Goal: Task Accomplishment & Management: Manage account settings

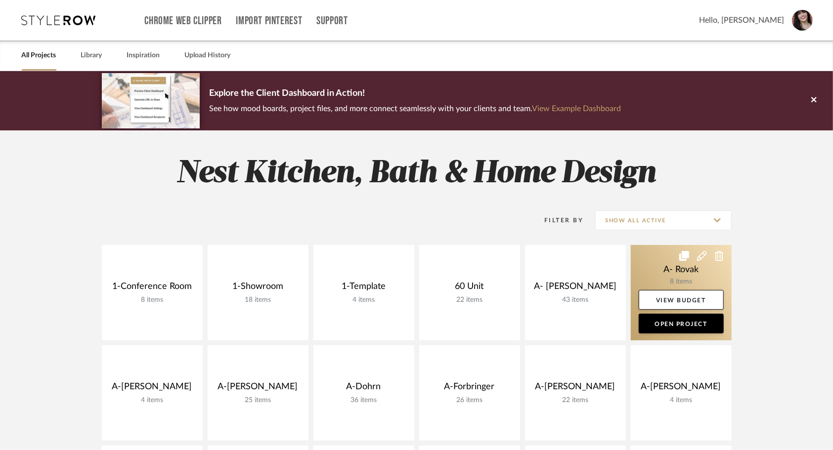
click at [658, 271] on link at bounding box center [681, 292] width 101 height 95
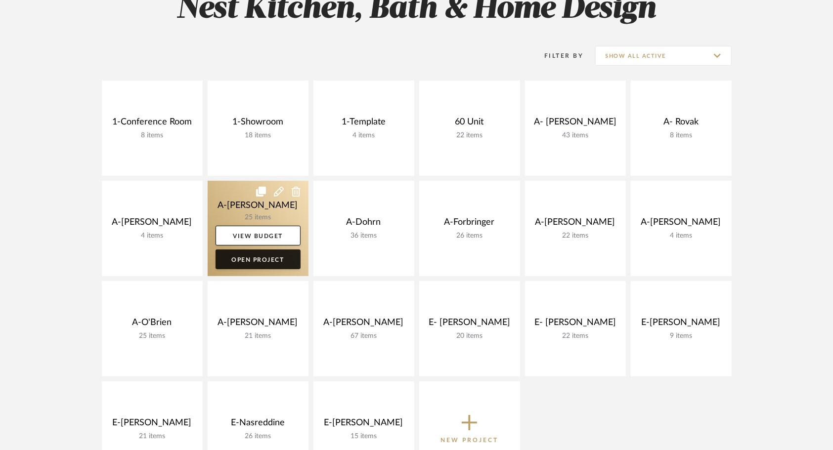
scroll to position [164, 0]
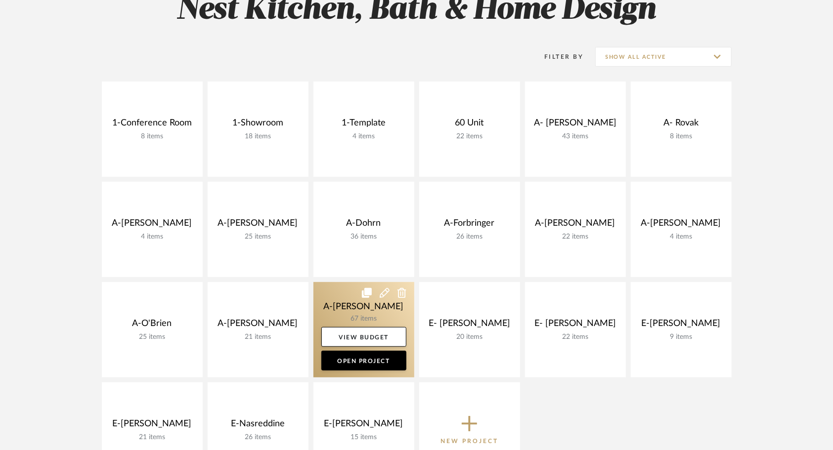
click at [338, 304] on link at bounding box center [364, 329] width 101 height 95
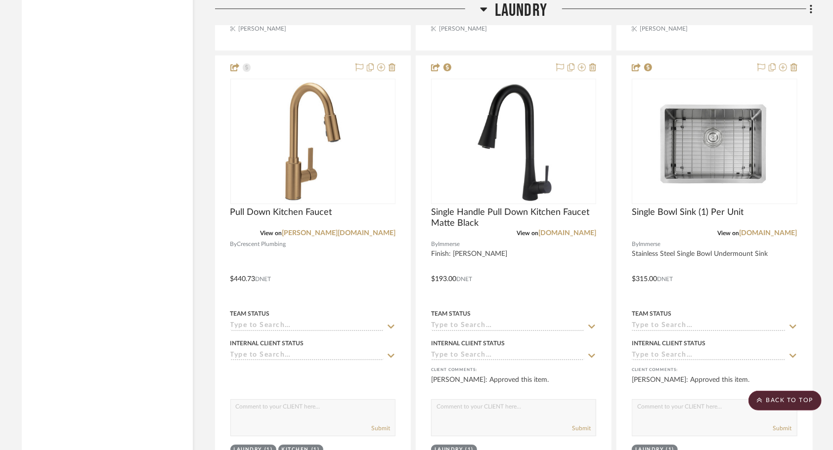
scroll to position [4408, 0]
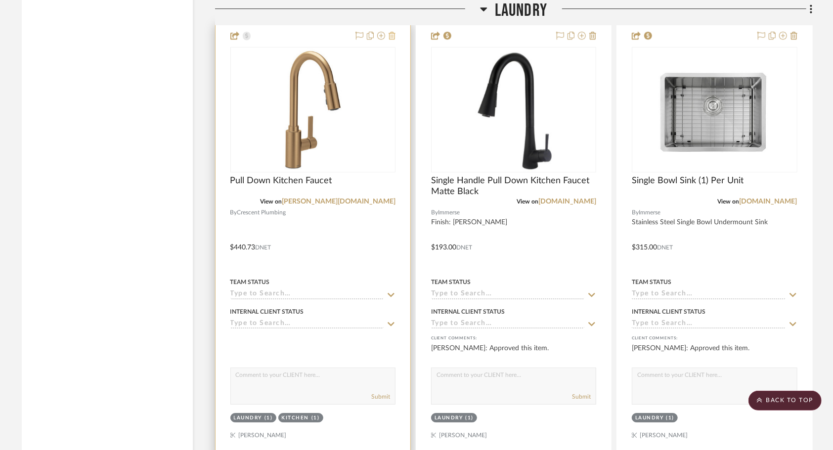
click at [393, 38] on icon at bounding box center [392, 36] width 7 height 8
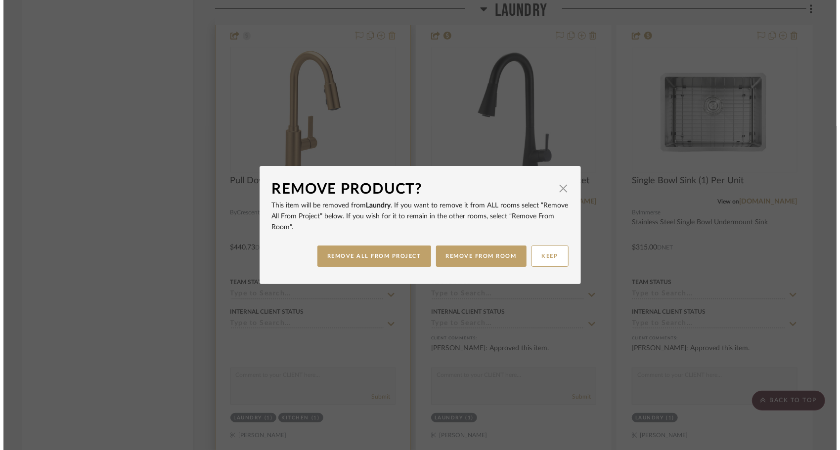
scroll to position [0, 0]
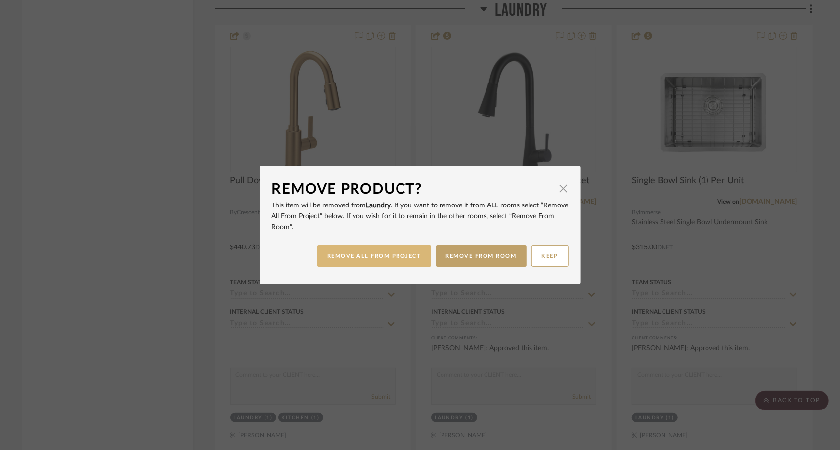
click at [395, 259] on button "REMOVE ALL FROM PROJECT" at bounding box center [374, 256] width 114 height 21
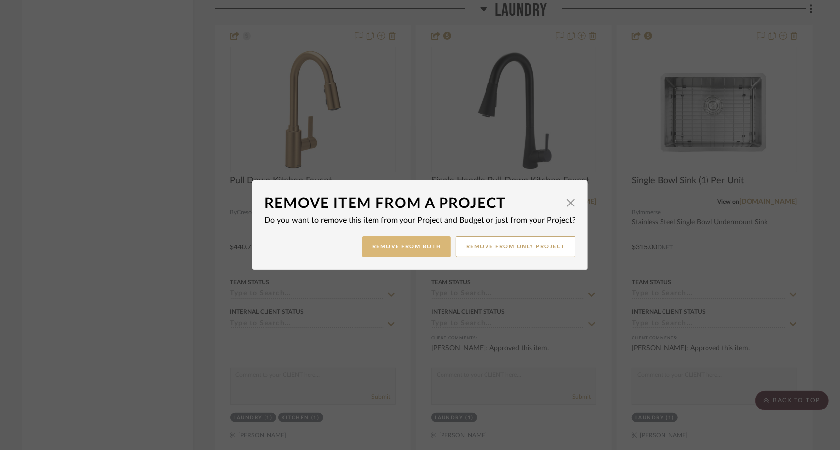
click at [399, 254] on button "Remove from Both" at bounding box center [406, 246] width 89 height 21
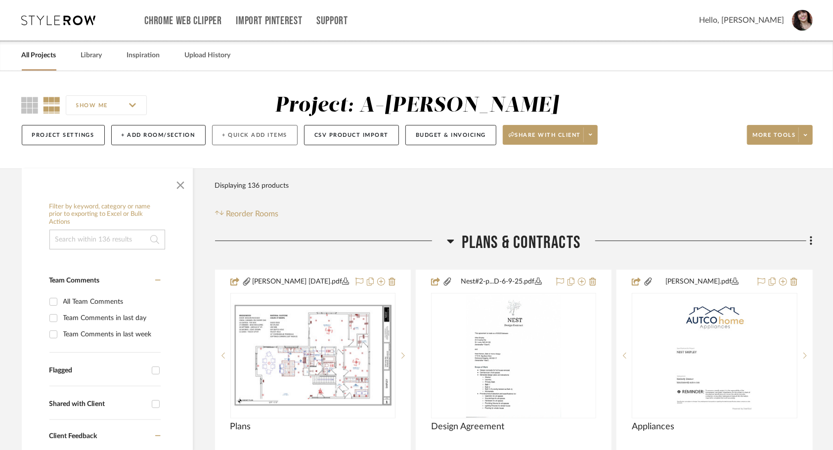
click at [253, 138] on button "+ Quick Add Items" at bounding box center [255, 135] width 86 height 20
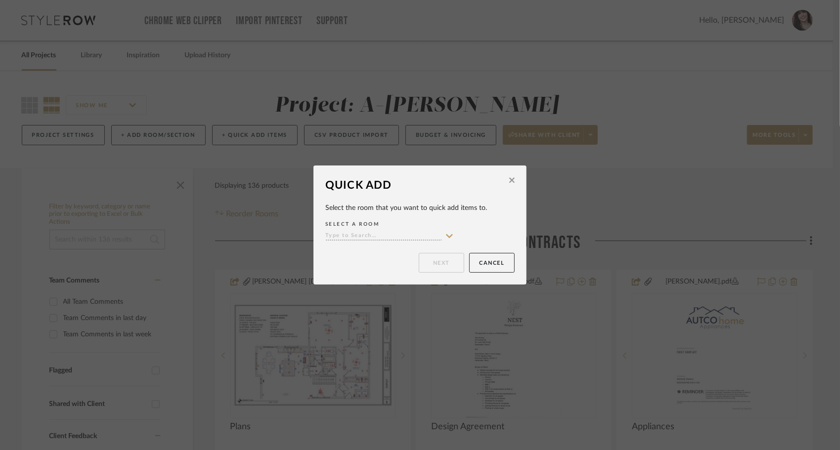
click at [446, 238] on icon at bounding box center [449, 236] width 9 height 8
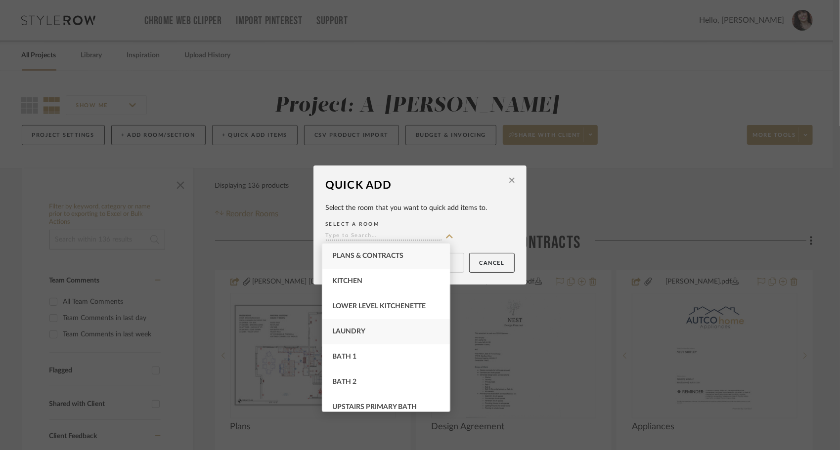
click at [399, 335] on div "Laundry" at bounding box center [386, 331] width 128 height 25
type input "Laundry"
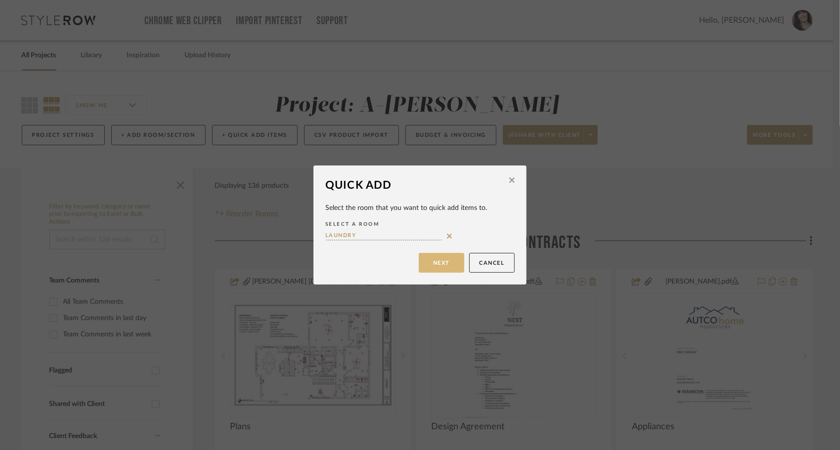
click at [445, 259] on button "Next" at bounding box center [441, 263] width 45 height 20
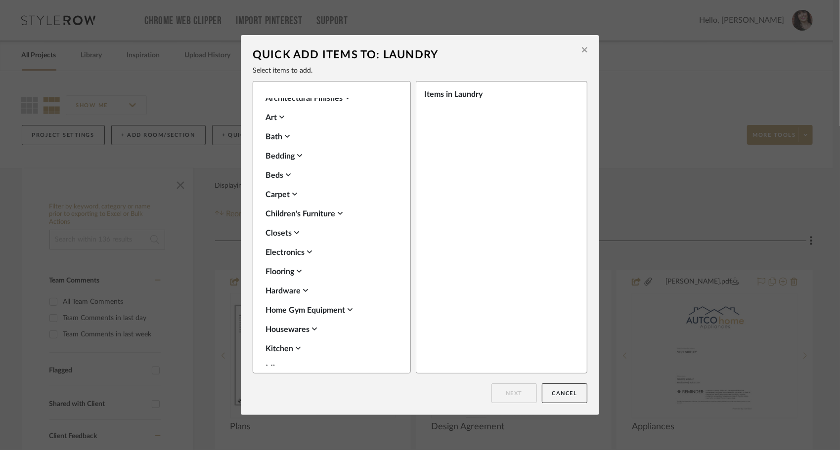
scroll to position [161, 0]
click at [303, 290] on icon at bounding box center [305, 290] width 5 height 8
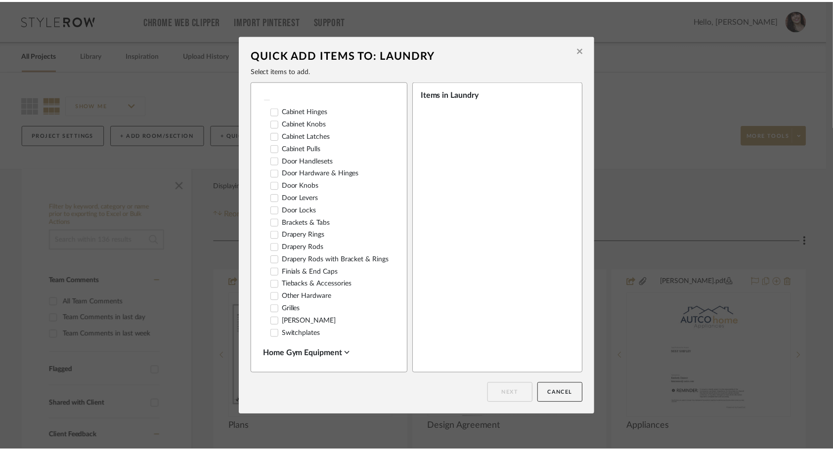
scroll to position [373, 0]
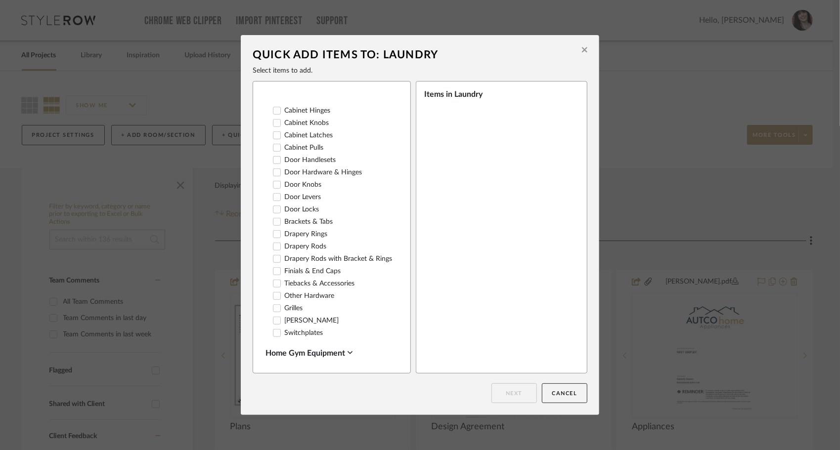
click at [297, 148] on label "Cabinet Pulls" at bounding box center [298, 148] width 50 height 8
click at [521, 393] on button "Next" at bounding box center [514, 394] width 45 height 20
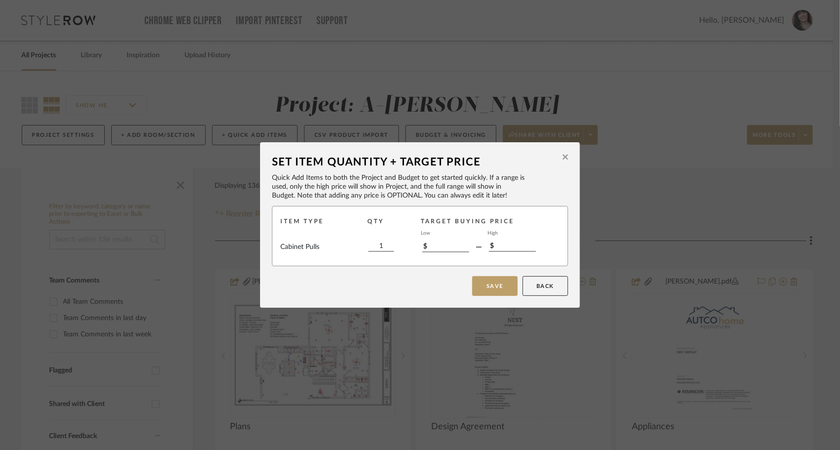
click at [563, 159] on icon at bounding box center [565, 156] width 5 height 5
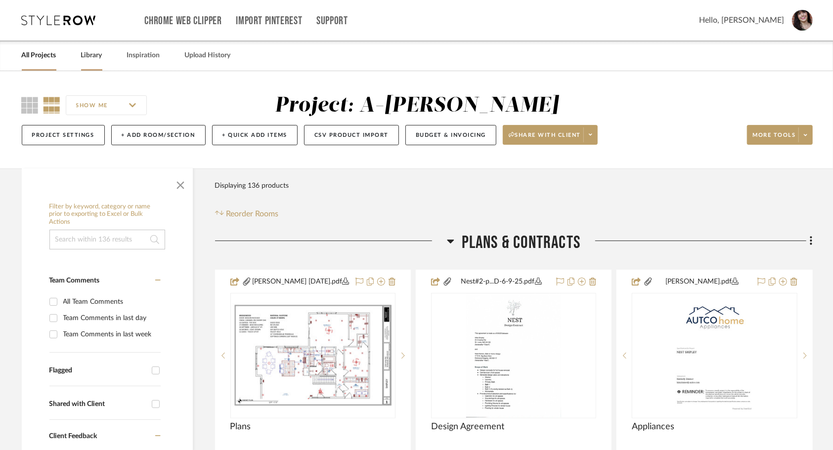
click at [95, 63] on div "Library" at bounding box center [91, 56] width 21 height 30
click at [96, 53] on link "Library" at bounding box center [91, 55] width 21 height 13
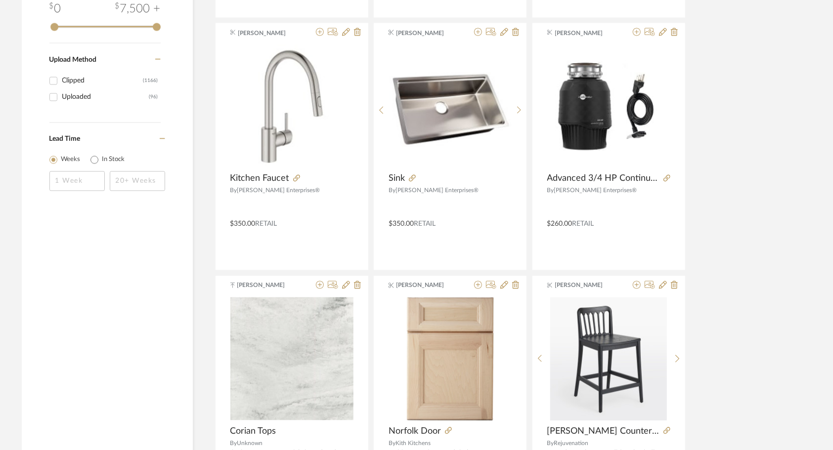
scroll to position [1183, 0]
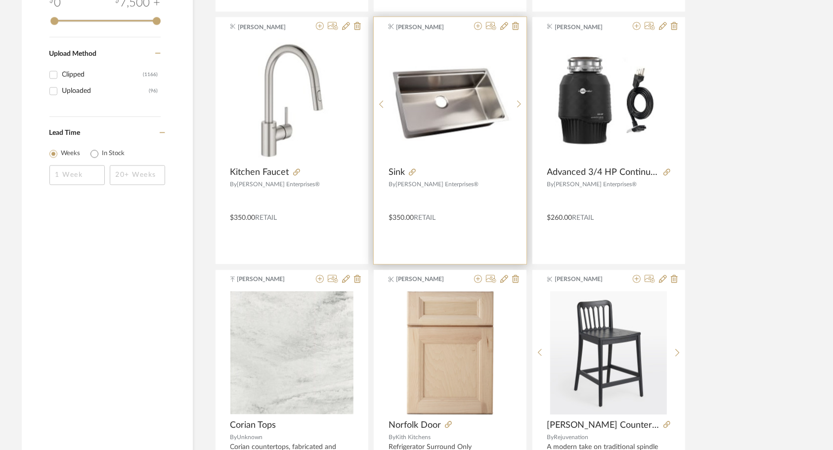
click at [503, 211] on div "$350.00 Retail" at bounding box center [450, 217] width 153 height 14
click at [506, 25] on icon at bounding box center [504, 26] width 8 height 8
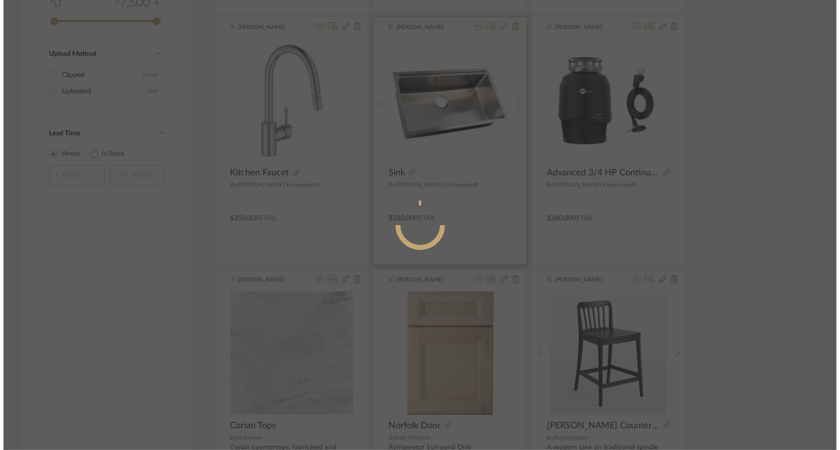
scroll to position [0, 0]
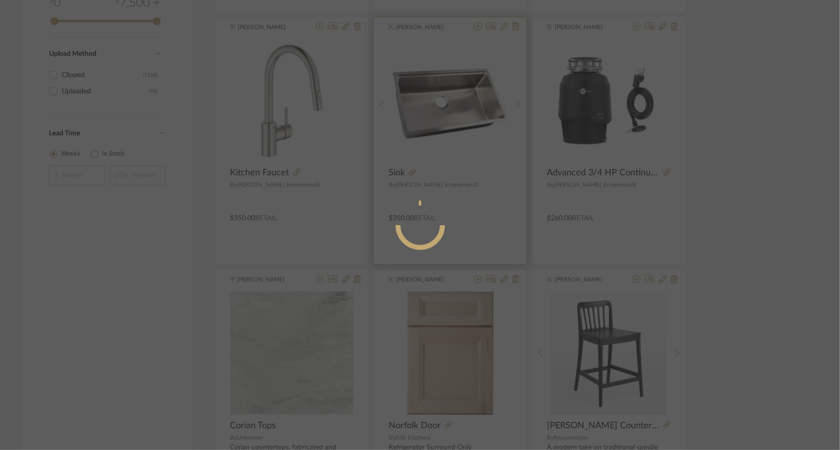
radio input "true"
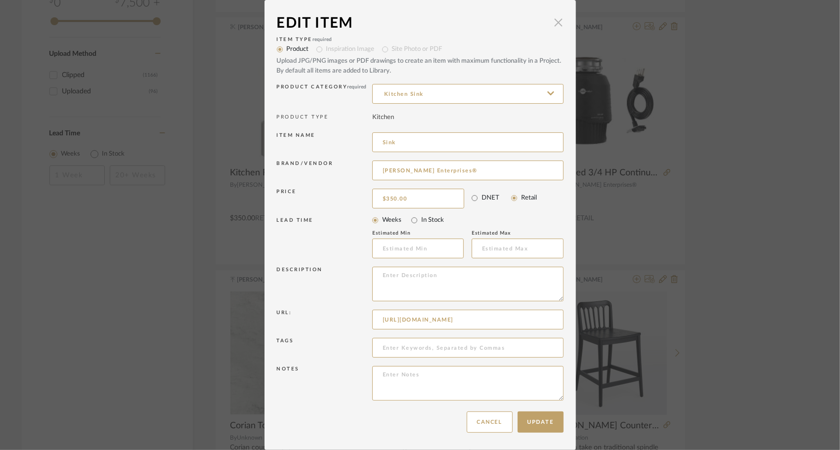
click at [550, 22] on span "button" at bounding box center [559, 22] width 20 height 20
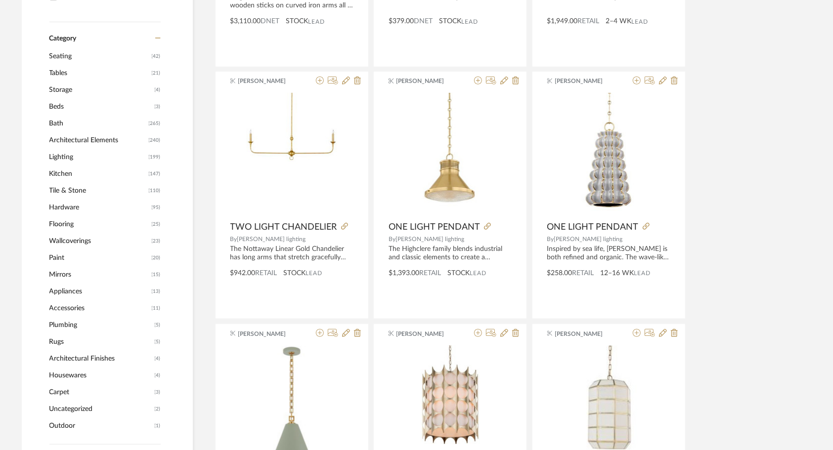
scroll to position [367, 0]
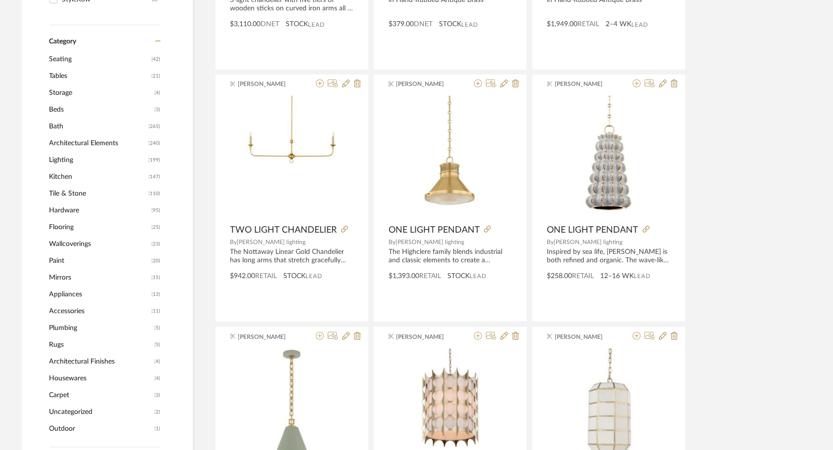
click at [77, 208] on span "Hardware" at bounding box center [99, 210] width 100 height 17
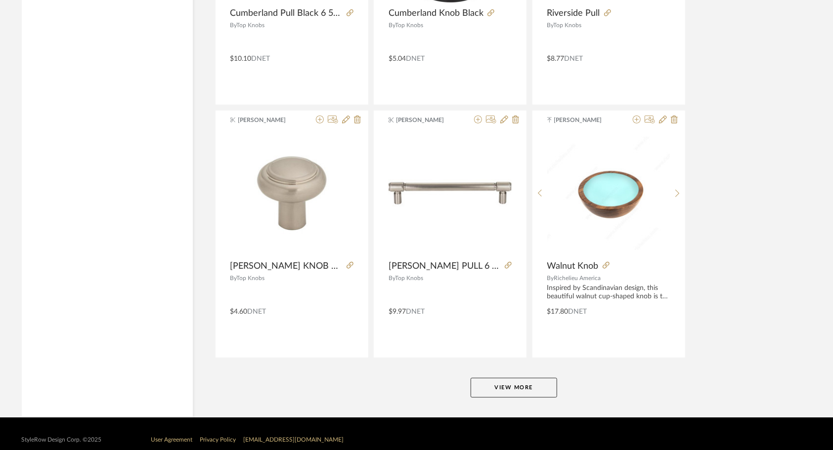
scroll to position [2914, 0]
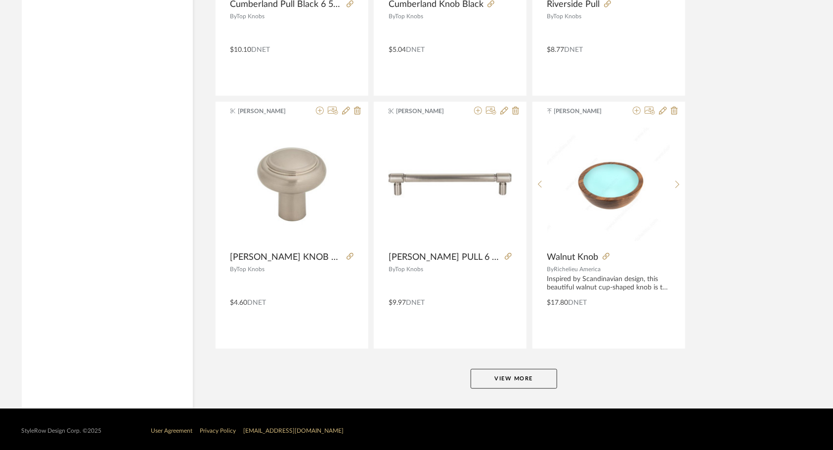
click at [518, 372] on button "View More" at bounding box center [514, 379] width 87 height 20
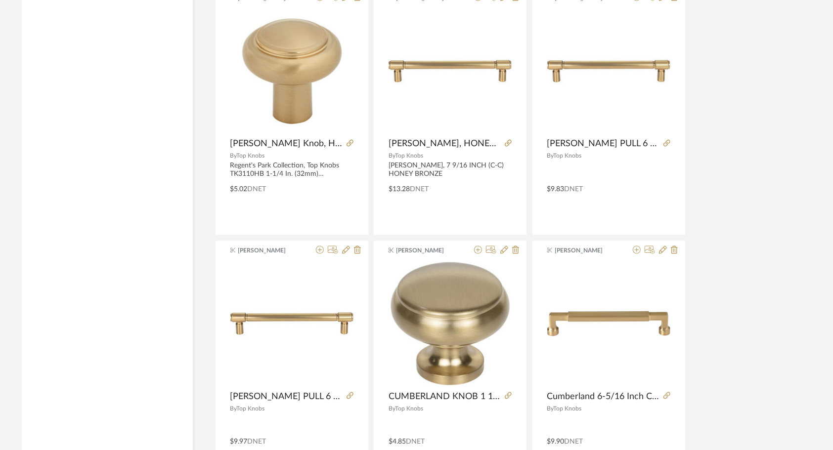
scroll to position [5945, 0]
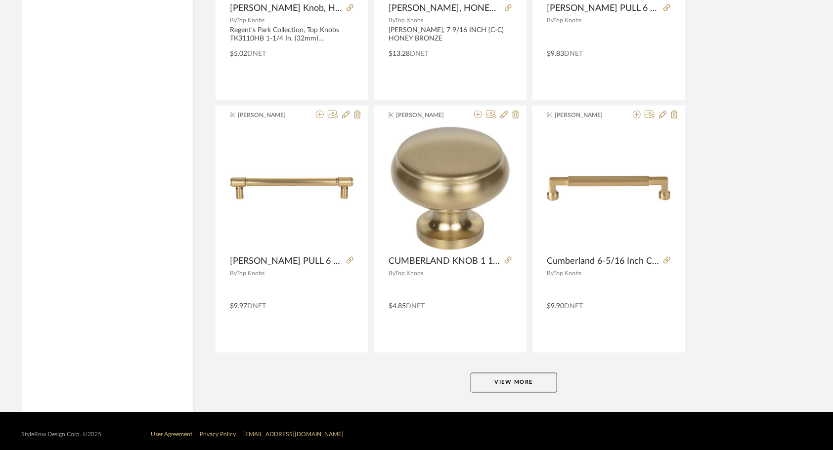
click at [518, 373] on button "View More" at bounding box center [514, 383] width 87 height 20
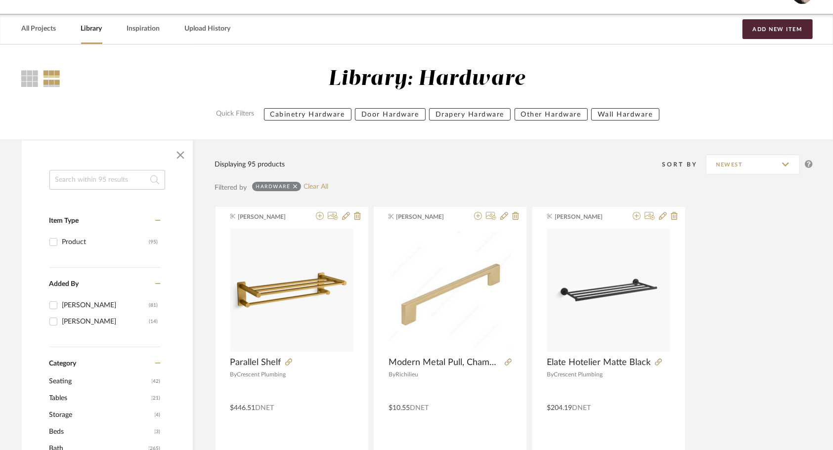
scroll to position [0, 0]
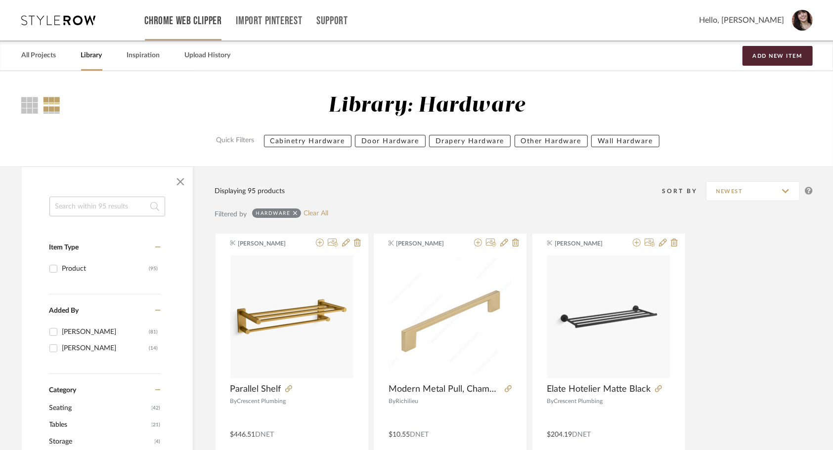
click at [209, 18] on link "Chrome Web Clipper" at bounding box center [183, 21] width 77 height 8
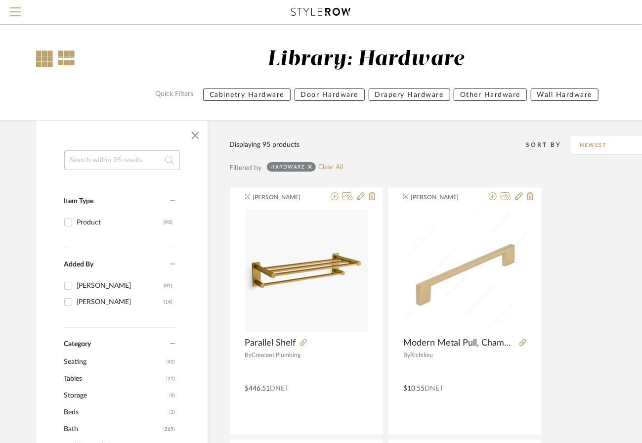
click at [49, 54] on div at bounding box center [45, 58] width 17 height 17
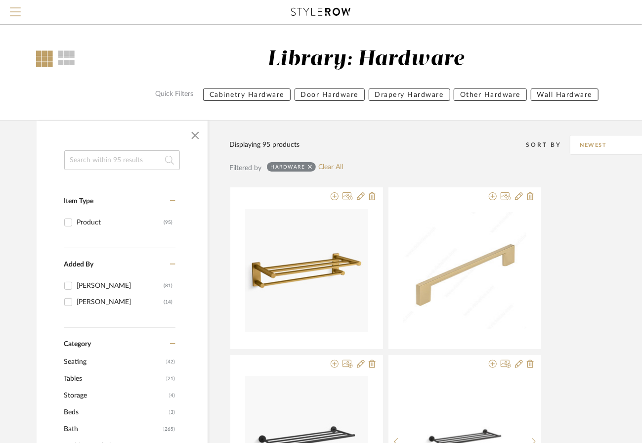
click at [11, 13] on span "Menu" at bounding box center [15, 14] width 11 height 15
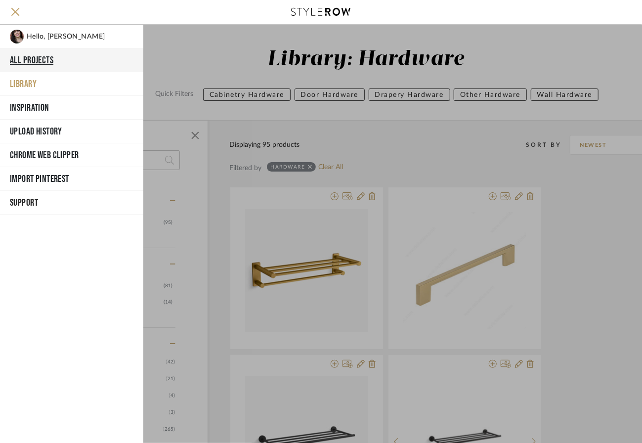
click at [40, 63] on button "All Projects" at bounding box center [71, 60] width 143 height 24
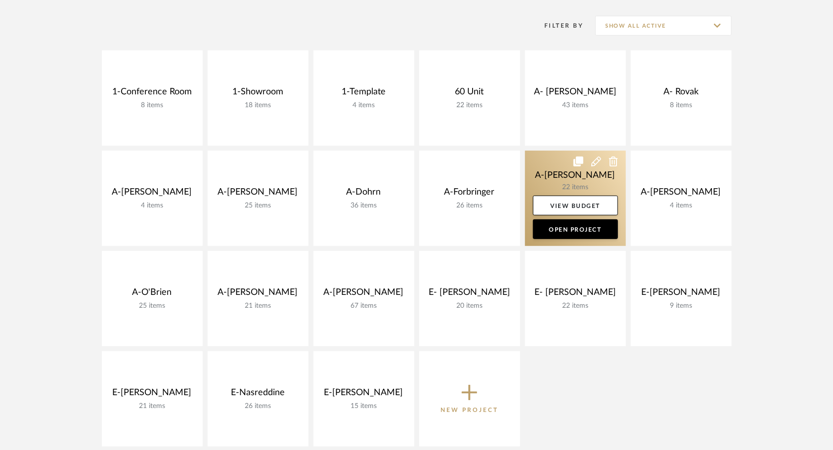
scroll to position [196, 0]
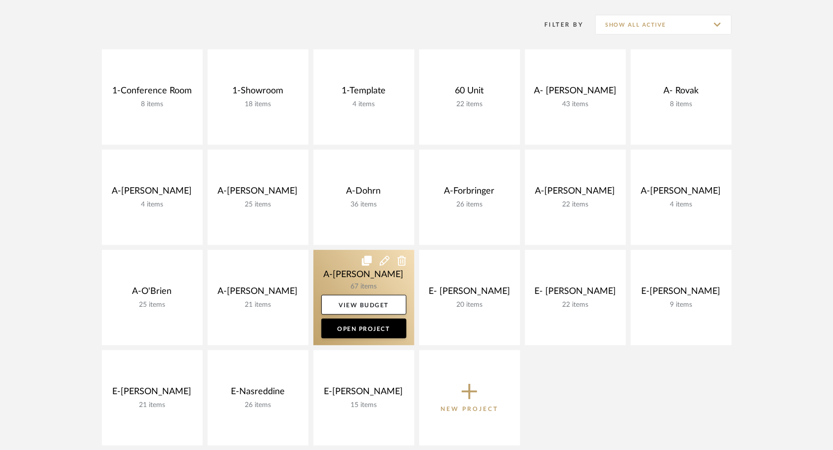
click at [338, 268] on link at bounding box center [364, 297] width 101 height 95
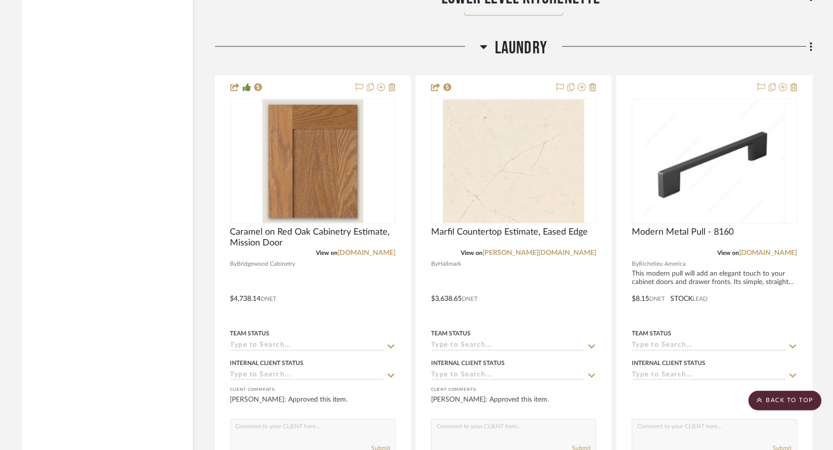
scroll to position [3916, 0]
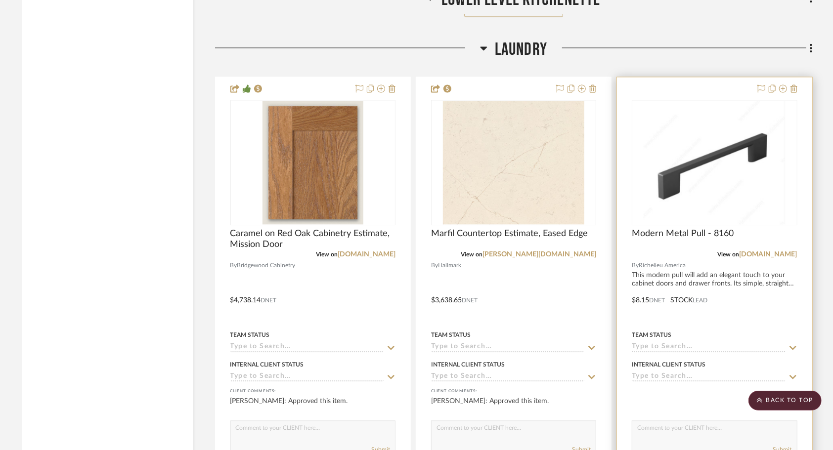
click at [736, 309] on div at bounding box center [714, 293] width 195 height 433
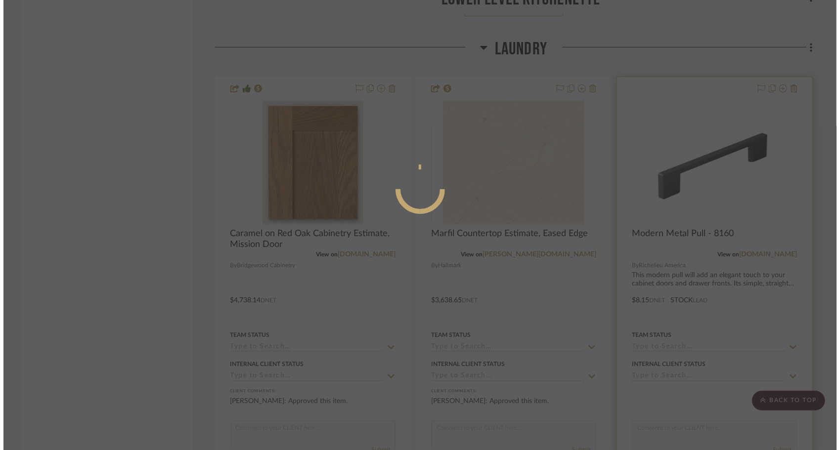
scroll to position [0, 0]
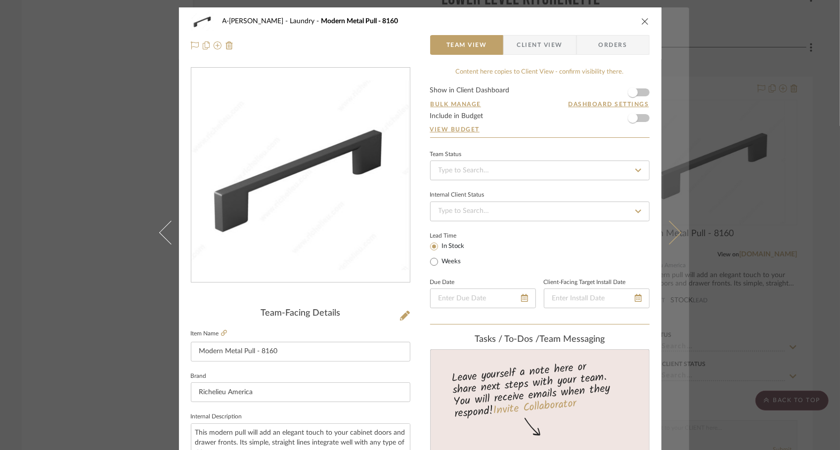
click at [668, 226] on icon at bounding box center [669, 233] width 24 height 24
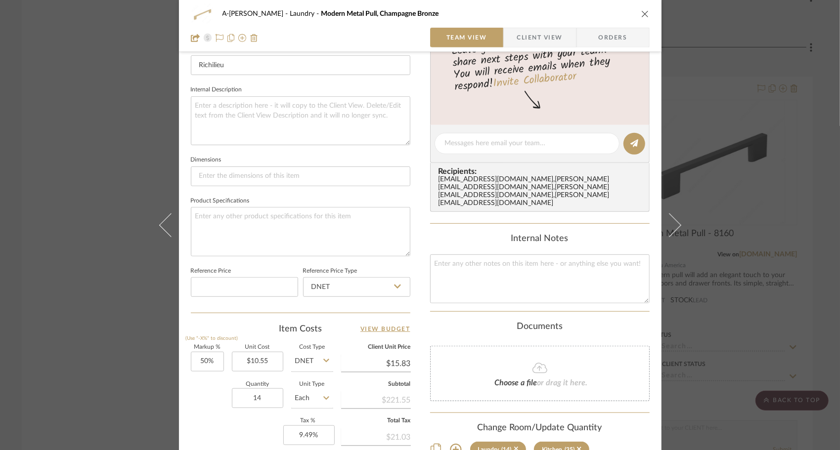
scroll to position [320, 0]
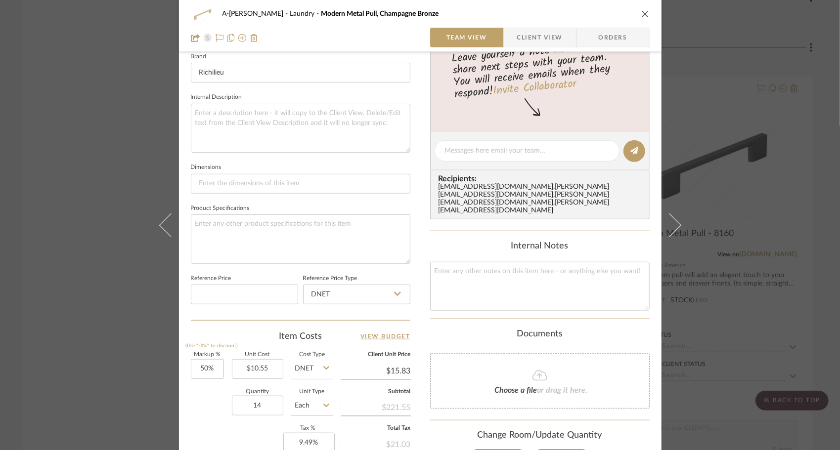
click at [646, 15] on button "close" at bounding box center [645, 13] width 9 height 9
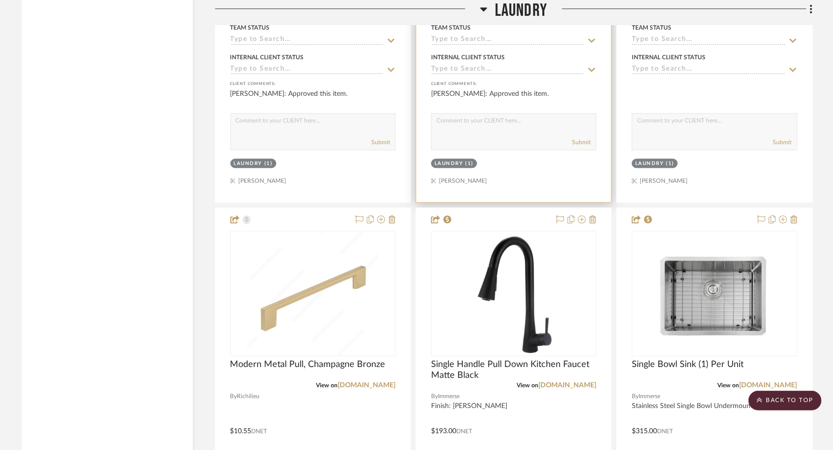
scroll to position [4235, 0]
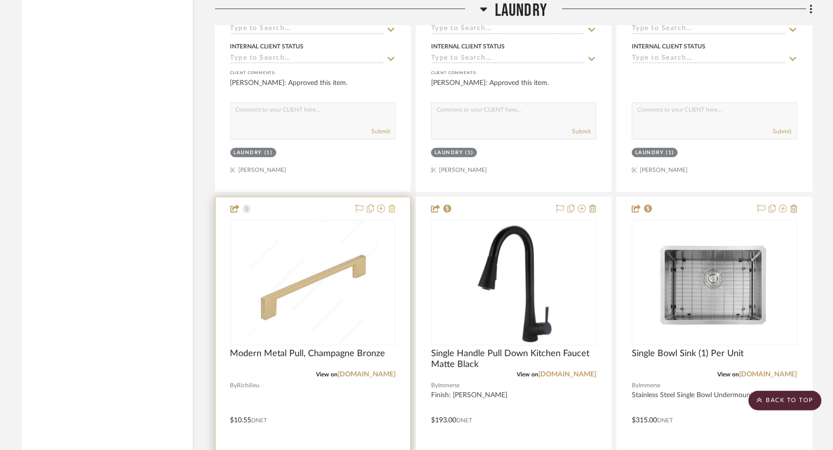
click at [396, 211] on icon at bounding box center [392, 209] width 7 height 8
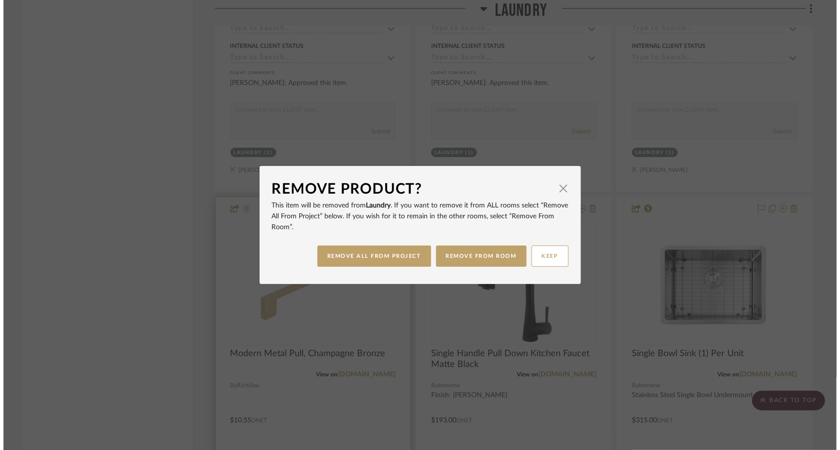
scroll to position [0, 0]
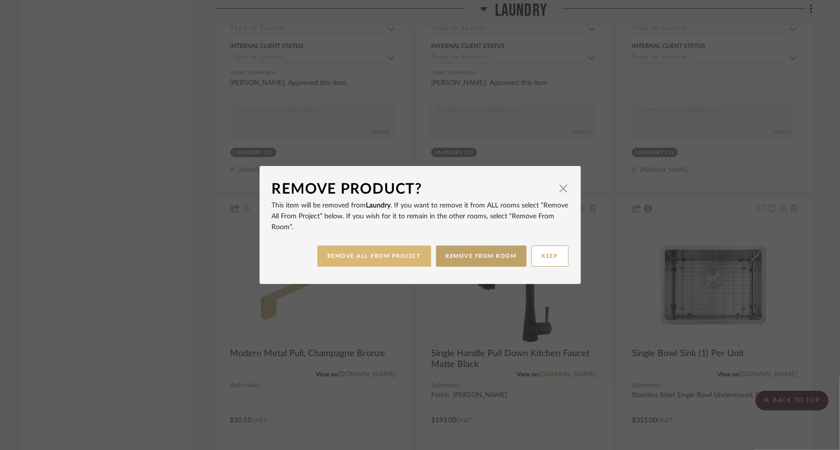
click at [370, 256] on button "REMOVE ALL FROM PROJECT" at bounding box center [374, 256] width 114 height 21
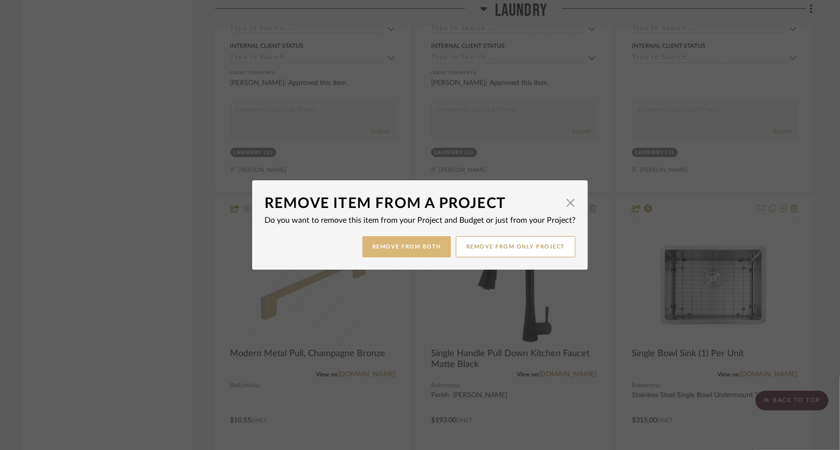
click at [410, 250] on button "Remove from Both" at bounding box center [406, 246] width 89 height 21
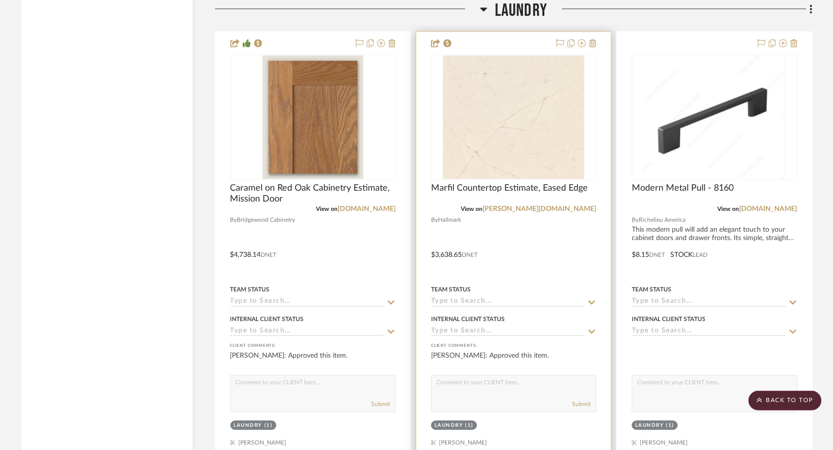
scroll to position [3961, 0]
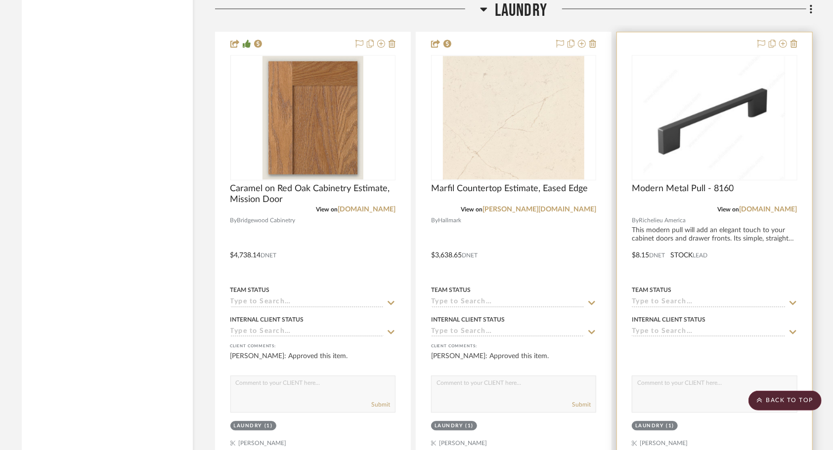
click at [760, 266] on div at bounding box center [714, 248] width 195 height 433
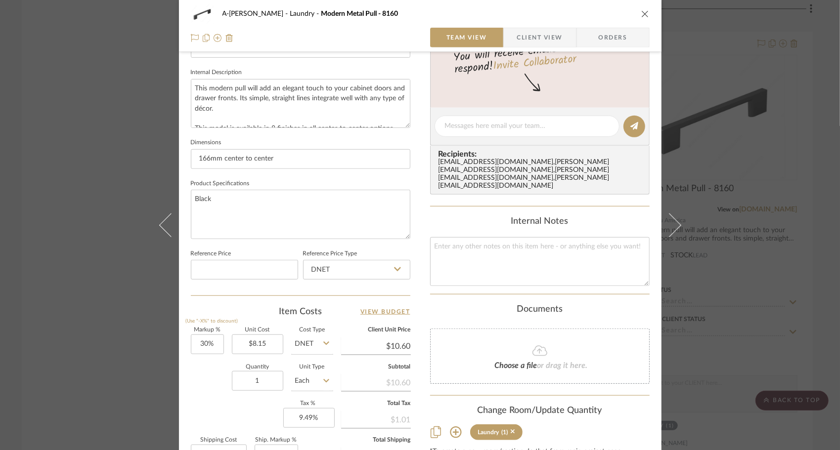
scroll to position [366, 0]
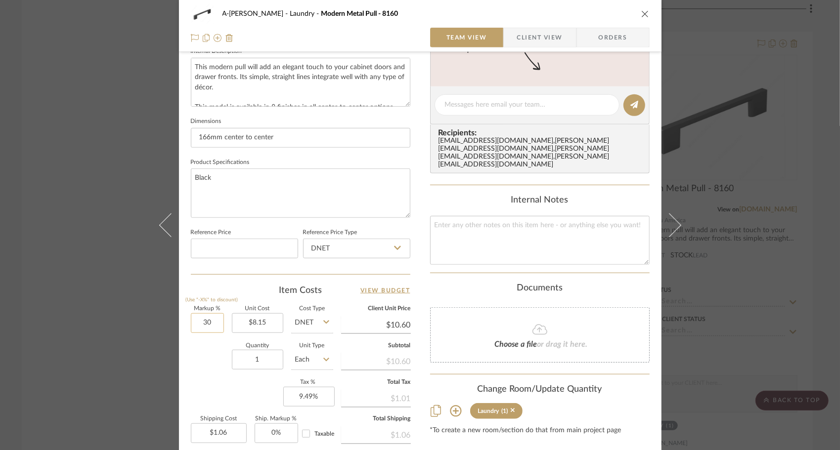
click at [212, 327] on input "30" at bounding box center [207, 324] width 33 height 20
type input "50%"
click at [279, 356] on input "1" at bounding box center [257, 360] width 51 height 20
type input "$12.23"
type input "$1.22"
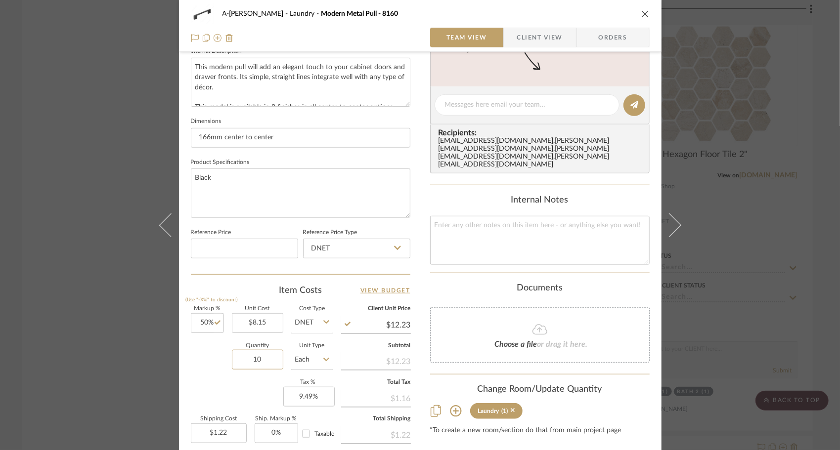
type input "10"
click at [216, 384] on div "Markup % (Use "-X%" to discount) 50% Unit Cost $8.15 Cost Type DNET Client Unit…" at bounding box center [301, 379] width 220 height 144
type input "$12.23"
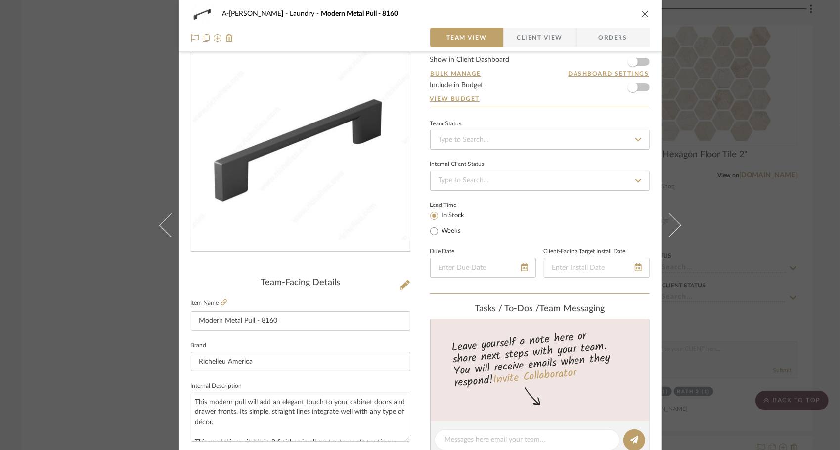
scroll to position [30, 0]
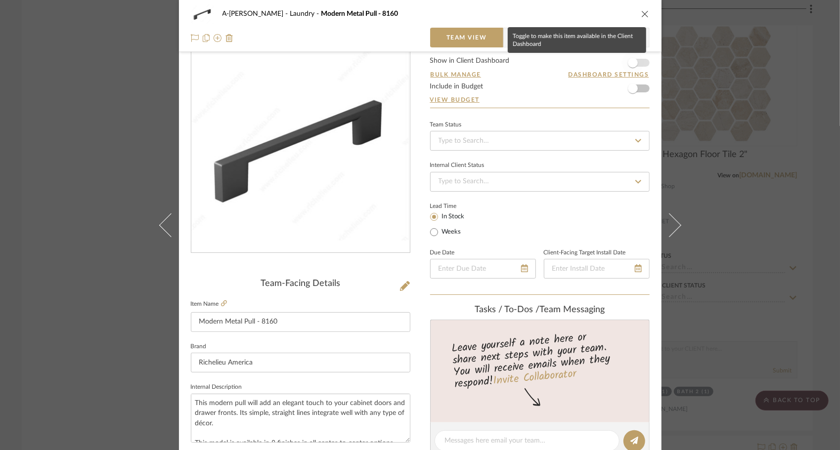
click at [640, 65] on span "button" at bounding box center [633, 63] width 22 height 22
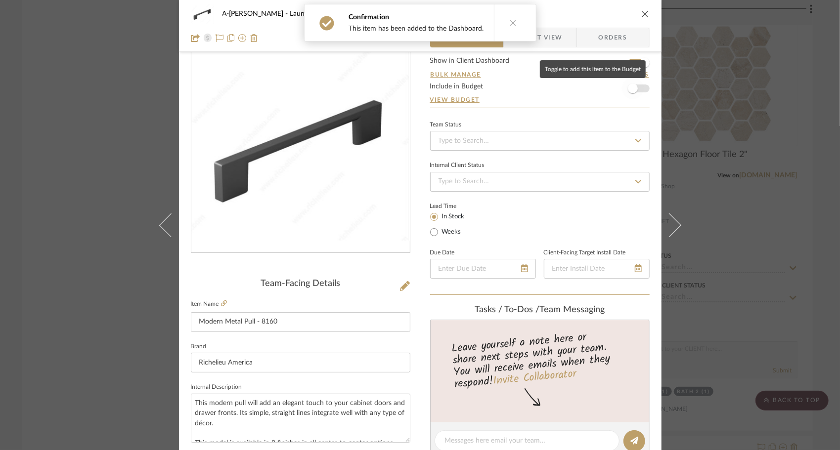
click at [640, 87] on span "button" at bounding box center [633, 89] width 22 height 22
click at [641, 15] on icon "close" at bounding box center [645, 14] width 8 height 8
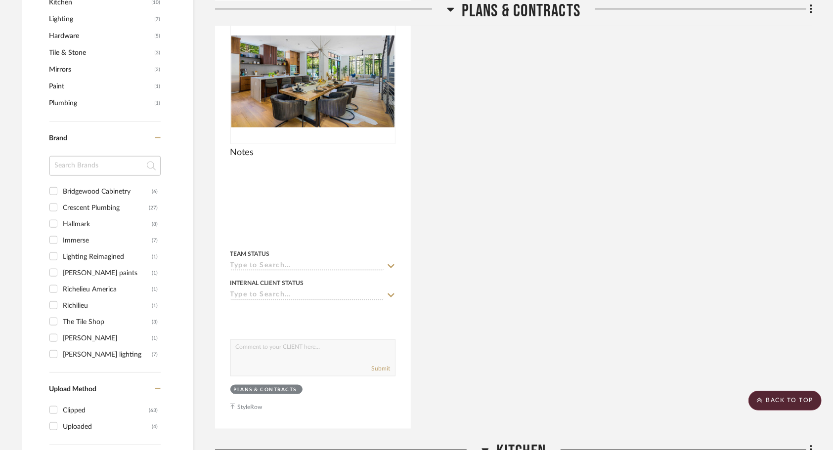
scroll to position [714, 0]
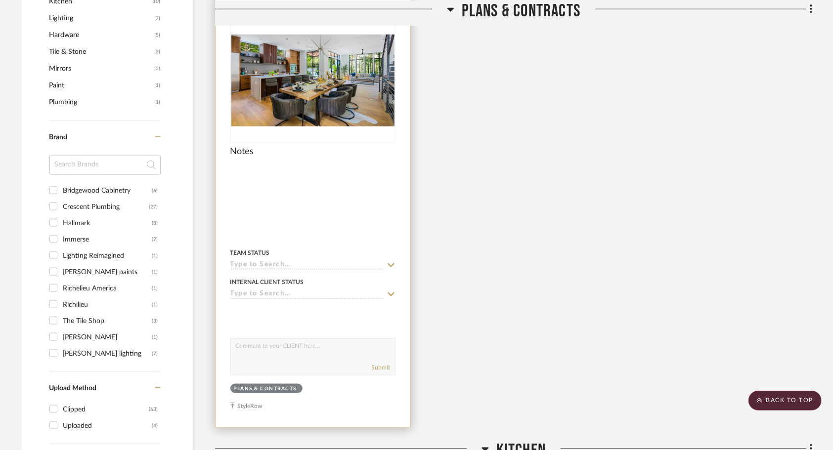
click at [349, 197] on div at bounding box center [313, 211] width 195 height 433
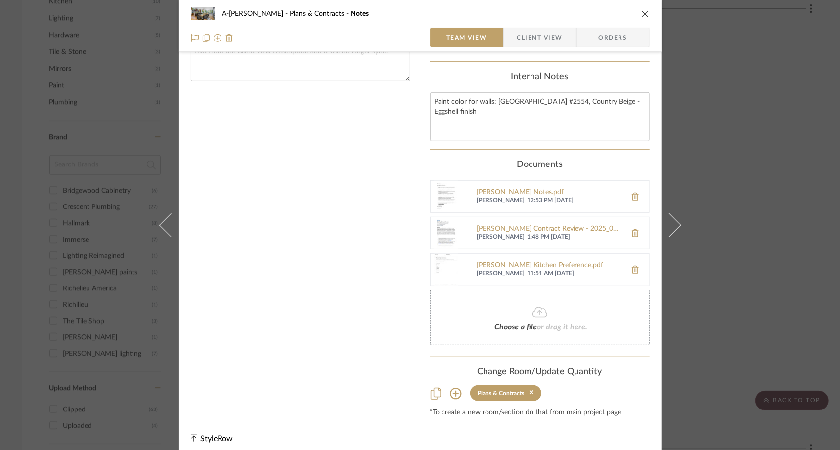
scroll to position [337, 0]
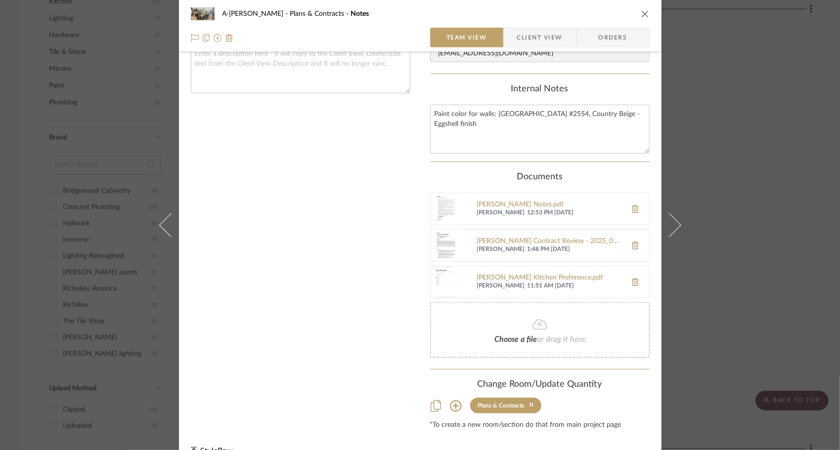
click at [641, 12] on icon "close" at bounding box center [645, 14] width 8 height 8
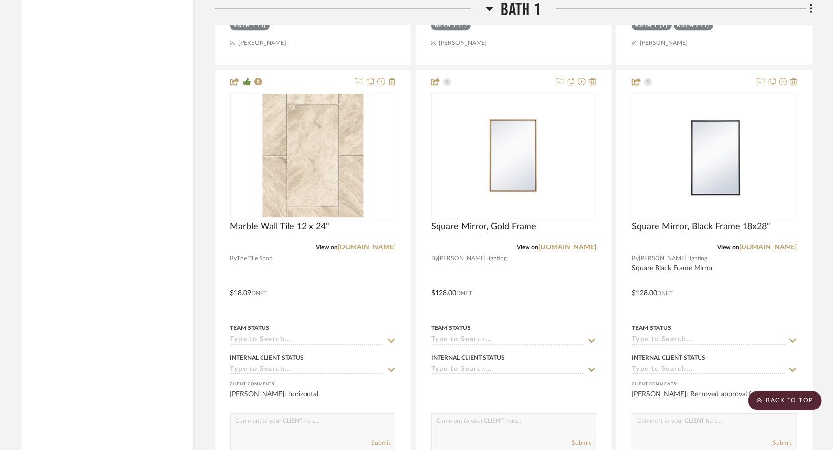
scroll to position [4318, 0]
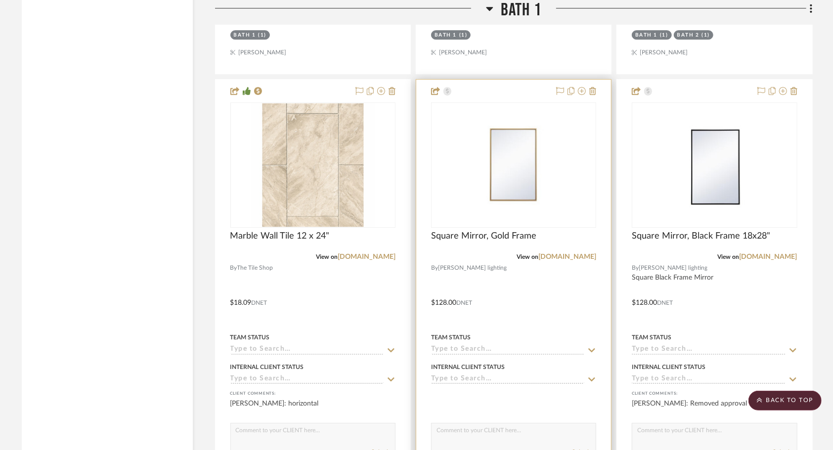
click at [597, 94] on div at bounding box center [513, 296] width 195 height 433
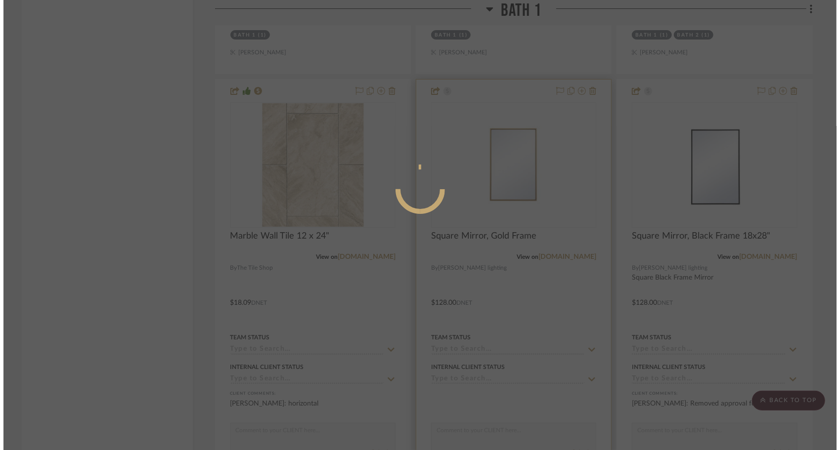
scroll to position [0, 0]
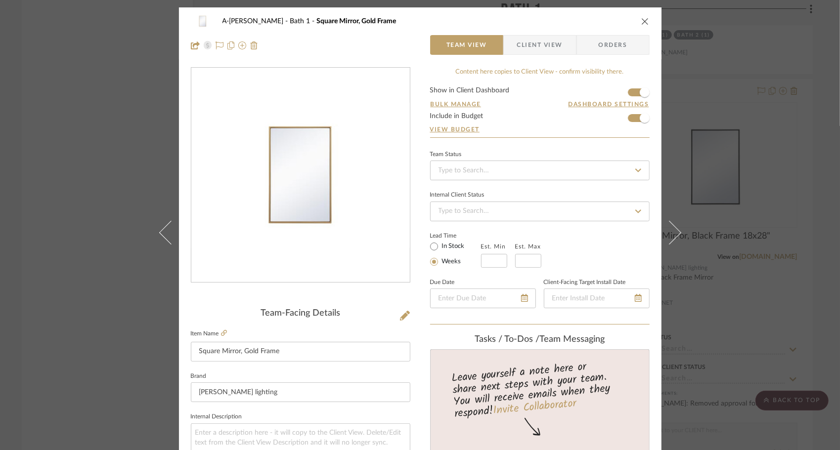
click at [642, 23] on icon "close" at bounding box center [645, 21] width 8 height 8
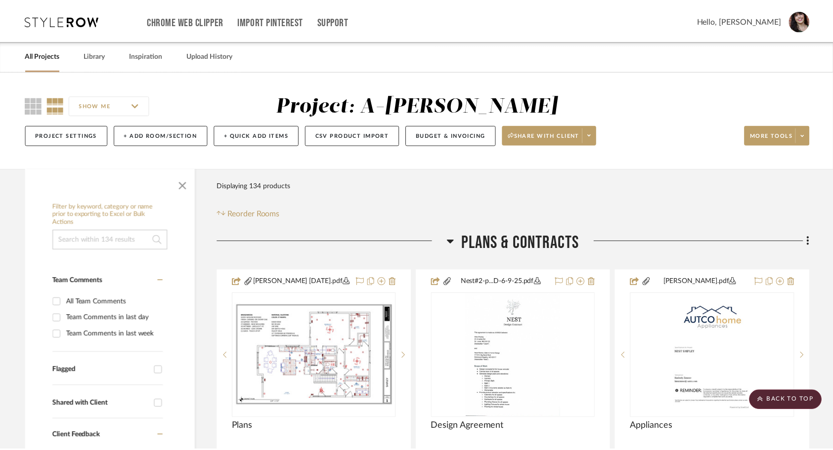
scroll to position [4318, 0]
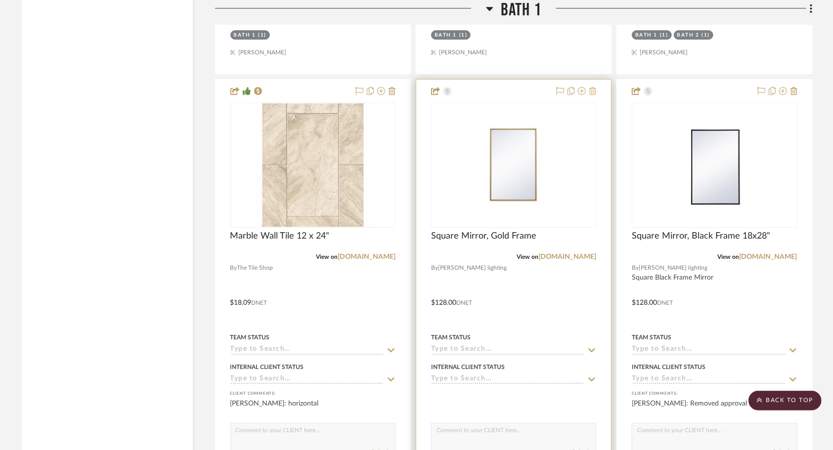
click at [591, 95] on icon at bounding box center [592, 91] width 7 height 8
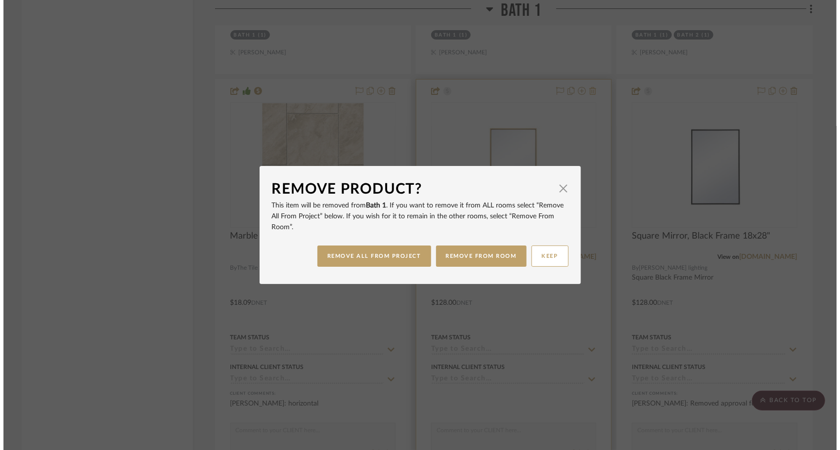
scroll to position [0, 0]
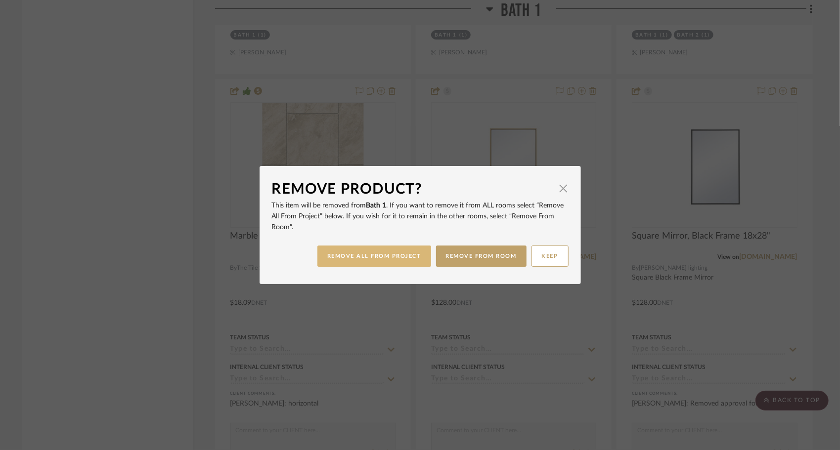
click at [412, 260] on button "REMOVE ALL FROM PROJECT" at bounding box center [374, 256] width 114 height 21
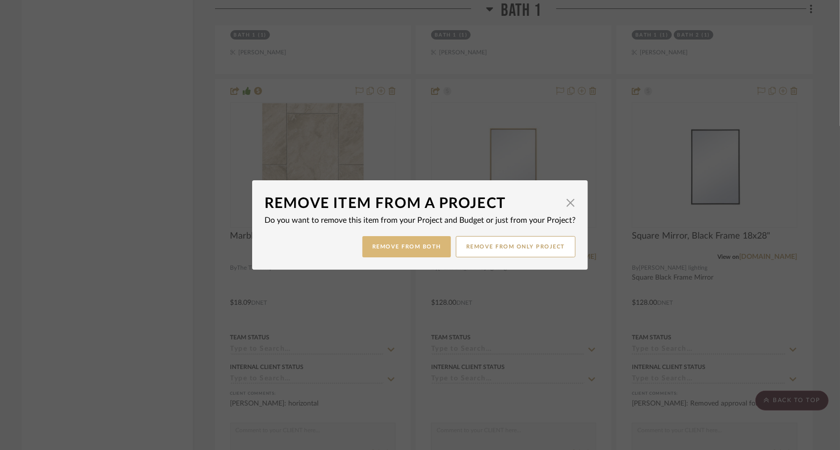
click at [407, 256] on button "Remove from Both" at bounding box center [406, 246] width 89 height 21
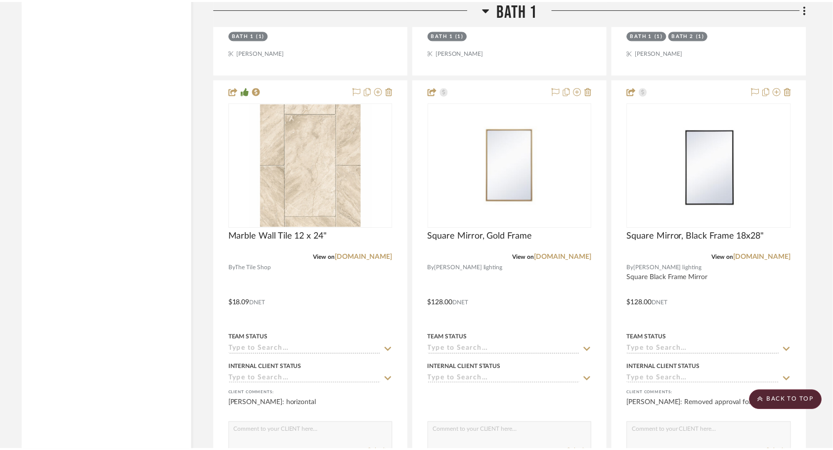
scroll to position [4318, 0]
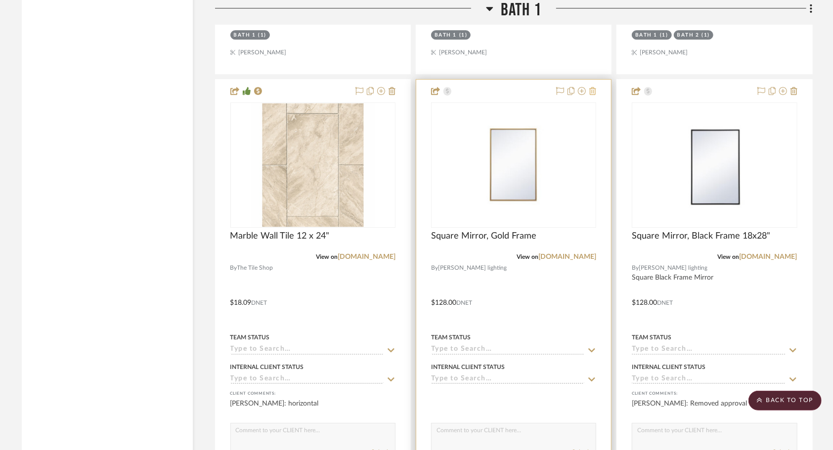
click at [594, 95] on icon at bounding box center [592, 91] width 7 height 8
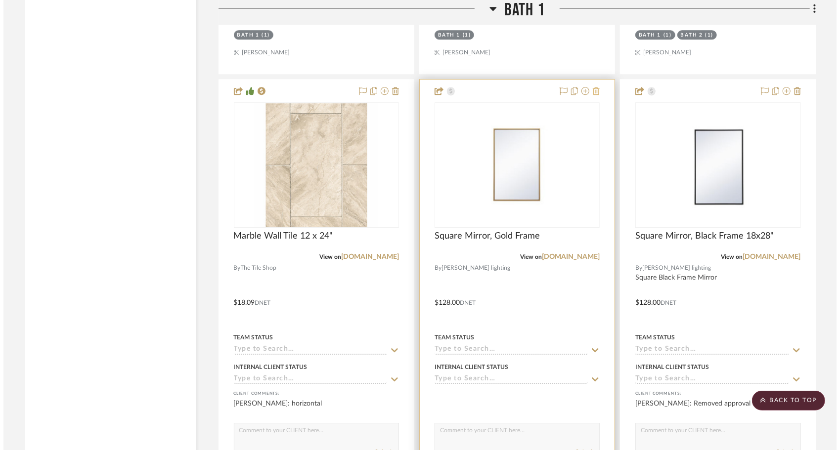
scroll to position [0, 0]
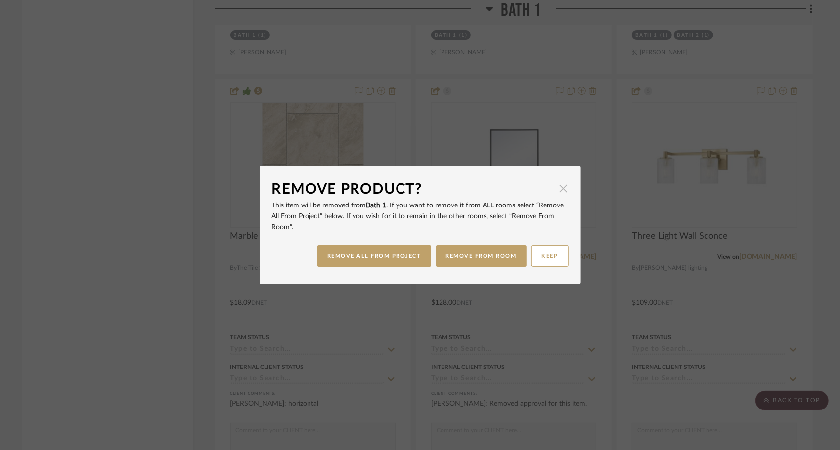
click at [561, 189] on span "button" at bounding box center [564, 189] width 20 height 20
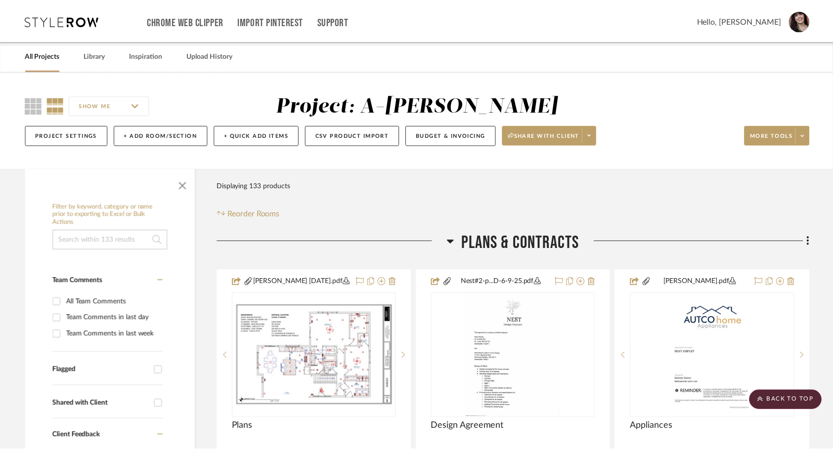
scroll to position [4318, 0]
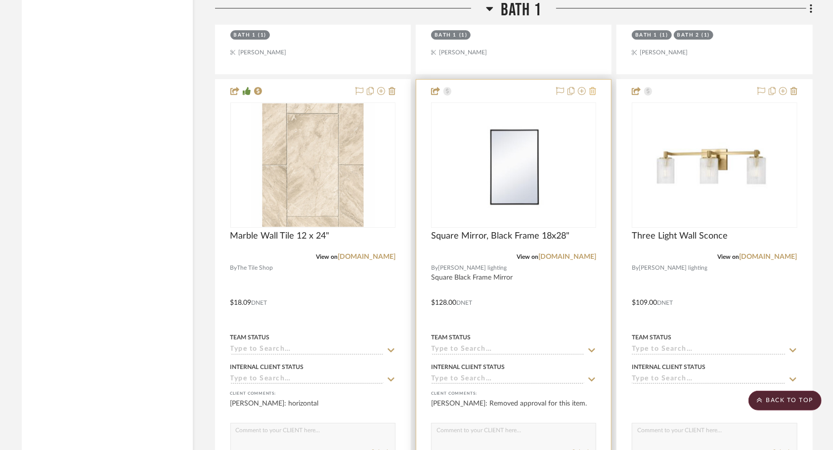
click at [595, 95] on icon at bounding box center [592, 91] width 7 height 8
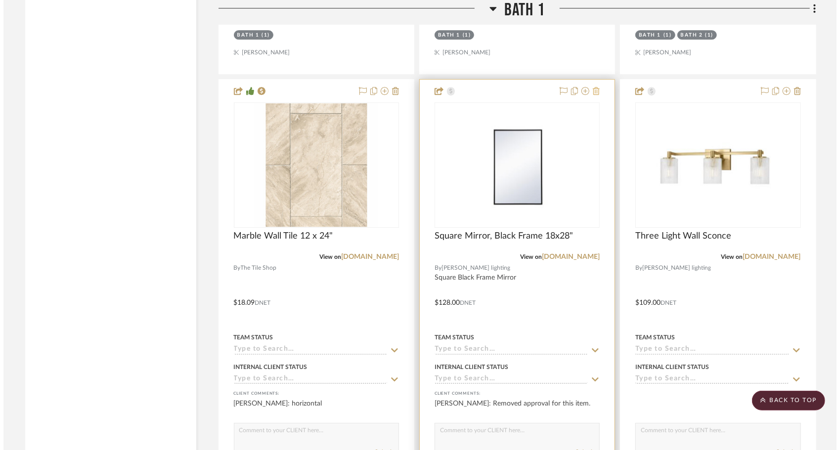
scroll to position [0, 0]
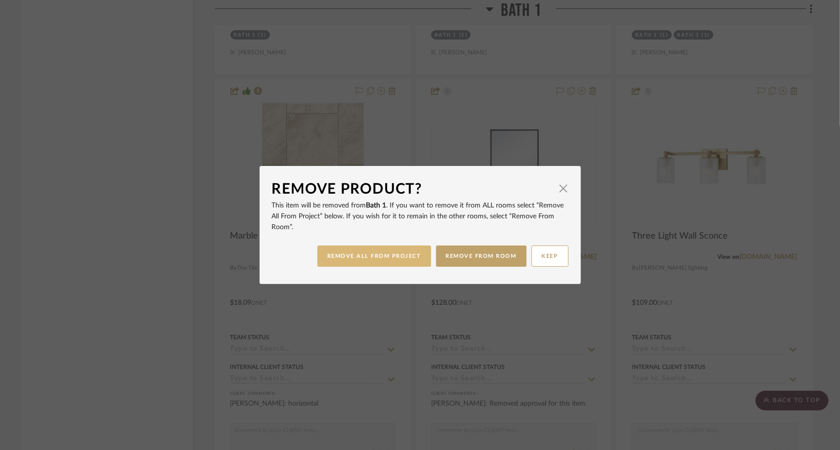
click at [390, 258] on button "REMOVE ALL FROM PROJECT" at bounding box center [374, 256] width 114 height 21
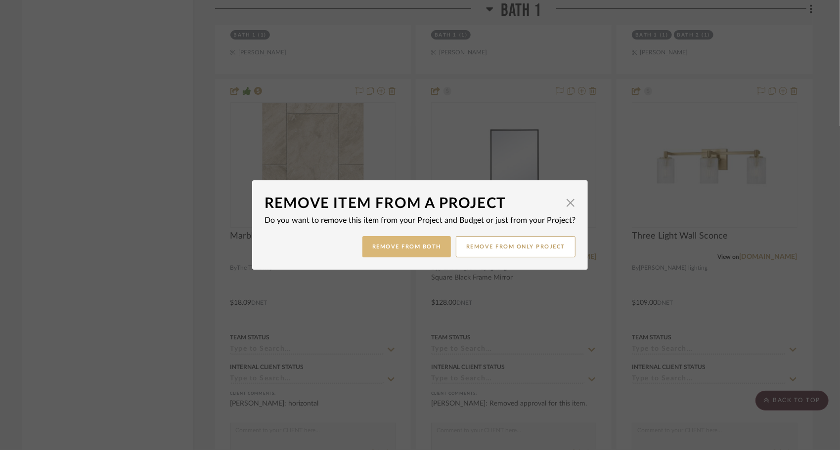
click at [398, 246] on button "Remove from Both" at bounding box center [406, 246] width 89 height 21
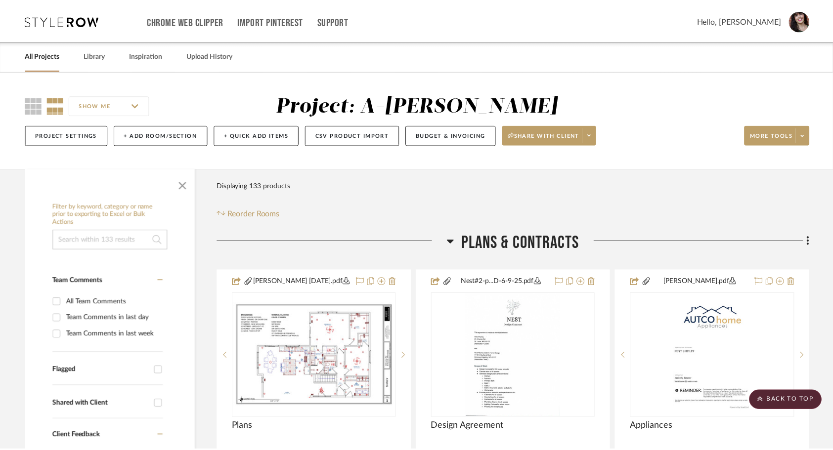
scroll to position [4318, 0]
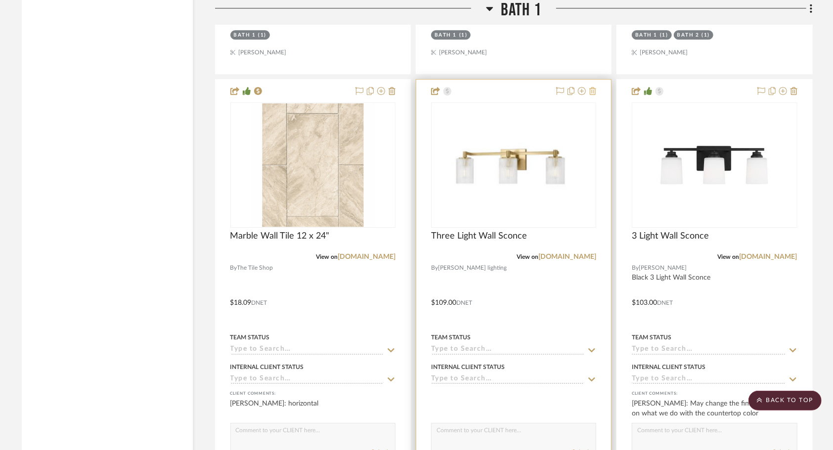
click at [595, 95] on icon at bounding box center [592, 91] width 7 height 8
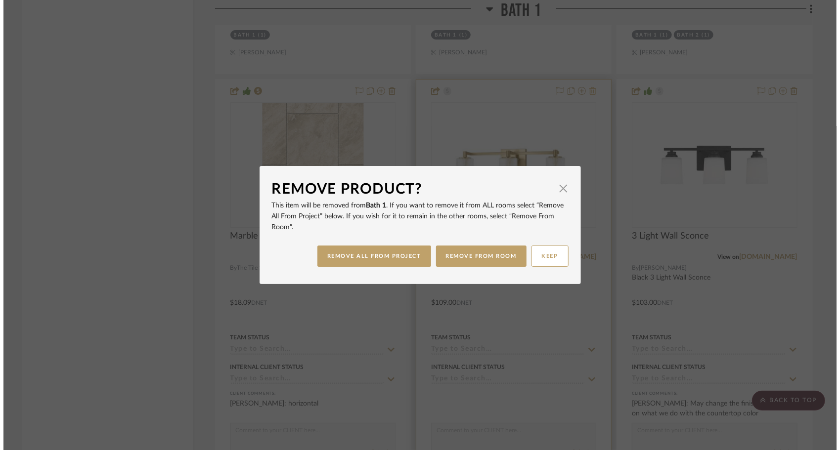
scroll to position [0, 0]
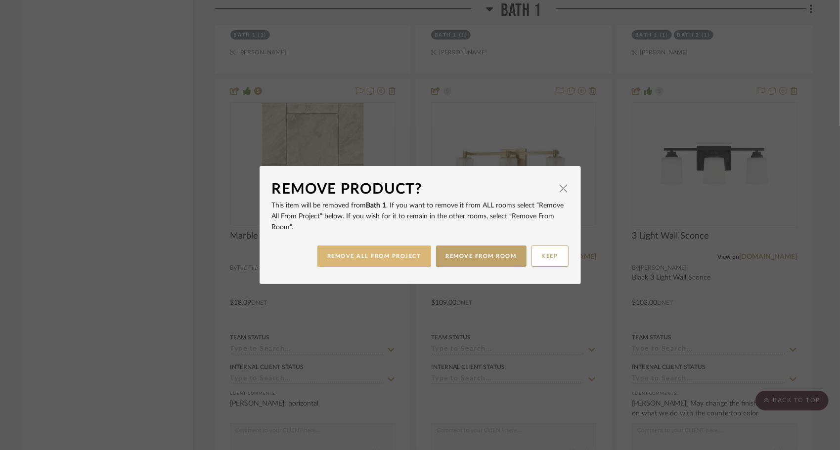
click at [400, 258] on button "REMOVE ALL FROM PROJECT" at bounding box center [374, 256] width 114 height 21
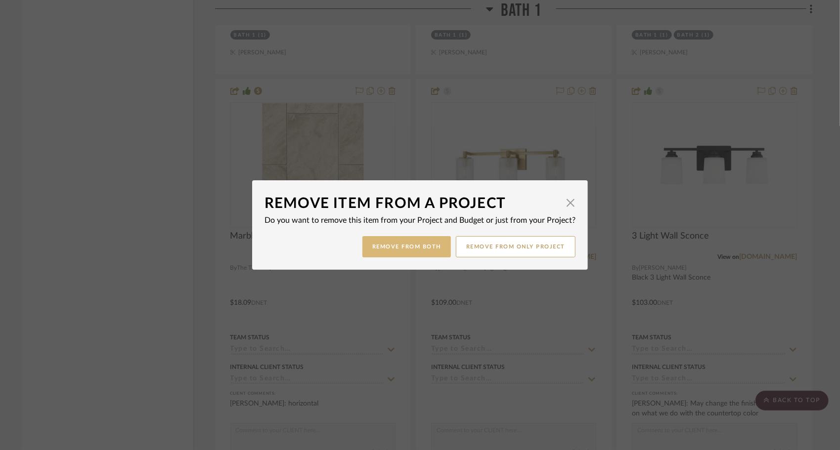
click at [406, 248] on button "Remove from Both" at bounding box center [406, 246] width 89 height 21
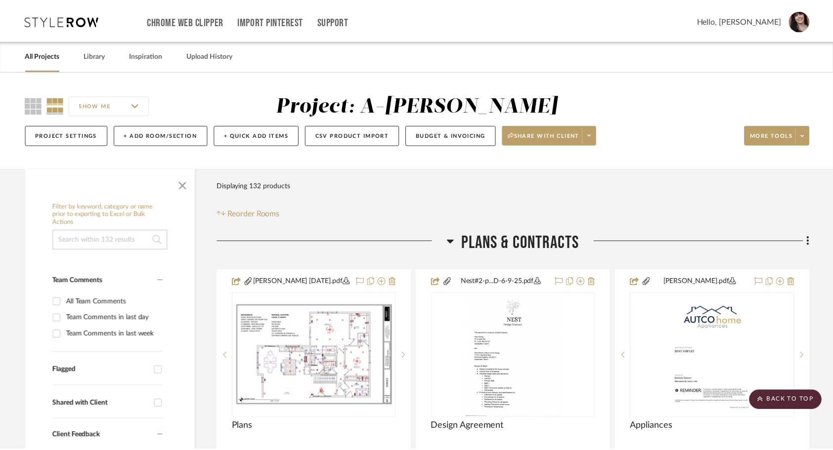
scroll to position [4318, 0]
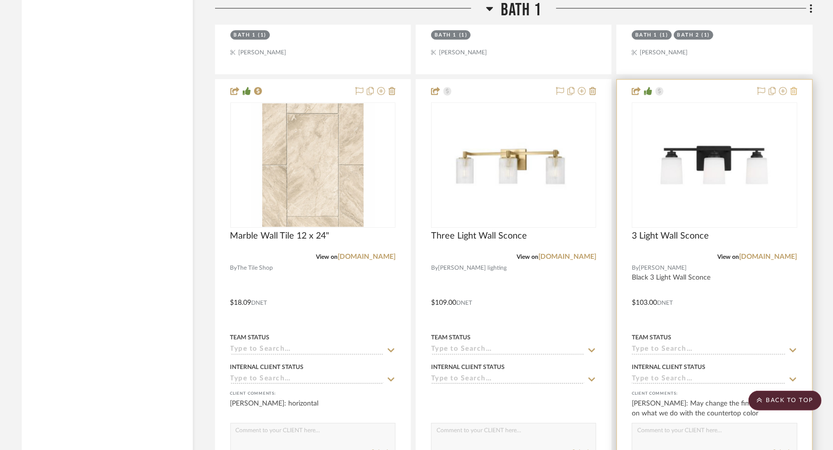
click at [793, 95] on icon at bounding box center [794, 91] width 7 height 8
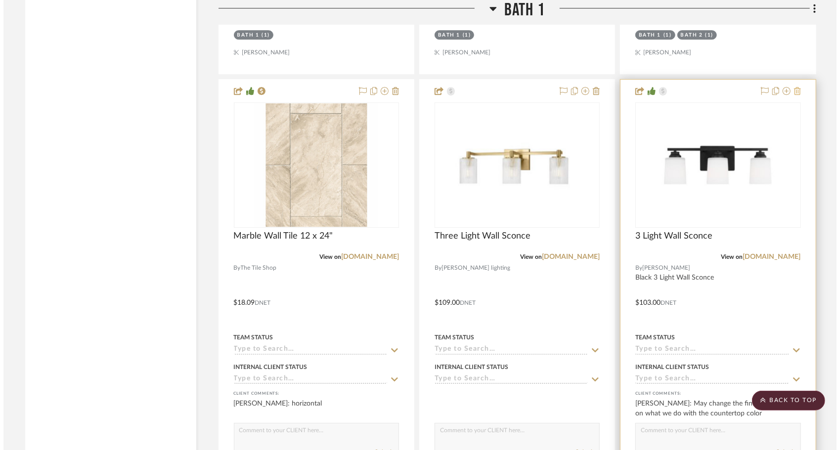
scroll to position [0, 0]
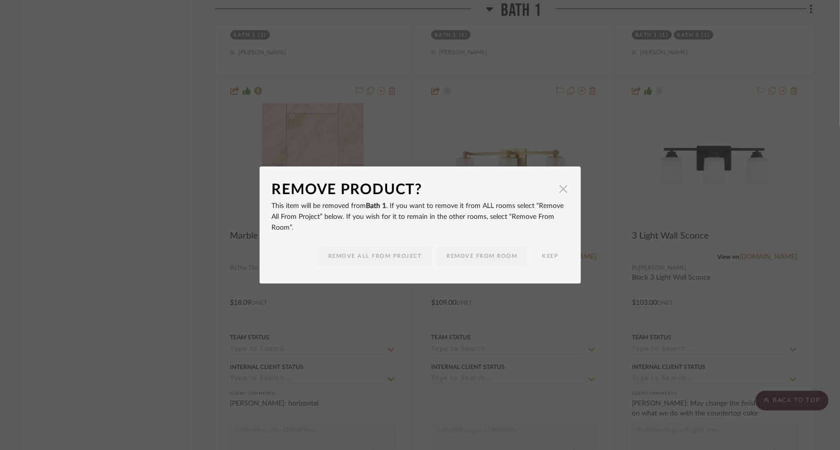
click at [562, 191] on span "button" at bounding box center [564, 189] width 20 height 20
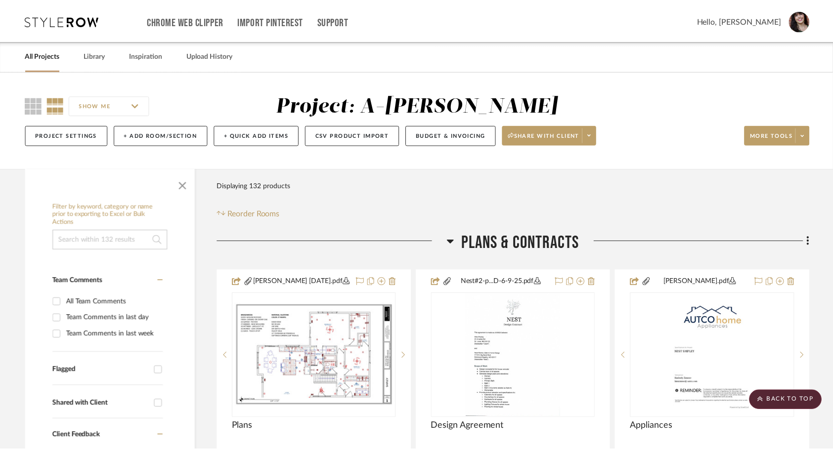
scroll to position [4318, 0]
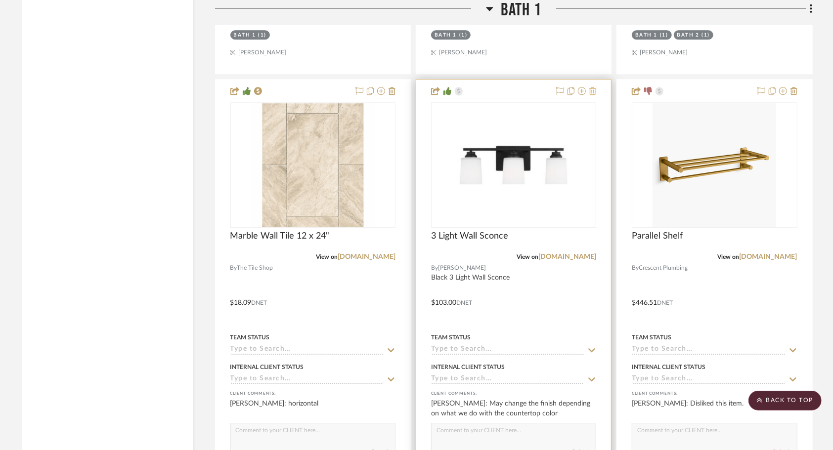
click at [594, 95] on icon at bounding box center [592, 91] width 7 height 8
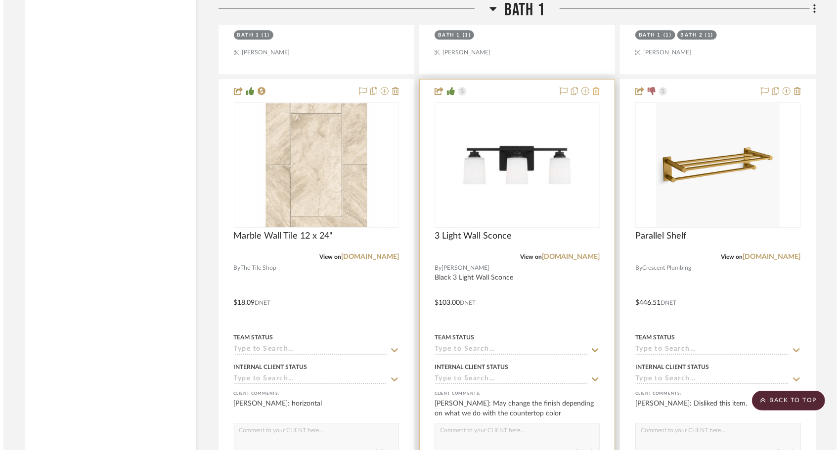
scroll to position [0, 0]
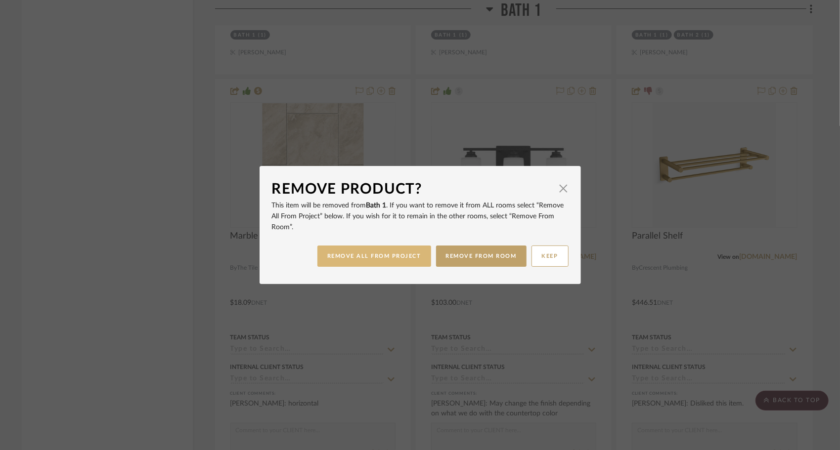
click at [364, 256] on button "REMOVE ALL FROM PROJECT" at bounding box center [374, 256] width 114 height 21
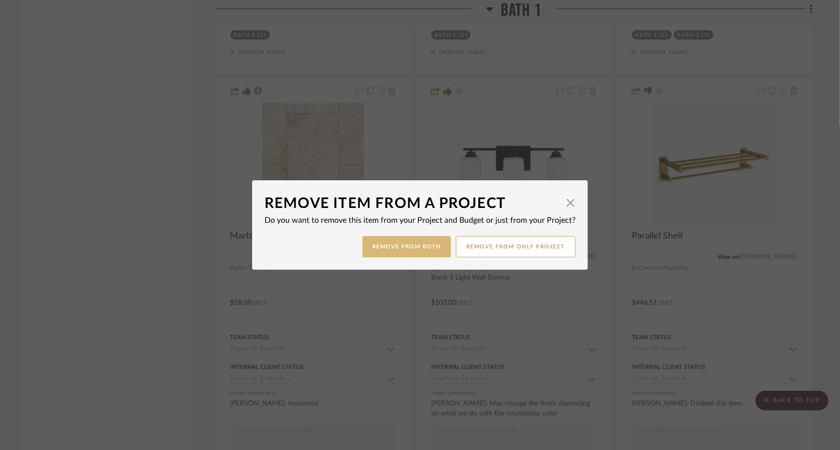
click at [379, 245] on button "Remove from Both" at bounding box center [406, 246] width 89 height 21
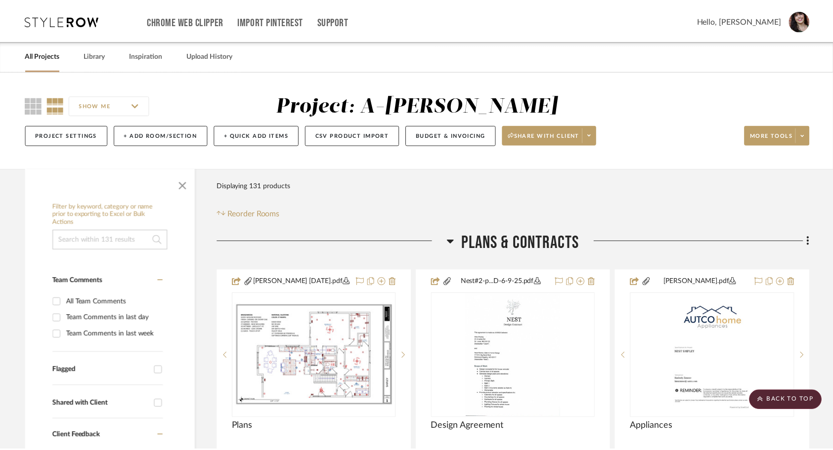
scroll to position [4318, 0]
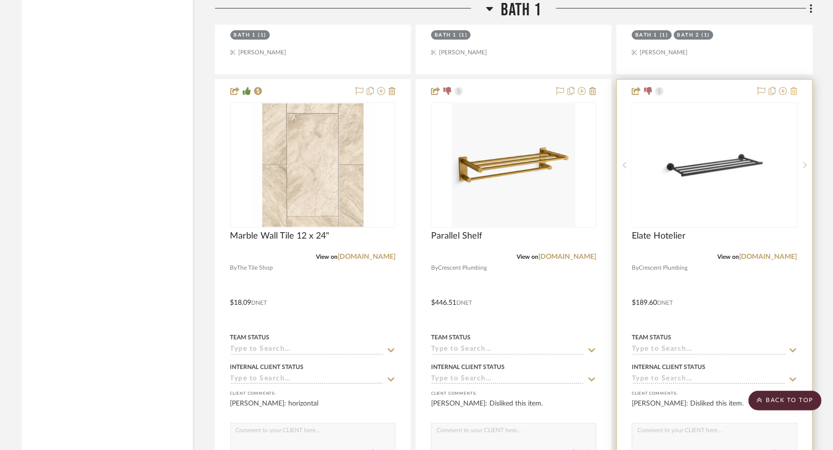
click at [794, 94] on icon at bounding box center [794, 91] width 7 height 8
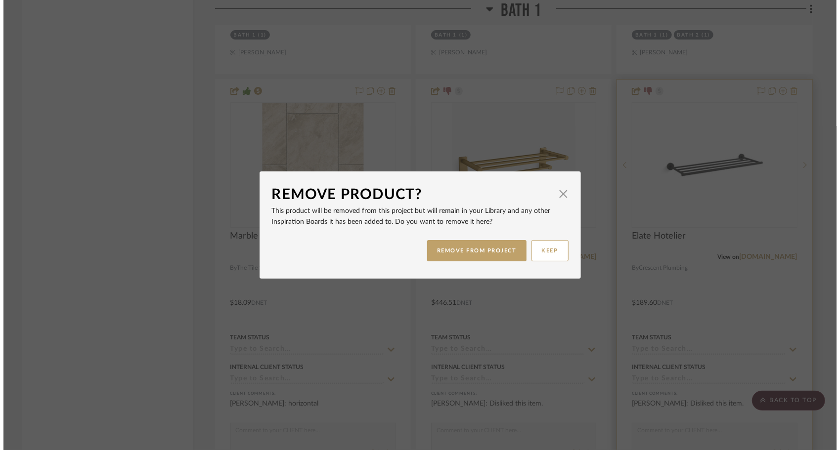
scroll to position [0, 0]
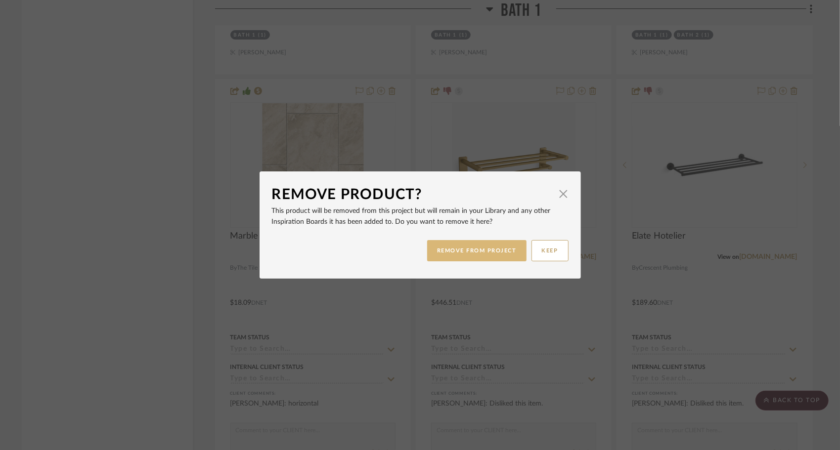
click at [492, 254] on button "REMOVE FROM PROJECT" at bounding box center [476, 250] width 99 height 21
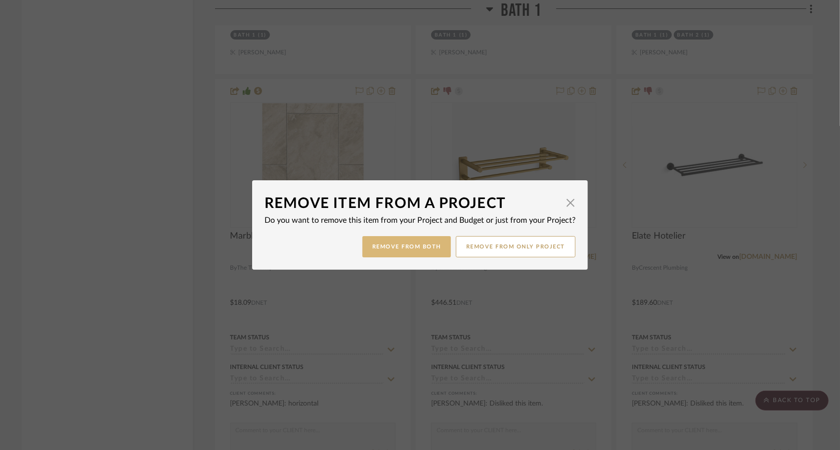
click at [413, 253] on button "Remove from Both" at bounding box center [406, 246] width 89 height 21
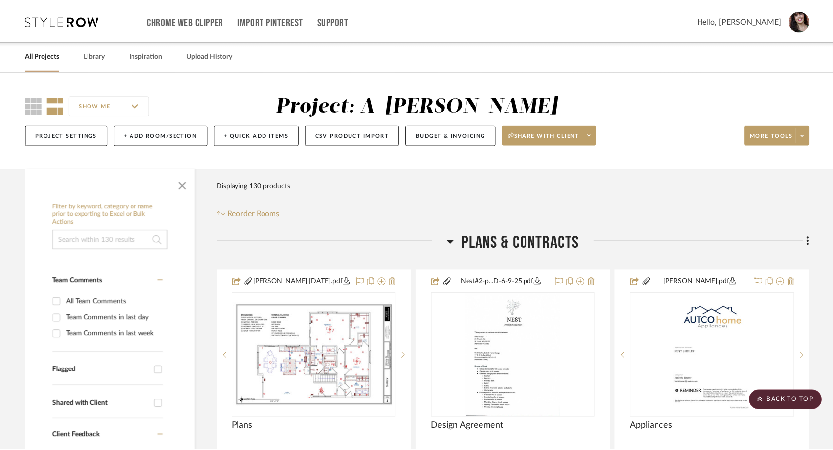
scroll to position [4318, 0]
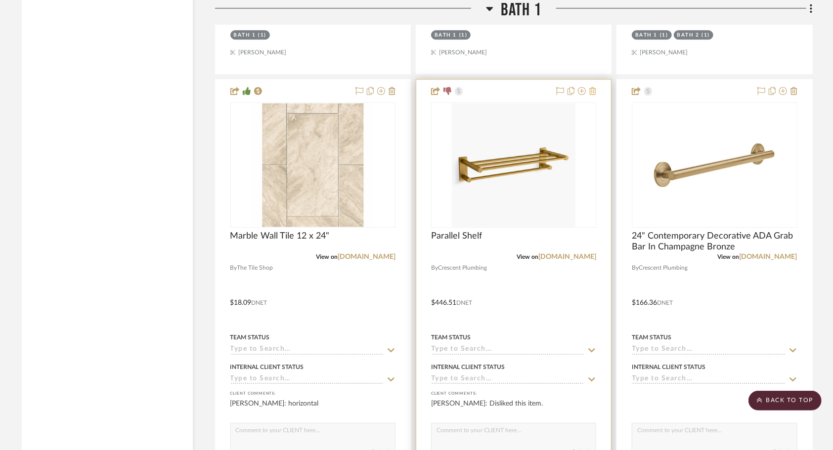
click at [594, 95] on icon at bounding box center [592, 91] width 7 height 8
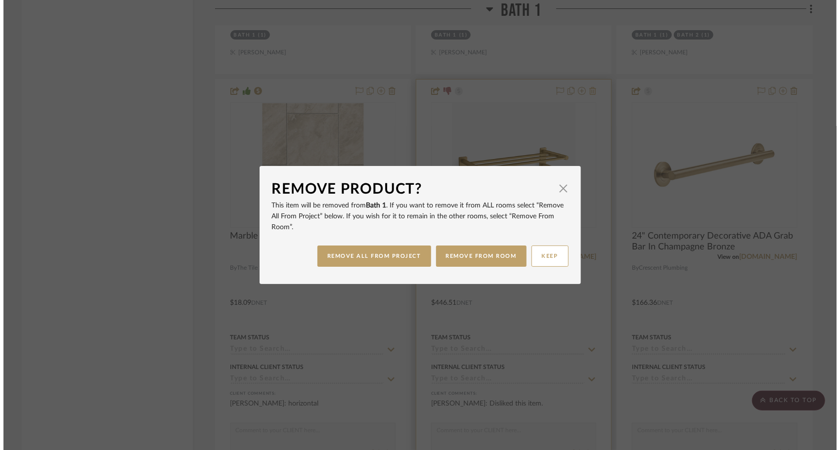
scroll to position [0, 0]
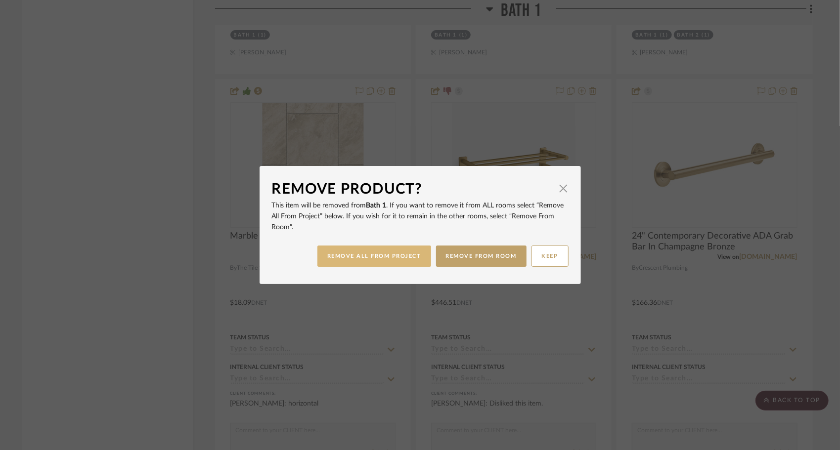
click at [389, 256] on button "REMOVE ALL FROM PROJECT" at bounding box center [374, 256] width 114 height 21
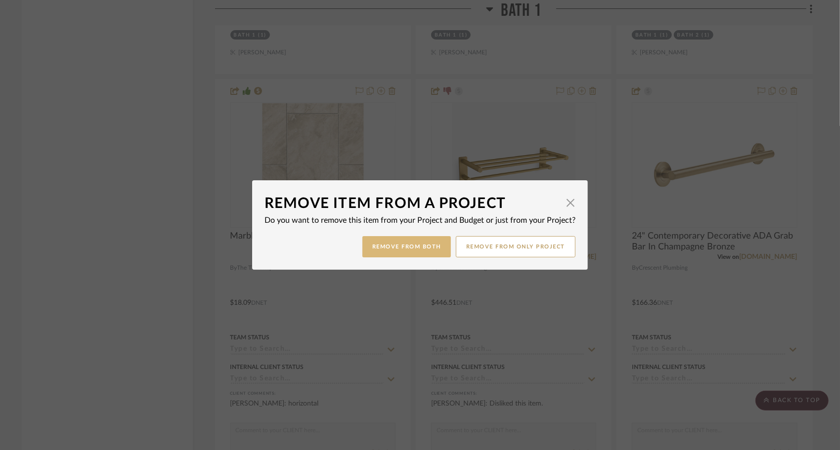
click at [391, 254] on button "Remove from Both" at bounding box center [406, 246] width 89 height 21
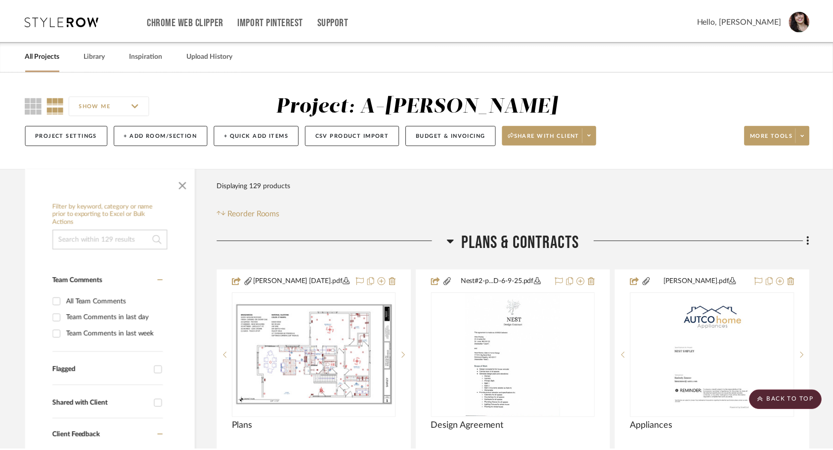
scroll to position [4318, 0]
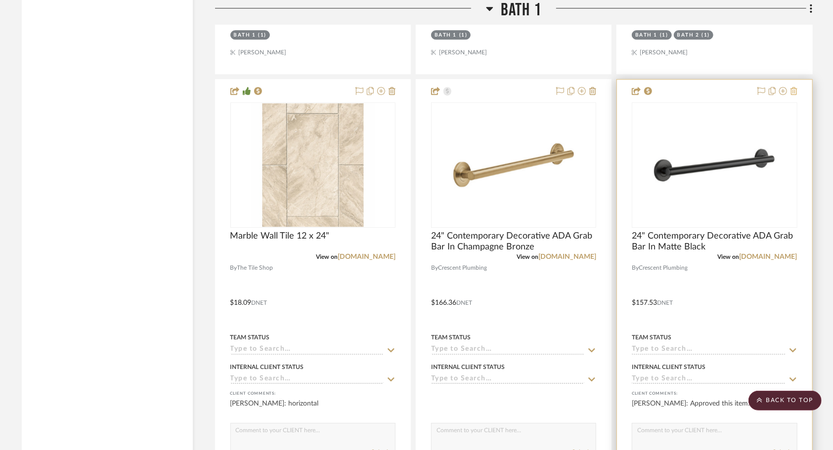
click at [796, 95] on icon at bounding box center [794, 91] width 7 height 8
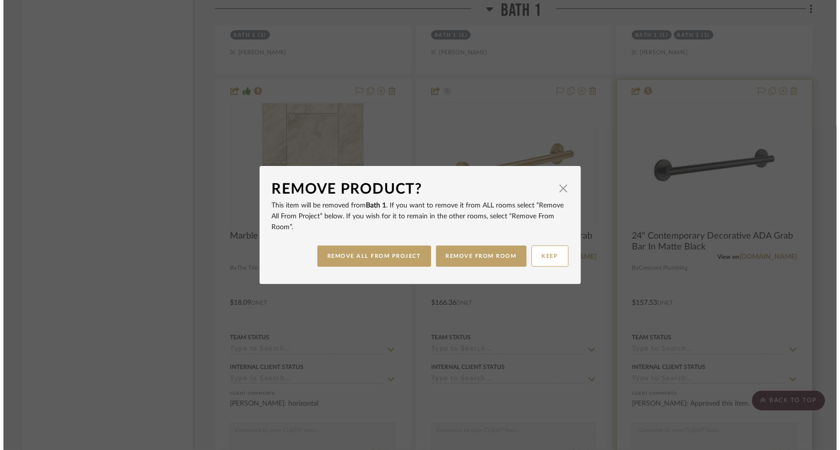
scroll to position [0, 0]
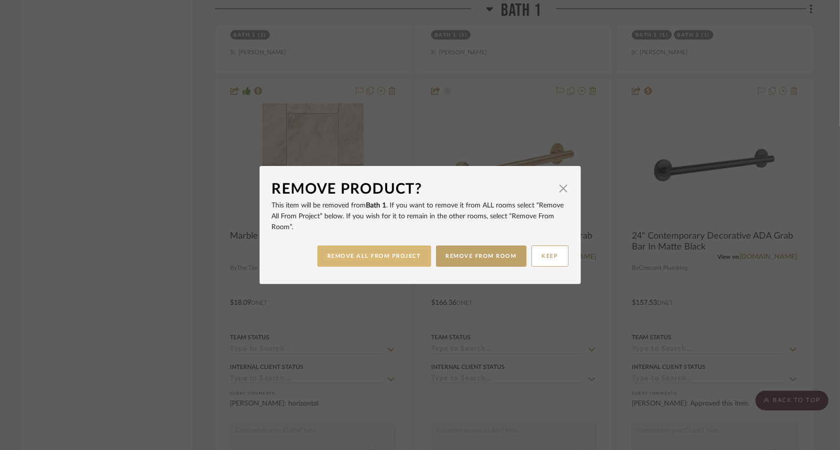
click at [389, 254] on button "REMOVE ALL FROM PROJECT" at bounding box center [374, 256] width 114 height 21
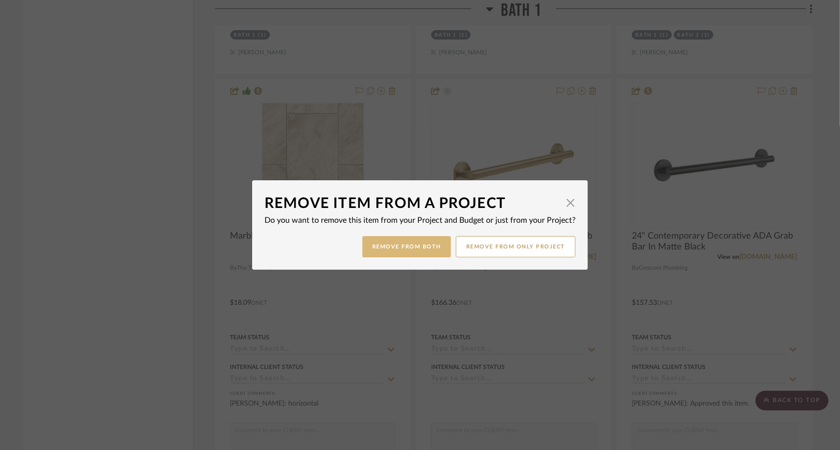
click at [389, 254] on button "Remove from Both" at bounding box center [406, 246] width 89 height 21
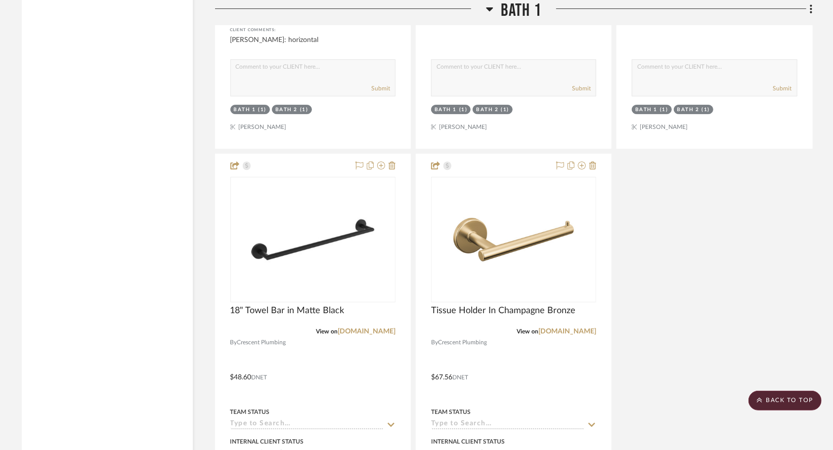
scroll to position [4683, 0]
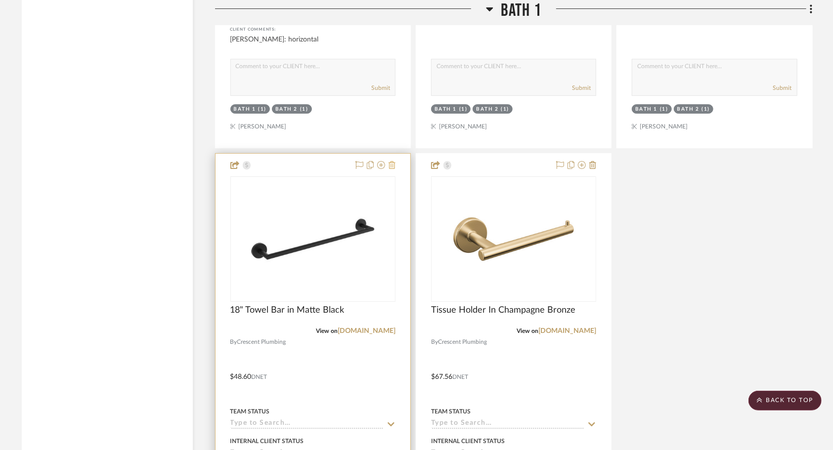
click at [394, 169] on icon at bounding box center [392, 165] width 7 height 8
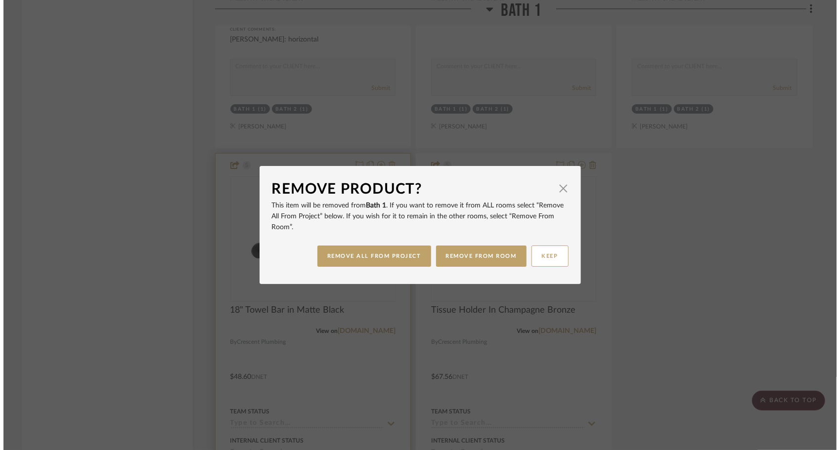
scroll to position [0, 0]
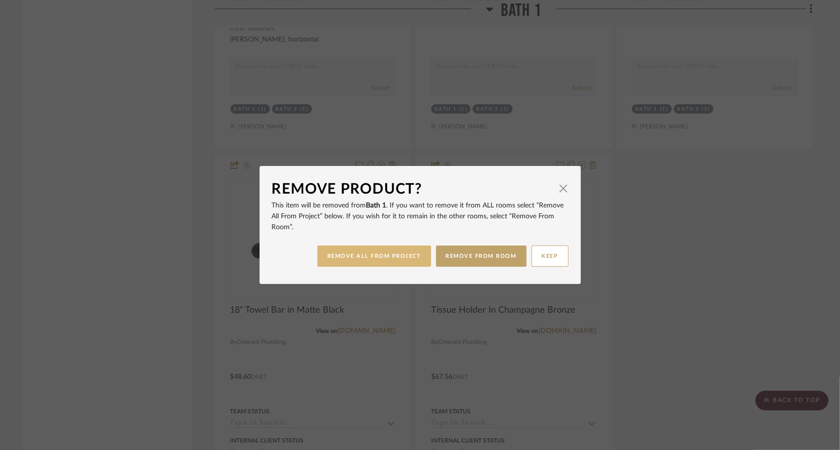
click at [374, 258] on button "REMOVE ALL FROM PROJECT" at bounding box center [374, 256] width 114 height 21
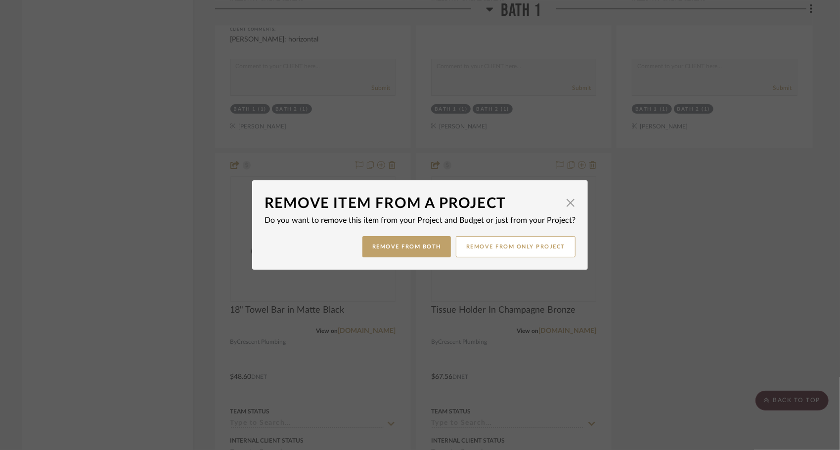
click at [391, 235] on mat-dialog-content "Remove Item From a Project × Do you want to remove this item from your Project …" at bounding box center [420, 225] width 311 height 65
click at [392, 243] on button "Remove from Both" at bounding box center [406, 246] width 89 height 21
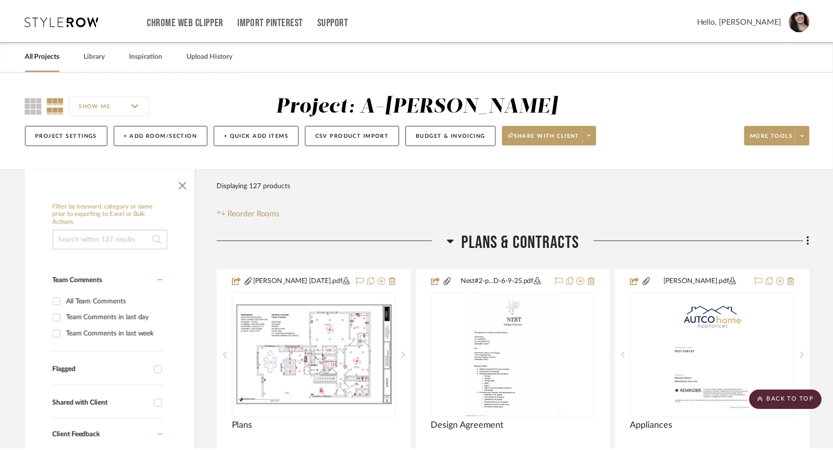
scroll to position [4683, 0]
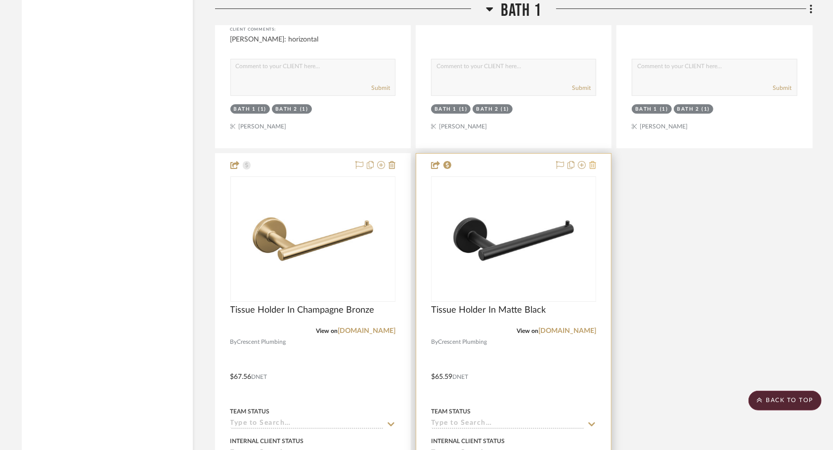
click at [592, 169] on icon at bounding box center [592, 165] width 7 height 8
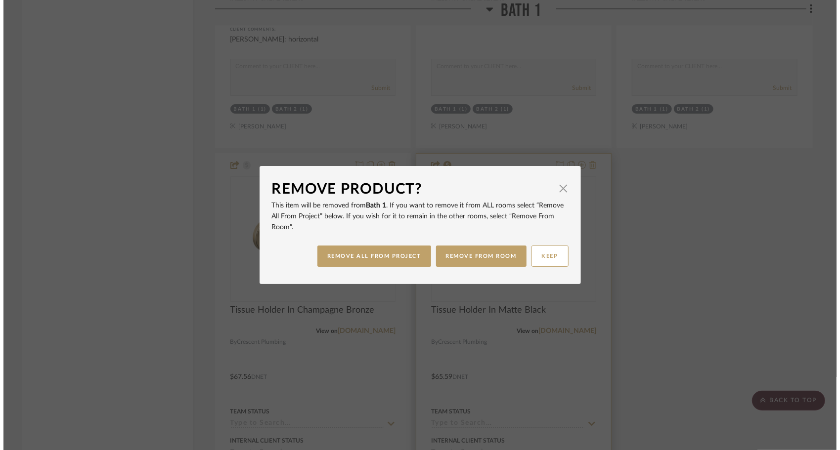
scroll to position [0, 0]
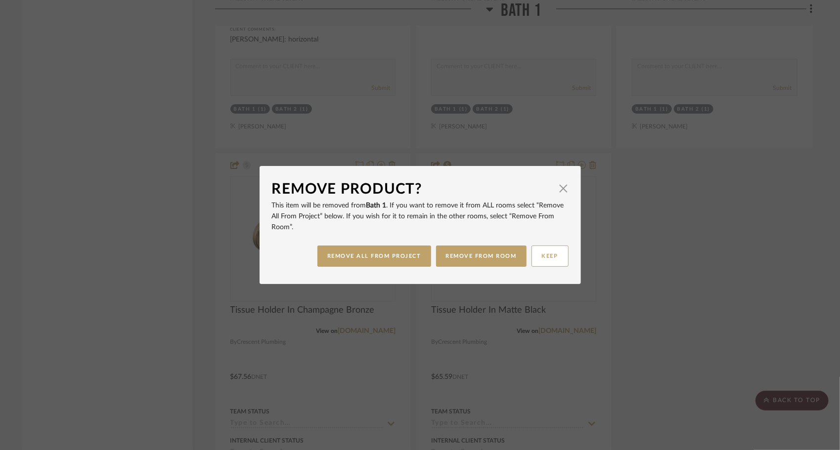
drag, startPoint x: 348, startPoint y: 280, endPoint x: 348, endPoint y: 274, distance: 5.9
click at [348, 274] on dialog-content "Remove Product? × This item will be removed from Bath 1 . If you want to remove…" at bounding box center [420, 225] width 321 height 118
click at [357, 250] on button "REMOVE ALL FROM PROJECT" at bounding box center [374, 256] width 114 height 21
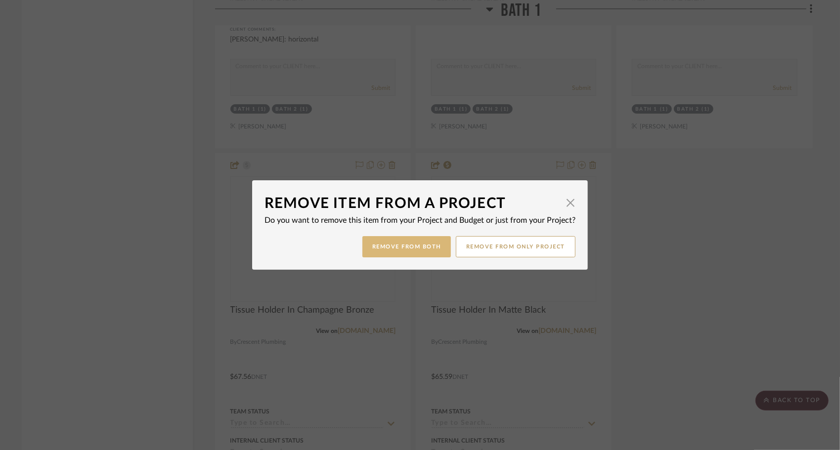
click at [380, 253] on button "Remove from Both" at bounding box center [406, 246] width 89 height 21
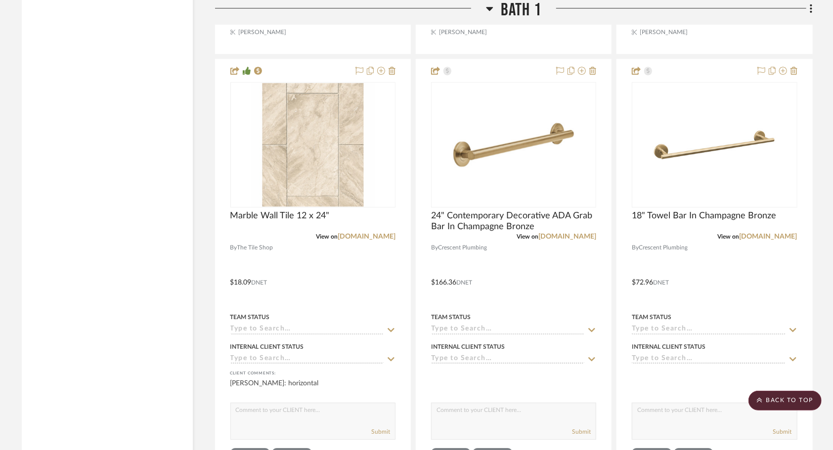
scroll to position [4318, 0]
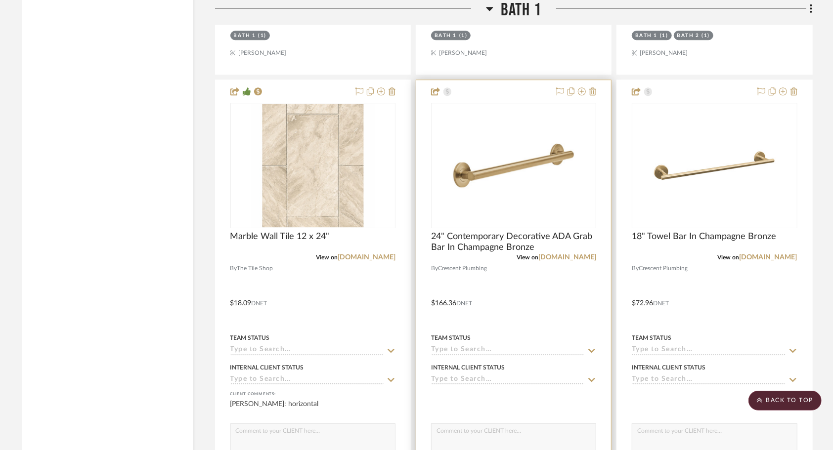
click at [509, 274] on div at bounding box center [513, 296] width 195 height 433
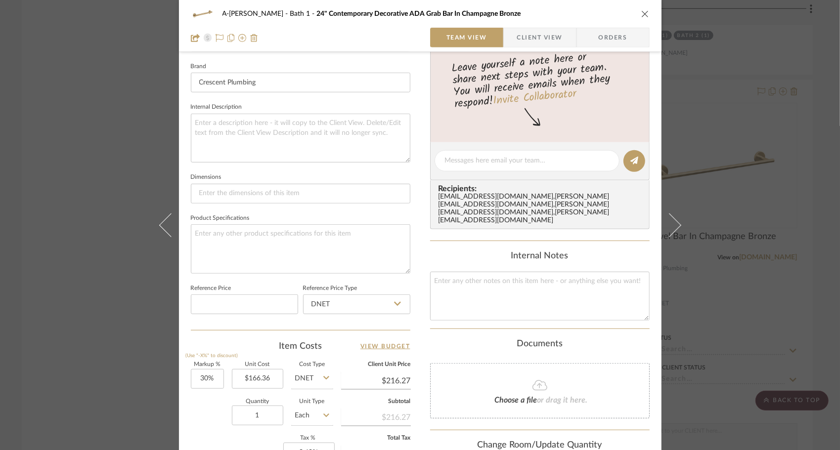
scroll to position [322, 0]
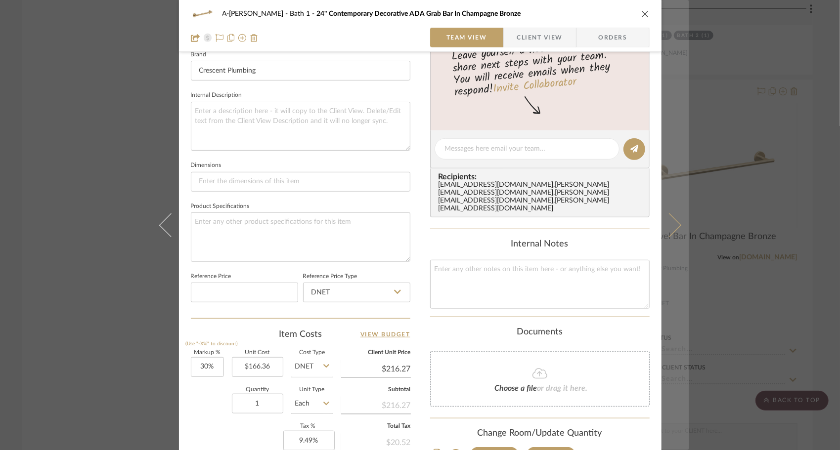
click at [674, 227] on icon at bounding box center [669, 225] width 24 height 24
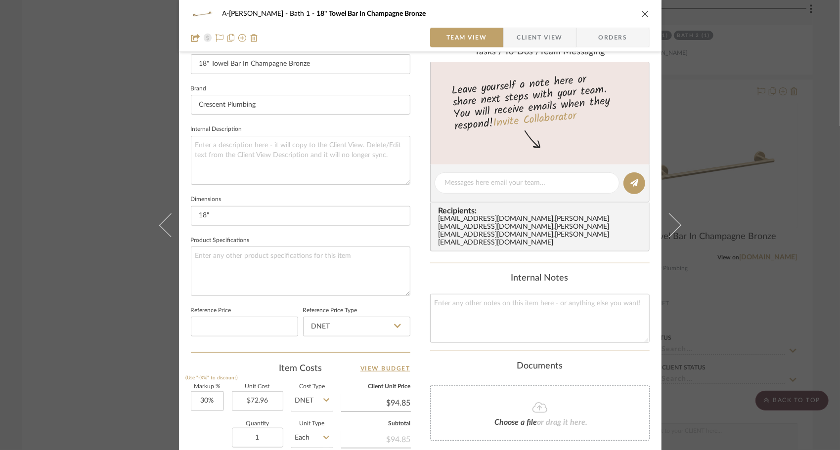
scroll to position [288, 0]
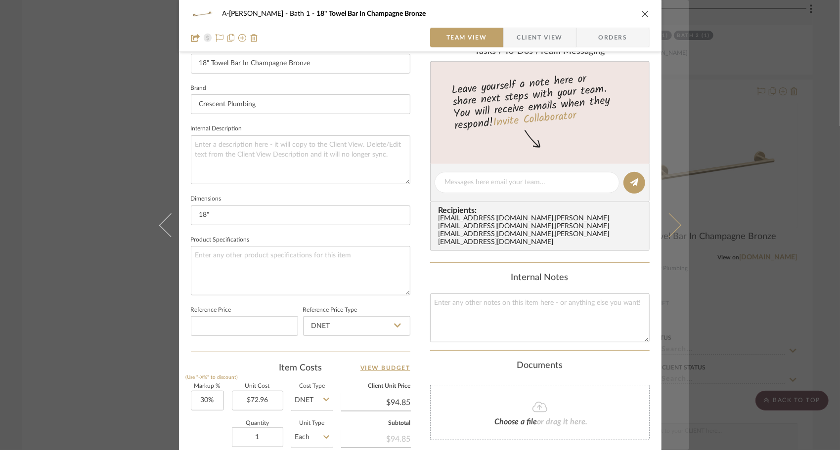
click at [677, 227] on button at bounding box center [676, 225] width 28 height 450
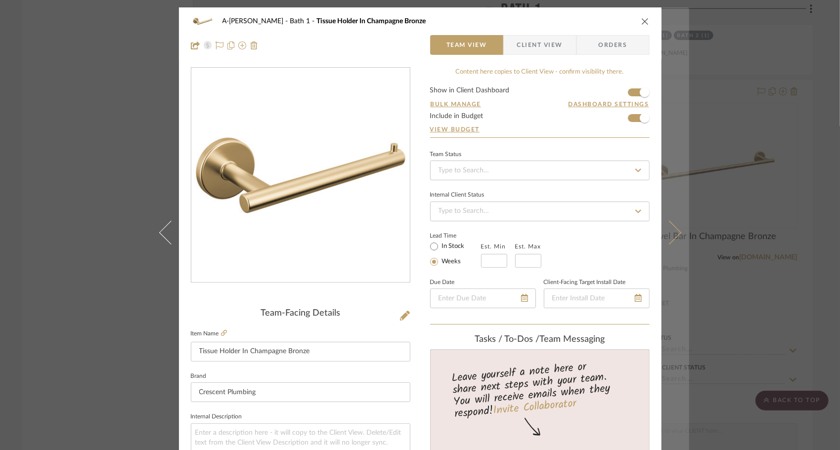
click at [671, 235] on icon at bounding box center [669, 233] width 24 height 24
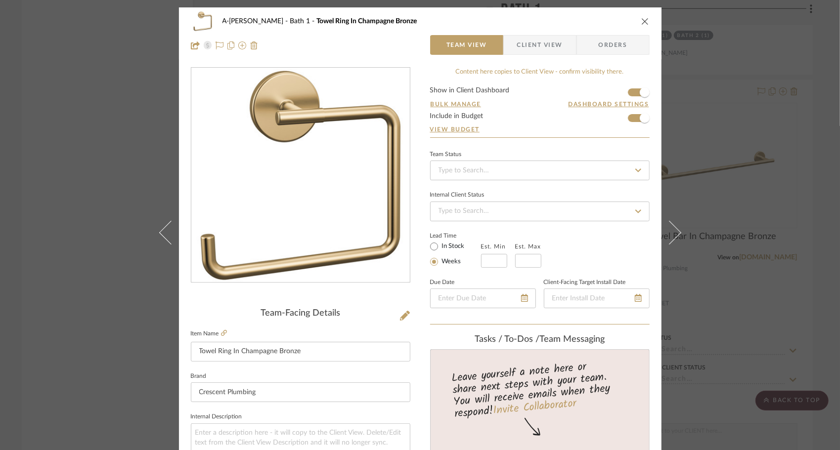
click at [643, 22] on icon "close" at bounding box center [645, 21] width 8 height 8
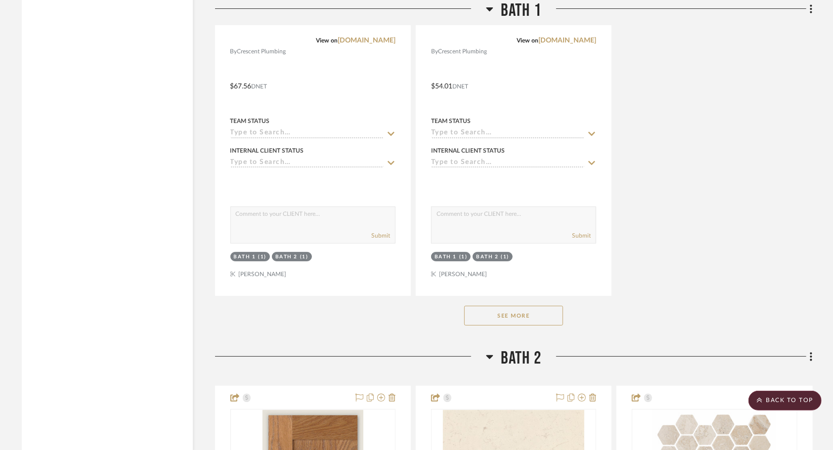
scroll to position [4974, 0]
click at [536, 314] on button "See More" at bounding box center [513, 316] width 99 height 20
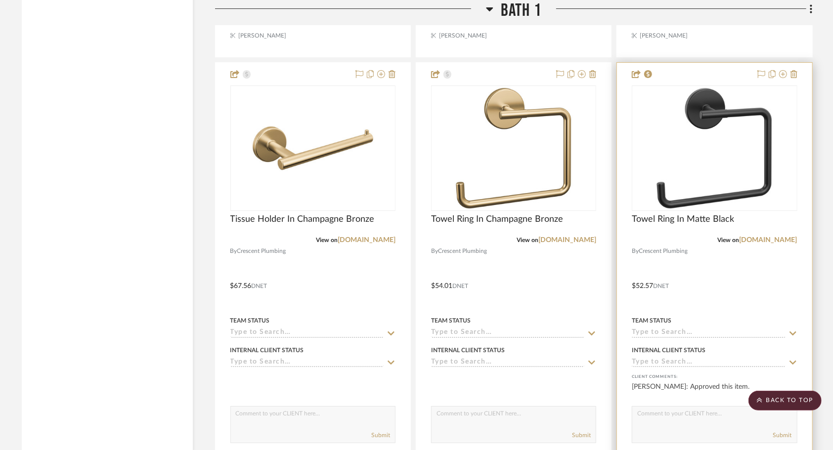
scroll to position [4771, 0]
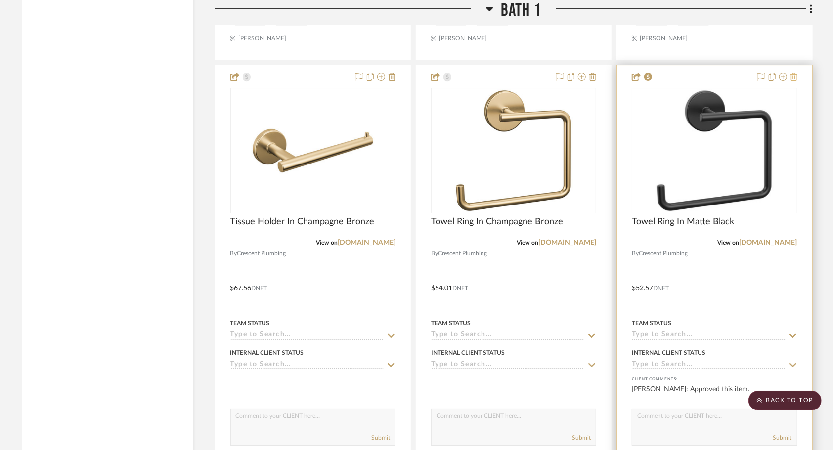
click at [793, 81] on icon at bounding box center [794, 77] width 7 height 8
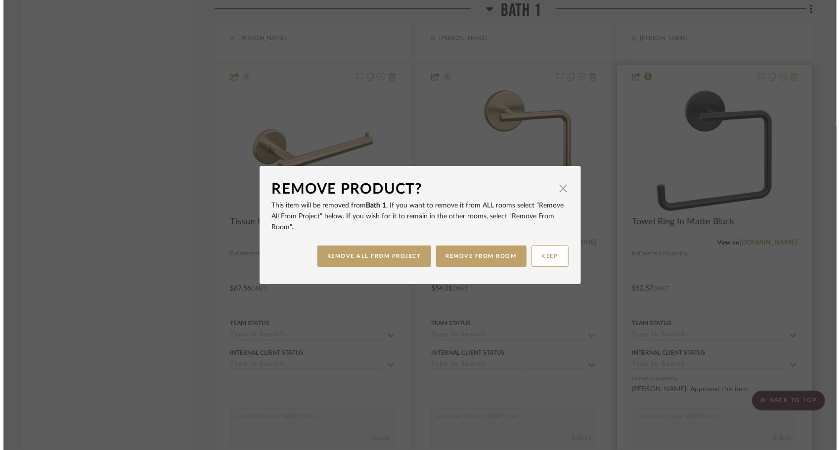
scroll to position [0, 0]
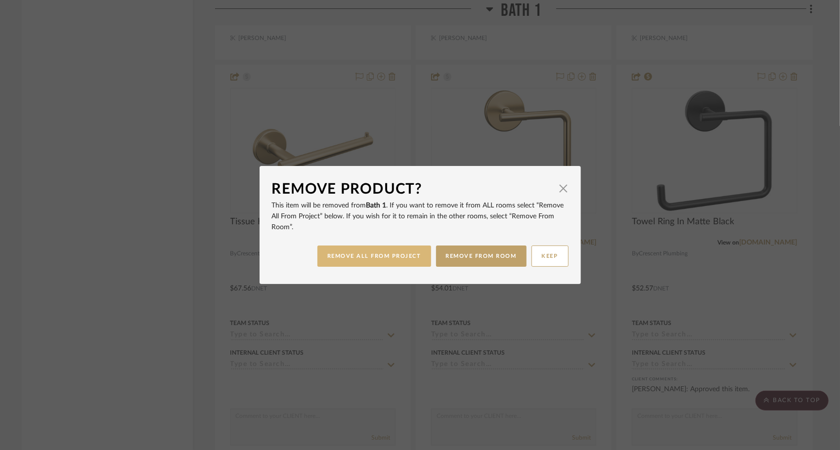
click at [398, 255] on button "REMOVE ALL FROM PROJECT" at bounding box center [374, 256] width 114 height 21
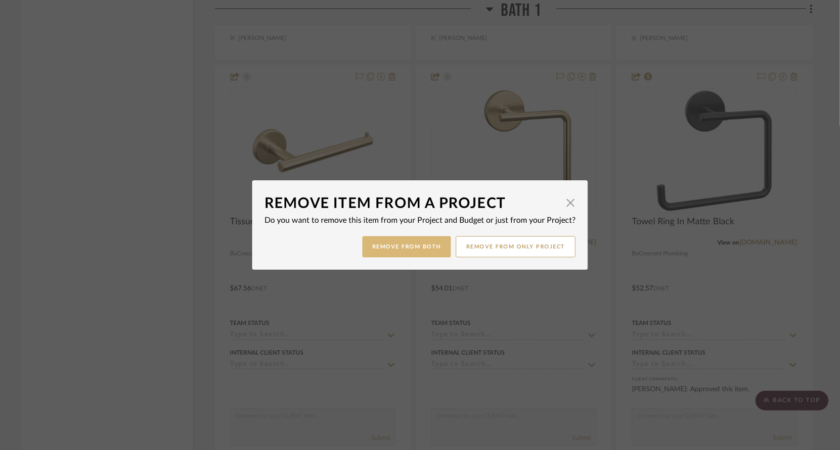
click at [399, 246] on button "Remove from Both" at bounding box center [406, 246] width 89 height 21
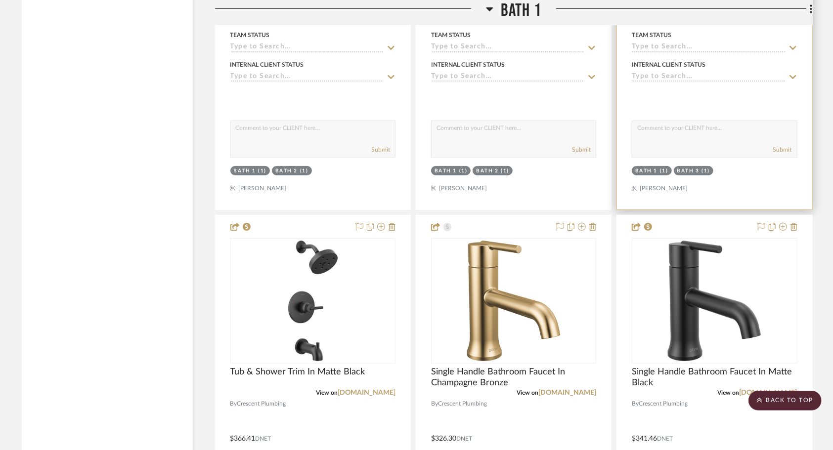
scroll to position [5059, 0]
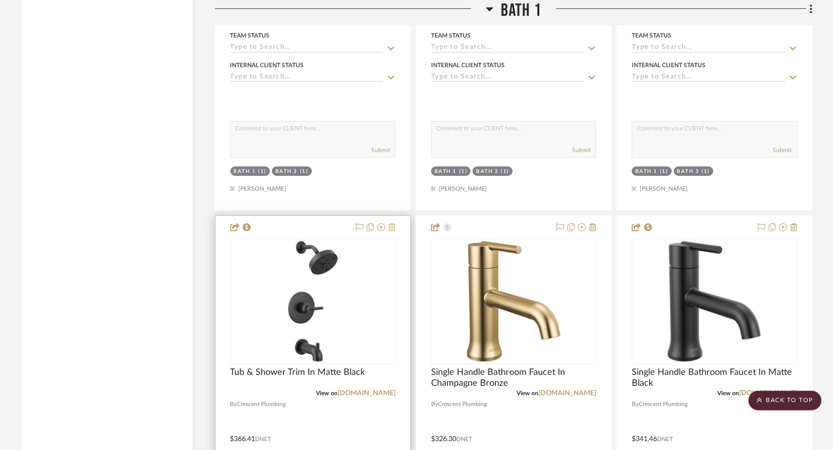
click at [394, 231] on icon at bounding box center [392, 228] width 7 height 8
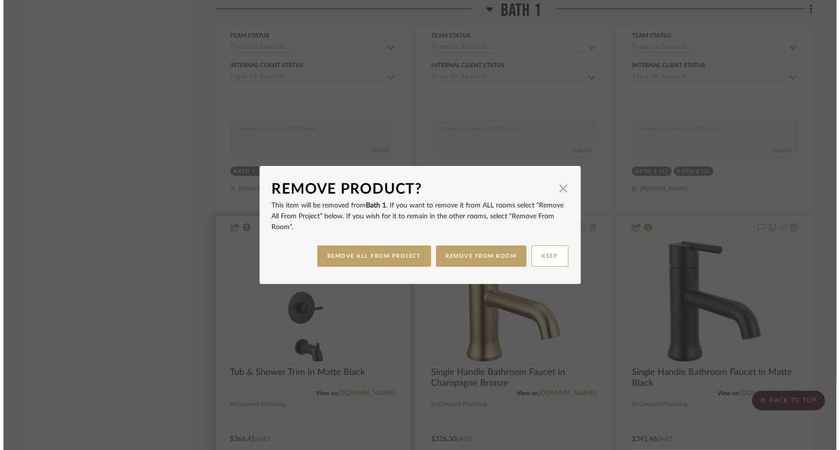
scroll to position [0, 0]
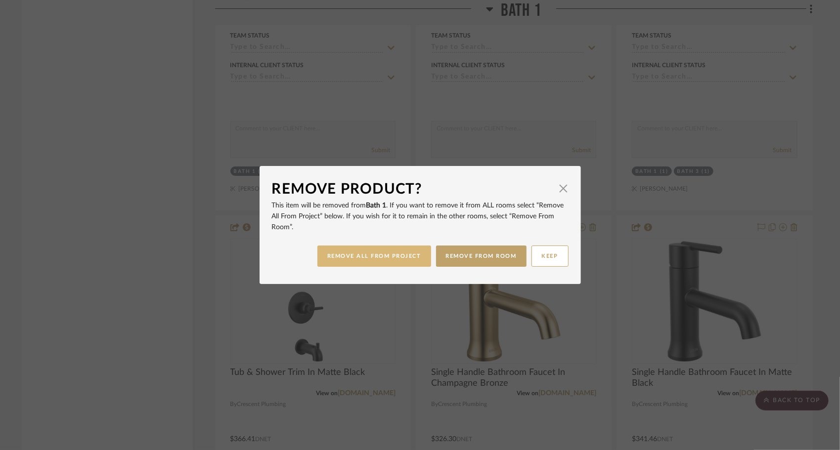
click at [405, 259] on button "REMOVE ALL FROM PROJECT" at bounding box center [374, 256] width 114 height 21
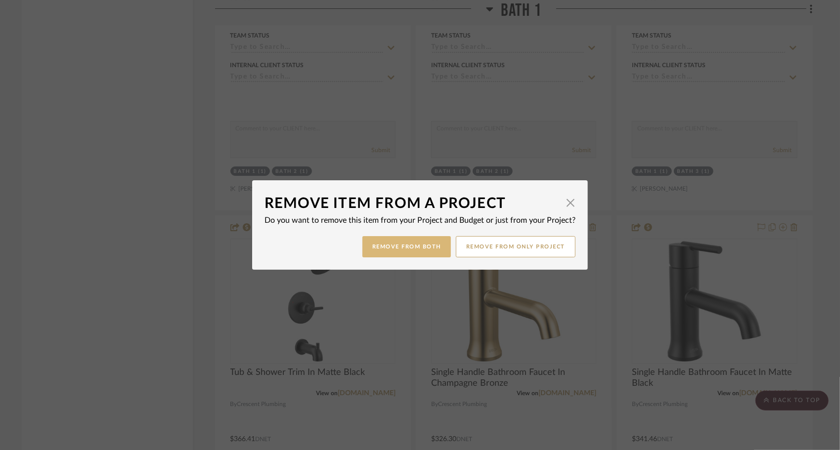
click at [406, 243] on button "Remove from Both" at bounding box center [406, 246] width 89 height 21
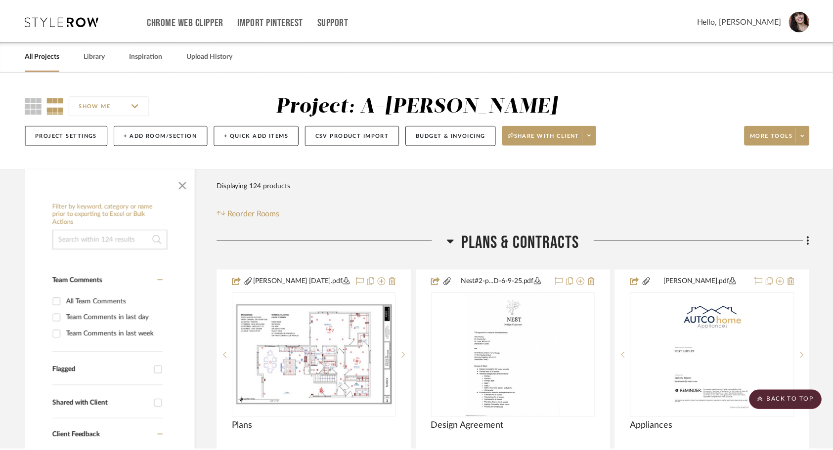
scroll to position [5059, 0]
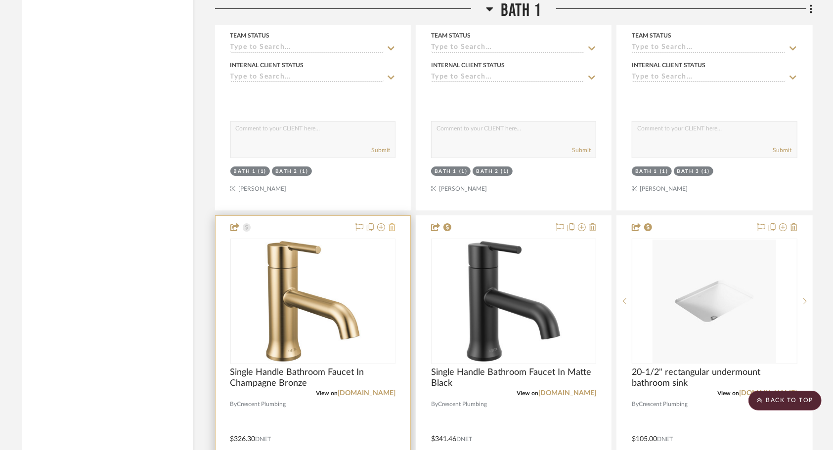
click at [393, 231] on icon at bounding box center [392, 228] width 7 height 8
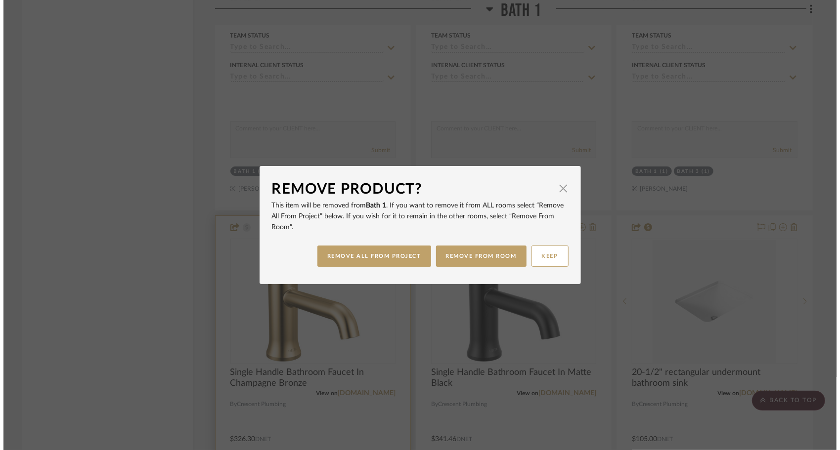
scroll to position [0, 0]
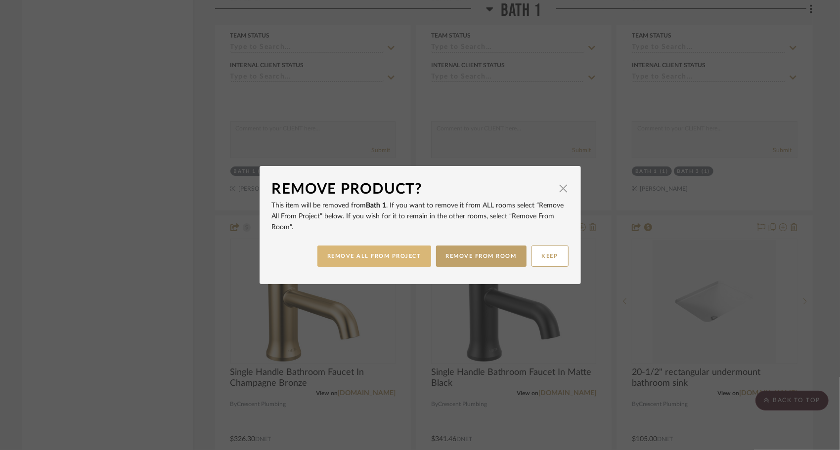
click at [397, 256] on button "REMOVE ALL FROM PROJECT" at bounding box center [374, 256] width 114 height 21
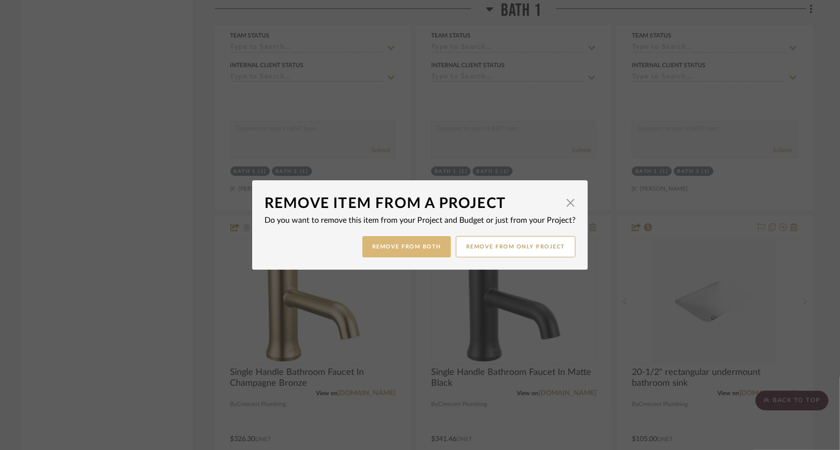
click at [395, 251] on button "Remove from Both" at bounding box center [406, 246] width 89 height 21
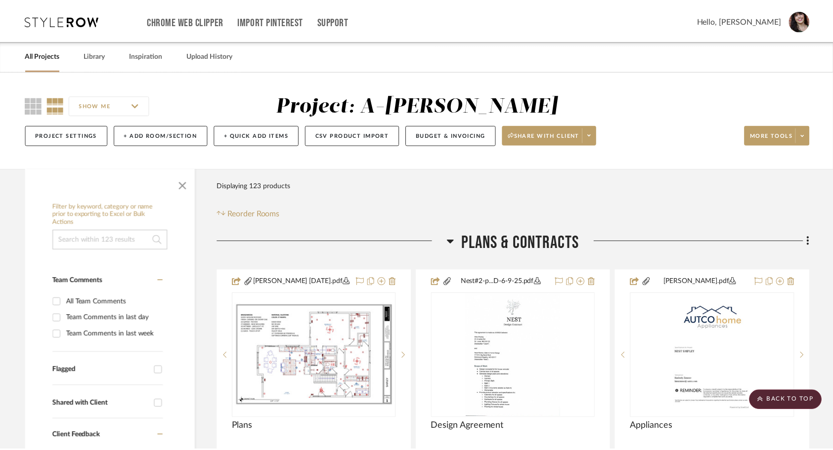
scroll to position [5059, 0]
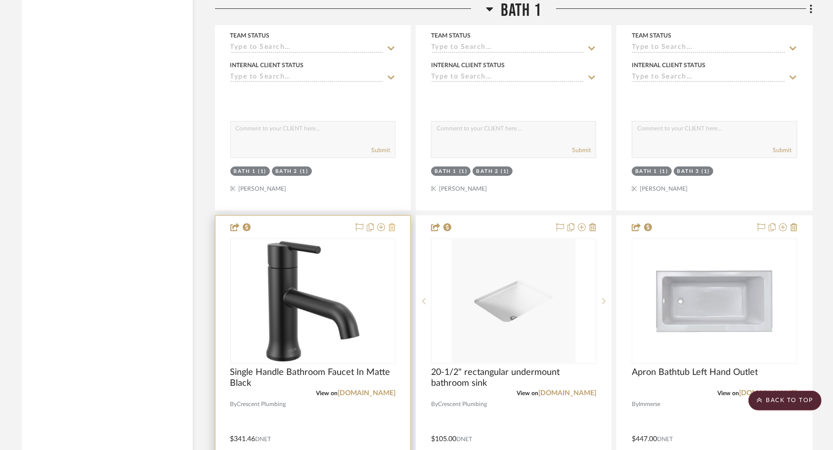
click at [396, 231] on icon at bounding box center [392, 228] width 7 height 8
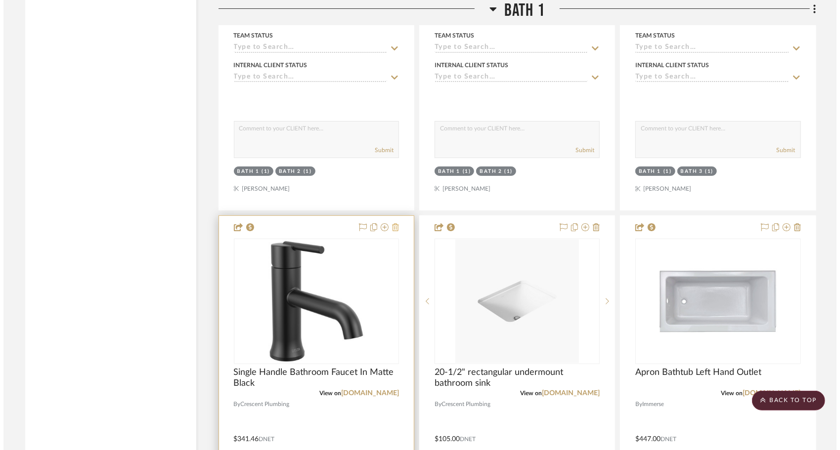
scroll to position [0, 0]
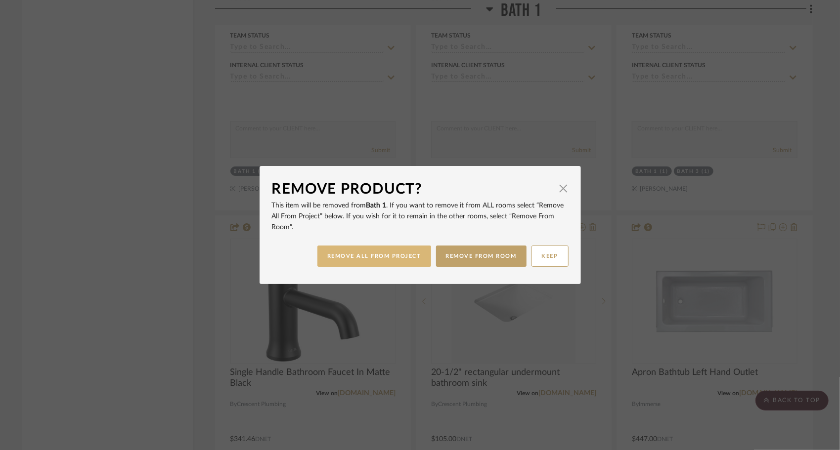
click at [363, 255] on button "REMOVE ALL FROM PROJECT" at bounding box center [374, 256] width 114 height 21
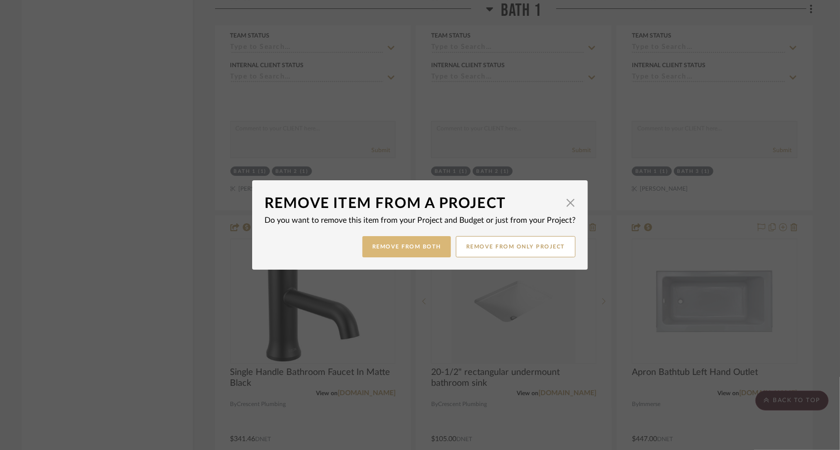
click at [383, 249] on button "Remove from Both" at bounding box center [406, 246] width 89 height 21
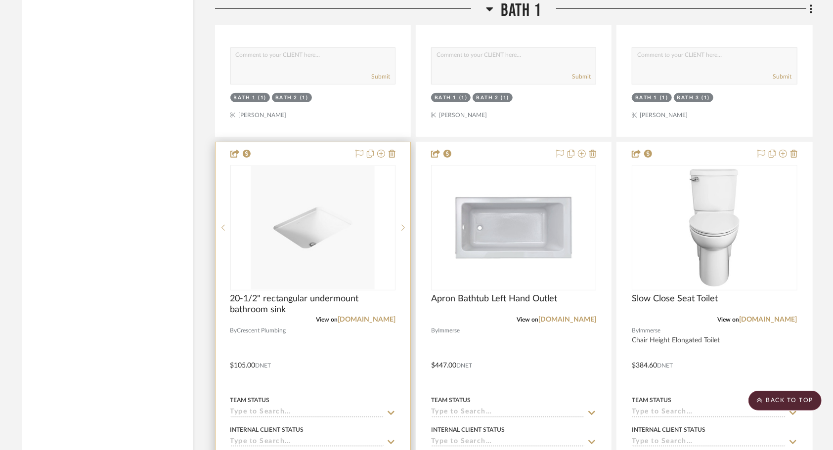
scroll to position [5132, 0]
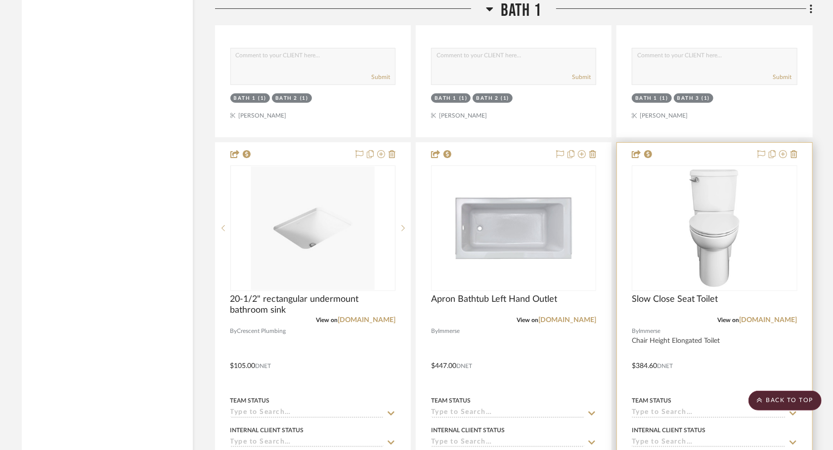
click at [719, 349] on div at bounding box center [714, 359] width 195 height 433
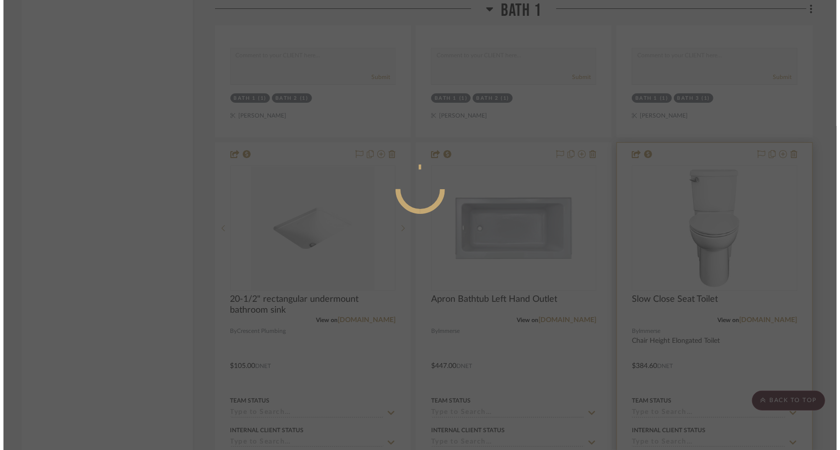
scroll to position [0, 0]
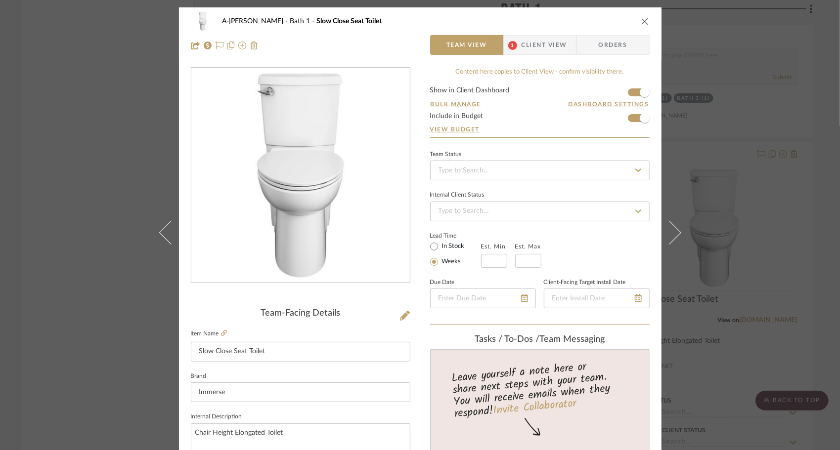
click at [757, 319] on div "A-Shipley Bath 1 Slow Close Seat Toilet Team View 1 Client View Orders Team-Fac…" at bounding box center [420, 225] width 840 height 450
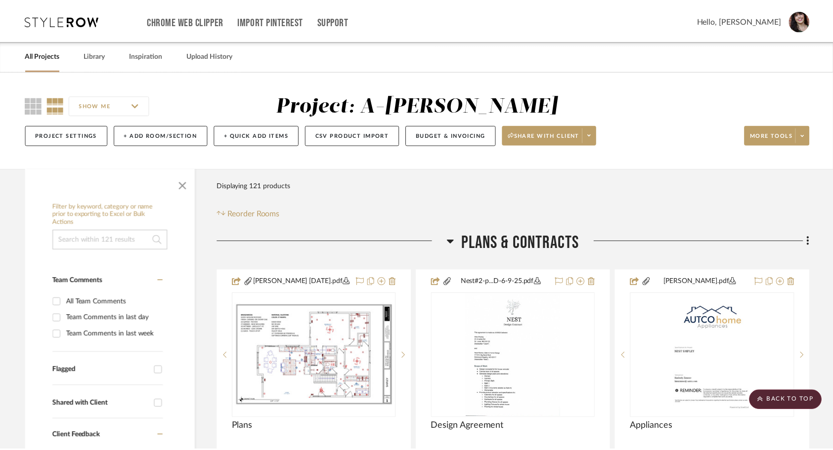
scroll to position [5132, 0]
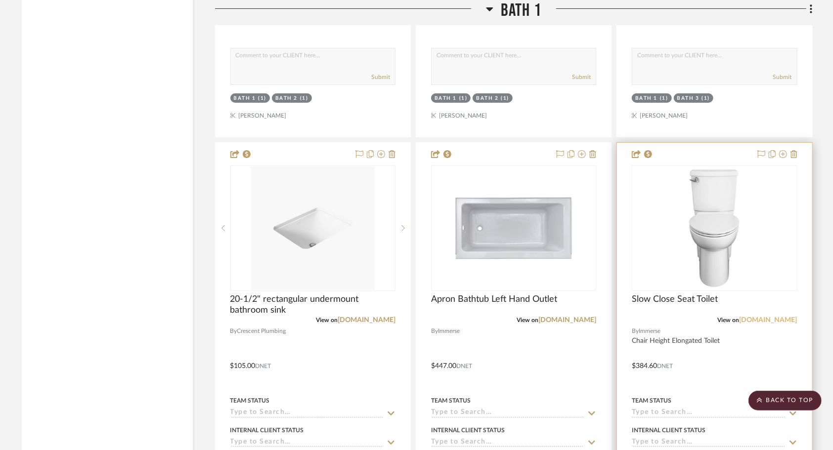
click at [781, 324] on link "[DOMAIN_NAME]" at bounding box center [769, 320] width 58 height 7
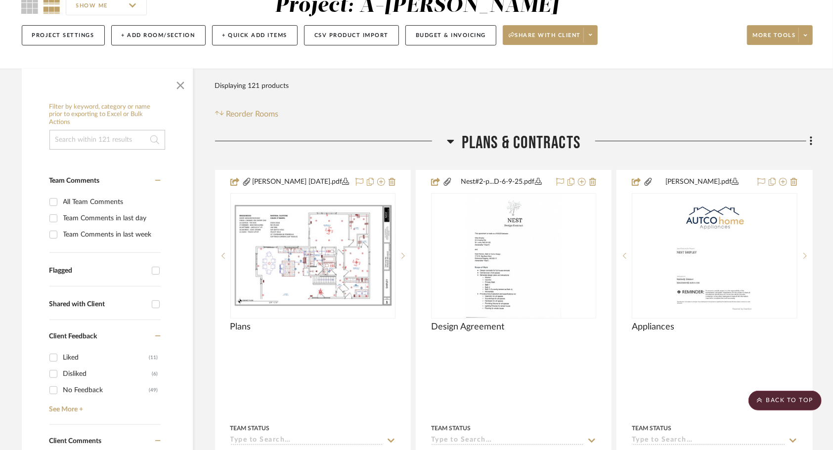
scroll to position [0, 0]
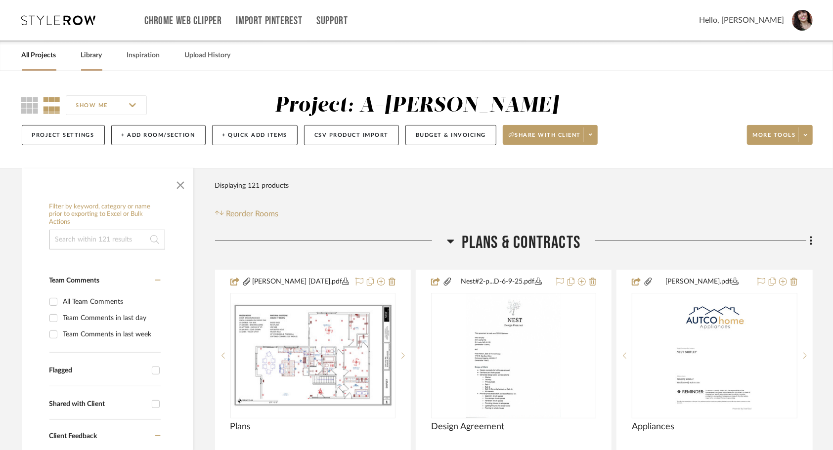
click at [95, 59] on link "Library" at bounding box center [91, 55] width 21 height 13
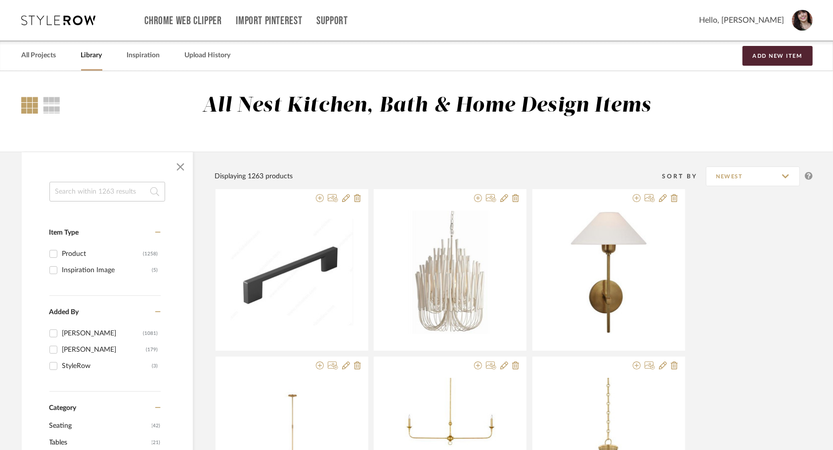
click at [92, 191] on input at bounding box center [107, 192] width 116 height 20
type input "american standard"
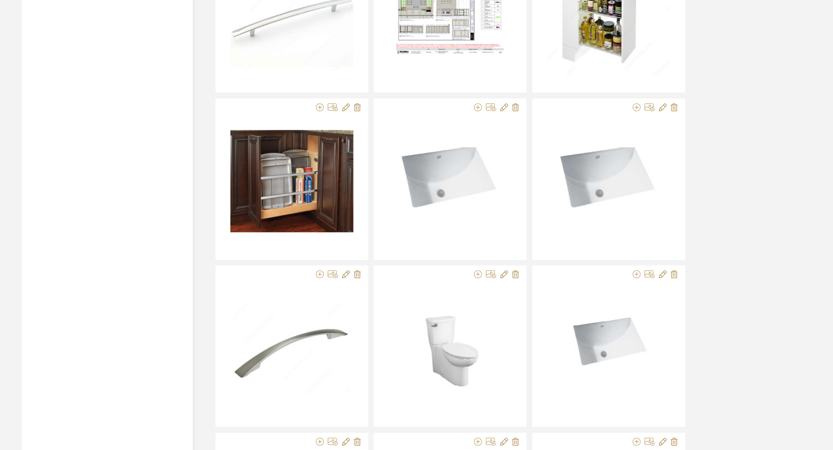
scroll to position [1628, 0]
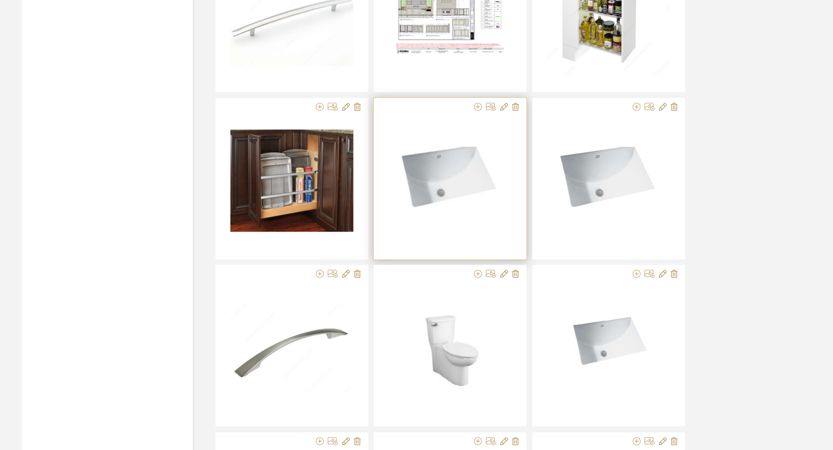
click at [464, 218] on div at bounding box center [450, 181] width 123 height 124
click at [472, 179] on img "0" at bounding box center [450, 181] width 123 height 68
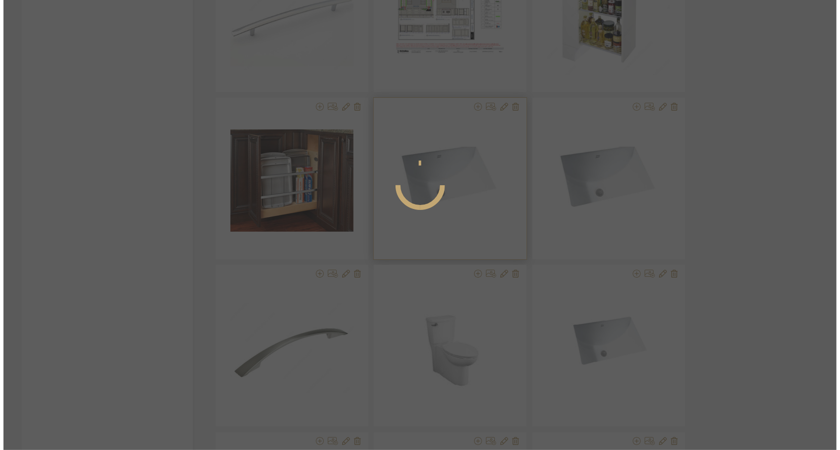
scroll to position [0, 0]
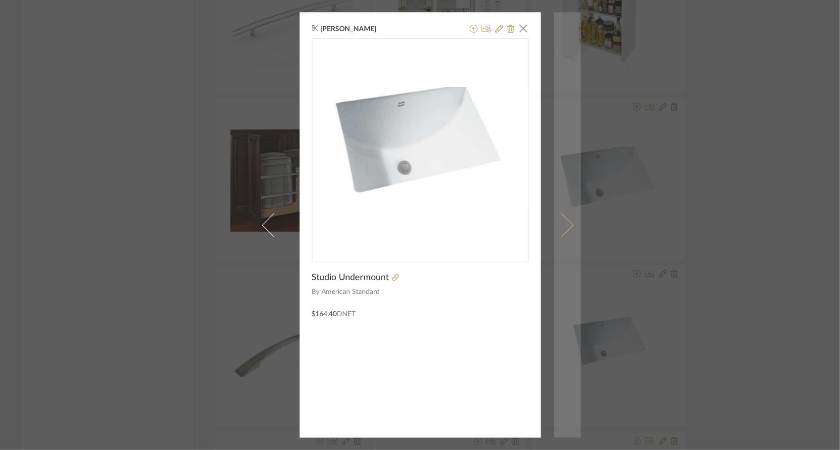
click at [561, 225] on span at bounding box center [561, 225] width 24 height 24
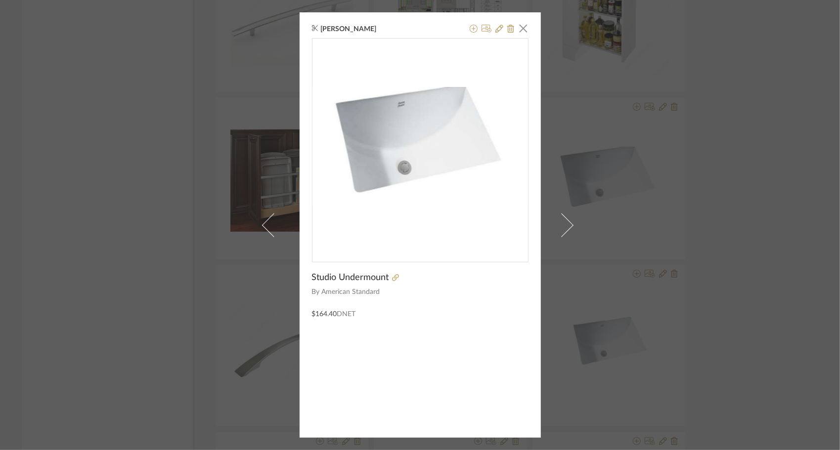
click at [561, 225] on span at bounding box center [561, 225] width 24 height 24
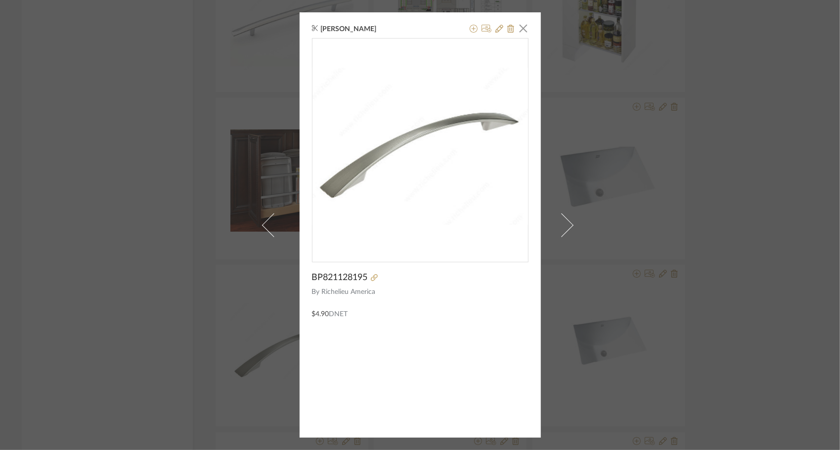
click at [561, 225] on span at bounding box center [561, 225] width 24 height 24
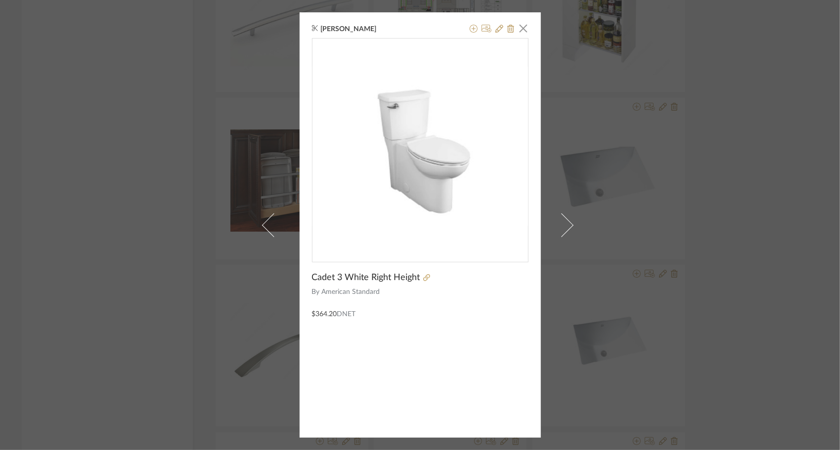
click at [561, 225] on span at bounding box center [561, 225] width 24 height 24
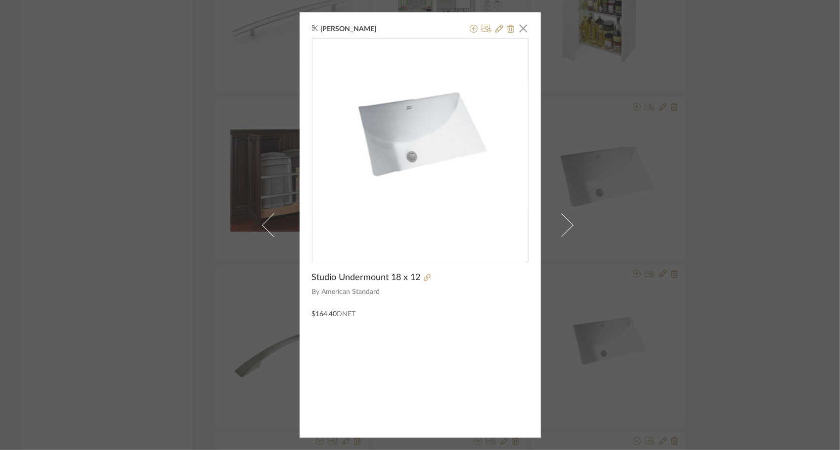
click at [624, 203] on div "Shannon Leisure × Studio Undermount 18 x 12 By American Standard $164.40 DNET" at bounding box center [420, 225] width 840 height 450
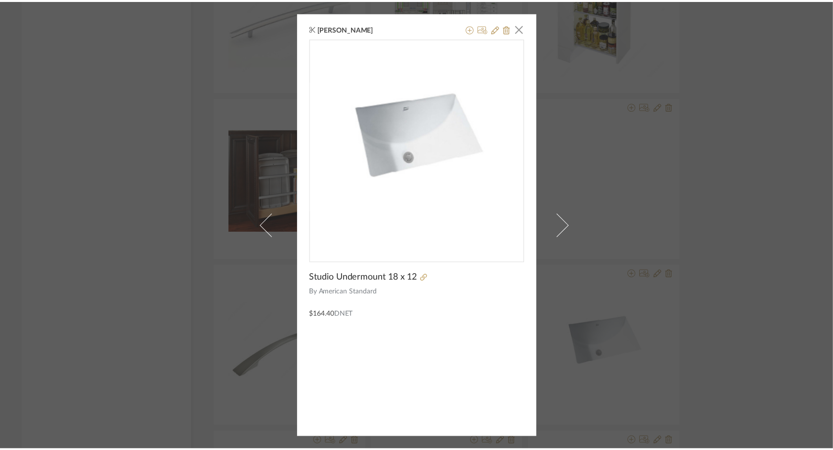
scroll to position [1628, 0]
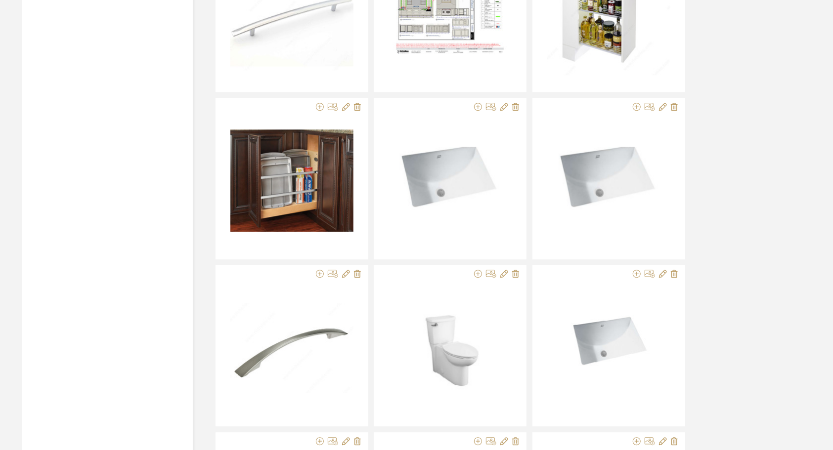
click at [624, 203] on img "0" at bounding box center [608, 181] width 123 height 68
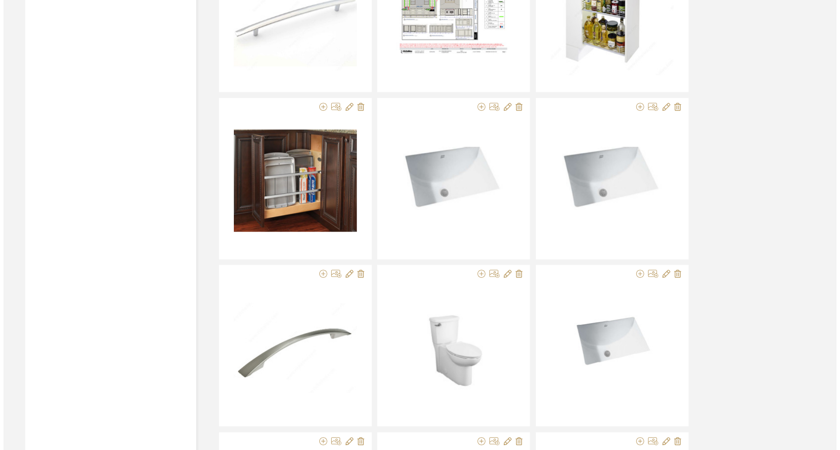
scroll to position [0, 0]
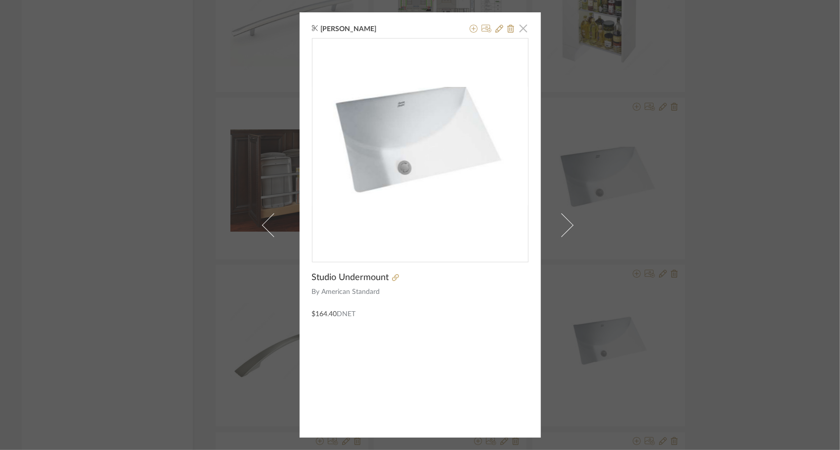
click at [521, 33] on span "button" at bounding box center [524, 28] width 20 height 20
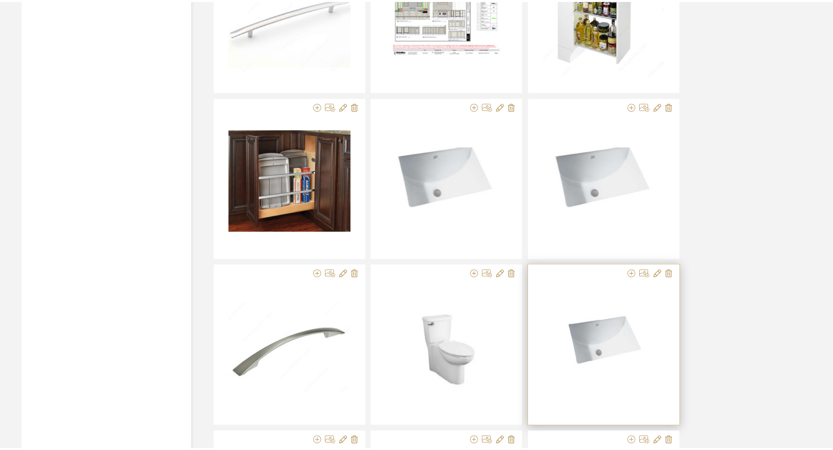
scroll to position [1628, 0]
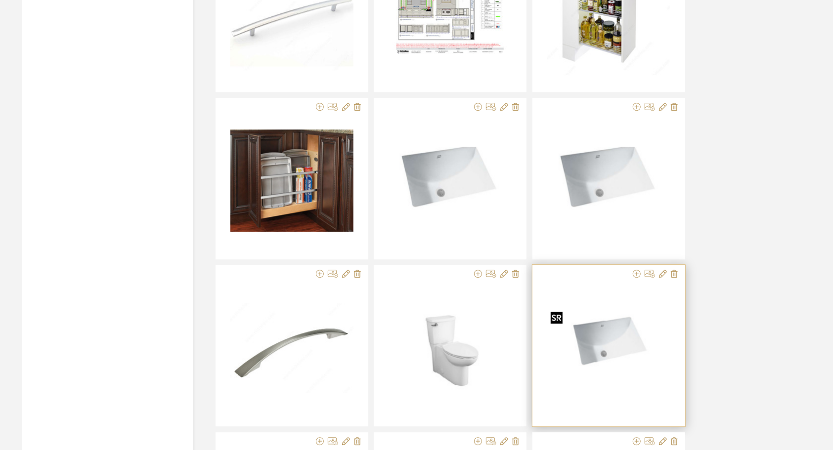
click at [621, 367] on img "0" at bounding box center [608, 348] width 123 height 74
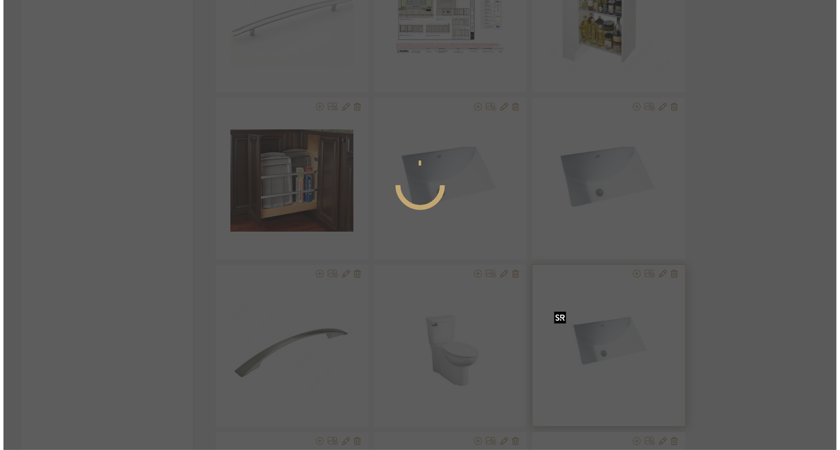
scroll to position [0, 0]
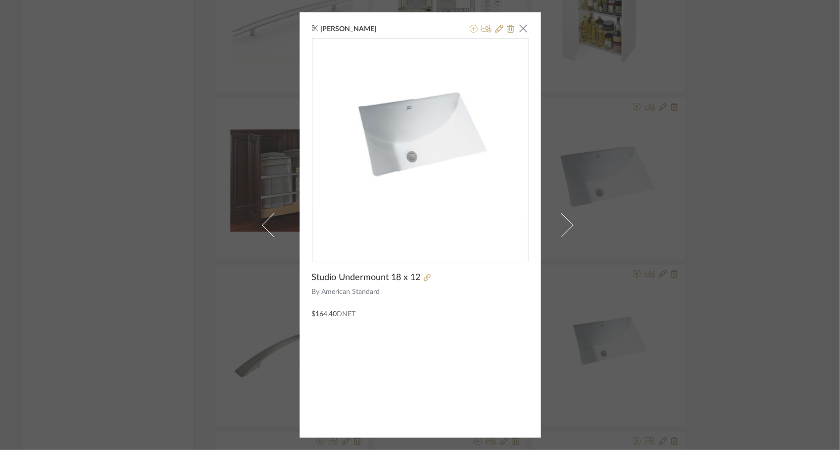
click at [470, 28] on icon at bounding box center [474, 29] width 8 height 8
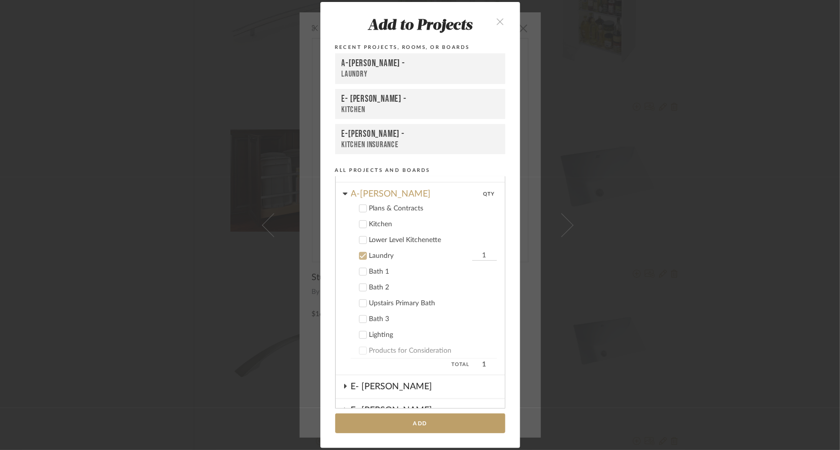
scroll to position [352, 0]
click at [360, 254] on icon at bounding box center [363, 253] width 7 height 7
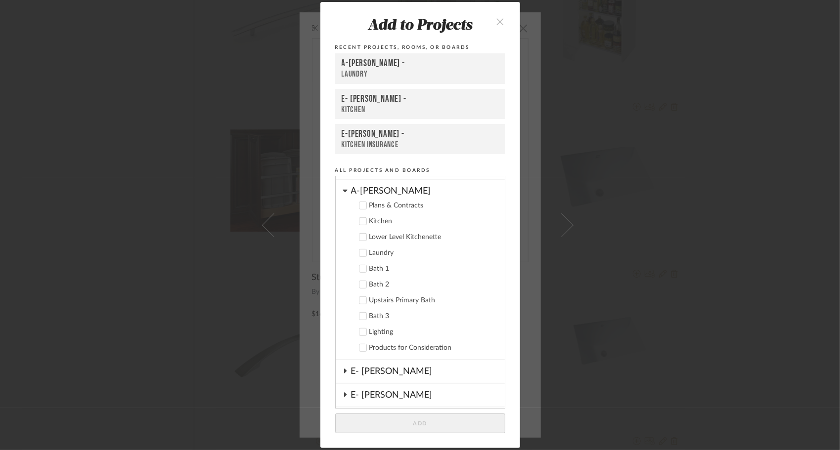
click at [360, 269] on icon at bounding box center [363, 269] width 7 height 7
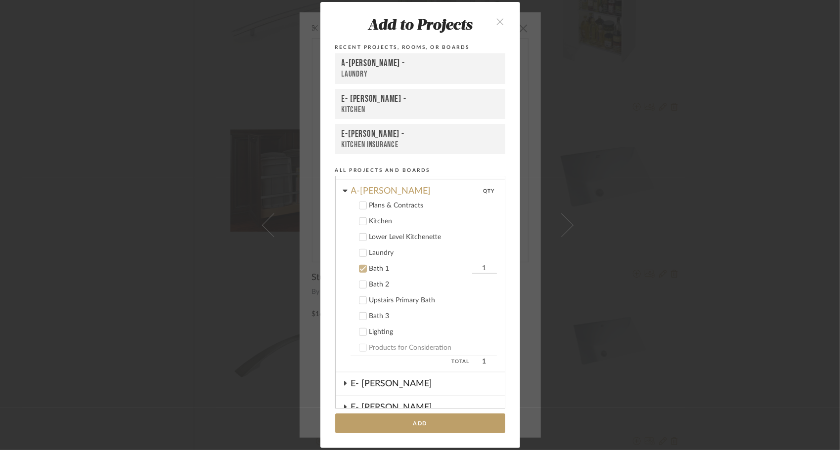
click at [360, 283] on icon at bounding box center [363, 284] width 7 height 7
click at [360, 315] on icon at bounding box center [363, 316] width 7 height 7
click at [360, 301] on icon at bounding box center [363, 300] width 6 height 5
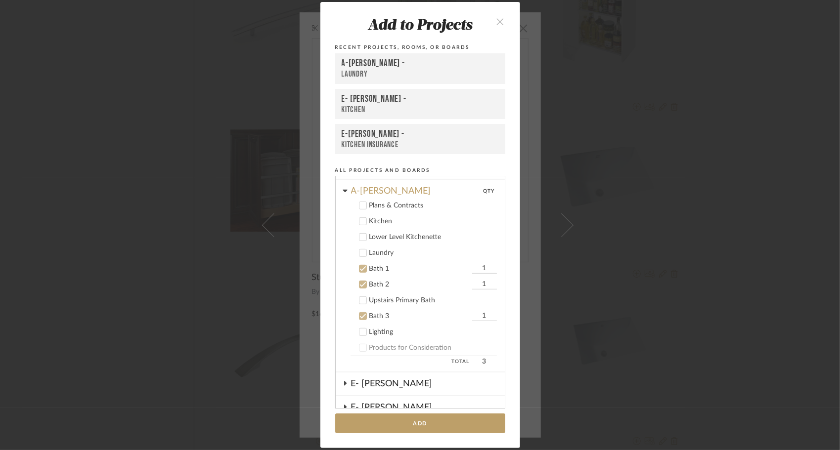
click at [414, 422] on button "Add" at bounding box center [420, 424] width 170 height 20
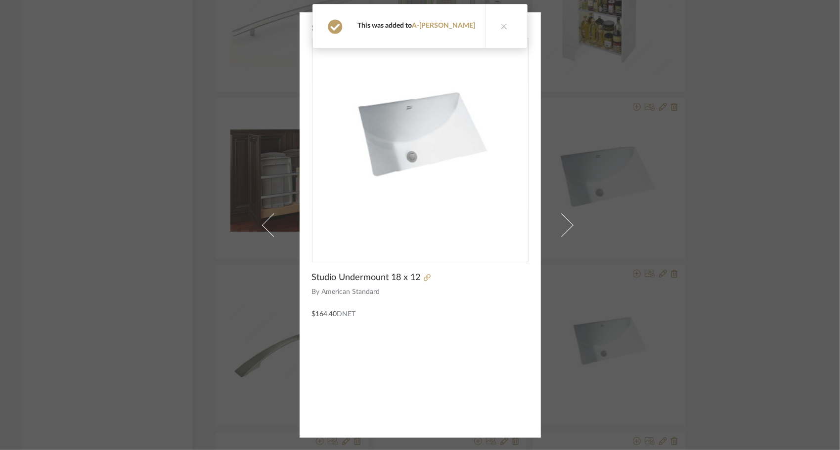
click at [522, 30] on span "button" at bounding box center [524, 28] width 20 height 20
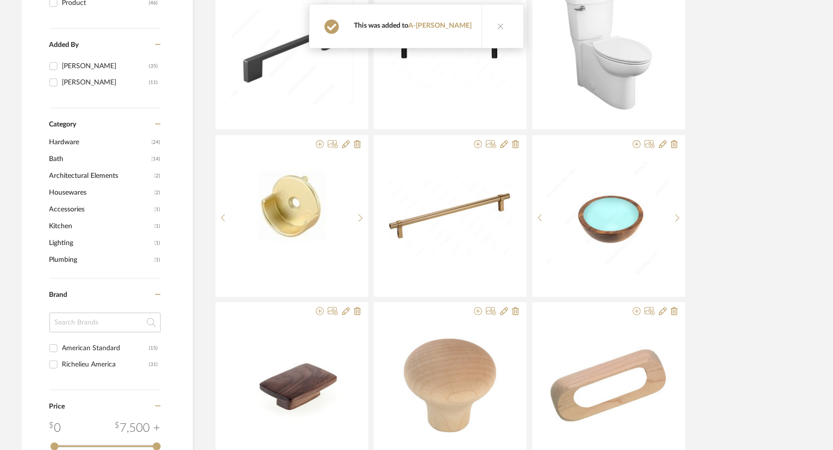
scroll to position [0, 0]
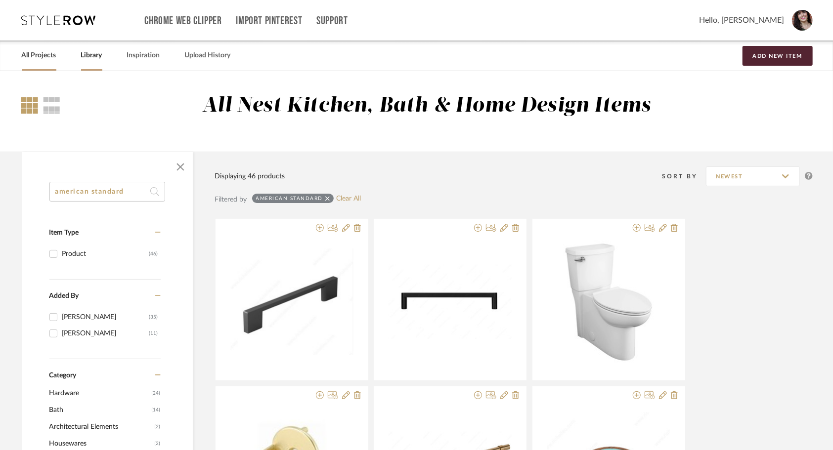
click at [36, 58] on link "All Projects" at bounding box center [39, 55] width 35 height 13
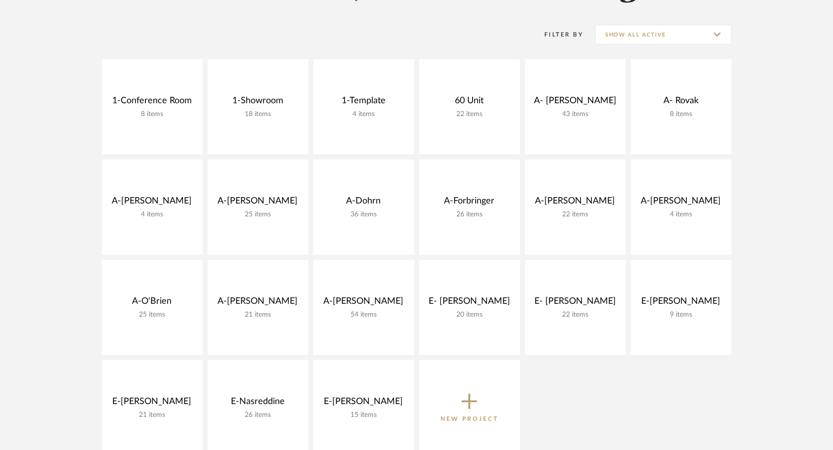
scroll to position [187, 0]
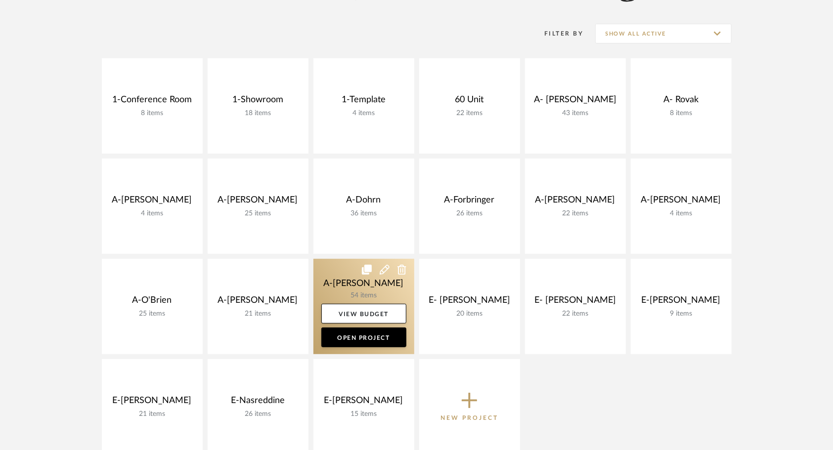
click at [337, 277] on link at bounding box center [364, 306] width 101 height 95
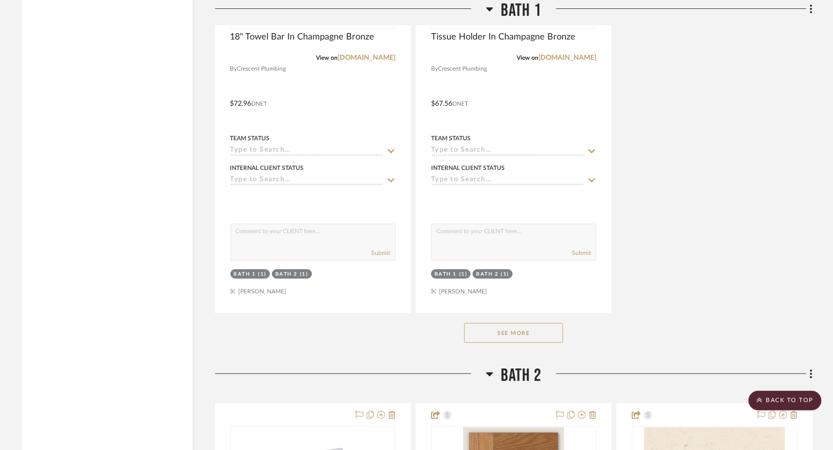
scroll to position [4958, 0]
click at [511, 336] on button "See More" at bounding box center [513, 332] width 99 height 20
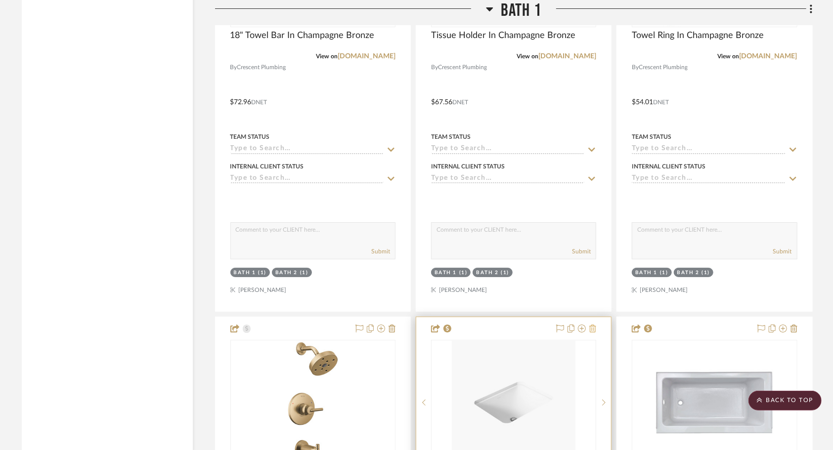
click at [595, 332] on icon at bounding box center [592, 329] width 7 height 8
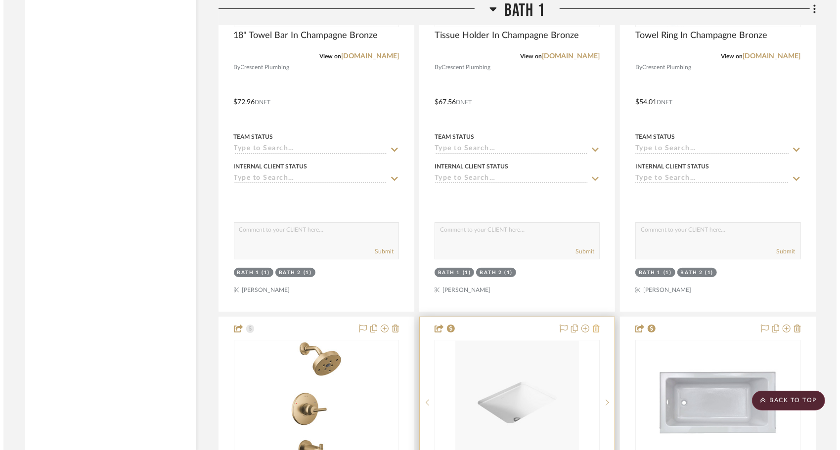
scroll to position [0, 0]
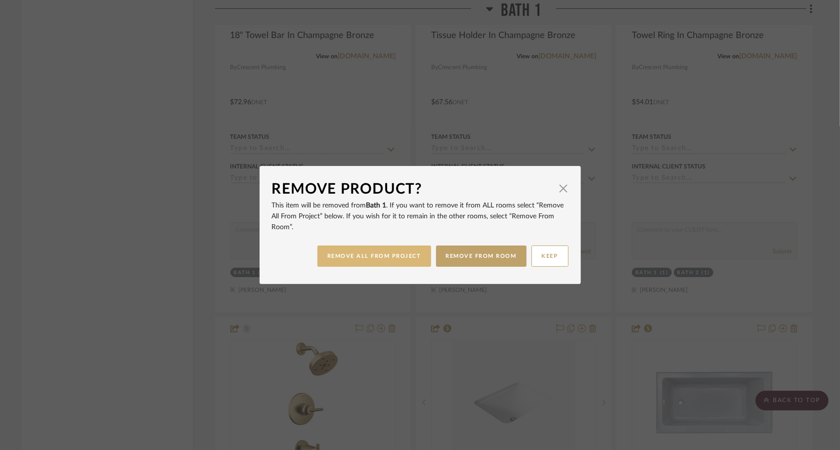
click at [398, 255] on button "REMOVE ALL FROM PROJECT" at bounding box center [374, 256] width 114 height 21
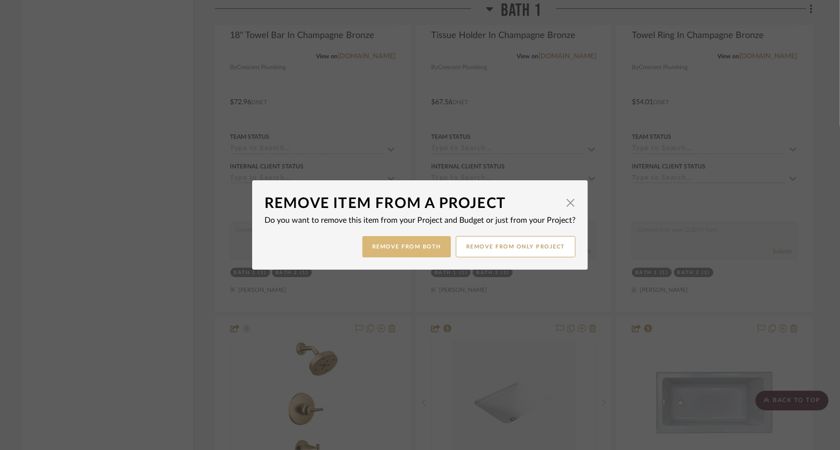
click at [406, 247] on button "Remove from Both" at bounding box center [406, 246] width 89 height 21
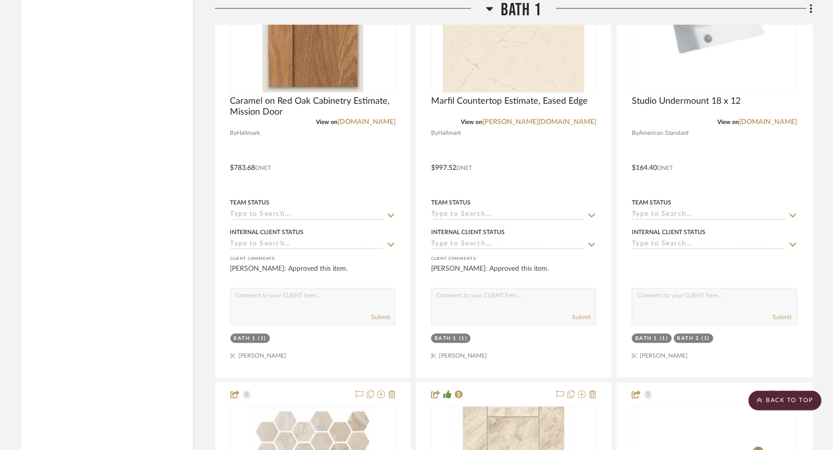
scroll to position [4018, 0]
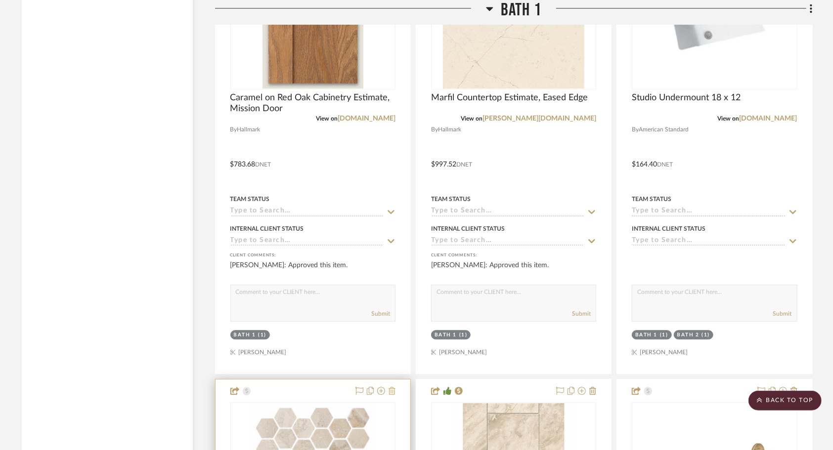
click at [395, 389] on icon at bounding box center [392, 391] width 7 height 8
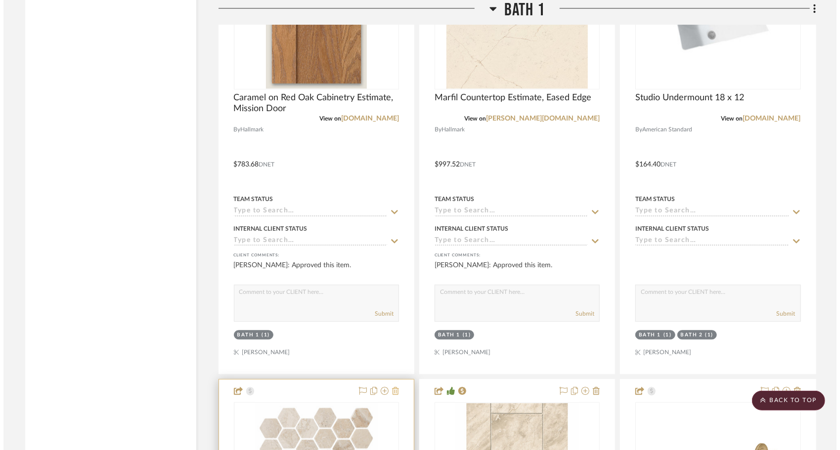
scroll to position [0, 0]
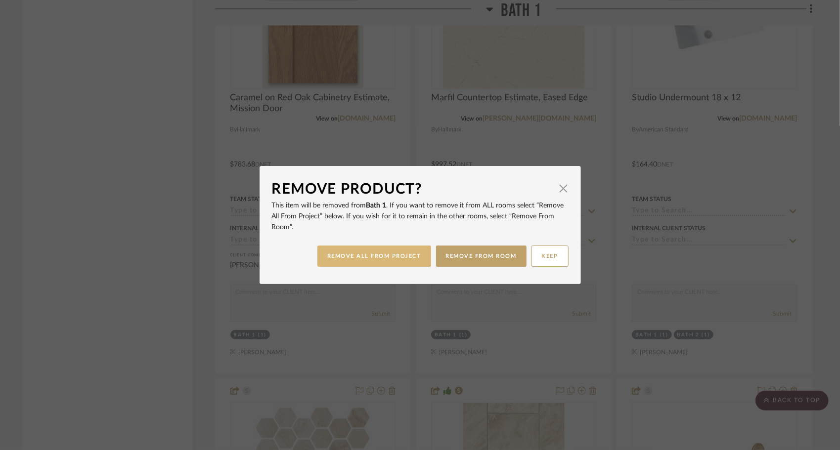
click at [395, 259] on button "REMOVE ALL FROM PROJECT" at bounding box center [374, 256] width 114 height 21
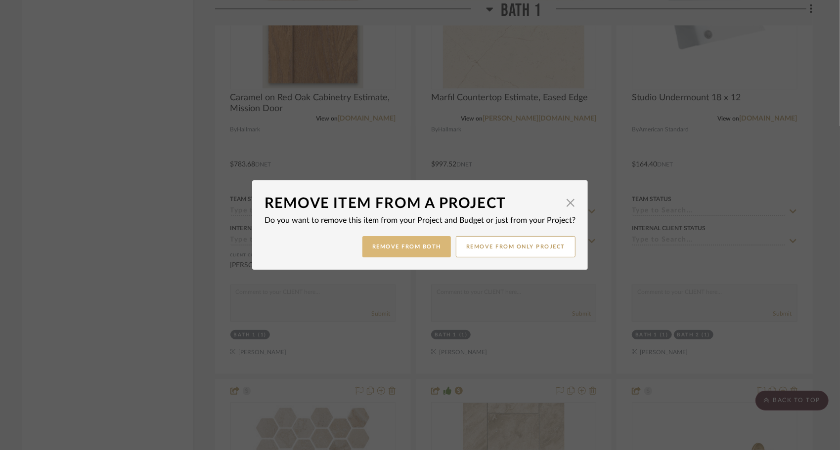
click at [413, 244] on button "Remove from Both" at bounding box center [406, 246] width 89 height 21
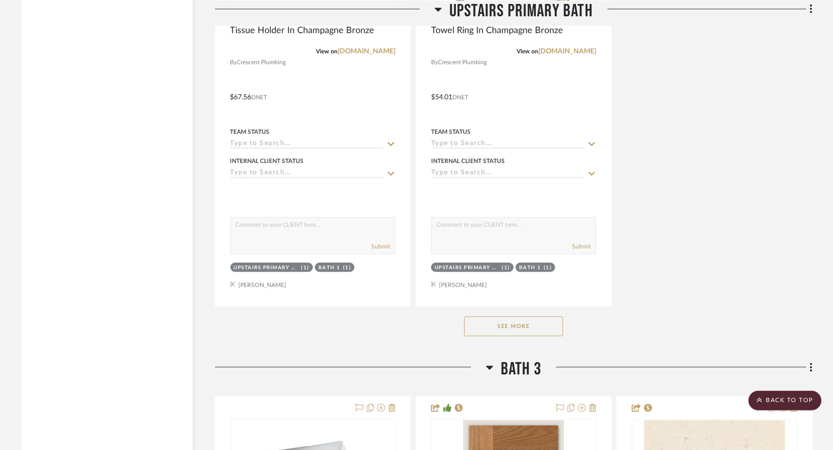
scroll to position [8205, 0]
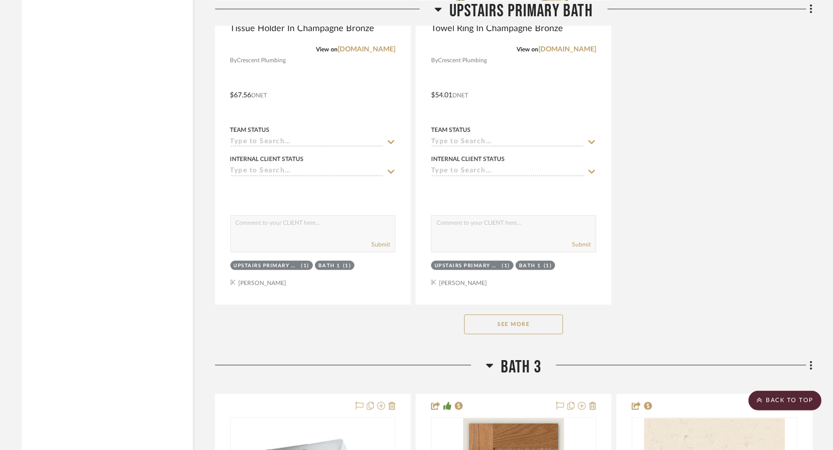
click at [543, 333] on button "See More" at bounding box center [513, 325] width 99 height 20
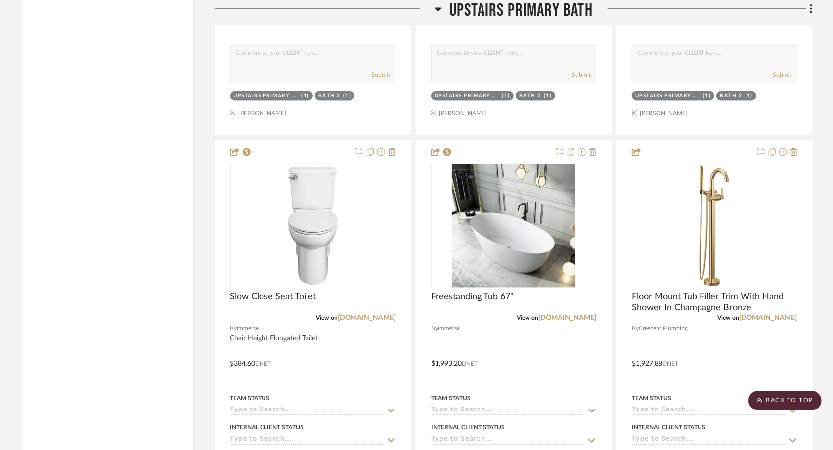
scroll to position [8814, 0]
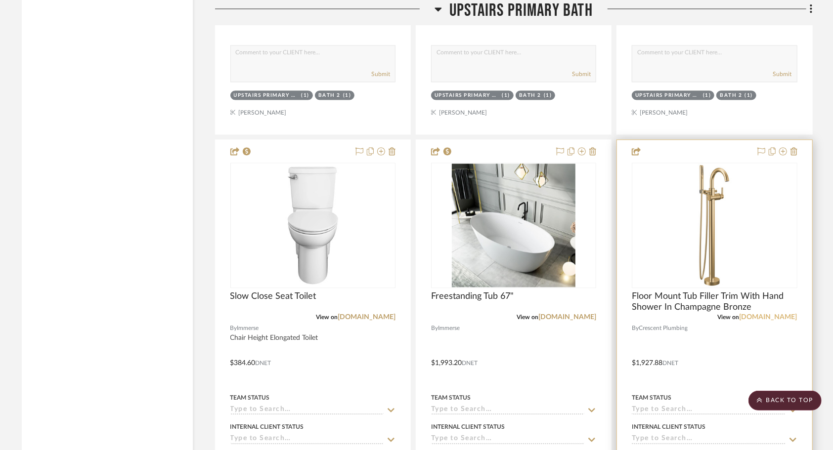
click at [764, 321] on link "[DOMAIN_NAME]" at bounding box center [769, 317] width 58 height 7
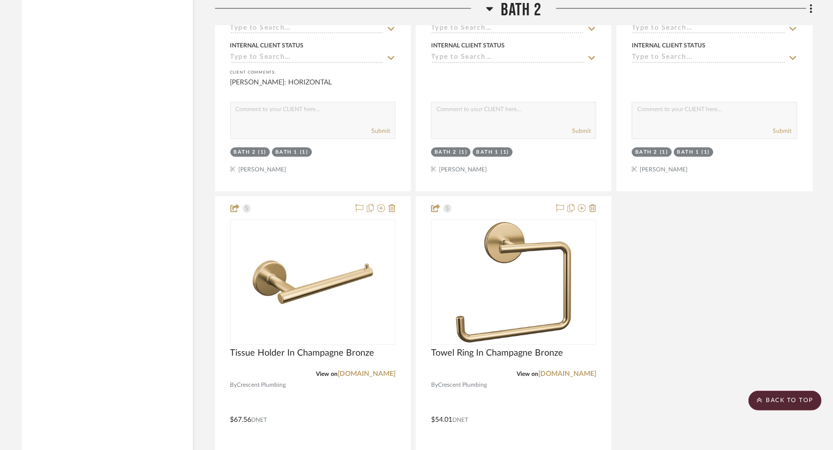
scroll to position [6480, 0]
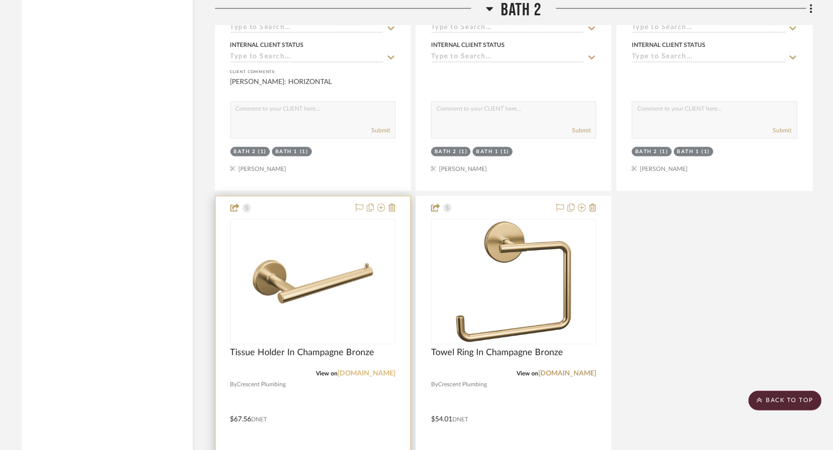
click at [376, 376] on link "[DOMAIN_NAME]" at bounding box center [367, 373] width 58 height 7
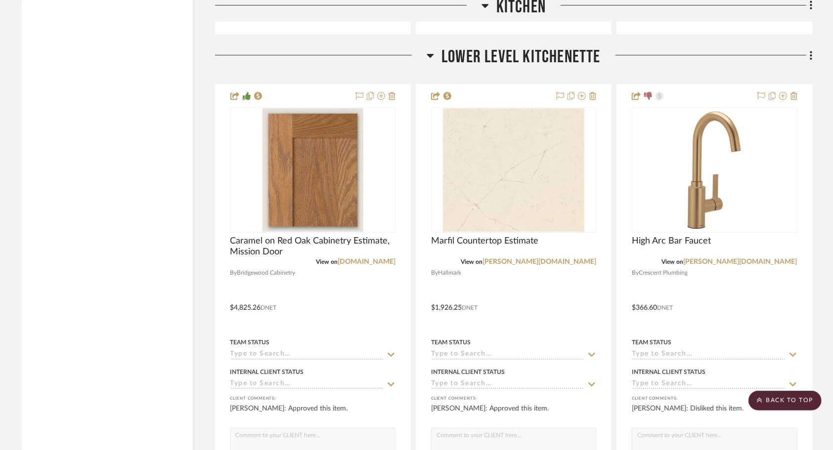
scroll to position [2029, 0]
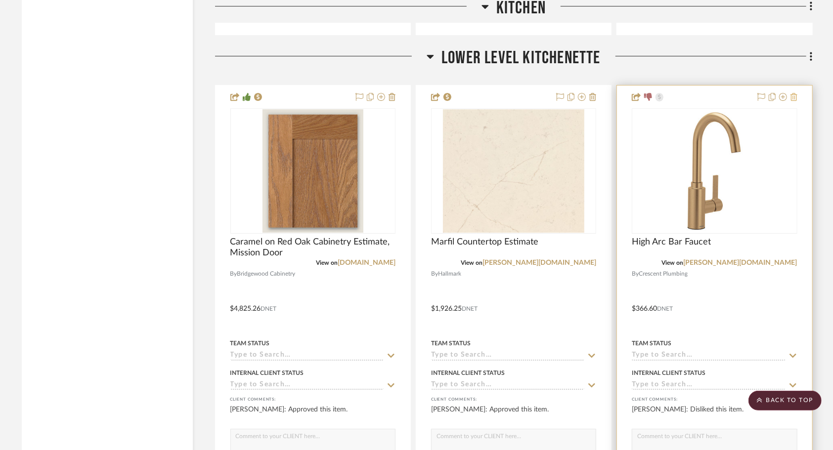
click at [794, 97] on icon at bounding box center [794, 97] width 7 height 8
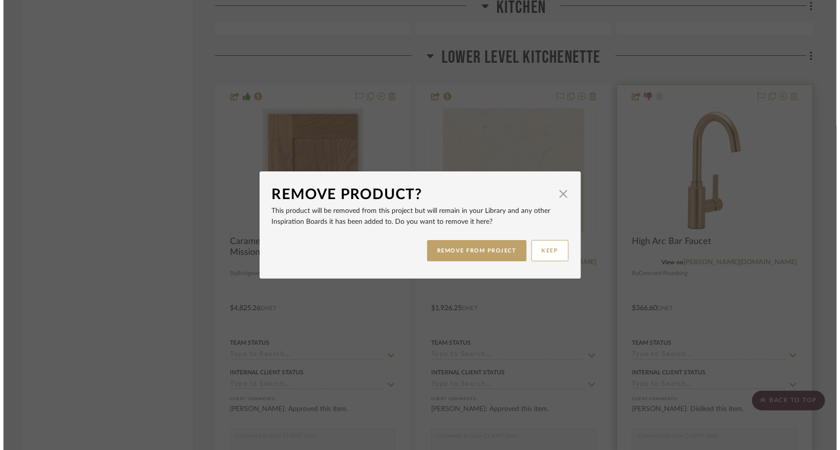
scroll to position [0, 0]
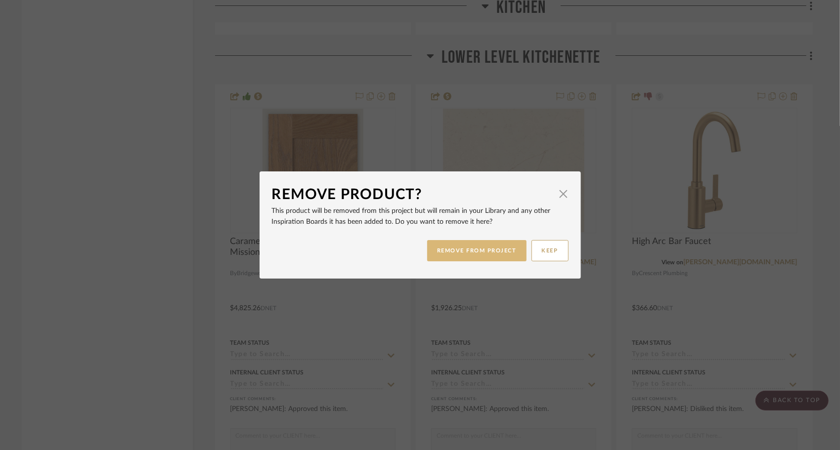
click at [478, 255] on button "REMOVE FROM PROJECT" at bounding box center [476, 250] width 99 height 21
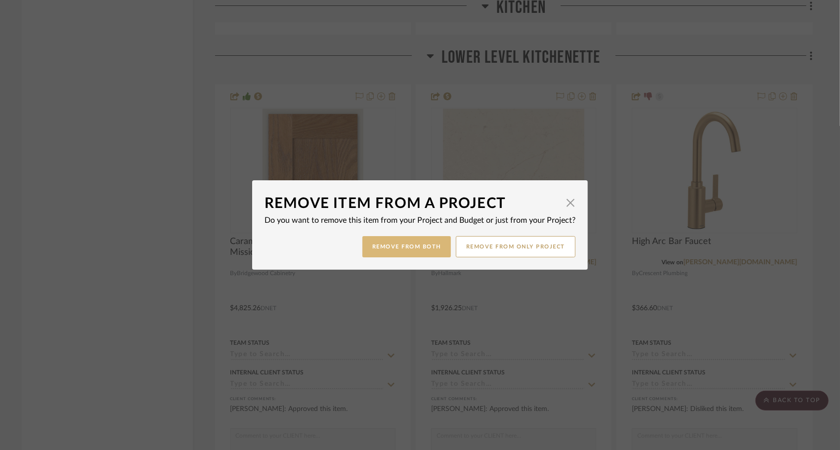
click at [414, 251] on button "Remove from Both" at bounding box center [406, 246] width 89 height 21
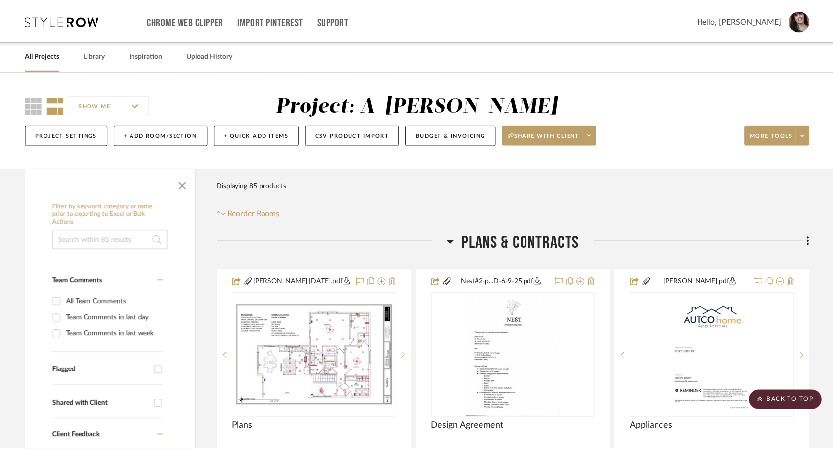
scroll to position [2029, 0]
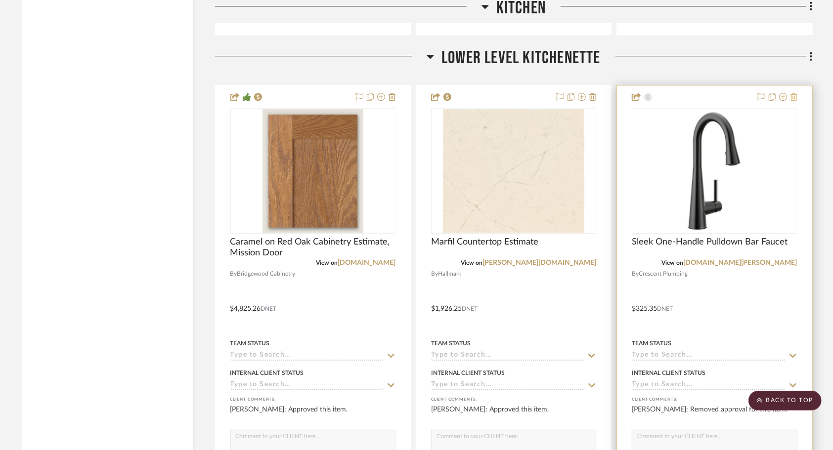
click at [796, 98] on icon at bounding box center [794, 97] width 7 height 8
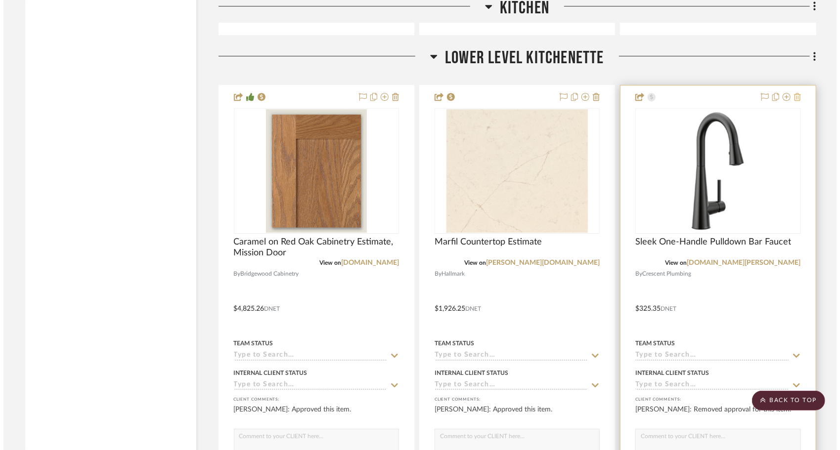
scroll to position [0, 0]
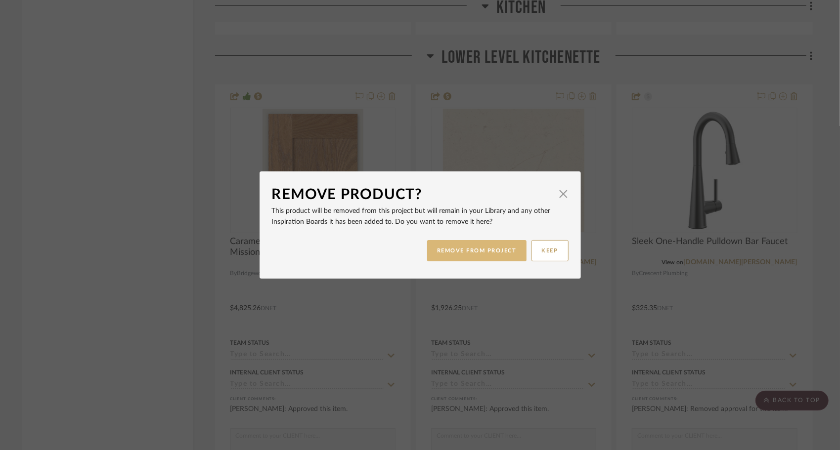
click at [501, 251] on button "REMOVE FROM PROJECT" at bounding box center [476, 250] width 99 height 21
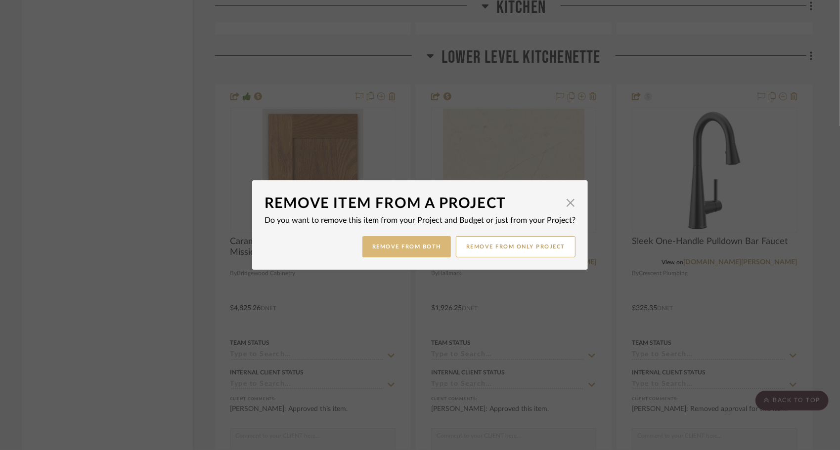
click at [420, 255] on button "Remove from Both" at bounding box center [406, 246] width 89 height 21
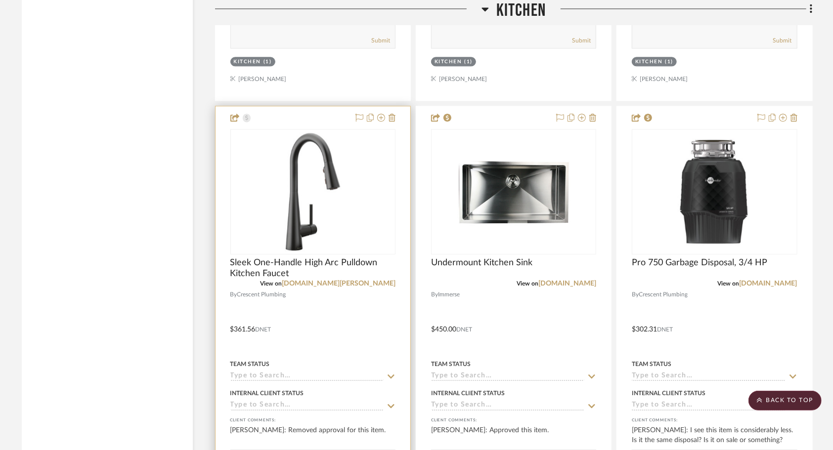
scroll to position [1525, 0]
click at [393, 120] on icon at bounding box center [392, 118] width 7 height 8
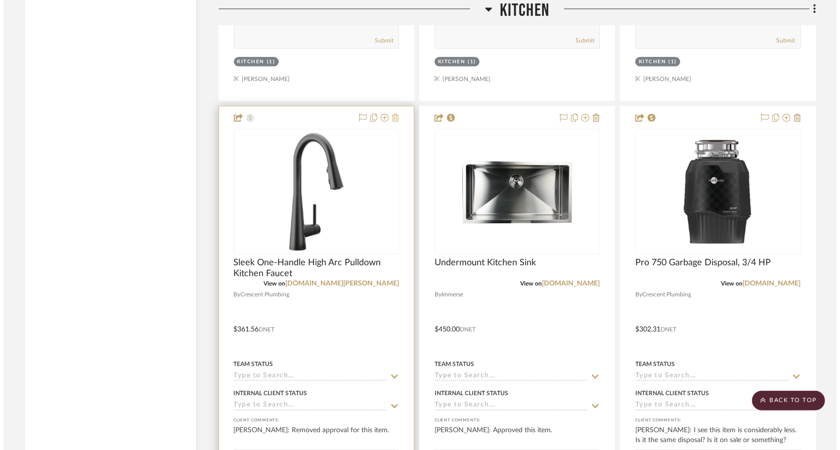
scroll to position [0, 0]
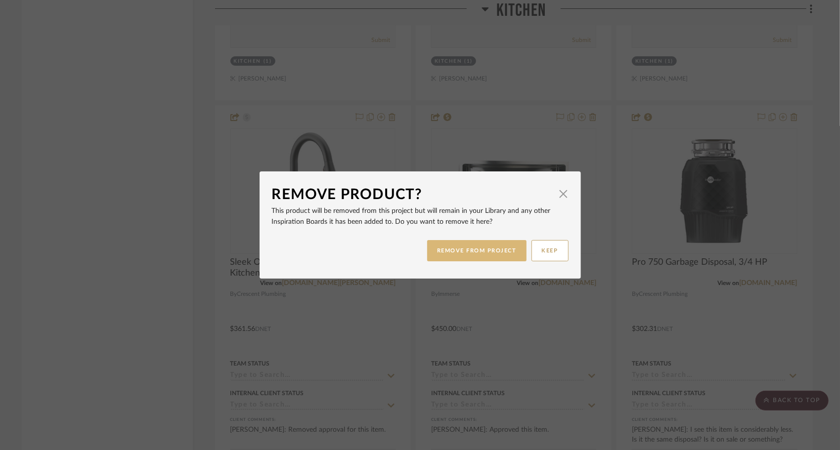
click at [466, 245] on button "REMOVE FROM PROJECT" at bounding box center [476, 250] width 99 height 21
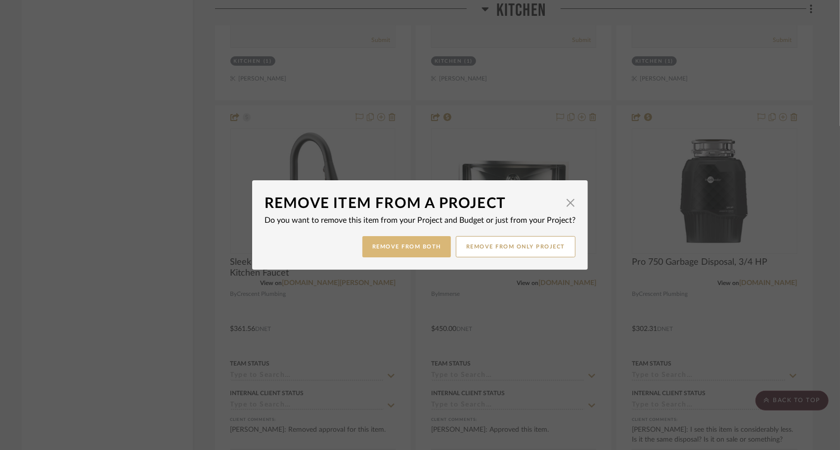
click at [407, 252] on button "Remove from Both" at bounding box center [406, 246] width 89 height 21
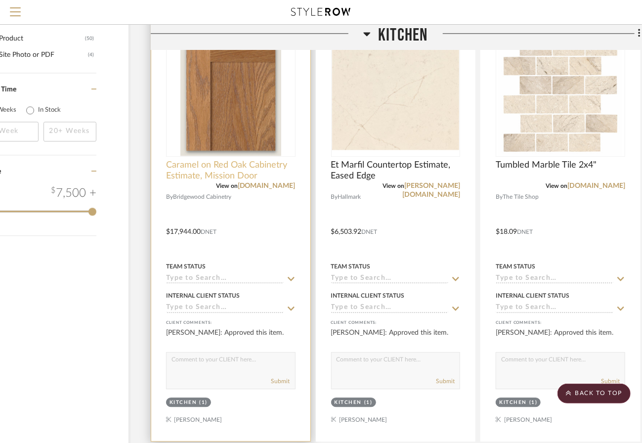
scroll to position [1151, 57]
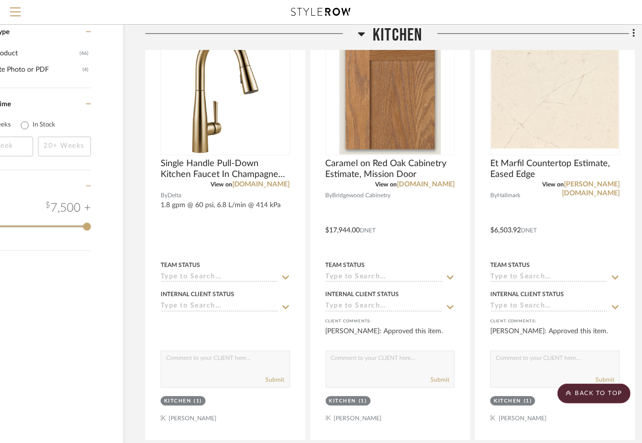
scroll to position [1151, 63]
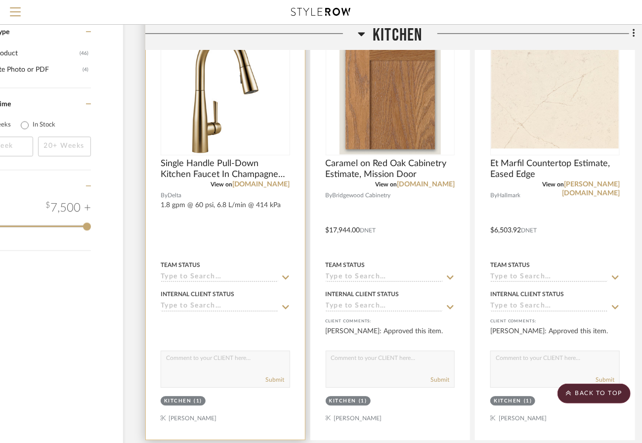
click at [262, 225] on div at bounding box center [225, 223] width 159 height 433
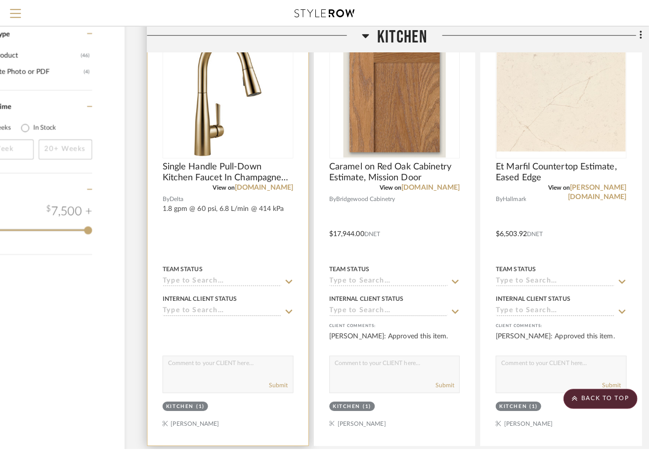
scroll to position [0, 0]
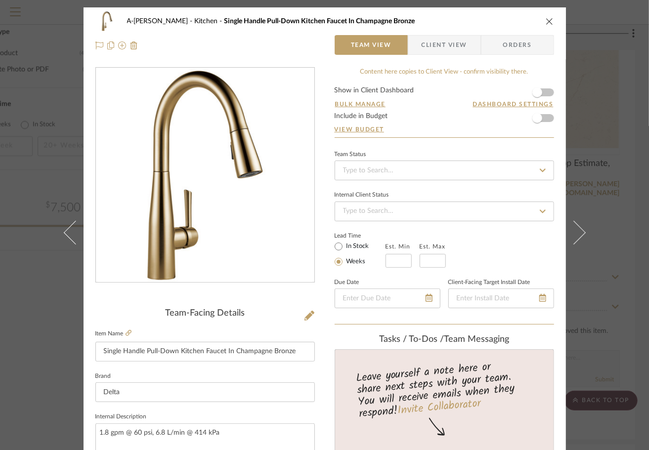
click at [438, 55] on div "A-Shipley Kitchen Single Handle Pull-Down Kitchen Faucet In Champagne Bronze Te…" at bounding box center [325, 33] width 483 height 52
click at [438, 48] on span "Client View" at bounding box center [444, 45] width 45 height 20
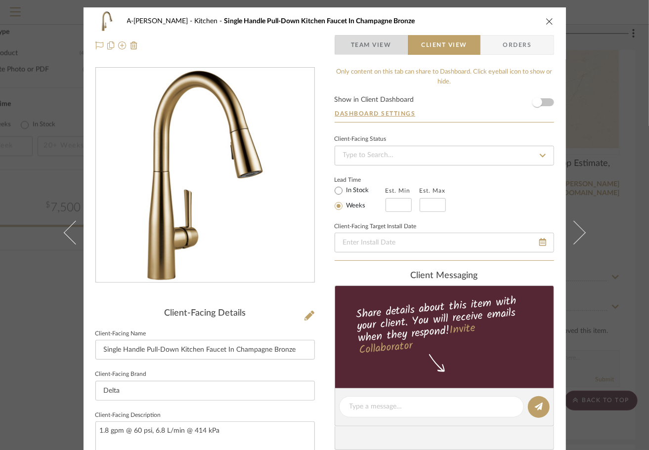
click at [391, 45] on span "Team View" at bounding box center [371, 45] width 72 height 20
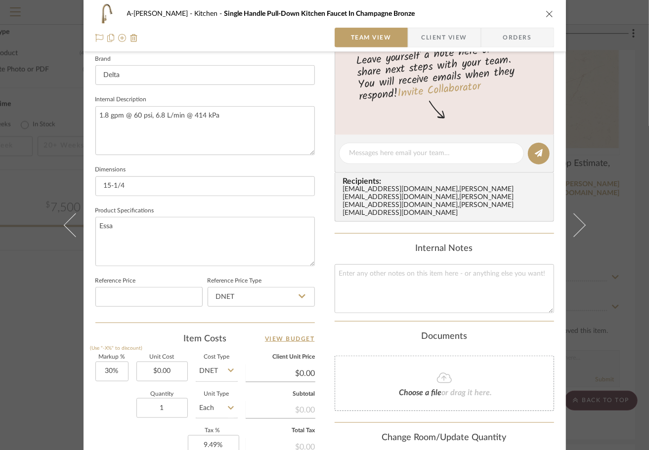
scroll to position [319, 0]
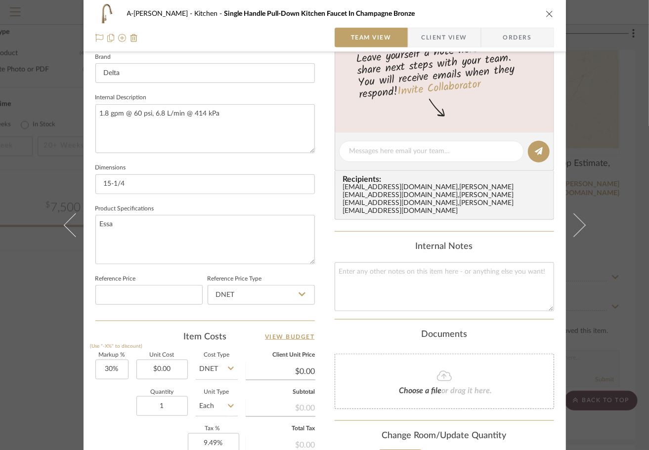
click at [447, 371] on icon at bounding box center [444, 376] width 15 height 10
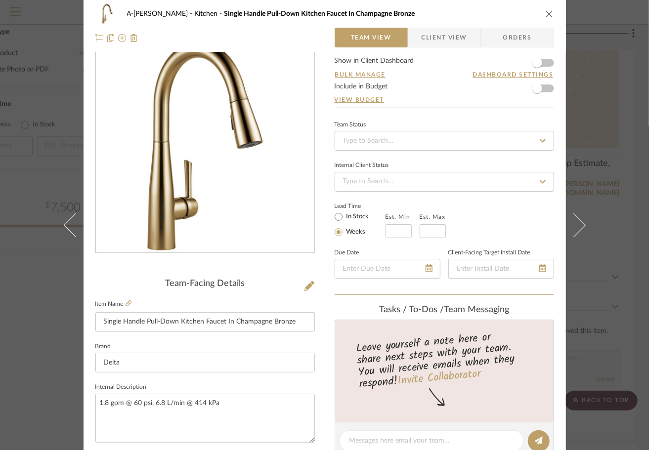
scroll to position [0, 0]
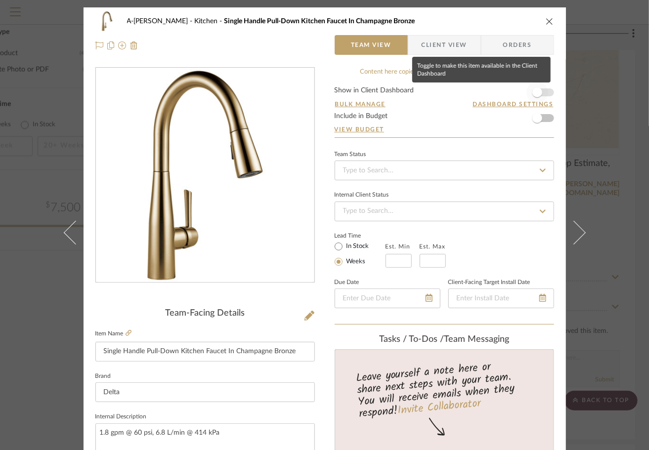
click at [535, 93] on span "button" at bounding box center [538, 93] width 10 height 10
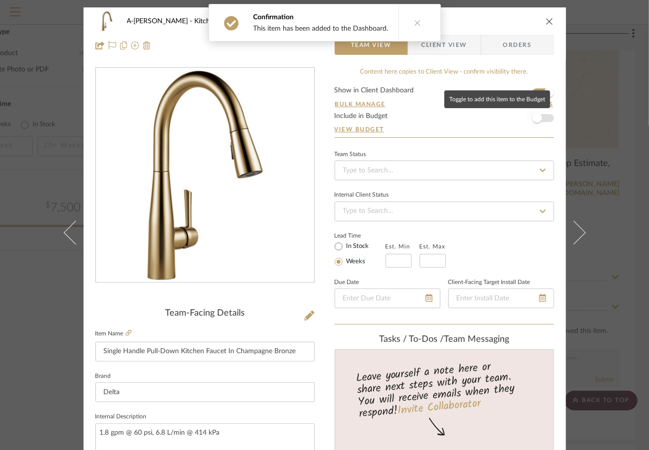
click at [538, 117] on span "button" at bounding box center [538, 118] width 10 height 10
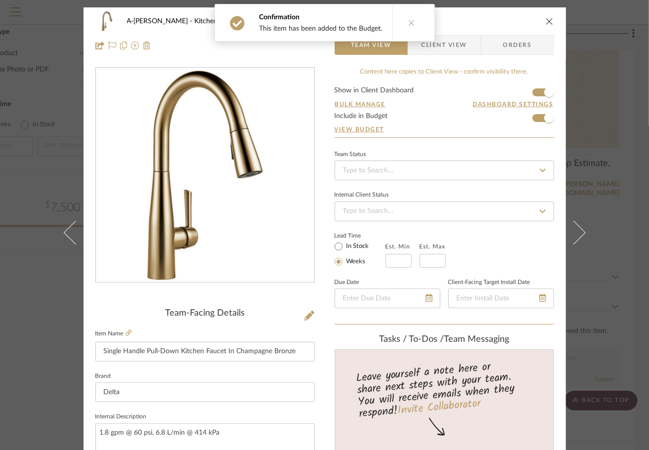
click at [546, 21] on icon "close" at bounding box center [550, 21] width 8 height 8
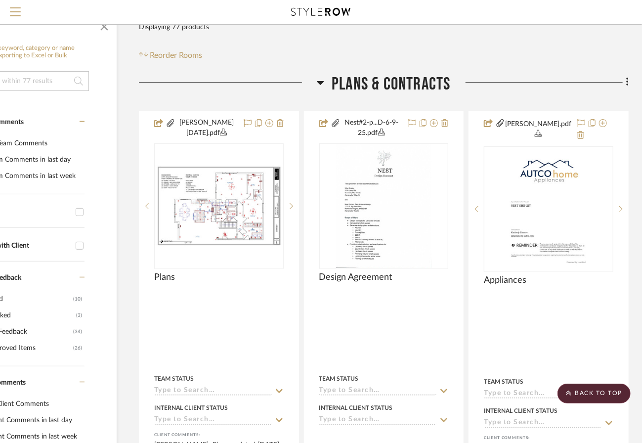
scroll to position [0, 69]
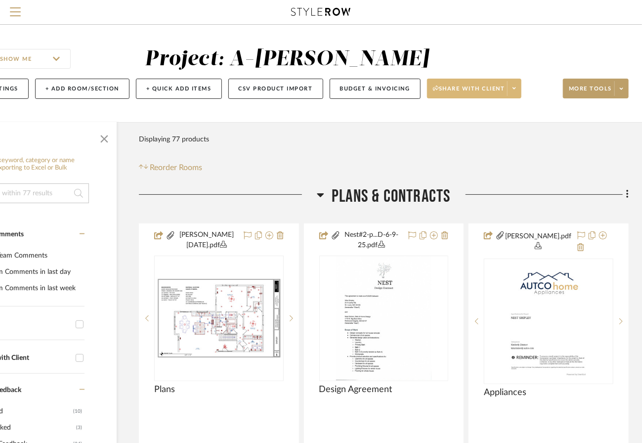
click at [511, 88] on span at bounding box center [514, 88] width 14 height 15
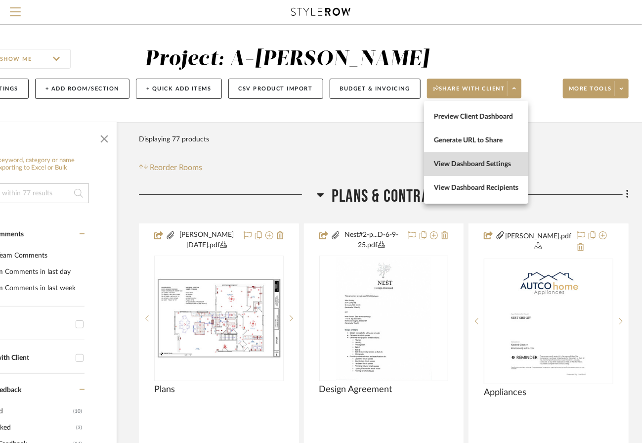
click at [497, 162] on span "View Dashboard Settings" at bounding box center [476, 164] width 85 height 8
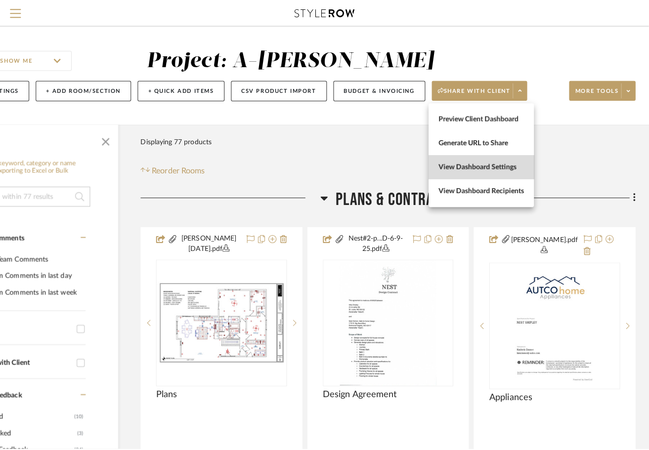
scroll to position [0, 0]
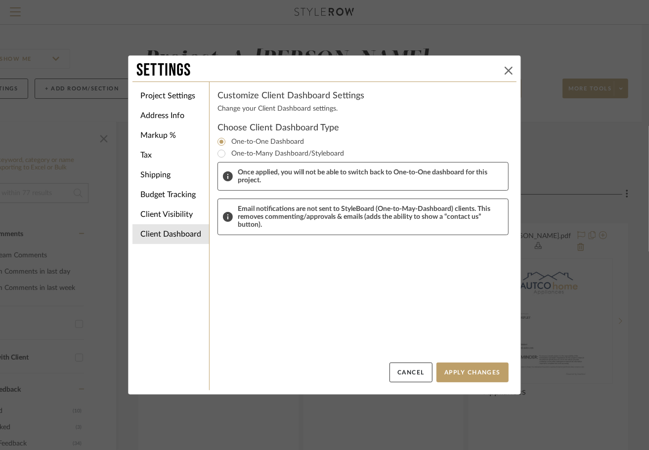
click at [505, 71] on icon at bounding box center [509, 71] width 8 height 8
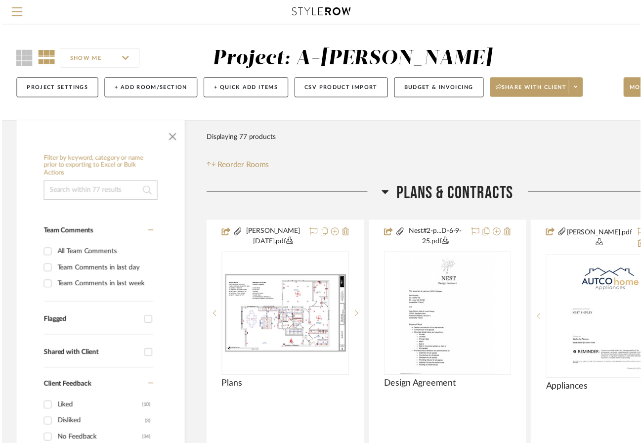
scroll to position [0, 69]
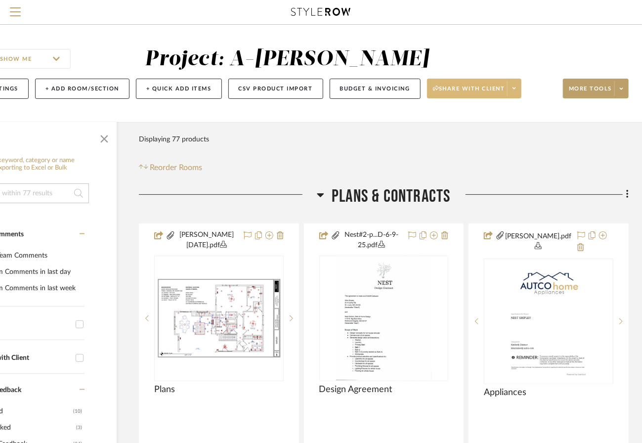
click at [511, 87] on span at bounding box center [514, 88] width 14 height 15
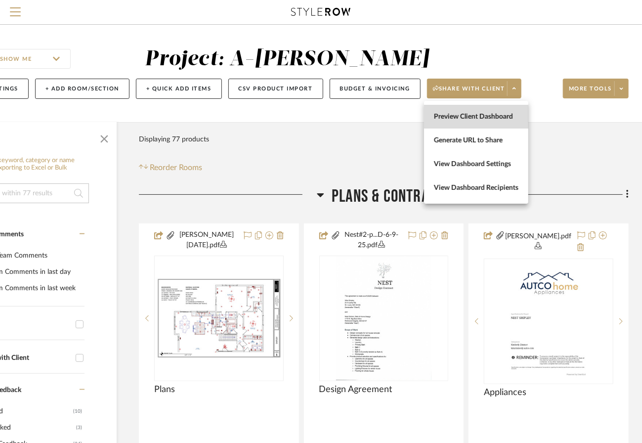
click at [495, 113] on span "Preview Client Dashboard" at bounding box center [476, 117] width 85 height 8
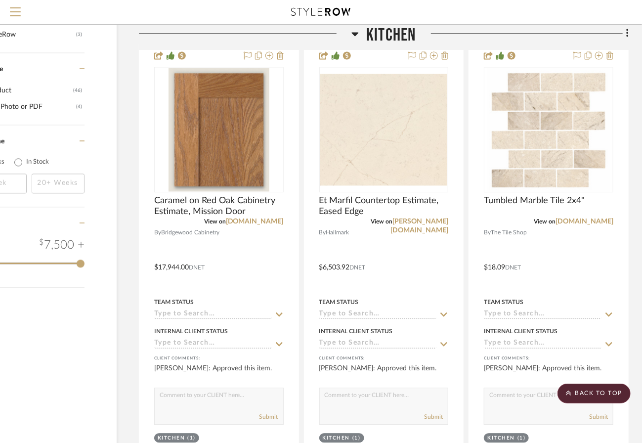
scroll to position [1068, 69]
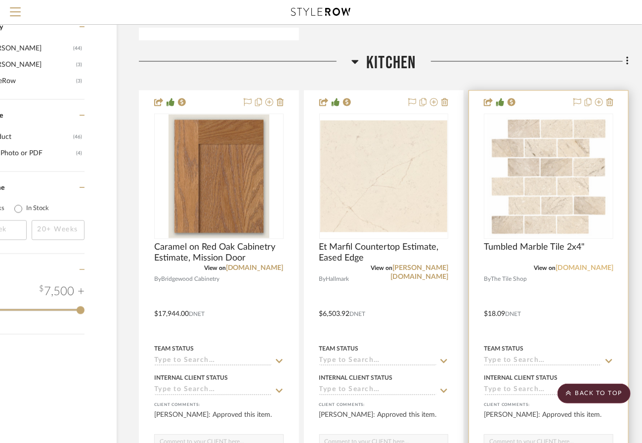
click at [586, 265] on link "[DOMAIN_NAME]" at bounding box center [585, 268] width 58 height 7
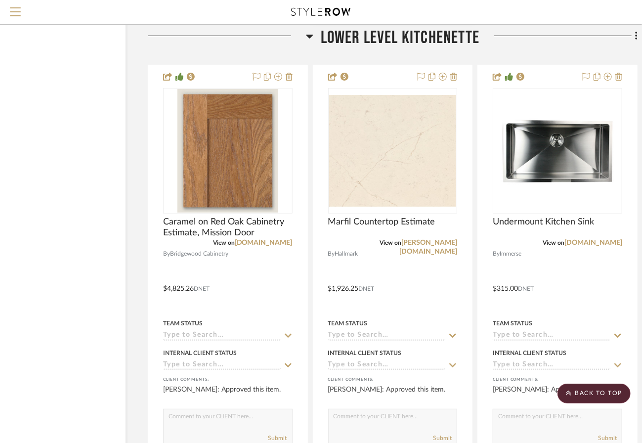
scroll to position [2016, 60]
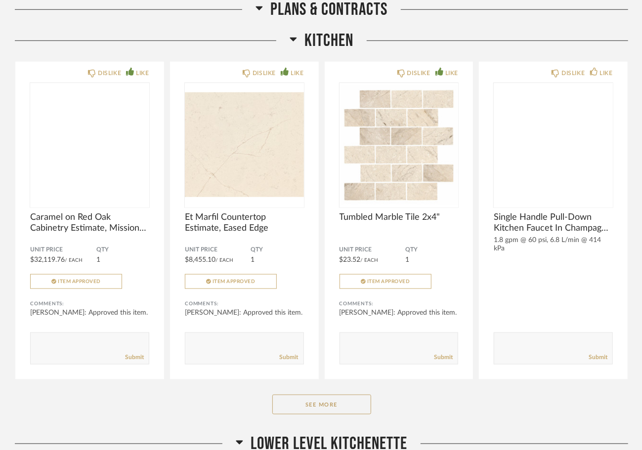
scroll to position [466, 0]
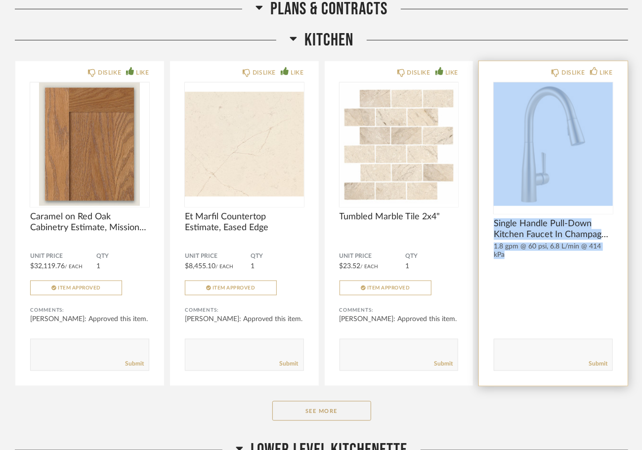
drag, startPoint x: 546, startPoint y: 283, endPoint x: 537, endPoint y: 214, distance: 69.9
click at [537, 214] on div "DISLIKE LIKE Single Handle Pull-Down Kitchen Faucet In Champagne Bronze 1.8 gpm…" at bounding box center [553, 223] width 149 height 325
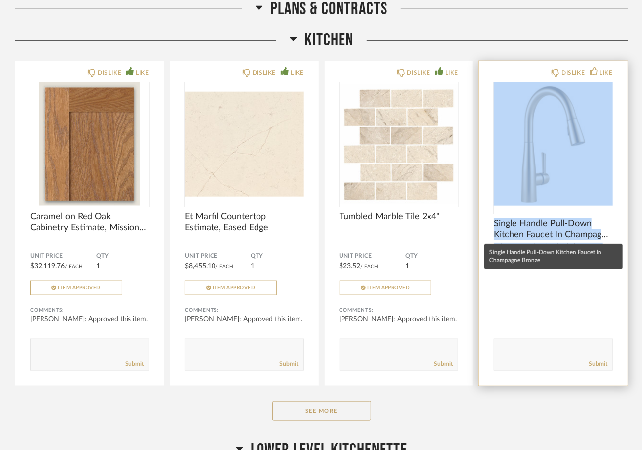
click at [540, 231] on span "Single Handle Pull-Down Kitchen Faucet In Champagne Bronze" at bounding box center [553, 230] width 119 height 22
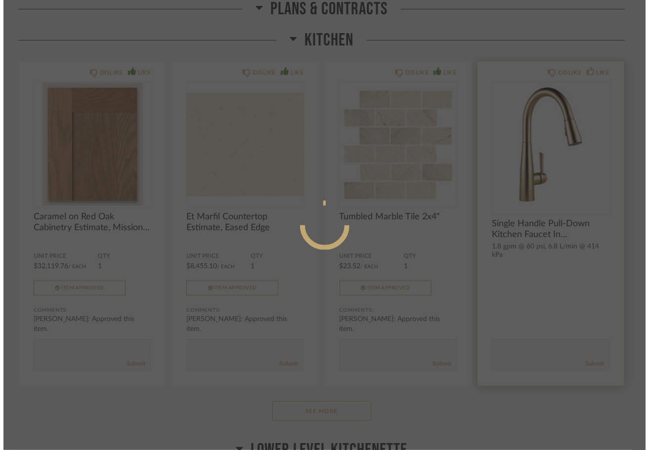
scroll to position [0, 0]
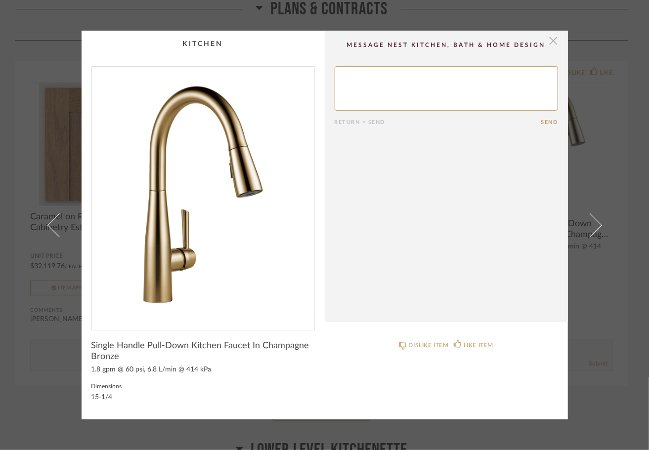
click at [554, 41] on span "button" at bounding box center [554, 41] width 20 height 20
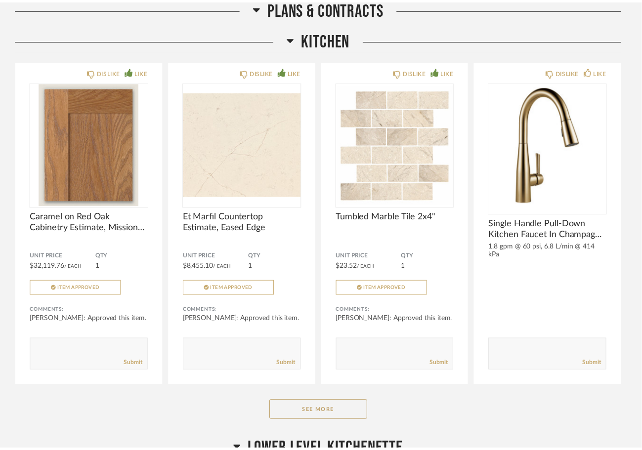
scroll to position [466, 0]
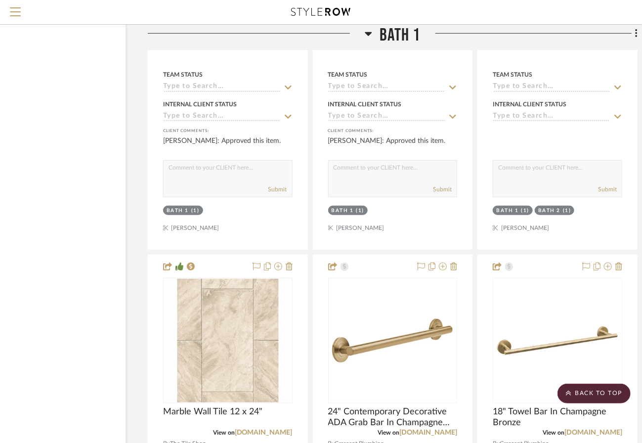
scroll to position [4128, 60]
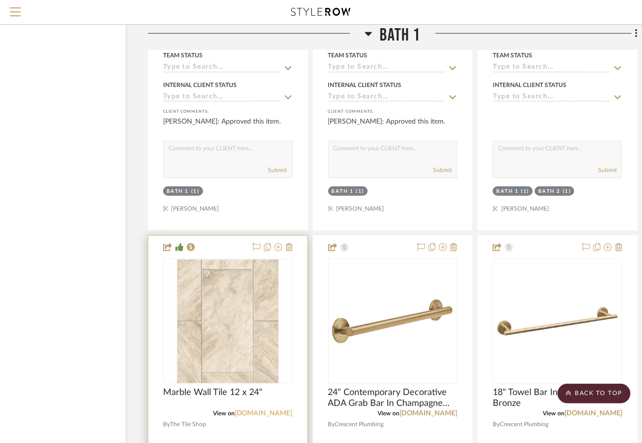
click at [275, 412] on link "[DOMAIN_NAME]" at bounding box center [264, 413] width 58 height 7
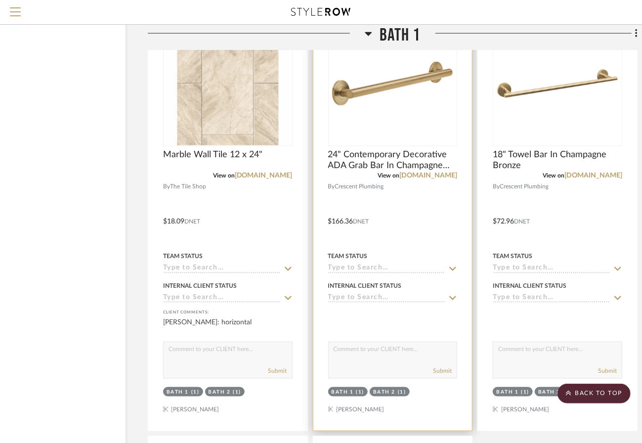
scroll to position [4368, 60]
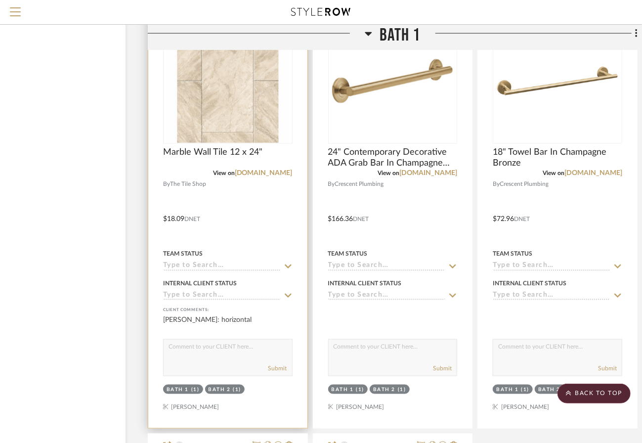
click at [276, 342] on textarea at bounding box center [228, 349] width 129 height 19
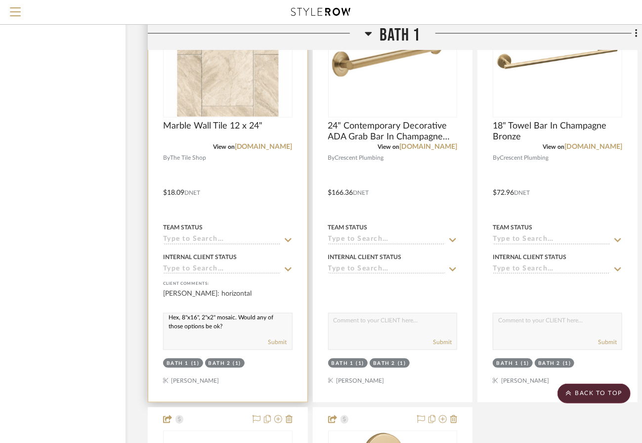
scroll to position [13, 0]
click at [247, 317] on textarea "There is not a 12"x12" option. There is a 12" Hex, 8"x16", 2"x2" mosaic. Would …" at bounding box center [228, 323] width 129 height 19
click at [274, 330] on textarea "There is not a 12"x12" option. There is a 12" Hex, 8"x16", 2"x2" mosaic, the si…" at bounding box center [228, 323] width 129 height 19
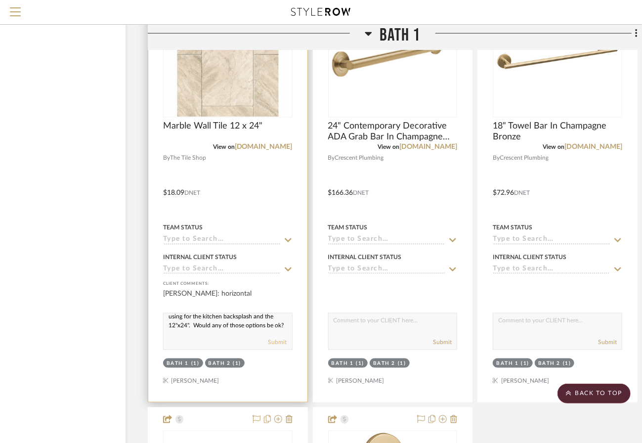
type textarea "There is not a 12"x12" option. There is a 12" Hex, 8"x16", 2"x2" mosaic, the si…"
click at [279, 343] on button "Submit" at bounding box center [278, 342] width 19 height 9
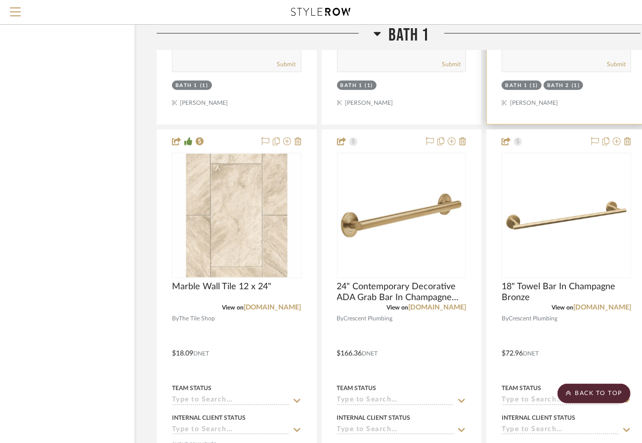
scroll to position [4234, 51]
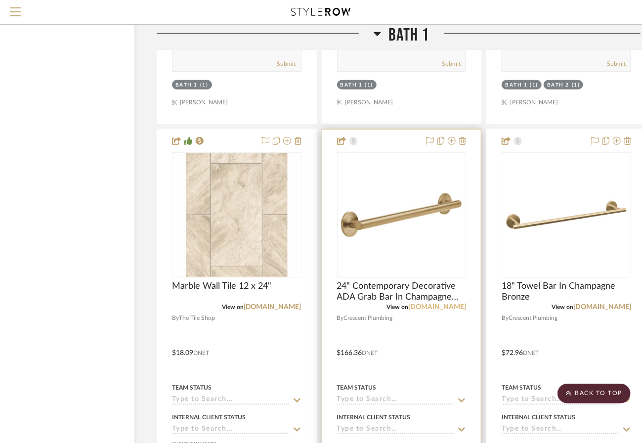
click at [454, 306] on link "[DOMAIN_NAME]" at bounding box center [437, 307] width 58 height 7
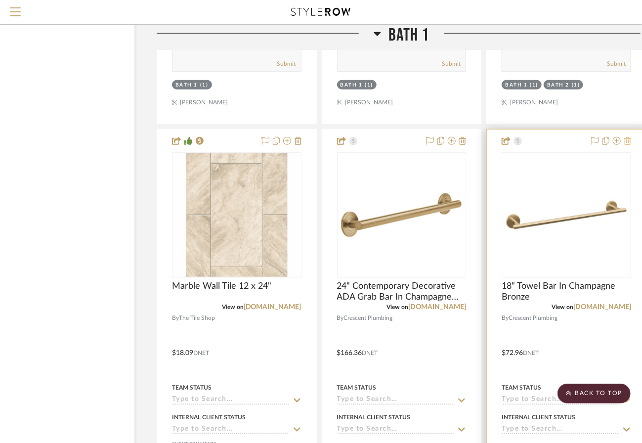
click at [629, 140] on icon at bounding box center [628, 141] width 7 height 8
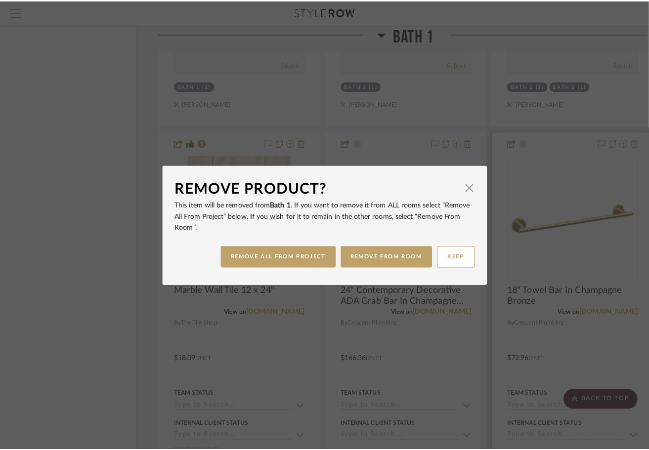
scroll to position [0, 0]
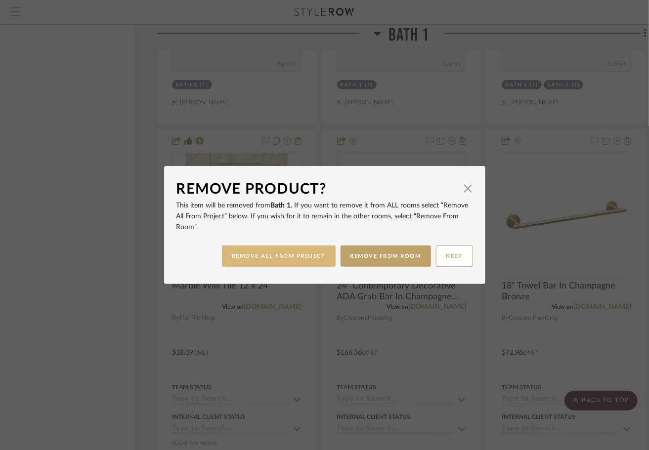
click at [279, 258] on button "REMOVE ALL FROM PROJECT" at bounding box center [279, 256] width 114 height 21
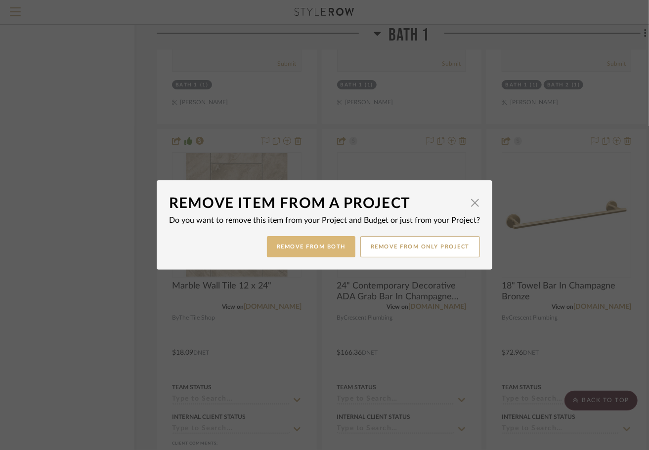
click at [318, 246] on button "Remove from Both" at bounding box center [311, 246] width 89 height 21
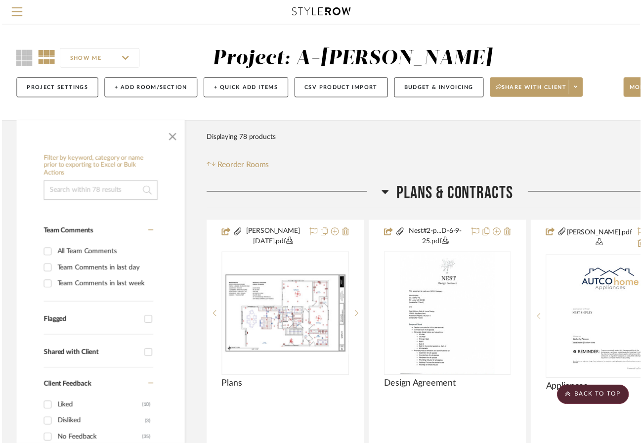
scroll to position [4234, 51]
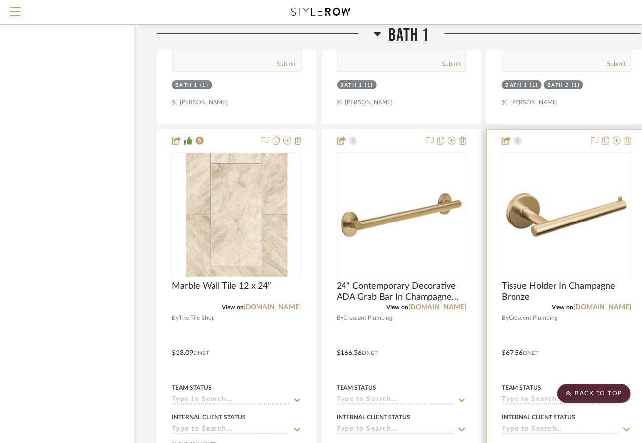
click at [629, 142] on icon at bounding box center [628, 141] width 7 height 8
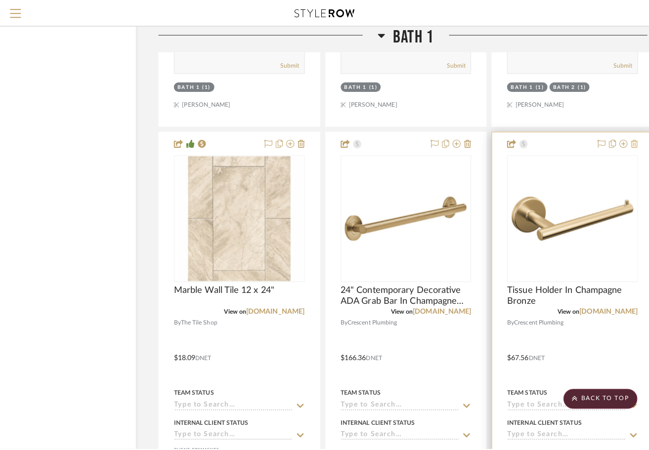
scroll to position [0, 0]
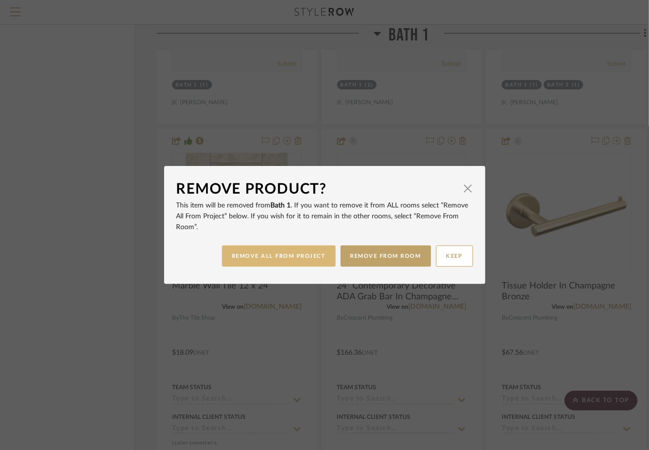
click at [282, 259] on button "REMOVE ALL FROM PROJECT" at bounding box center [279, 256] width 114 height 21
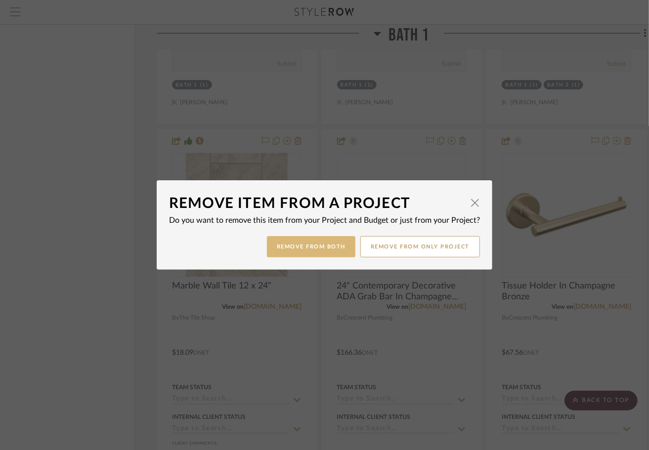
click at [286, 250] on button "Remove from Both" at bounding box center [311, 246] width 89 height 21
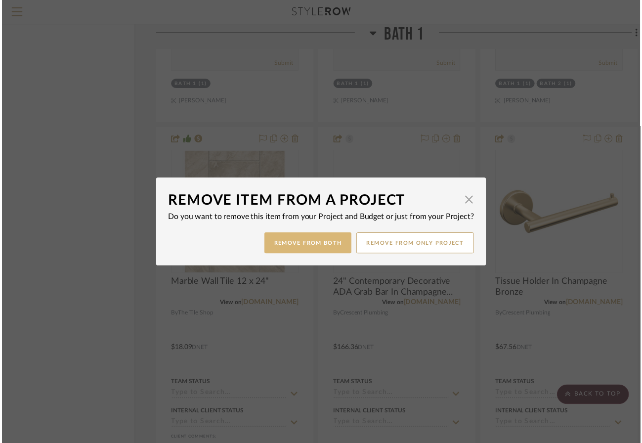
scroll to position [4234, 51]
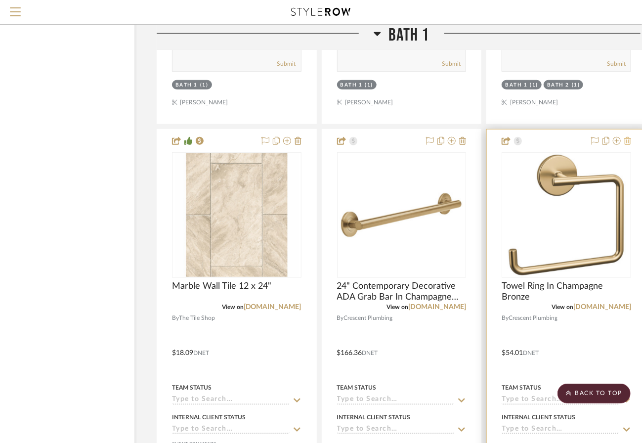
click at [628, 143] on icon at bounding box center [628, 141] width 7 height 8
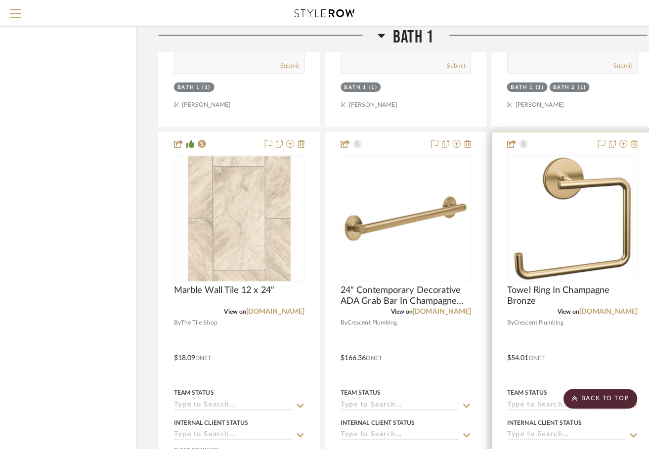
scroll to position [0, 0]
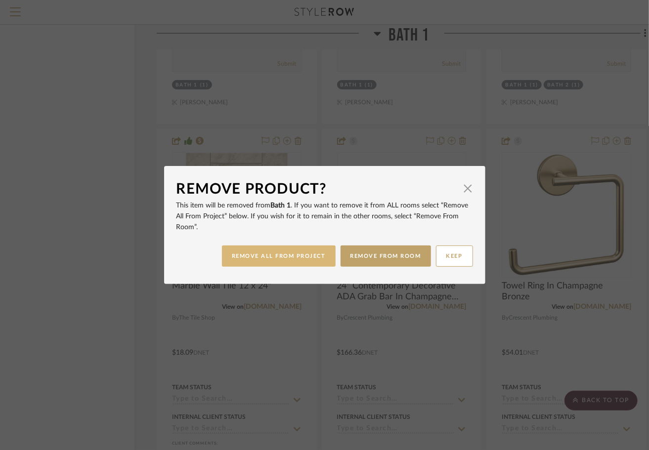
click at [287, 256] on button "REMOVE ALL FROM PROJECT" at bounding box center [279, 256] width 114 height 21
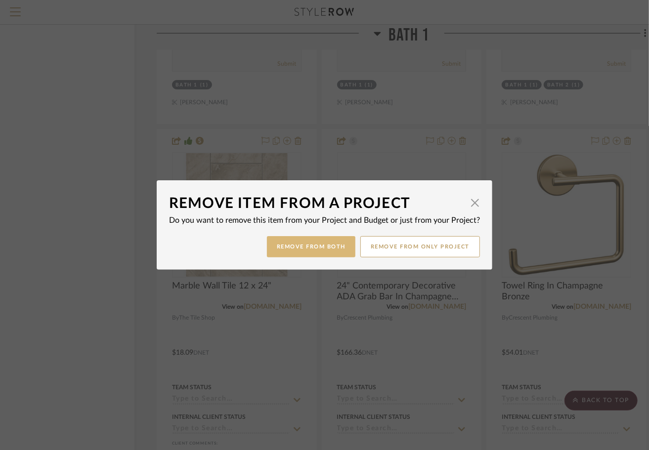
click at [286, 255] on button "Remove from Both" at bounding box center [311, 246] width 89 height 21
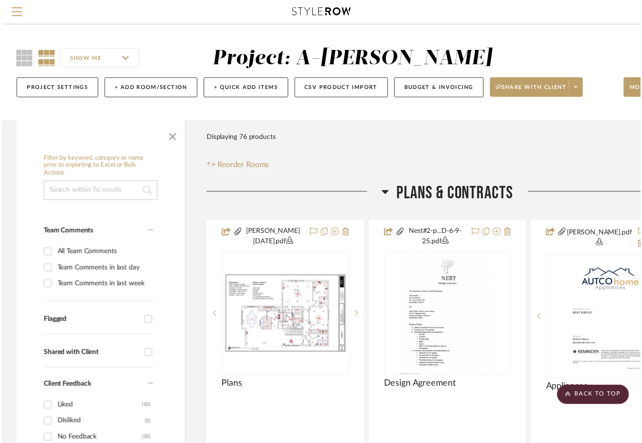
scroll to position [4234, 51]
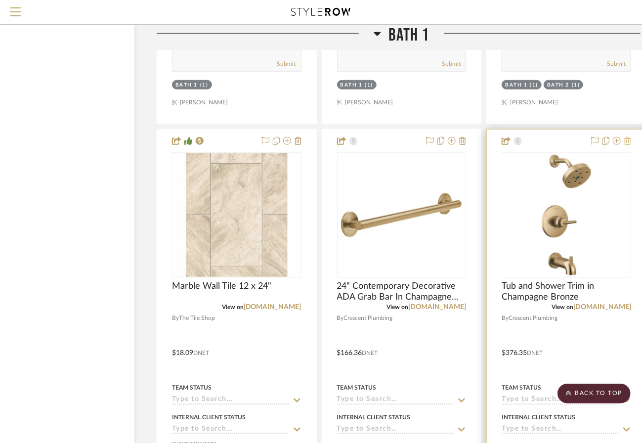
click at [630, 140] on icon at bounding box center [628, 141] width 7 height 8
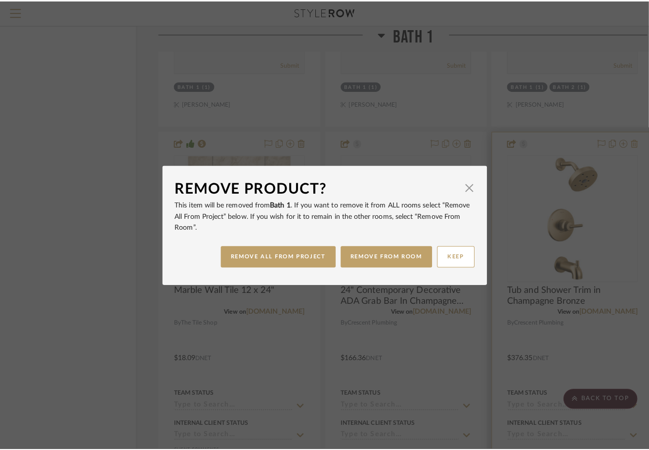
scroll to position [0, 0]
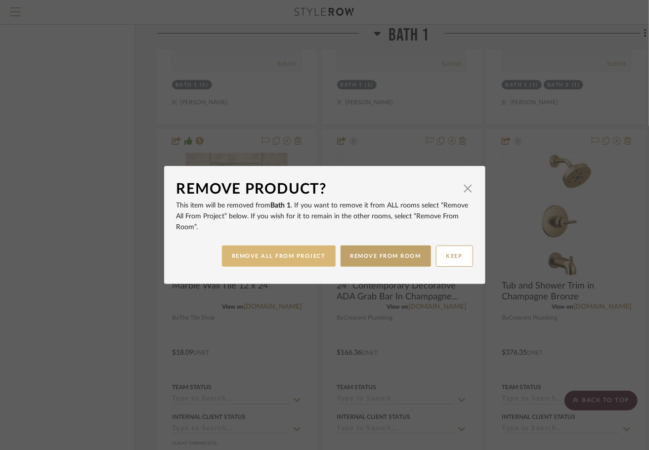
click at [286, 256] on button "REMOVE ALL FROM PROJECT" at bounding box center [279, 256] width 114 height 21
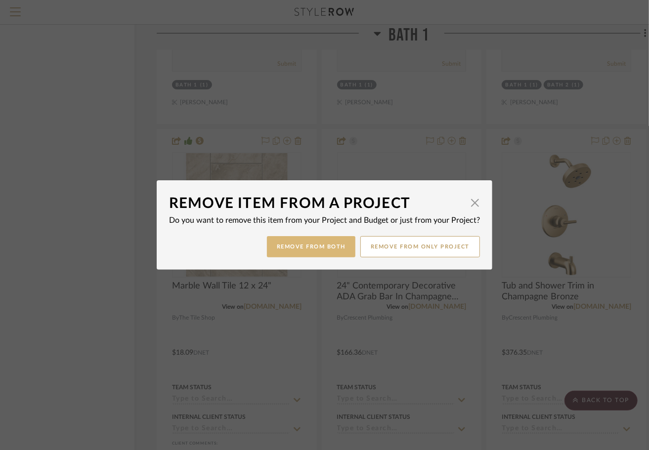
click at [290, 250] on button "Remove from Both" at bounding box center [311, 246] width 89 height 21
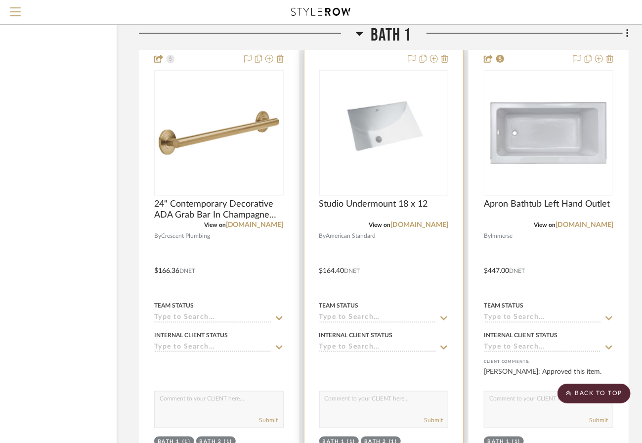
scroll to position [4290, 69]
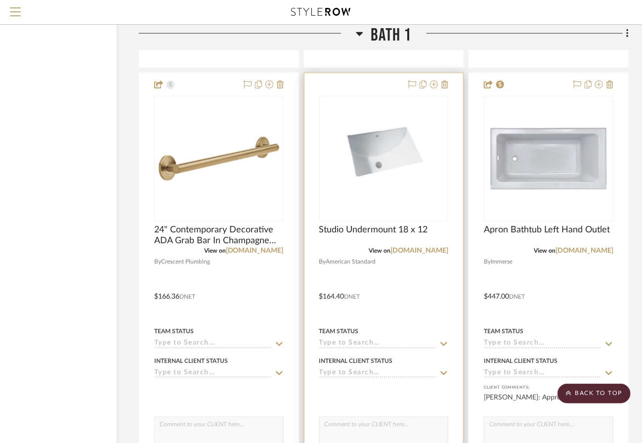
click at [423, 281] on div at bounding box center [384, 289] width 159 height 433
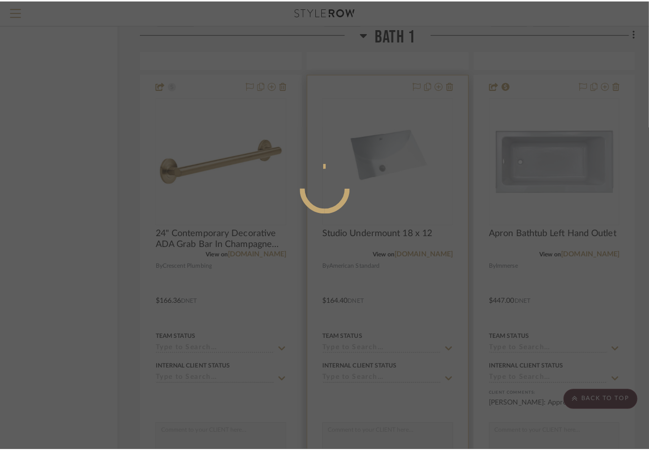
scroll to position [0, 0]
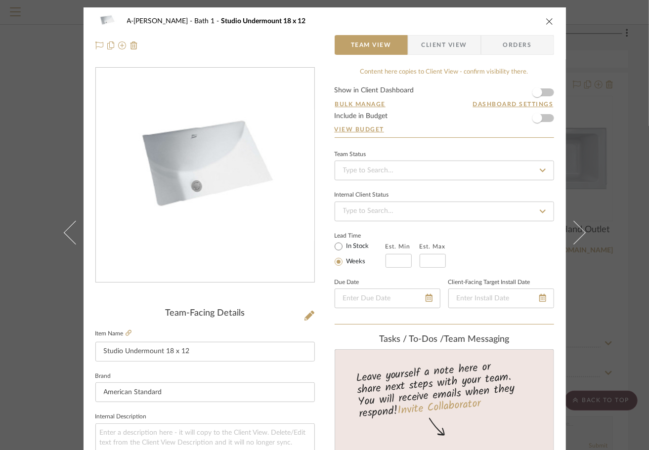
click at [547, 22] on icon "close" at bounding box center [550, 21] width 8 height 8
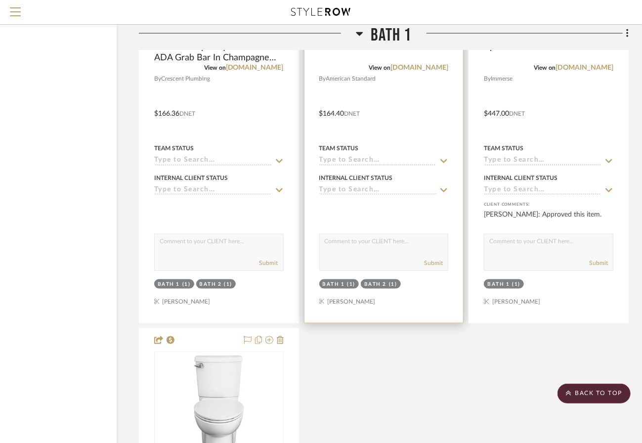
scroll to position [4473, 69]
click at [391, 235] on textarea at bounding box center [384, 243] width 129 height 19
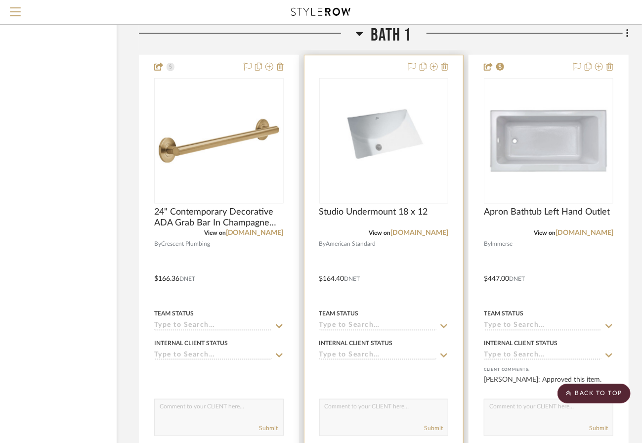
scroll to position [4293, 69]
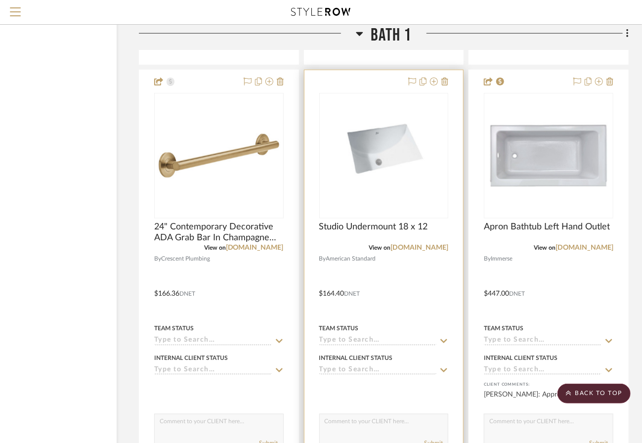
click at [413, 290] on div at bounding box center [384, 286] width 159 height 433
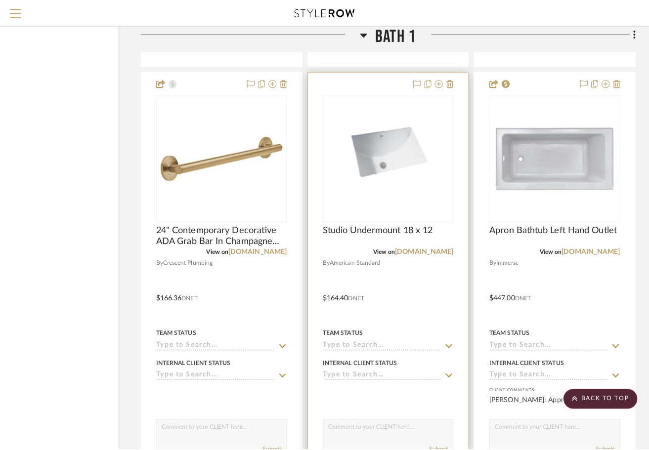
scroll to position [0, 0]
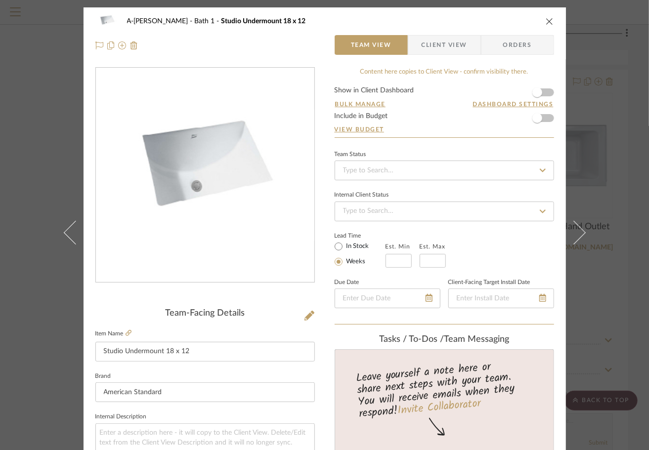
click at [548, 92] on form "Show in Client Dashboard Bulk Manage Dashboard Settings Include in Budget View …" at bounding box center [445, 112] width 220 height 50
click at [544, 113] on span "button" at bounding box center [538, 118] width 22 height 22
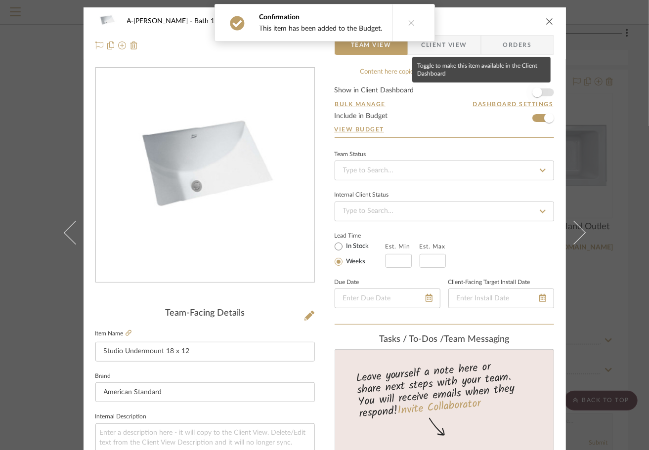
click at [539, 94] on span "button" at bounding box center [538, 93] width 22 height 22
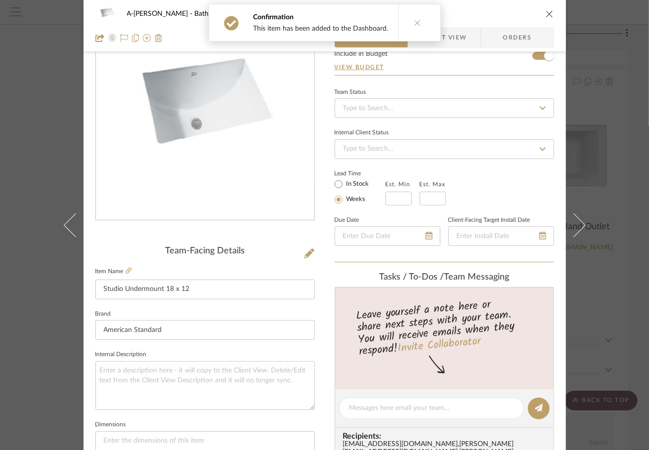
scroll to position [60, 0]
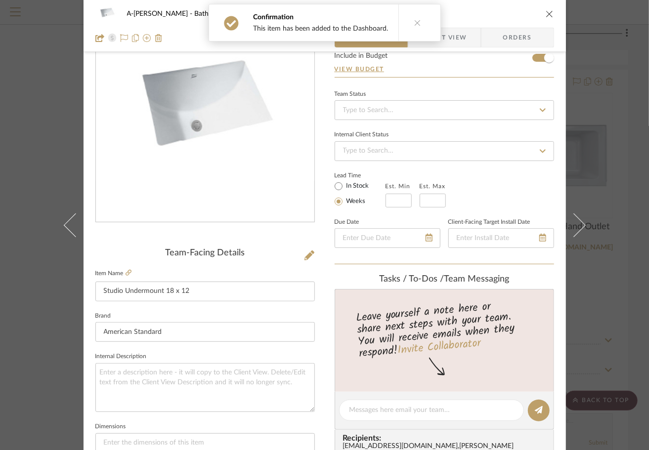
click at [546, 13] on icon "close" at bounding box center [550, 14] width 8 height 8
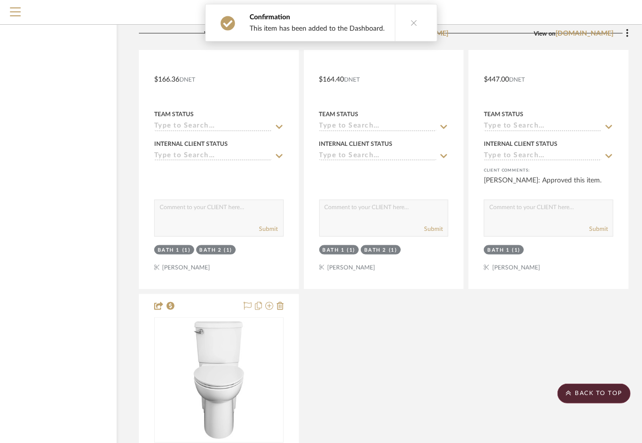
scroll to position [4509, 69]
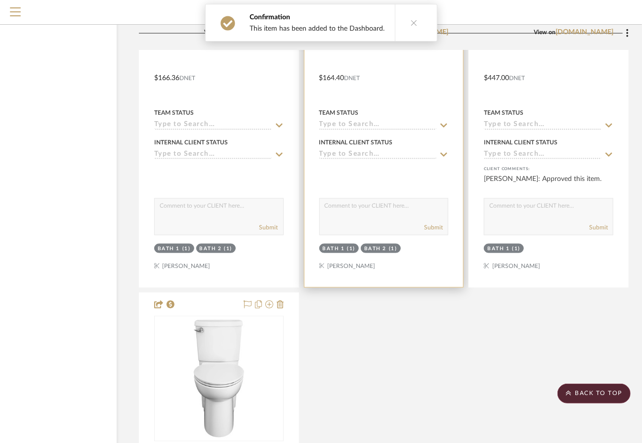
click at [379, 207] on textarea at bounding box center [384, 208] width 129 height 19
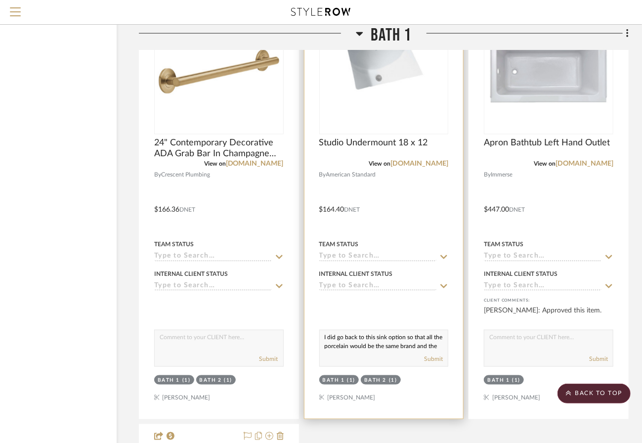
scroll to position [4289, 69]
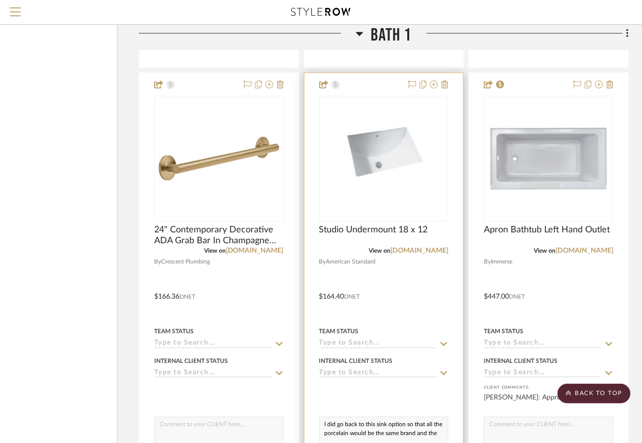
type textarea "I did go back to this sink option so that all the porcelain would be the same b…"
click at [409, 293] on div at bounding box center [384, 289] width 159 height 433
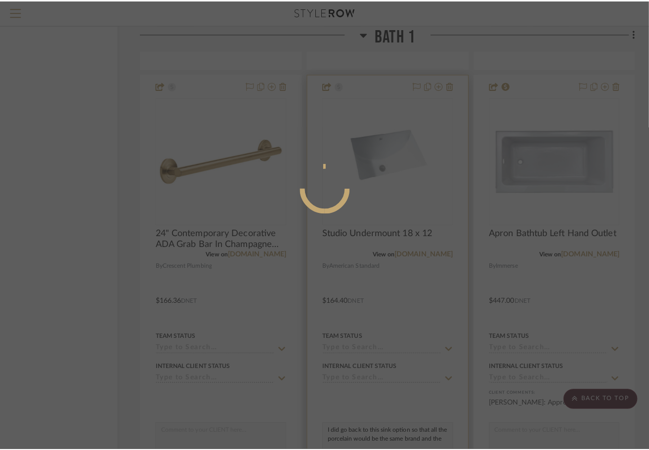
scroll to position [0, 0]
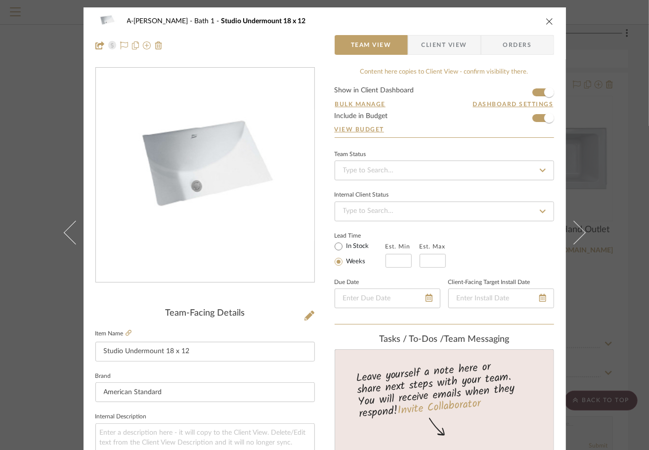
click at [546, 24] on icon "close" at bounding box center [550, 21] width 8 height 8
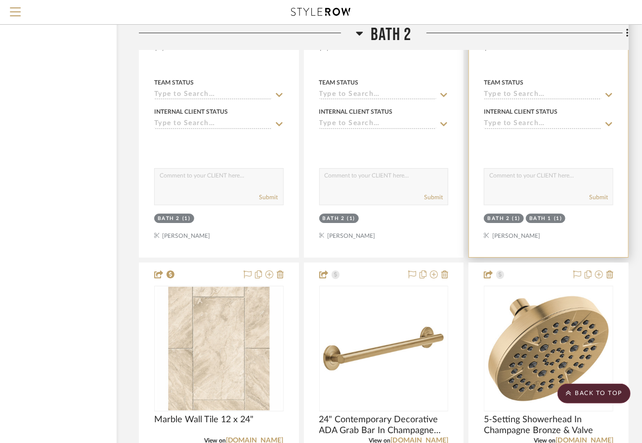
scroll to position [5508, 69]
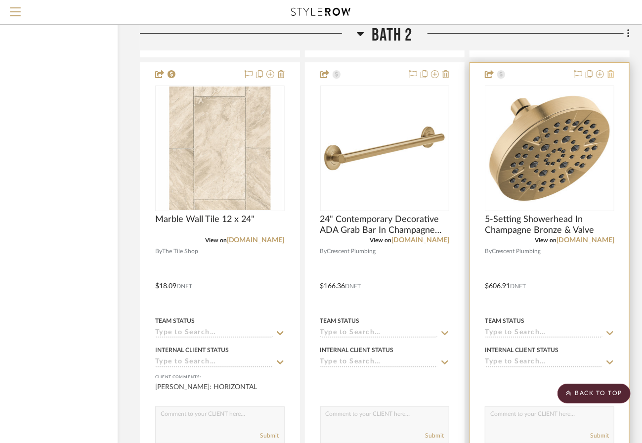
click at [613, 74] on icon at bounding box center [611, 74] width 7 height 8
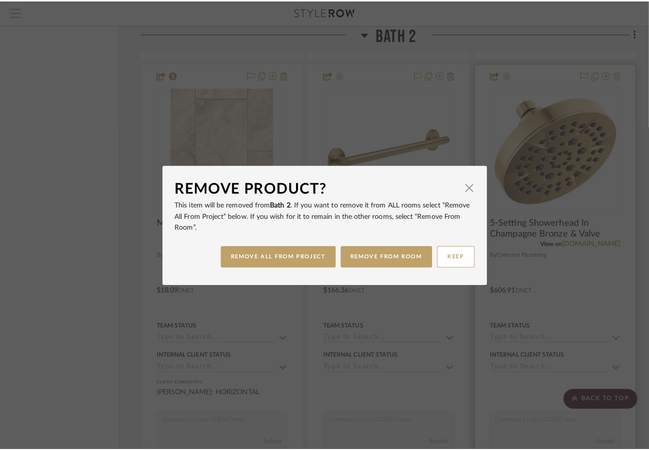
scroll to position [0, 0]
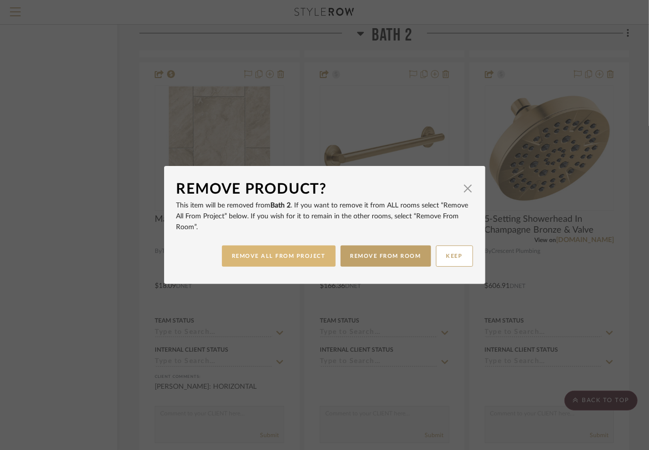
click at [272, 263] on button "REMOVE ALL FROM PROJECT" at bounding box center [279, 256] width 114 height 21
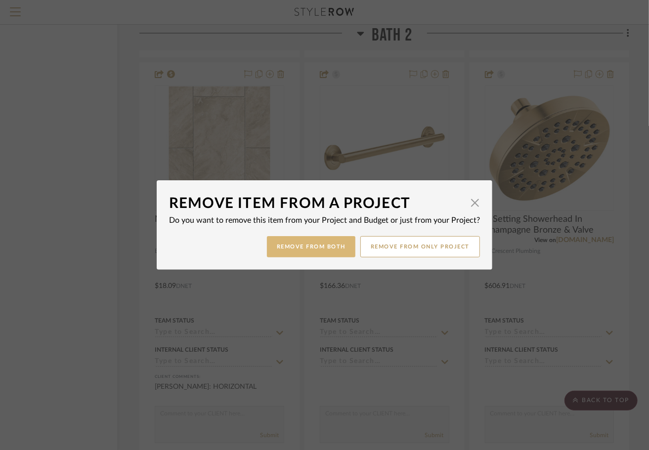
click at [334, 244] on button "Remove from Both" at bounding box center [311, 246] width 89 height 21
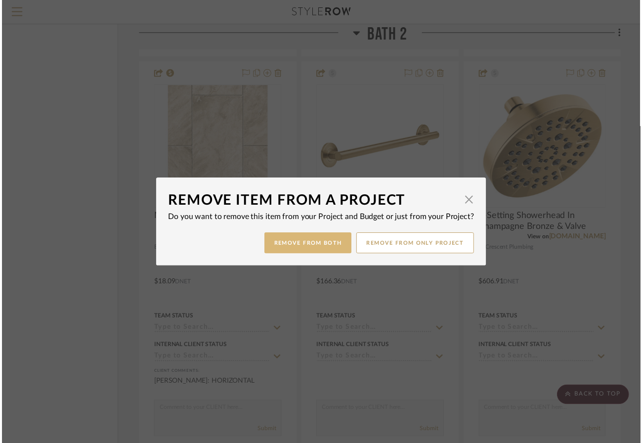
scroll to position [5702, 68]
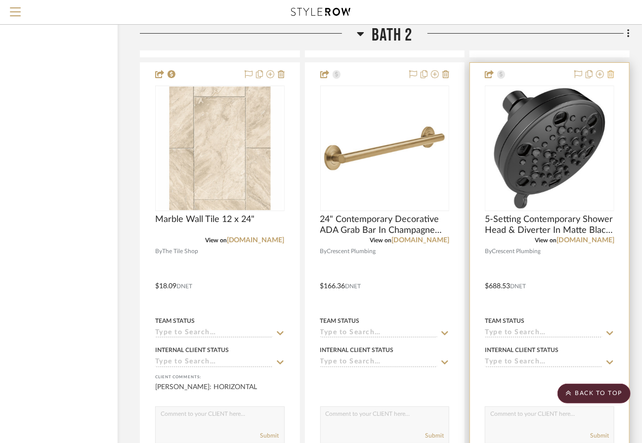
click at [608, 76] on icon at bounding box center [611, 74] width 7 height 8
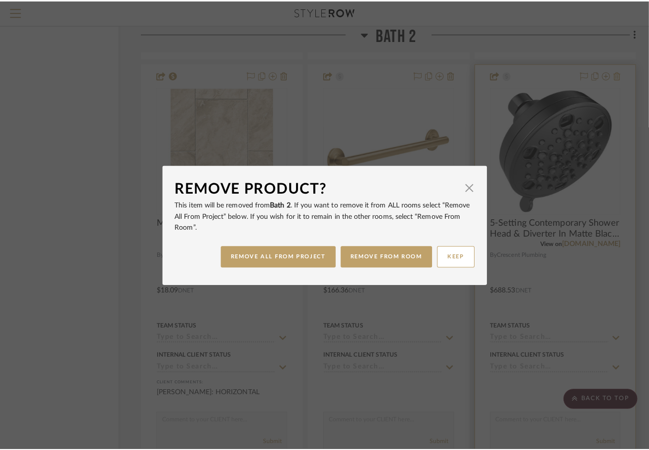
scroll to position [0, 0]
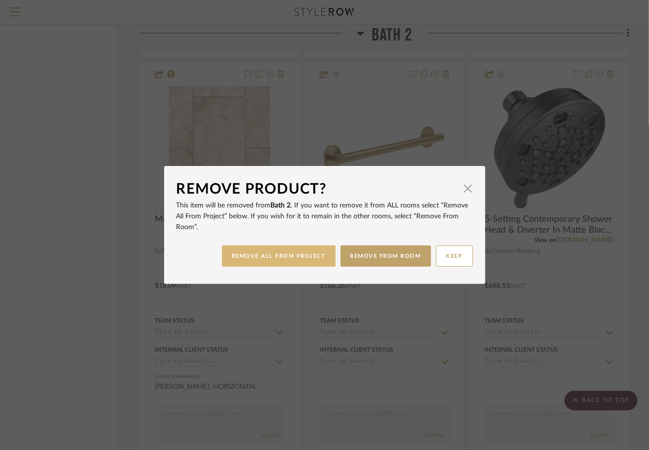
click at [290, 252] on button "REMOVE ALL FROM PROJECT" at bounding box center [279, 256] width 114 height 21
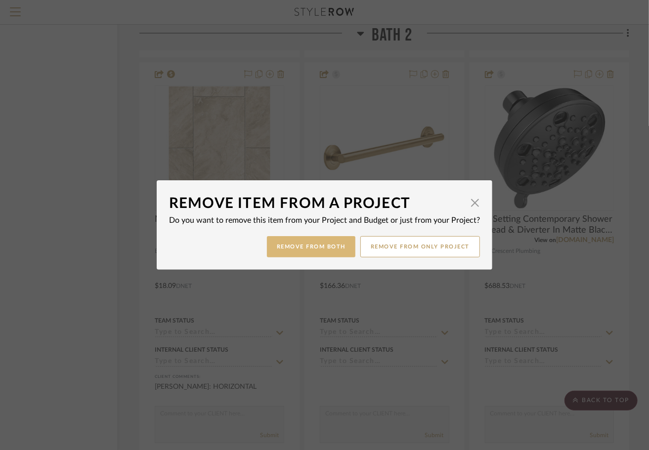
click at [302, 248] on button "Remove from Both" at bounding box center [311, 246] width 89 height 21
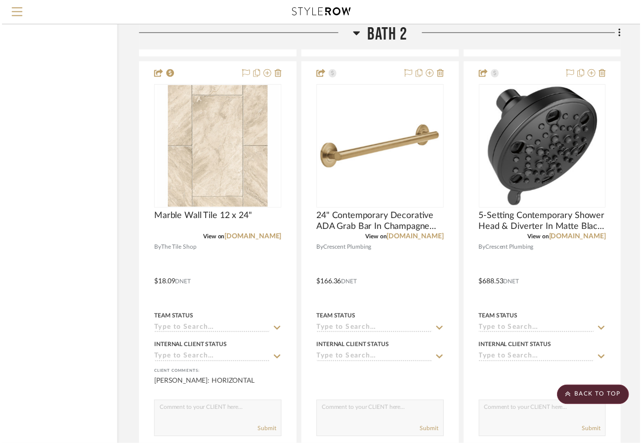
scroll to position [5702, 68]
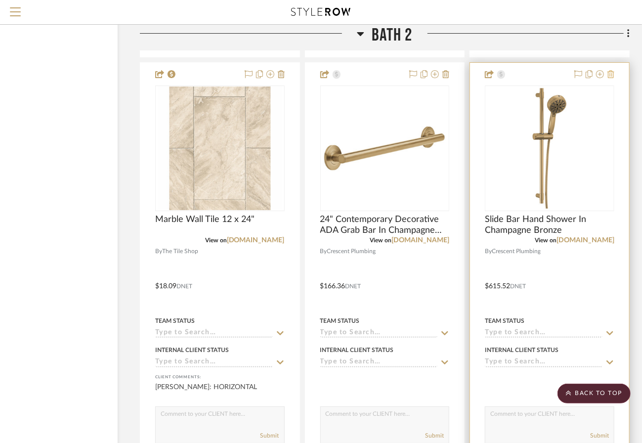
click at [612, 75] on icon at bounding box center [611, 74] width 7 height 8
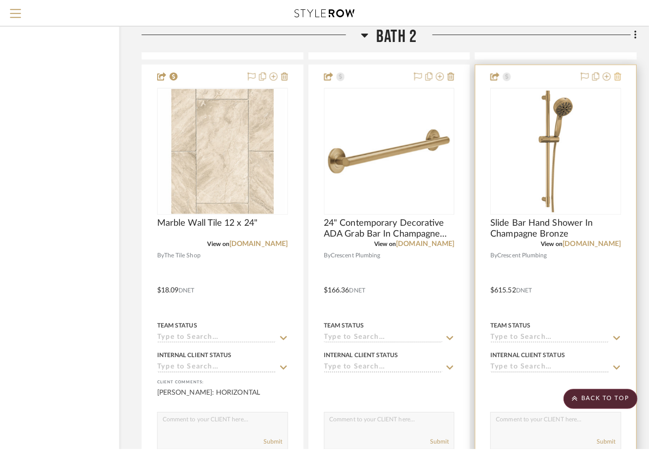
scroll to position [0, 0]
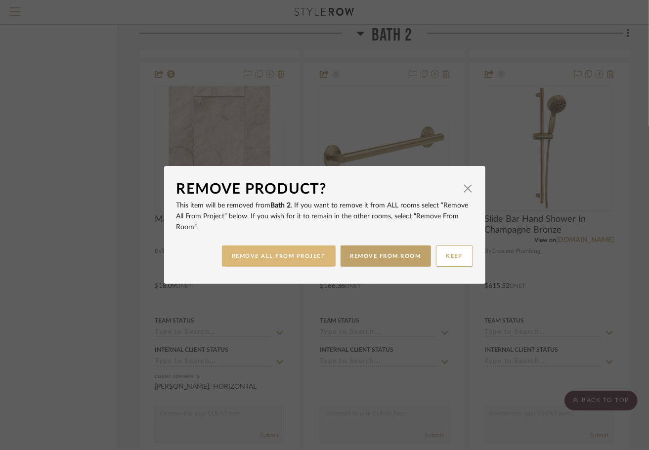
click at [290, 253] on button "REMOVE ALL FROM PROJECT" at bounding box center [279, 256] width 114 height 21
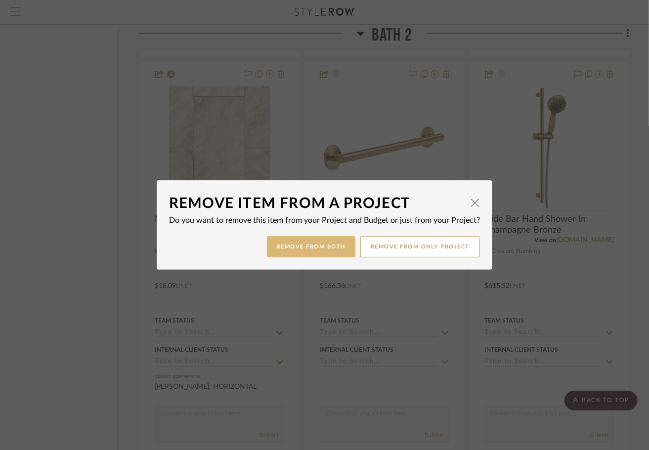
click at [299, 249] on button "Remove from Both" at bounding box center [311, 246] width 89 height 21
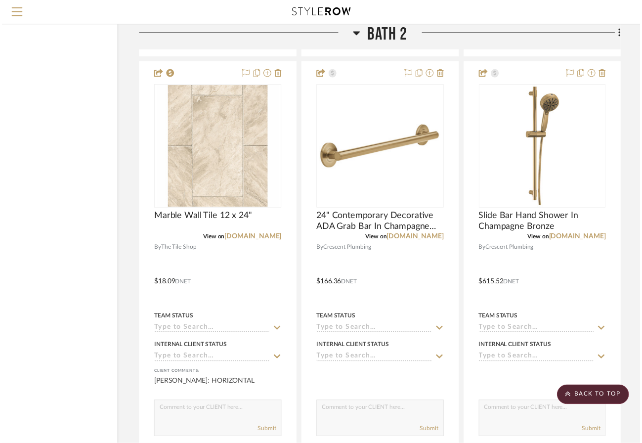
scroll to position [5702, 68]
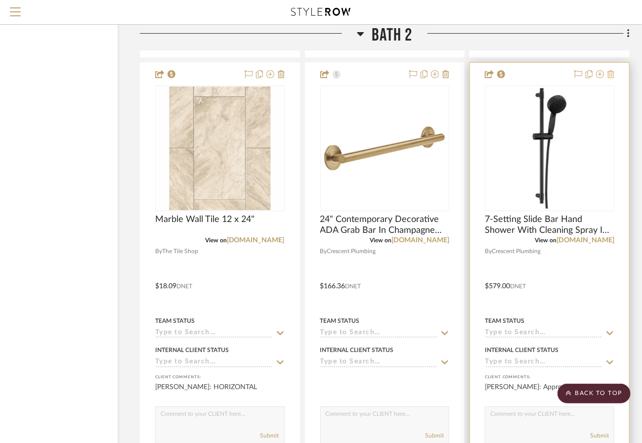
click at [612, 77] on icon at bounding box center [611, 74] width 7 height 8
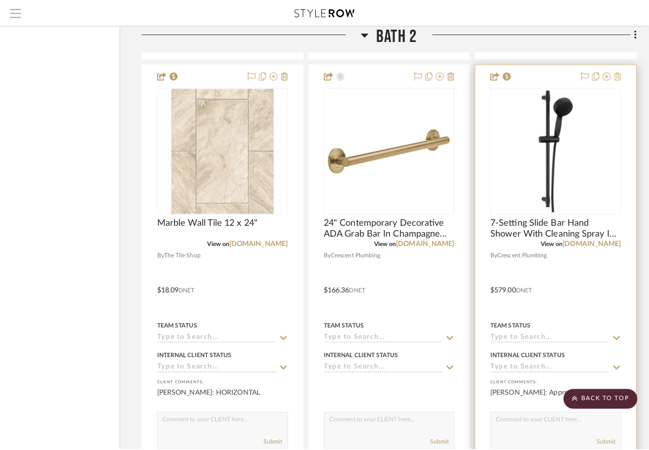
scroll to position [0, 0]
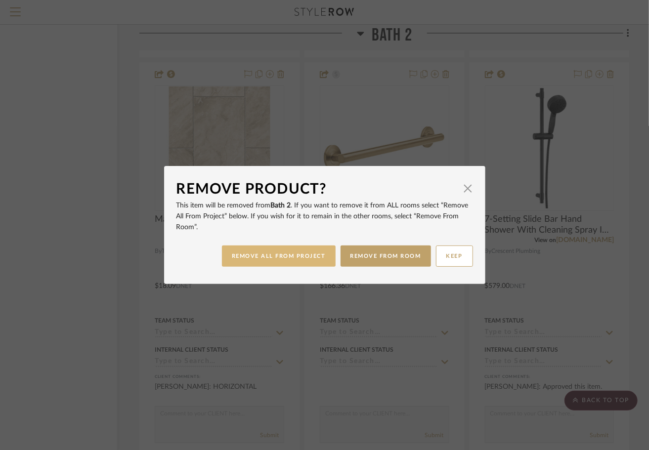
click at [310, 251] on button "REMOVE ALL FROM PROJECT" at bounding box center [279, 256] width 114 height 21
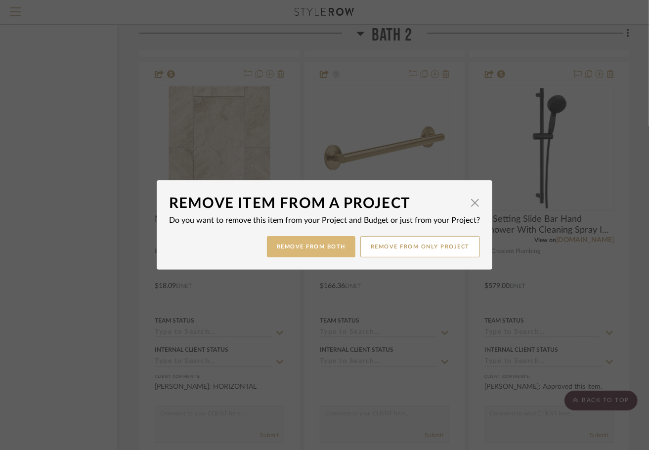
click at [310, 246] on button "Remove from Both" at bounding box center [311, 246] width 89 height 21
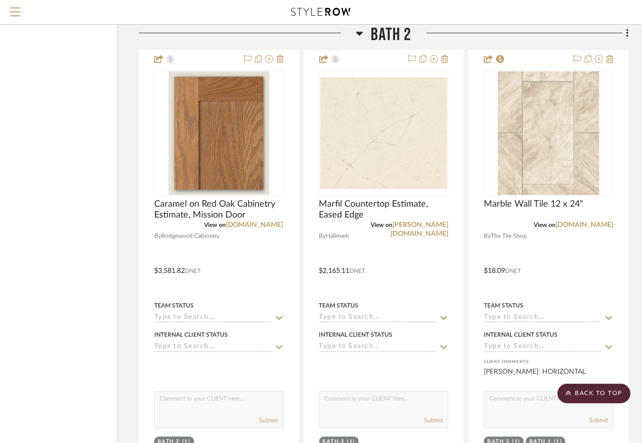
scroll to position [5277, 69]
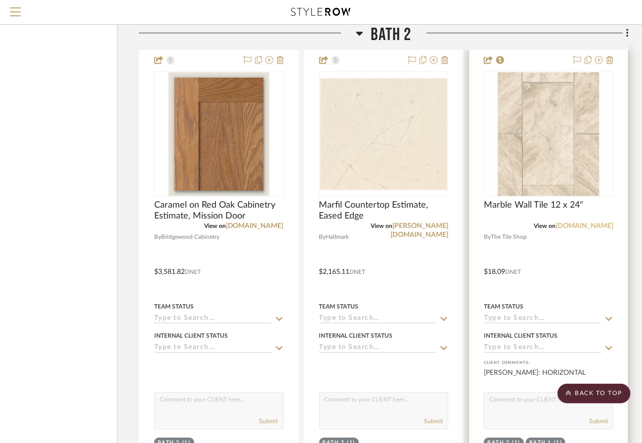
click at [589, 225] on link "[DOMAIN_NAME]" at bounding box center [585, 226] width 58 height 7
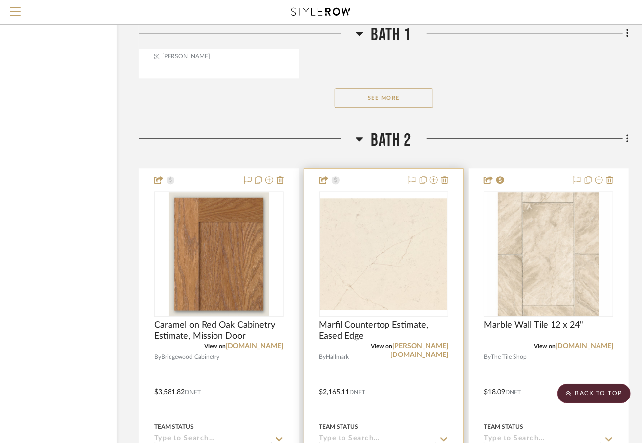
scroll to position [5158, 69]
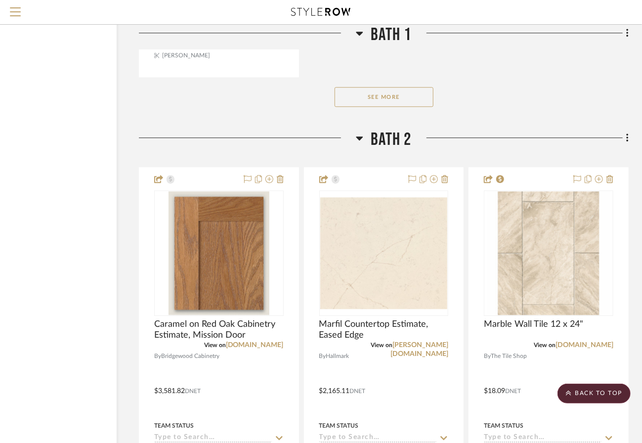
click at [379, 99] on button "See More" at bounding box center [384, 97] width 99 height 20
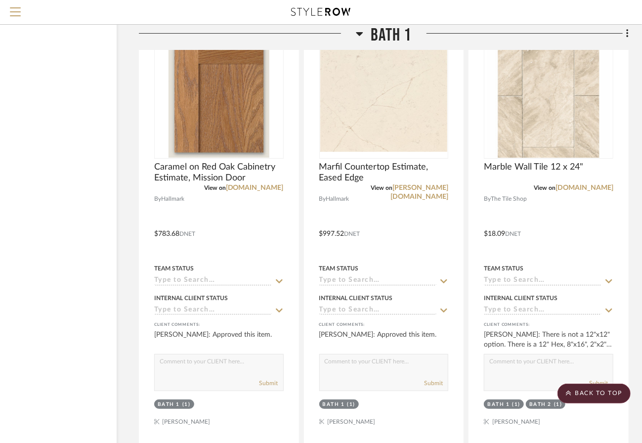
scroll to position [3914, 69]
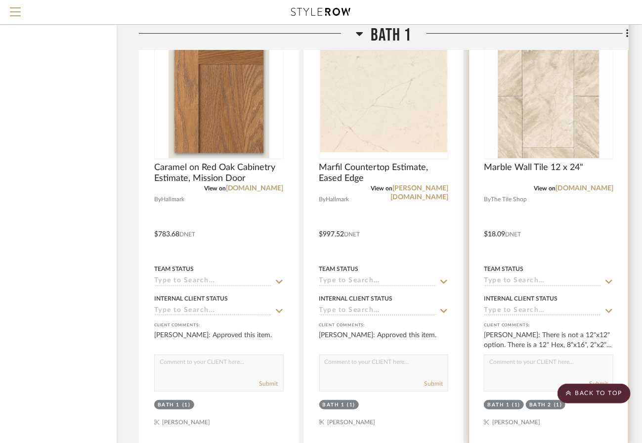
drag, startPoint x: 556, startPoint y: 354, endPoint x: 557, endPoint y: 360, distance: 6.5
click at [557, 360] on textarea at bounding box center [549, 364] width 129 height 19
type textarea "You can ignore that comment! I found it in a 12x12"
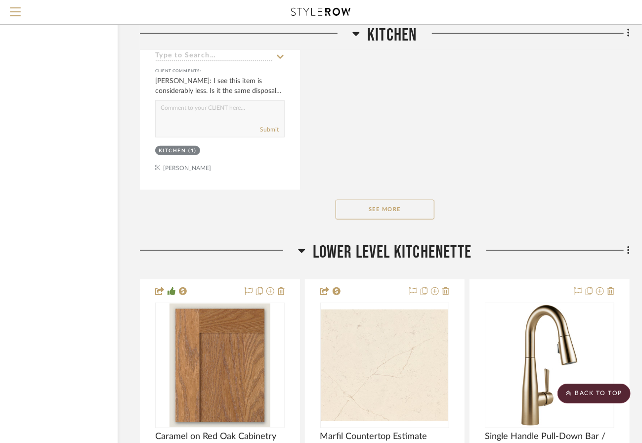
scroll to position [2267, 68]
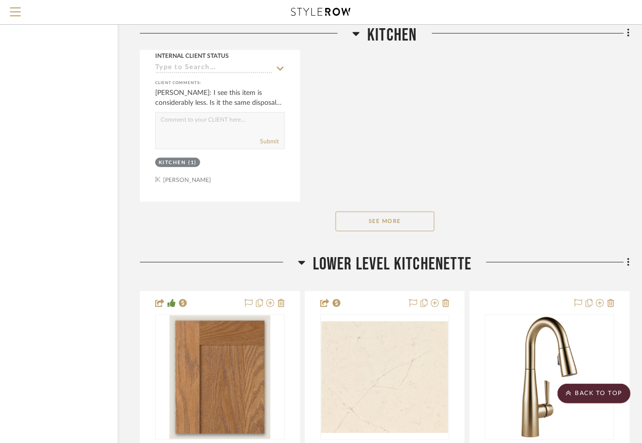
click at [398, 227] on button "See More" at bounding box center [385, 222] width 99 height 20
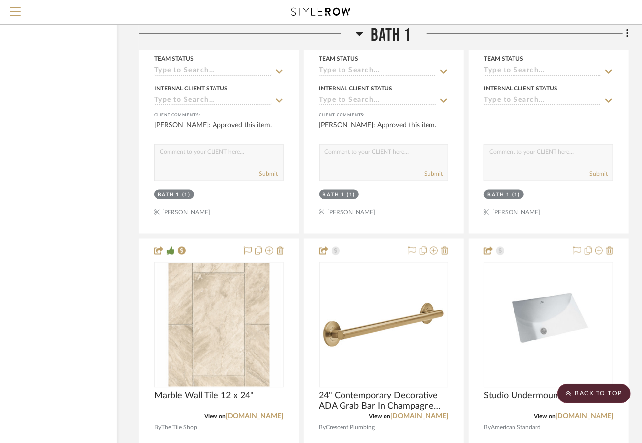
scroll to position [4603, 69]
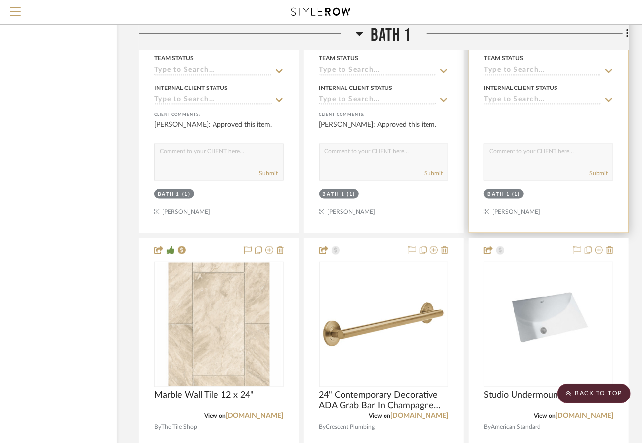
click at [544, 149] on textarea at bounding box center [549, 153] width 129 height 19
type textarea "Floor tile"
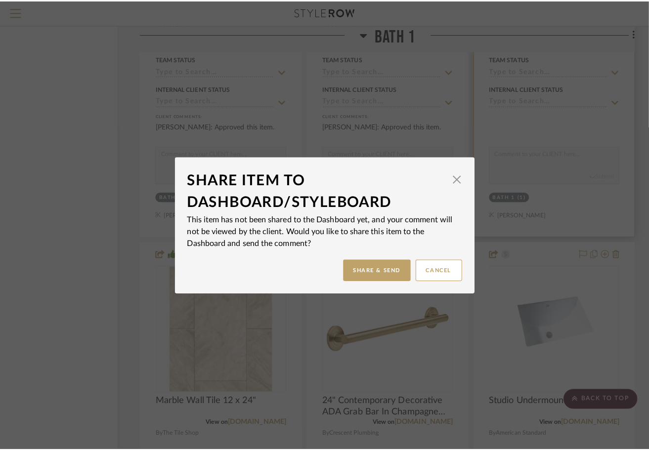
scroll to position [0, 0]
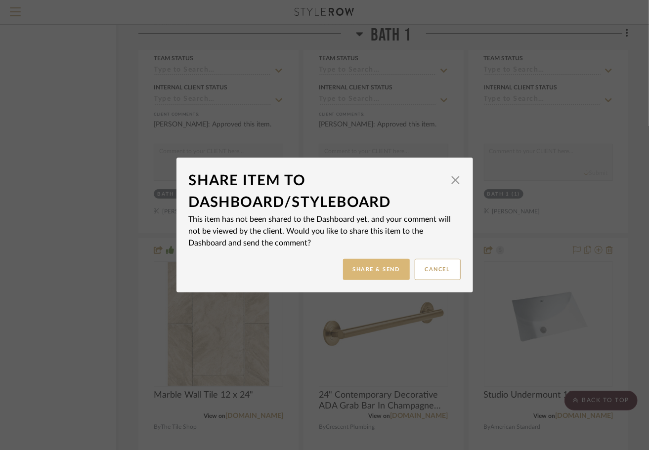
click at [370, 272] on button "Share & Send" at bounding box center [376, 269] width 67 height 21
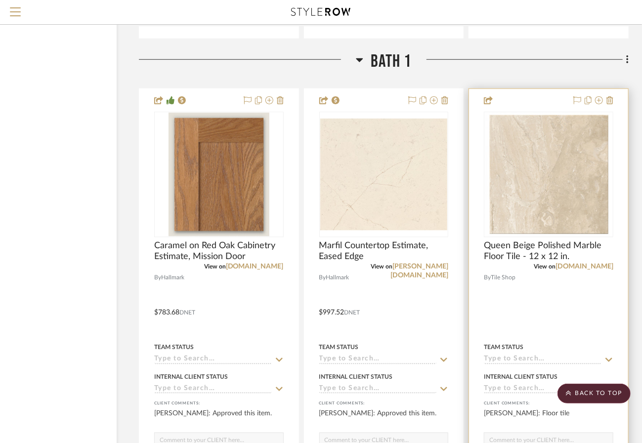
click at [560, 281] on div at bounding box center [548, 305] width 159 height 433
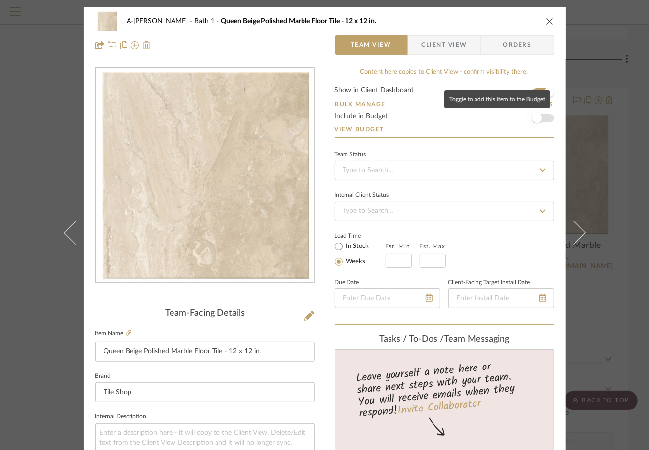
click at [542, 121] on span "button" at bounding box center [538, 118] width 22 height 22
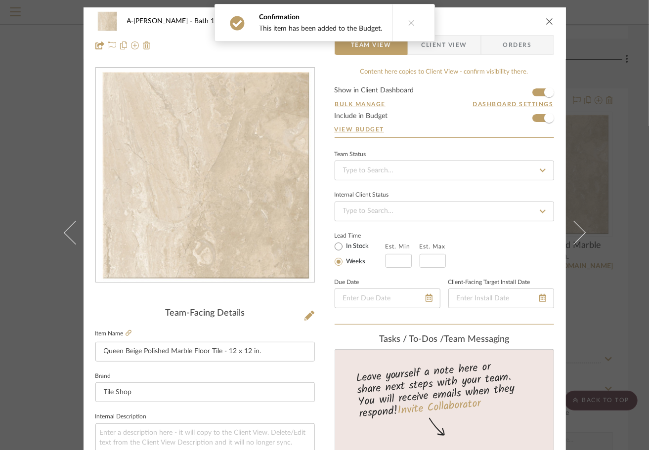
click at [547, 22] on icon "close" at bounding box center [550, 21] width 8 height 8
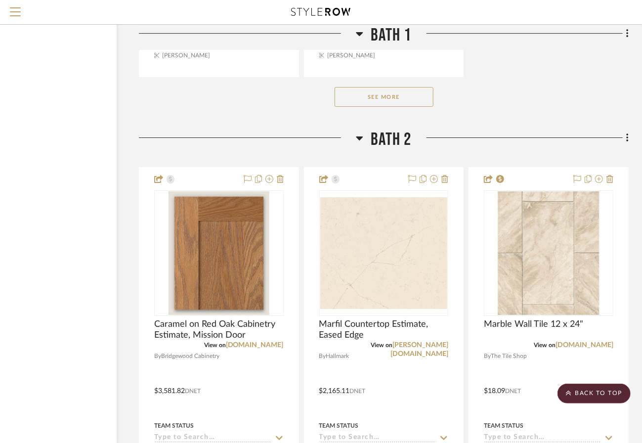
scroll to position [5635, 69]
click at [363, 101] on button "See More" at bounding box center [384, 98] width 99 height 20
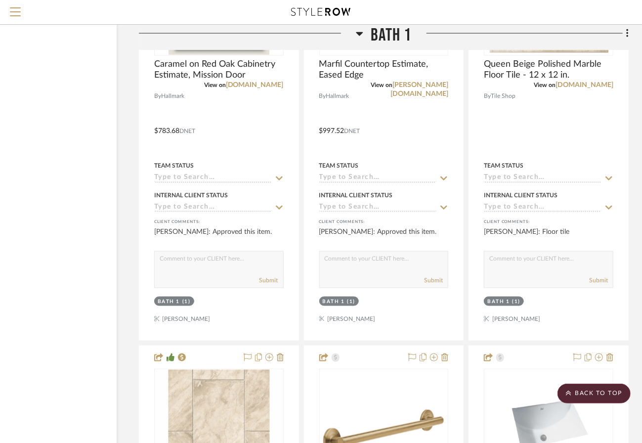
scroll to position [4287, 69]
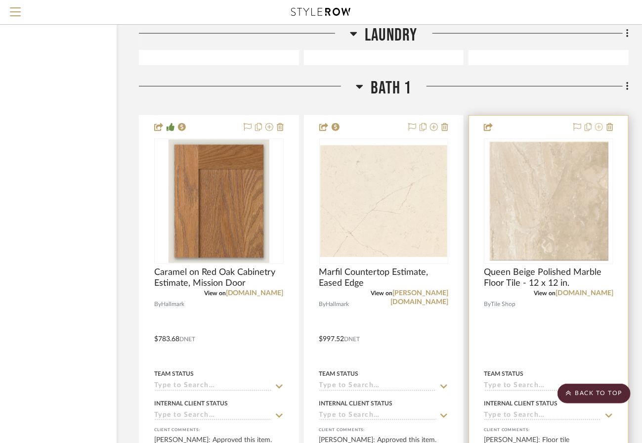
click at [600, 127] on icon at bounding box center [599, 127] width 8 height 8
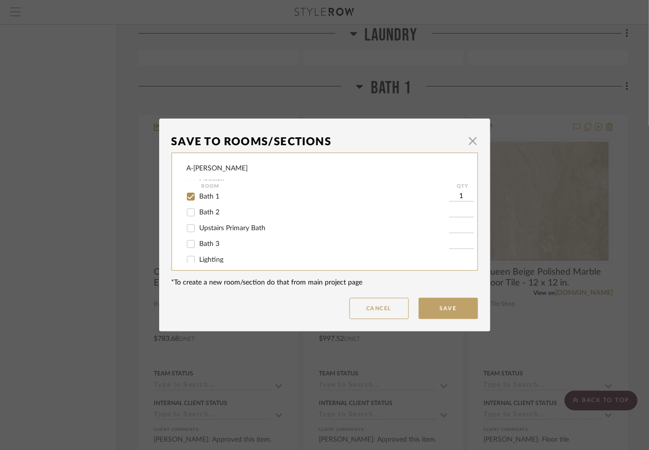
scroll to position [68, 0]
click at [190, 214] on input "Bath 2" at bounding box center [191, 212] width 16 height 16
checkbox input "true"
type input "1"
click at [190, 225] on input "Upstairs Primary Bath" at bounding box center [191, 228] width 16 height 16
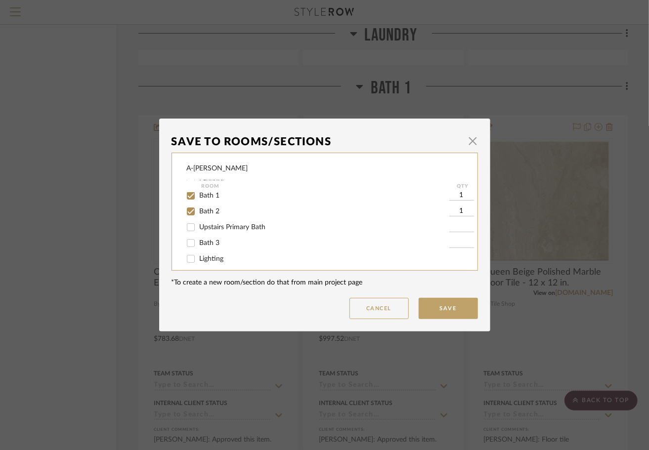
checkbox input "true"
type input "1"
click at [431, 310] on button "Save" at bounding box center [448, 308] width 59 height 21
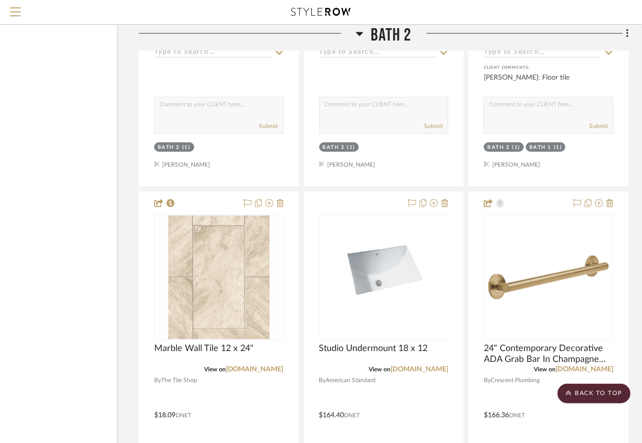
scroll to position [6049, 69]
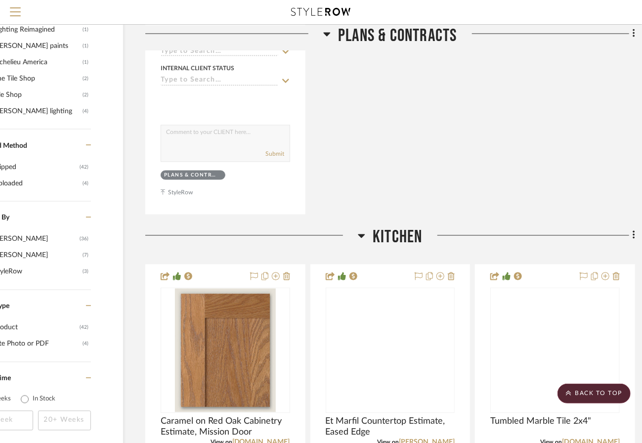
scroll to position [896, 64]
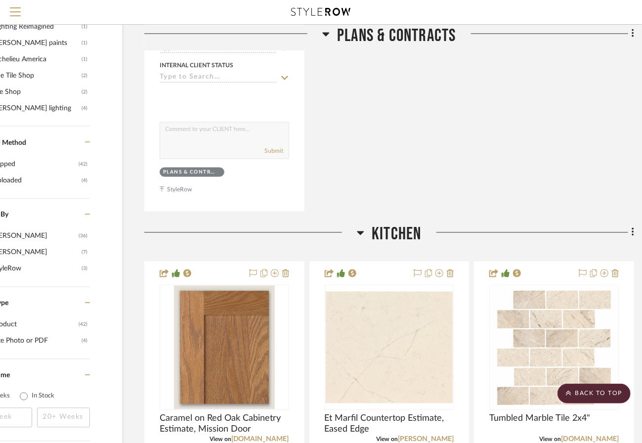
click at [361, 231] on icon at bounding box center [361, 233] width 7 height 4
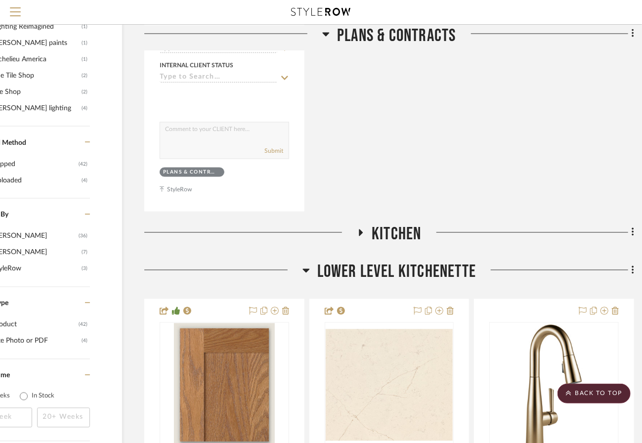
click at [308, 270] on icon at bounding box center [306, 271] width 7 height 12
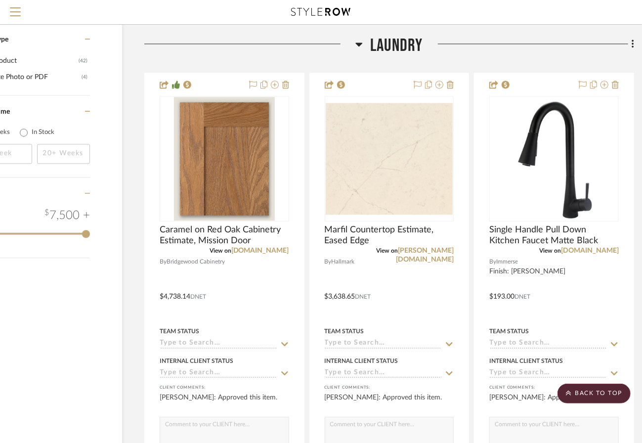
scroll to position [1155, 64]
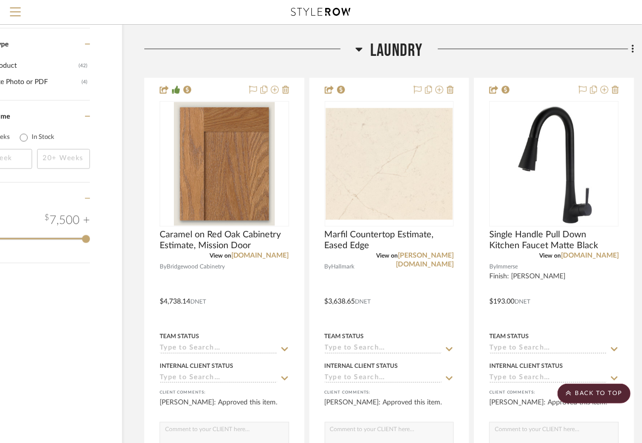
click at [361, 47] on icon at bounding box center [359, 49] width 7 height 12
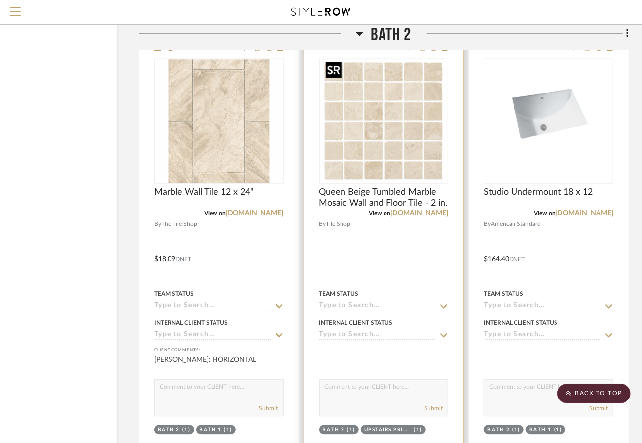
scroll to position [3075, 69]
click at [374, 388] on textarea at bounding box center [384, 389] width 129 height 19
type textarea "Shower Floor"
click at [431, 406] on button "Submit" at bounding box center [433, 408] width 19 height 9
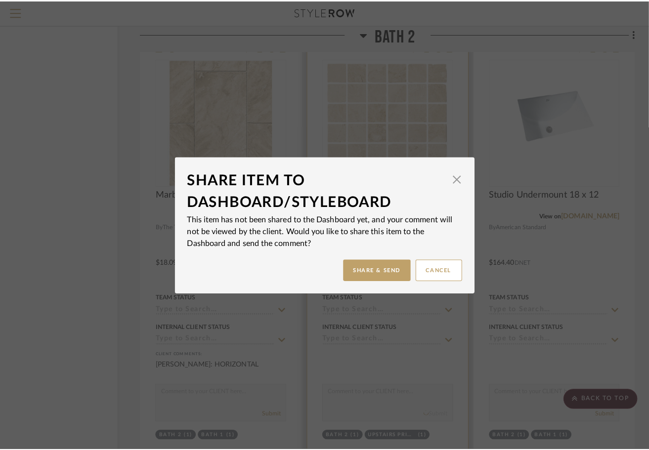
scroll to position [0, 0]
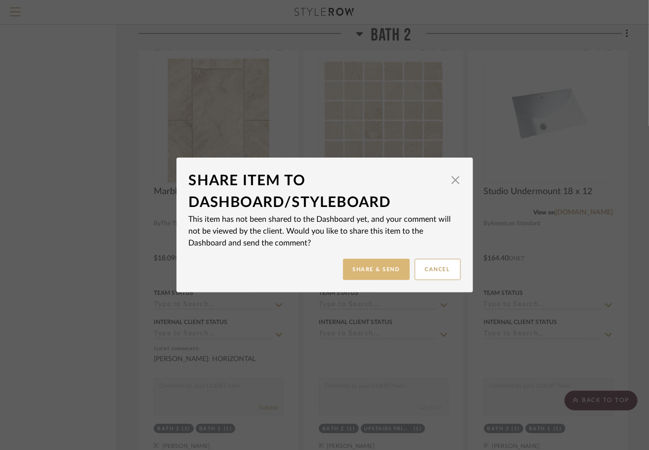
click at [372, 272] on button "Share & Send" at bounding box center [376, 269] width 67 height 21
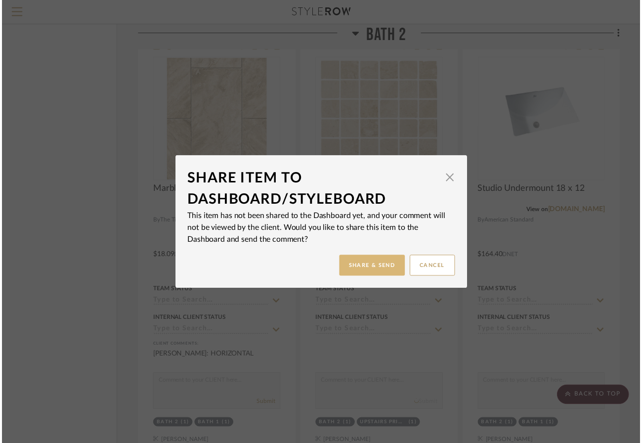
scroll to position [3075, 69]
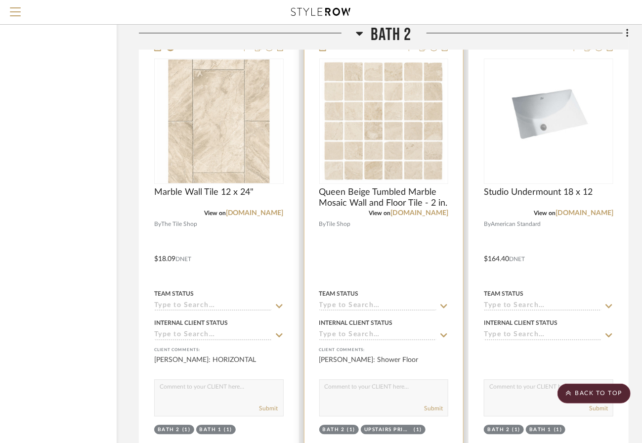
click at [387, 277] on div at bounding box center [384, 252] width 159 height 433
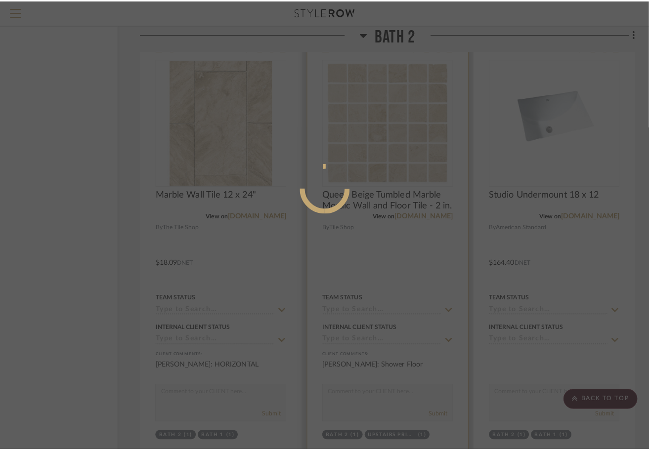
scroll to position [0, 0]
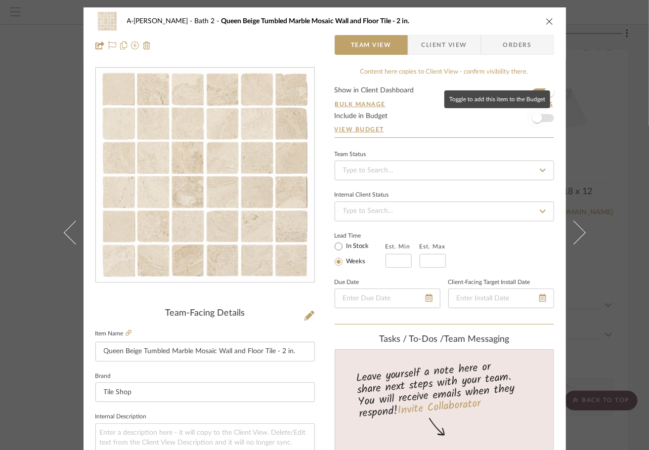
click at [541, 120] on span "button" at bounding box center [538, 118] width 22 height 22
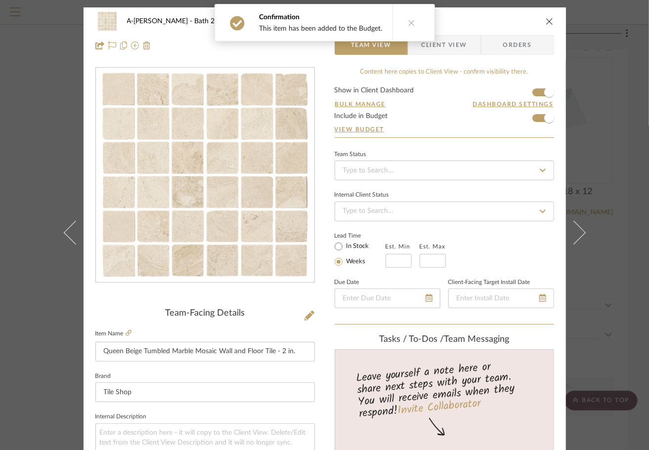
click at [546, 24] on icon "close" at bounding box center [550, 21] width 8 height 8
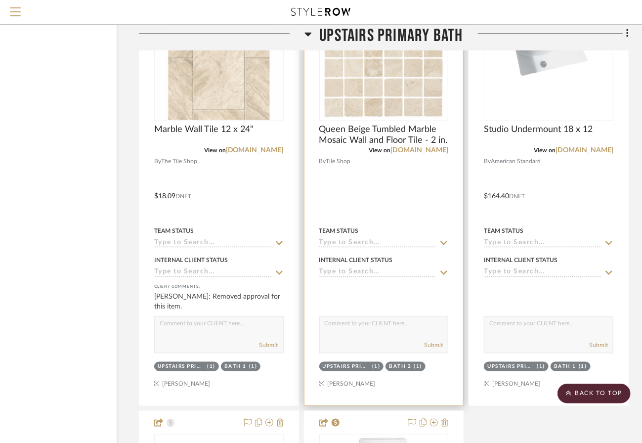
scroll to position [4539, 69]
click at [372, 323] on textarea at bounding box center [384, 325] width 129 height 19
type textarea "Shower floor"
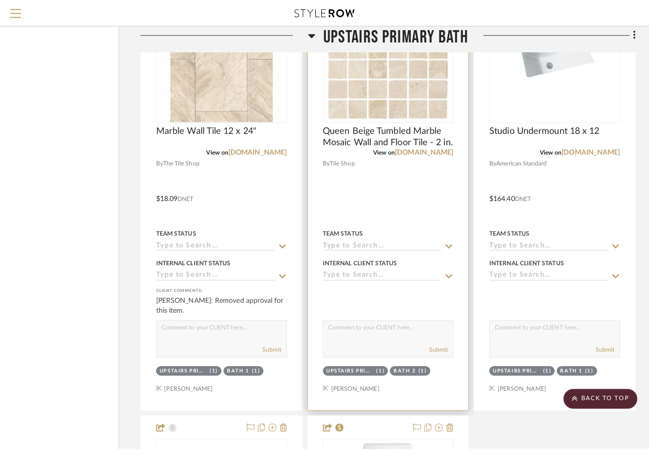
scroll to position [0, 0]
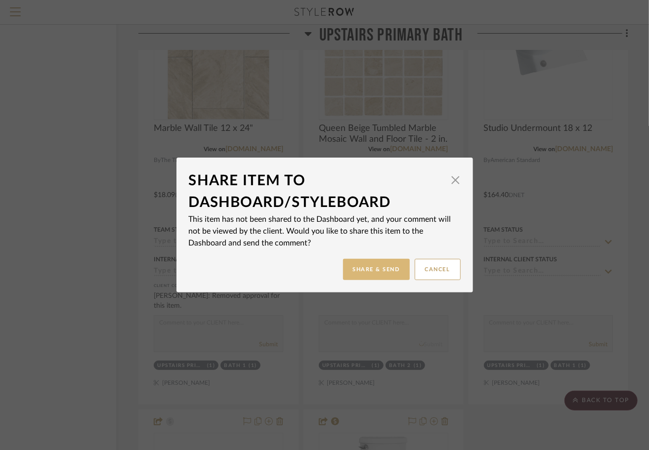
click at [384, 274] on button "Share & Send" at bounding box center [376, 269] width 67 height 21
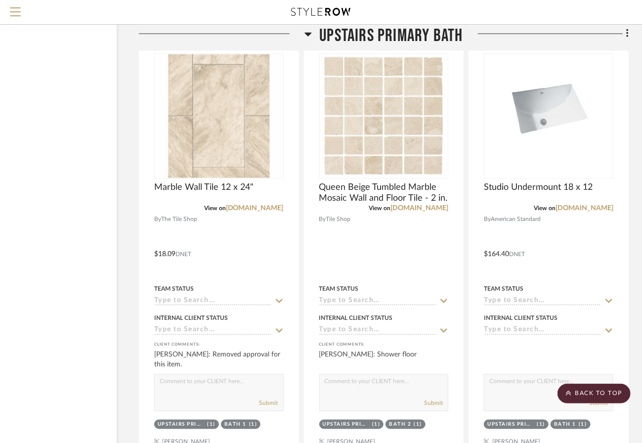
scroll to position [4480, 69]
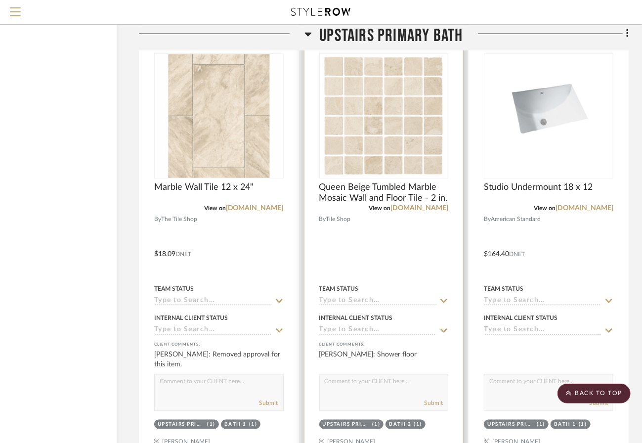
click at [412, 235] on div at bounding box center [384, 247] width 159 height 433
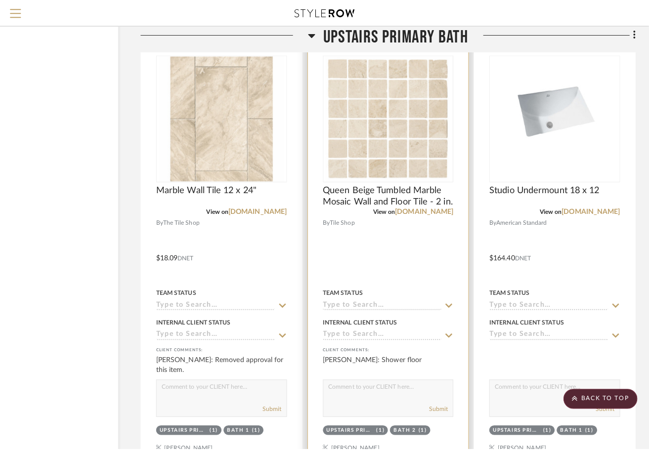
scroll to position [0, 0]
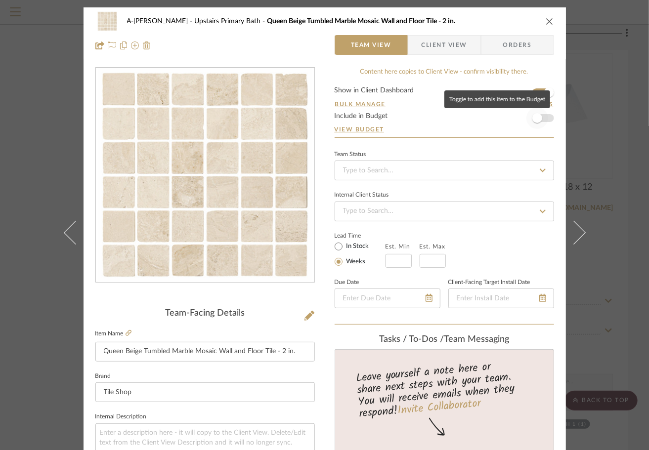
click at [541, 119] on span "button" at bounding box center [538, 118] width 22 height 22
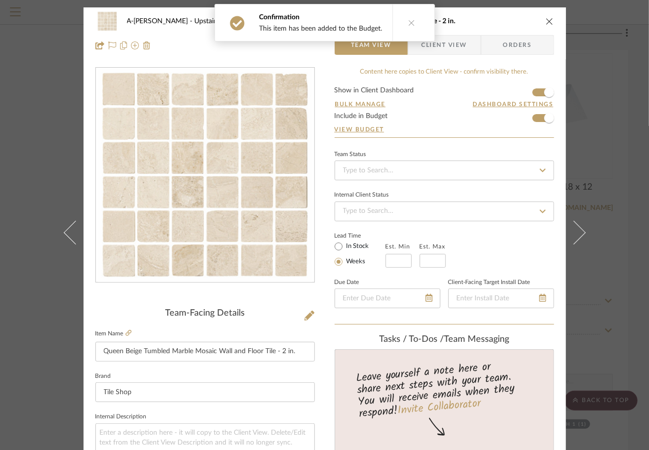
click at [546, 23] on icon "close" at bounding box center [550, 21] width 8 height 8
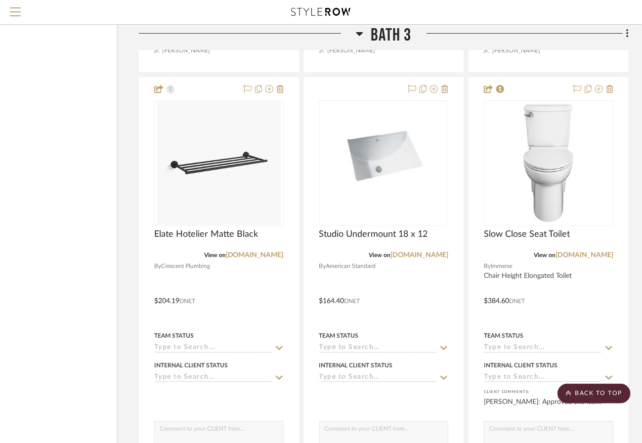
scroll to position [5833, 69]
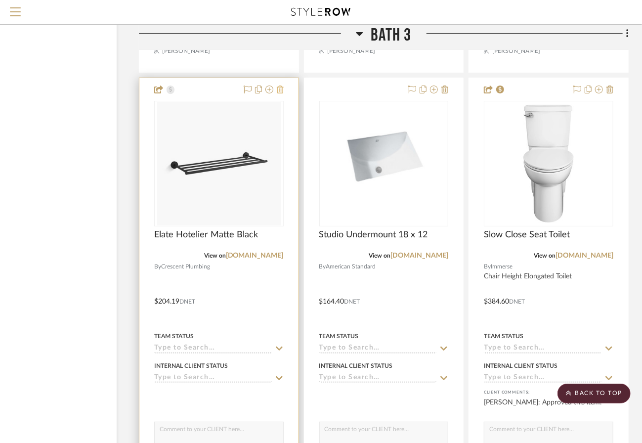
click at [279, 91] on icon at bounding box center [280, 90] width 7 height 8
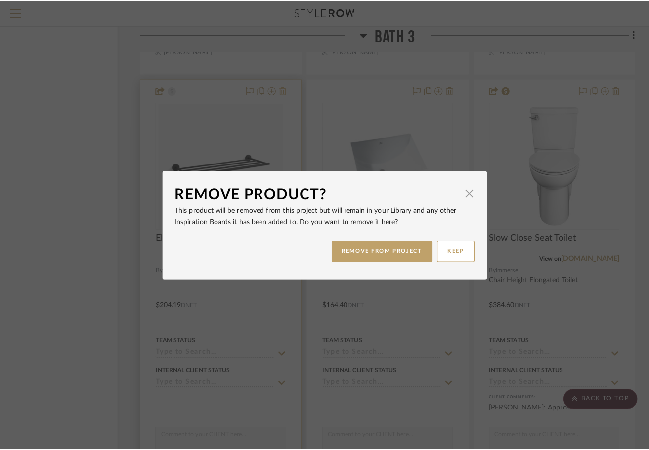
scroll to position [0, 0]
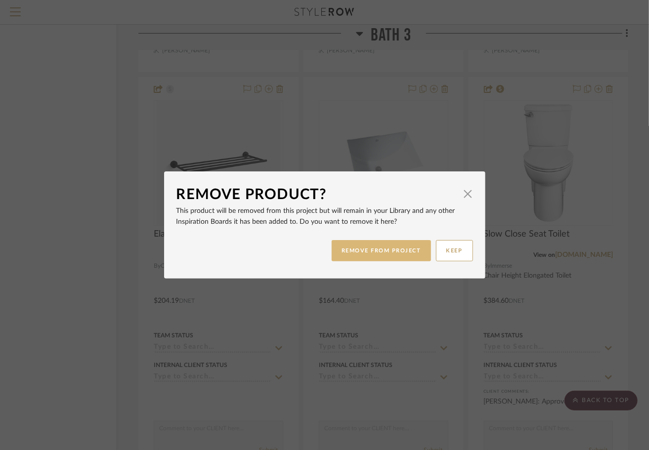
click at [373, 244] on button "REMOVE FROM PROJECT" at bounding box center [381, 250] width 99 height 21
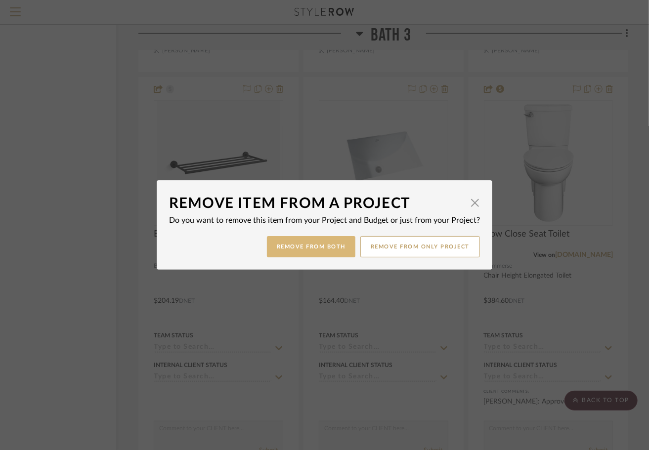
click at [328, 240] on button "Remove from Both" at bounding box center [311, 246] width 89 height 21
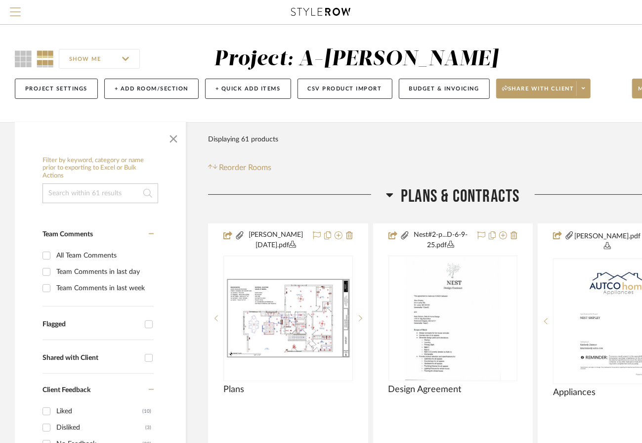
click at [20, 14] on span "Menu" at bounding box center [15, 14] width 11 height 15
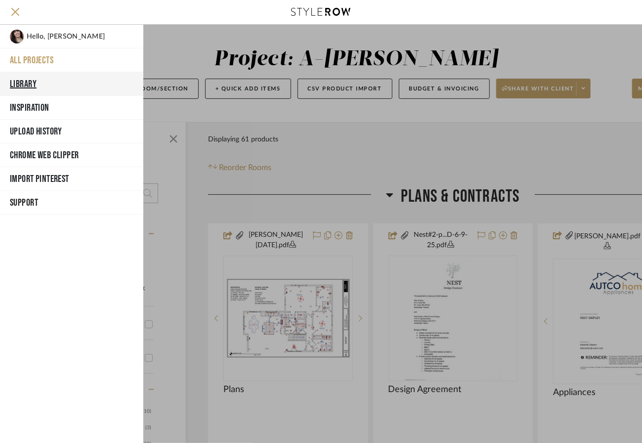
click at [38, 87] on button "Library" at bounding box center [71, 84] width 143 height 24
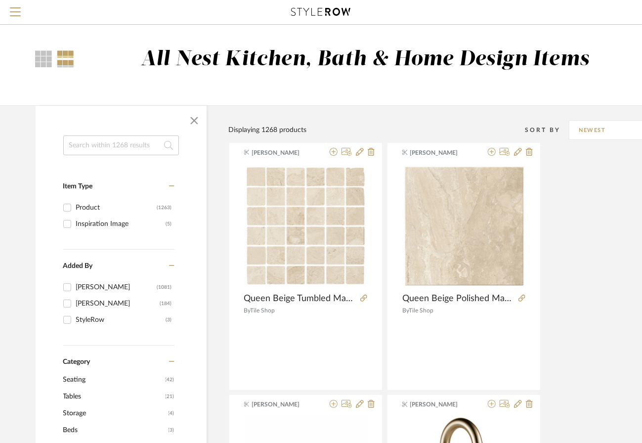
scroll to position [0, 2]
click at [109, 143] on input at bounding box center [120, 145] width 116 height 20
type input "tile"
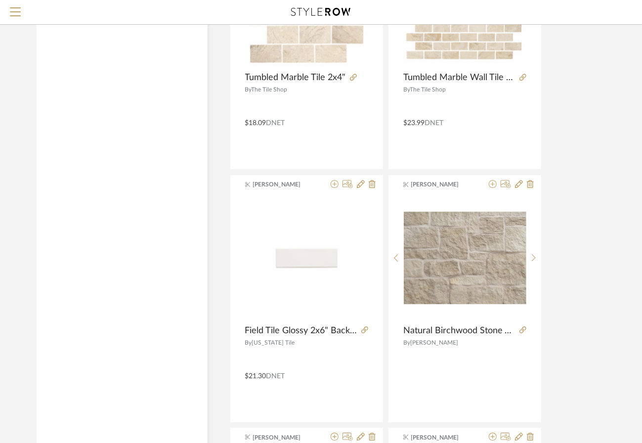
scroll to position [1298, 0]
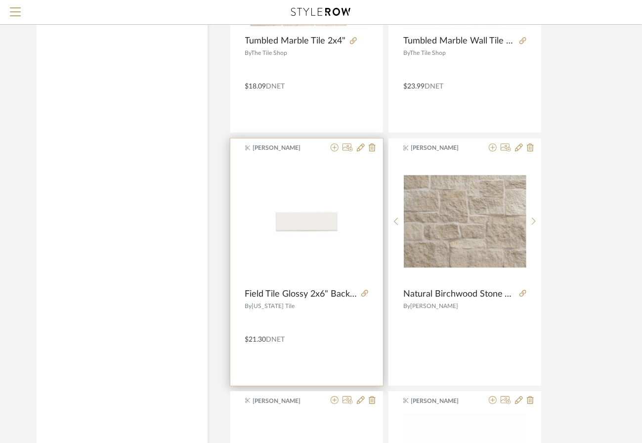
click at [313, 315] on div at bounding box center [306, 320] width 123 height 17
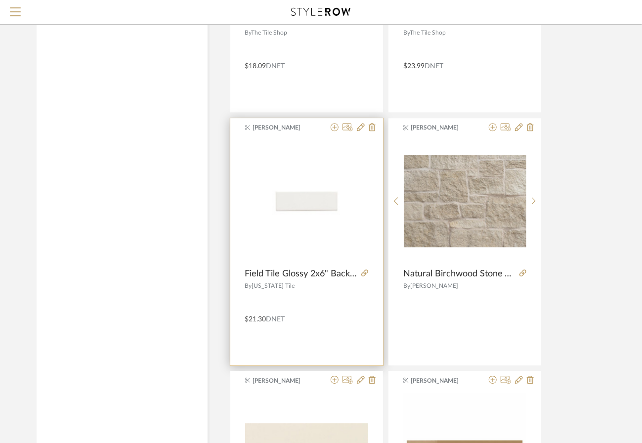
scroll to position [1317, 0]
click at [312, 284] on div "By Virginia Tile" at bounding box center [306, 286] width 123 height 7
click at [325, 312] on div "$21.30 DNET" at bounding box center [306, 319] width 153 height 14
click at [333, 126] on icon at bounding box center [334, 128] width 8 height 8
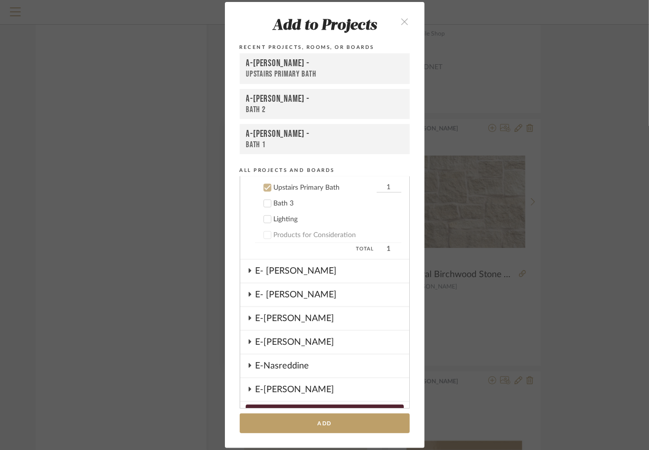
scroll to position [467, 0]
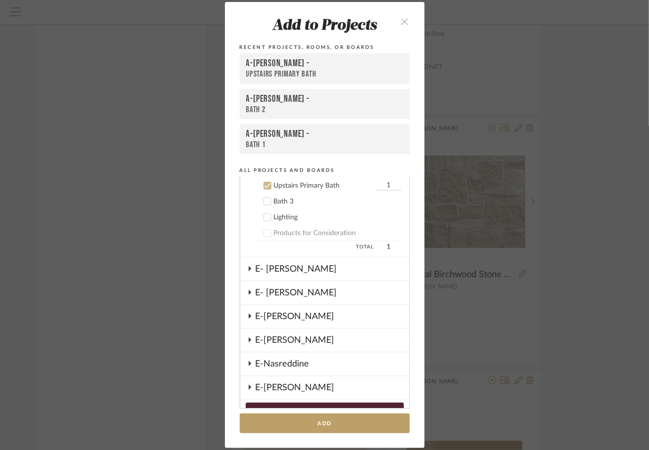
click at [265, 189] on icon at bounding box center [267, 185] width 7 height 7
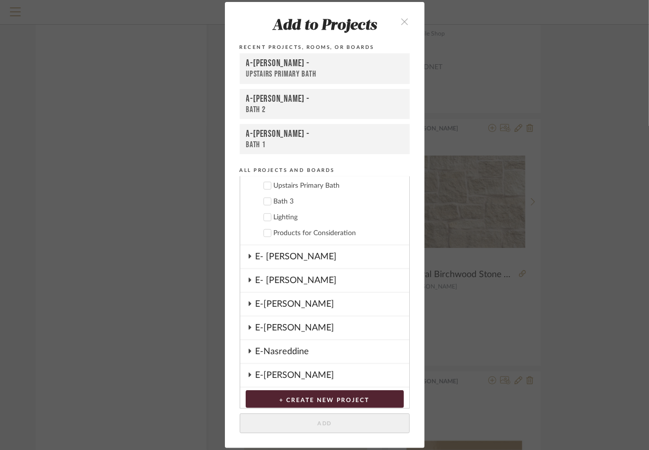
click at [264, 203] on icon at bounding box center [267, 201] width 7 height 7
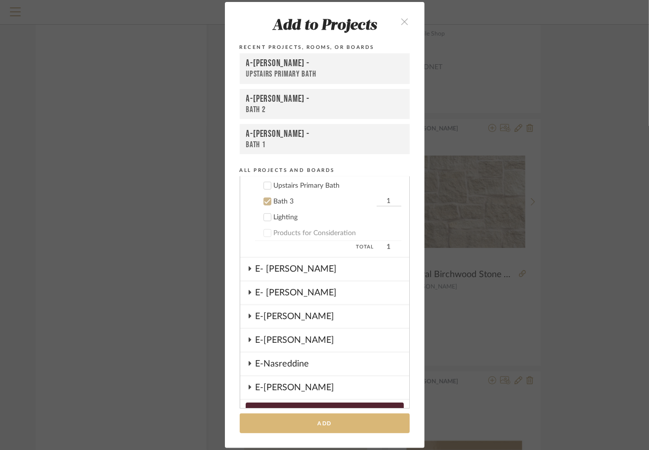
click at [354, 423] on button "Add" at bounding box center [325, 424] width 170 height 20
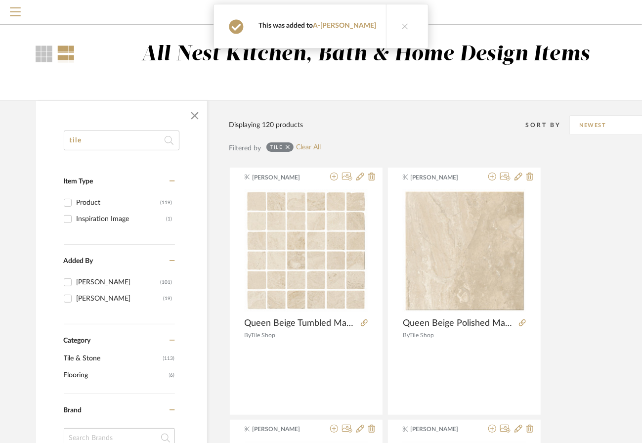
scroll to position [0, 0]
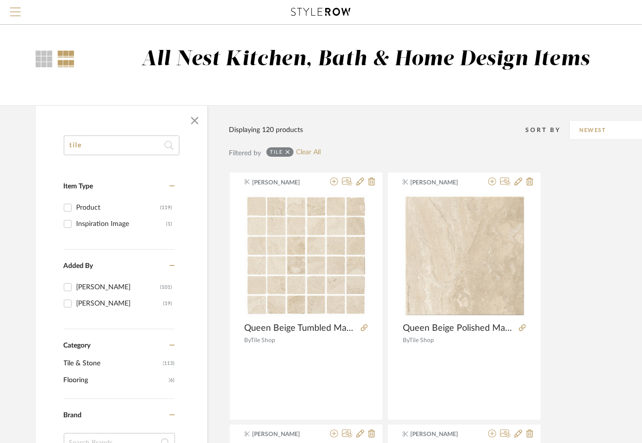
click at [17, 8] on span "Menu" at bounding box center [15, 7] width 11 height 1
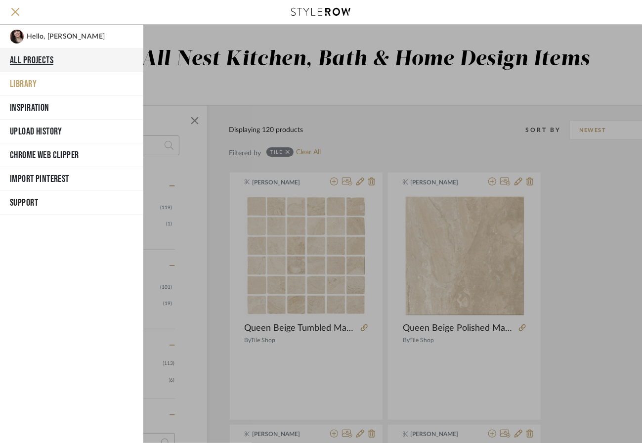
click at [28, 62] on button "All Projects" at bounding box center [71, 60] width 143 height 24
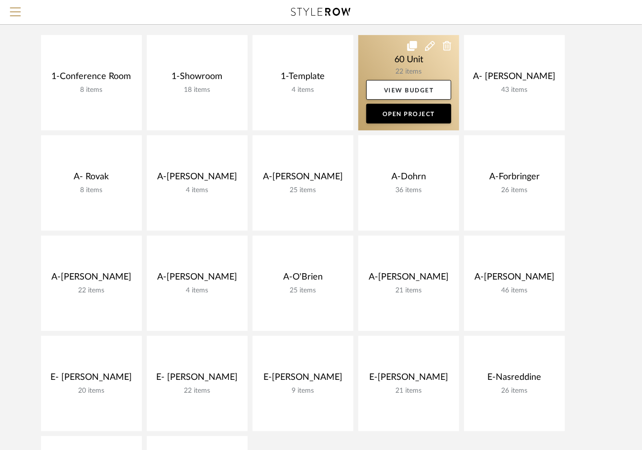
scroll to position [139, 0]
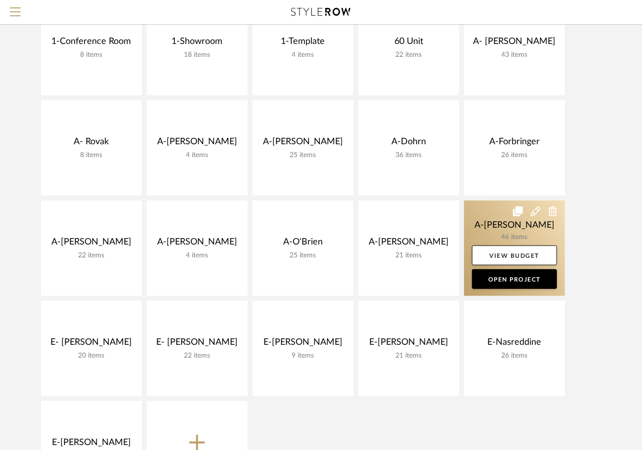
click at [489, 225] on link at bounding box center [514, 248] width 101 height 95
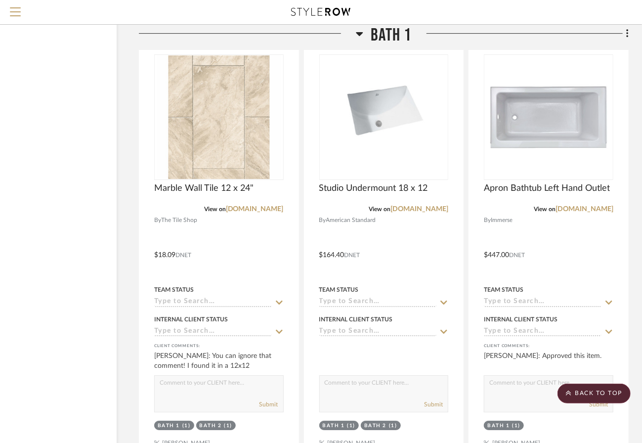
scroll to position [1673, 69]
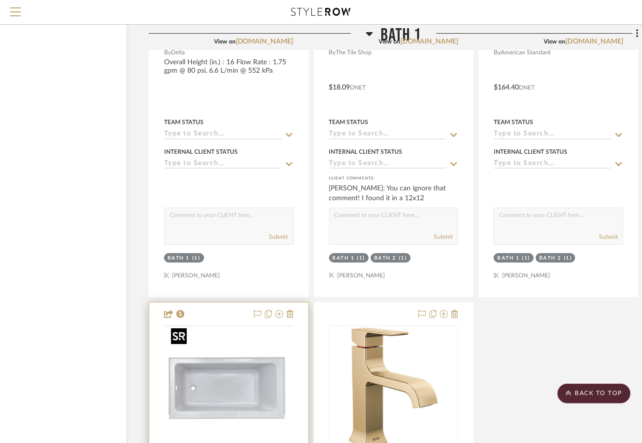
scroll to position [1852, 57]
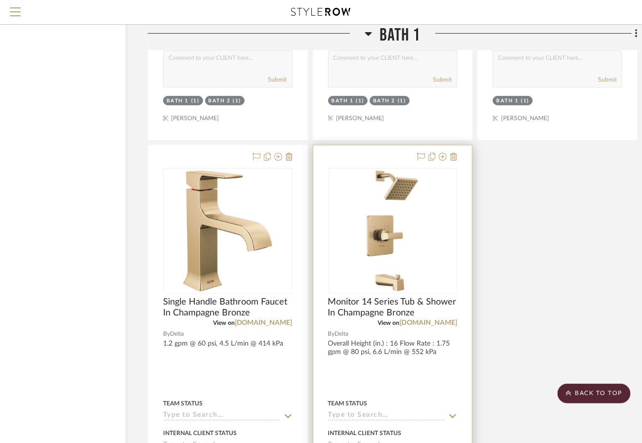
click at [405, 381] on div at bounding box center [393, 361] width 159 height 433
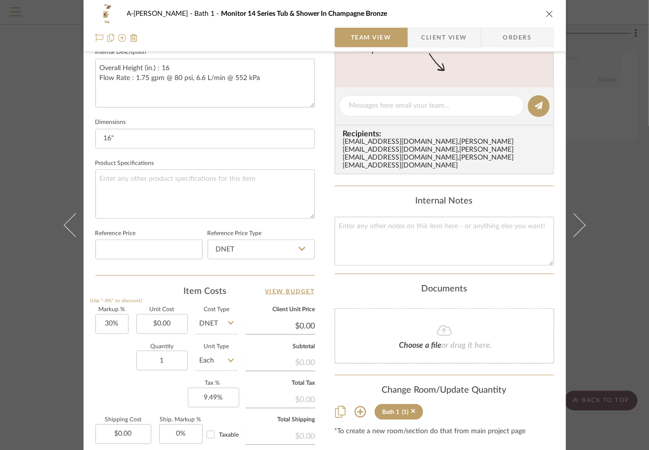
scroll to position [365, 0]
click at [456, 321] on div "Choose a file or drag it here." at bounding box center [445, 335] width 220 height 55
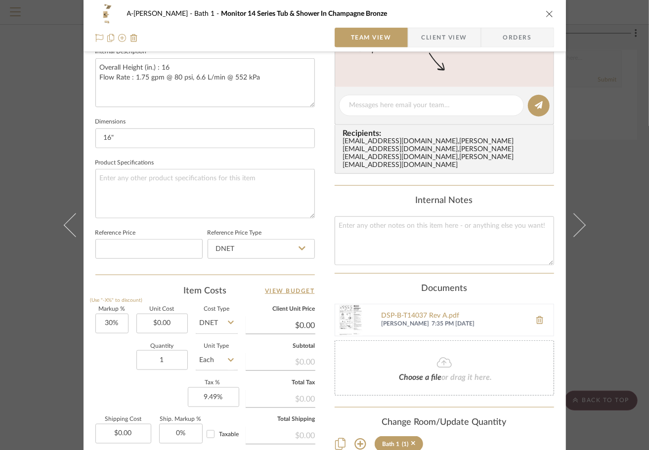
scroll to position [0, 0]
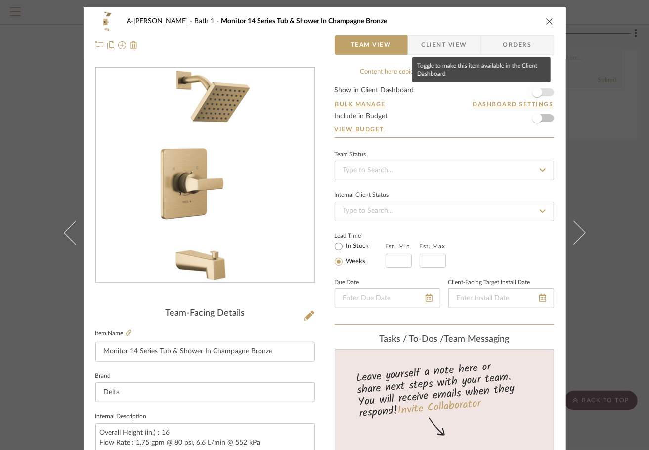
click at [542, 94] on span "button" at bounding box center [538, 93] width 22 height 22
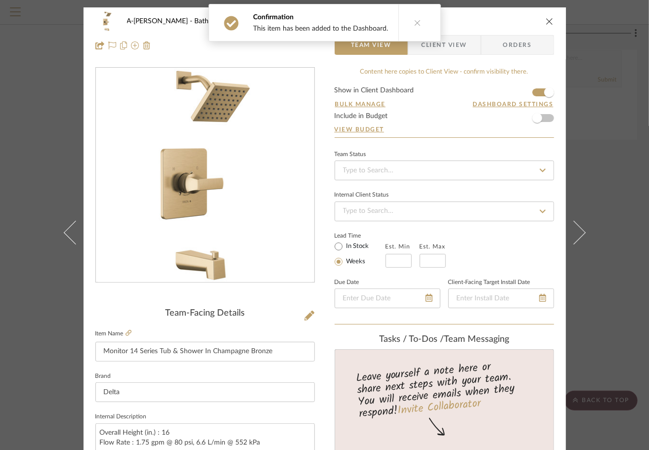
click at [545, 118] on form "Show in Client Dashboard Bulk Manage Dashboard Settings Include in Budget View …" at bounding box center [445, 112] width 220 height 50
click at [536, 121] on span "button" at bounding box center [538, 118] width 10 height 10
drag, startPoint x: 59, startPoint y: 235, endPoint x: 63, endPoint y: 240, distance: 6.3
click at [63, 240] on button at bounding box center [70, 232] width 28 height 450
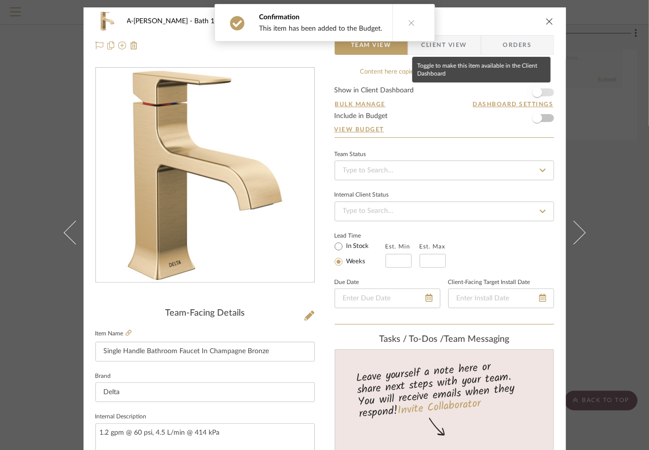
click at [539, 92] on span "button" at bounding box center [538, 93] width 22 height 22
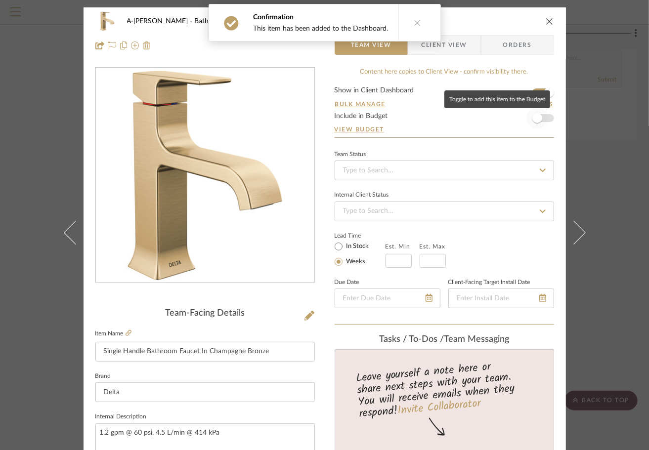
click at [544, 125] on span "button" at bounding box center [538, 118] width 22 height 22
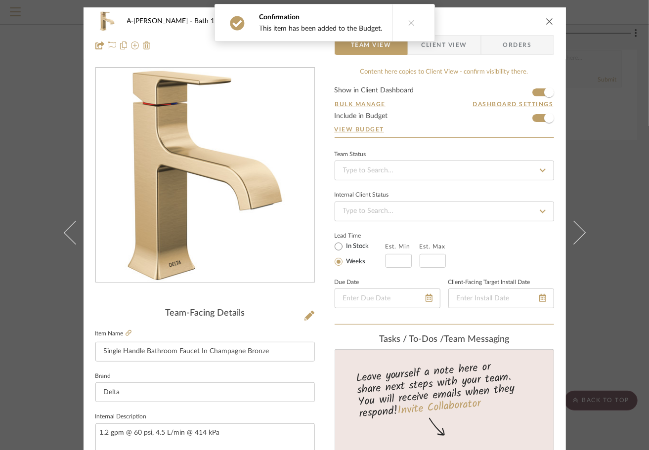
click at [550, 23] on icon "close" at bounding box center [550, 21] width 8 height 8
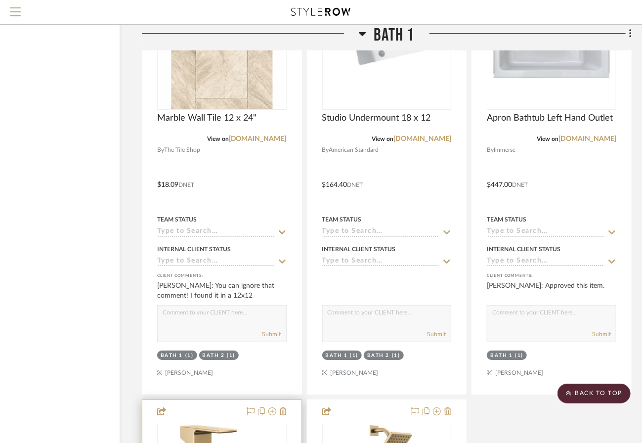
scroll to position [1748, 66]
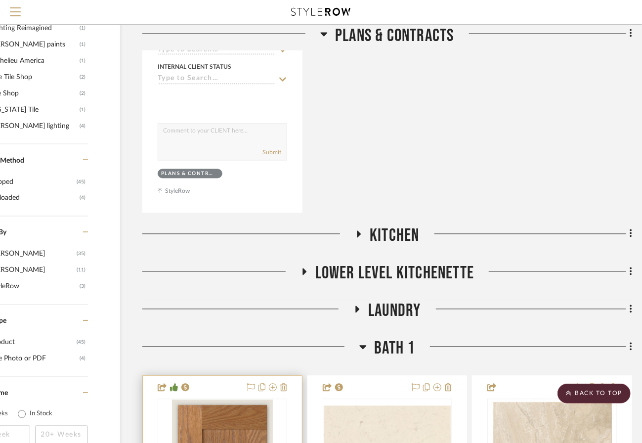
scroll to position [887, 66]
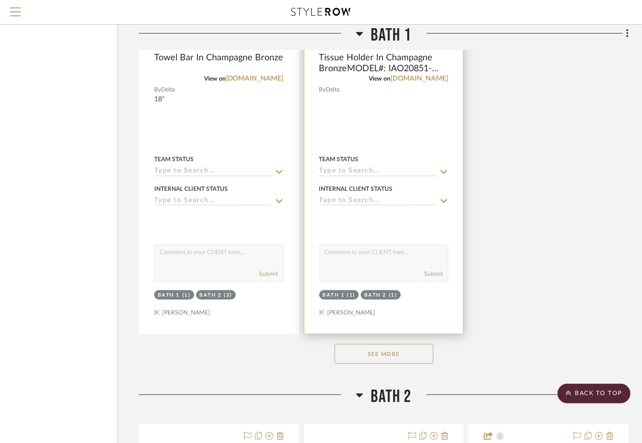
scroll to position [2252, 69]
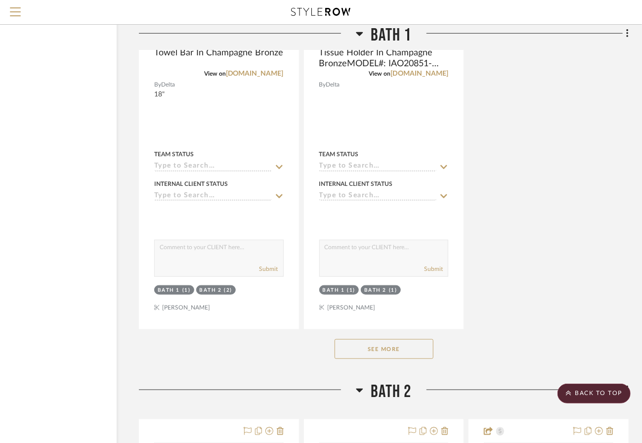
click at [409, 345] on button "See More" at bounding box center [384, 349] width 99 height 20
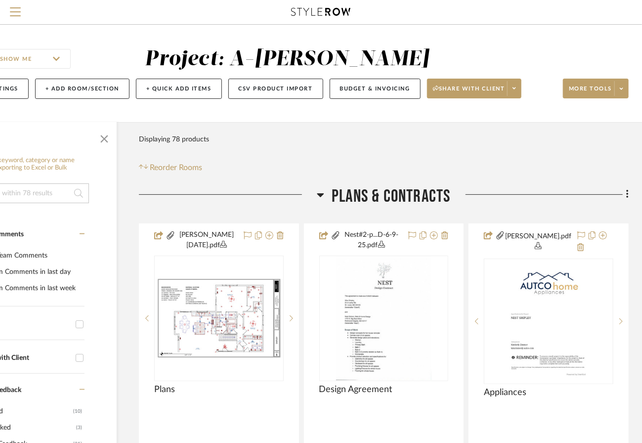
scroll to position [0, 0]
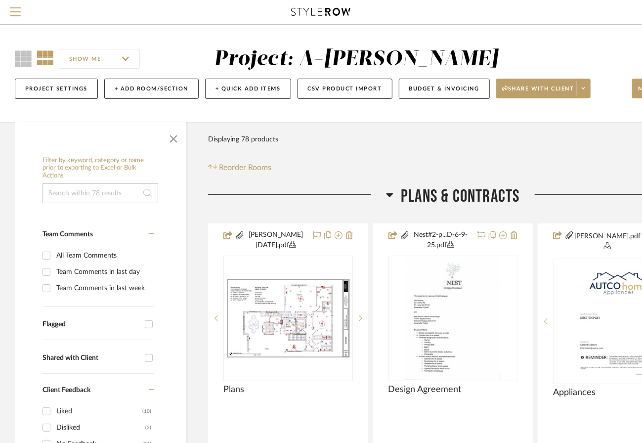
click at [45, 60] on icon at bounding box center [45, 58] width 17 height 17
click at [18, 14] on span "Menu" at bounding box center [15, 14] width 11 height 15
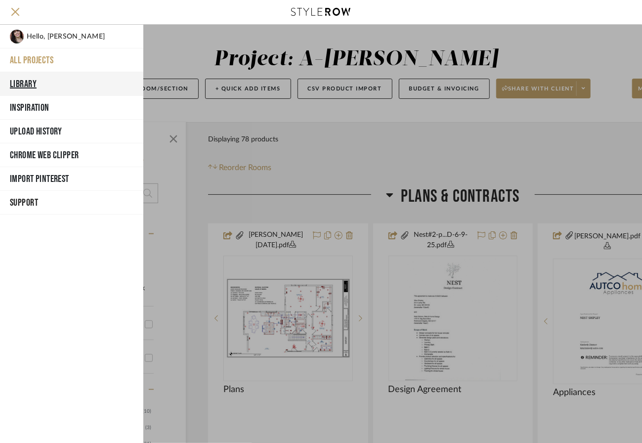
click at [36, 84] on button "Library" at bounding box center [71, 84] width 143 height 24
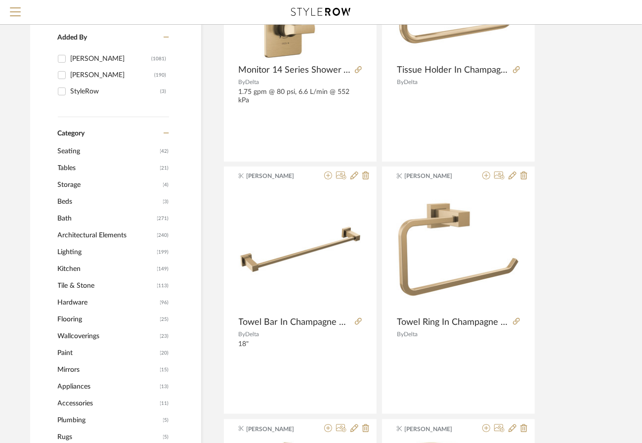
scroll to position [229, 6]
click at [96, 302] on span "Hardware" at bounding box center [108, 302] width 100 height 17
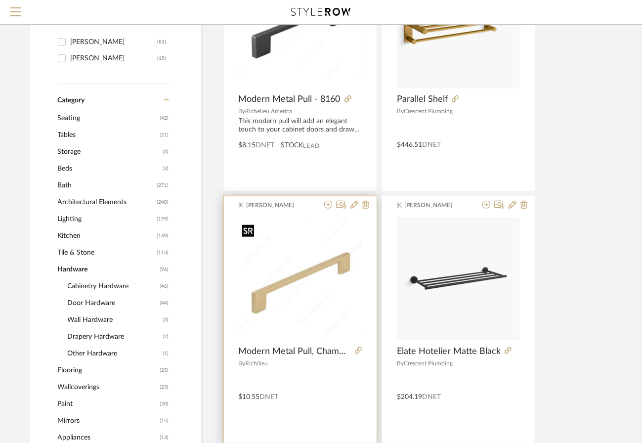
click at [324, 289] on img "0" at bounding box center [300, 279] width 123 height 116
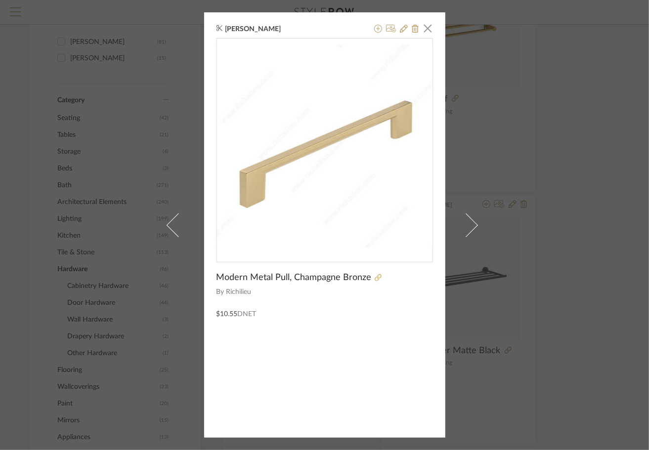
click at [375, 278] on icon at bounding box center [378, 277] width 7 height 7
click at [424, 32] on span "button" at bounding box center [428, 28] width 20 height 20
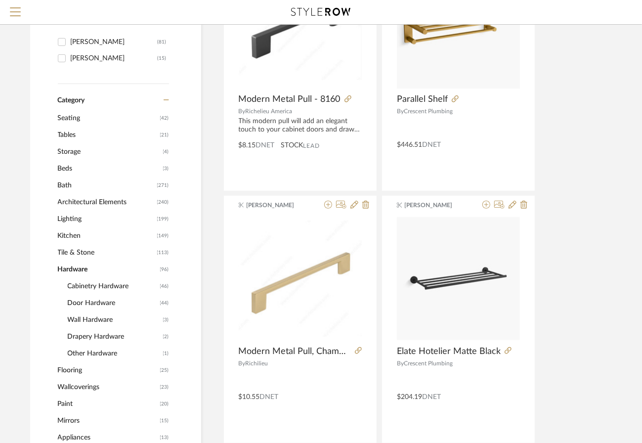
scroll to position [0, 6]
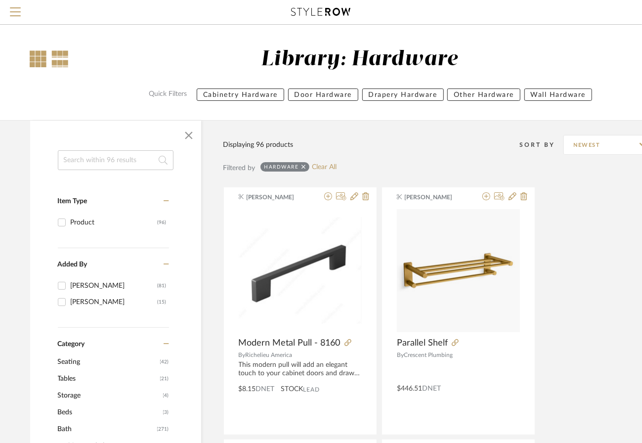
click at [38, 62] on div at bounding box center [38, 58] width 17 height 17
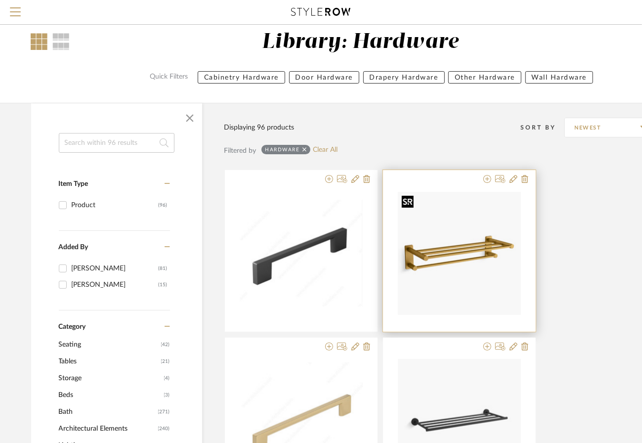
scroll to position [0, 0]
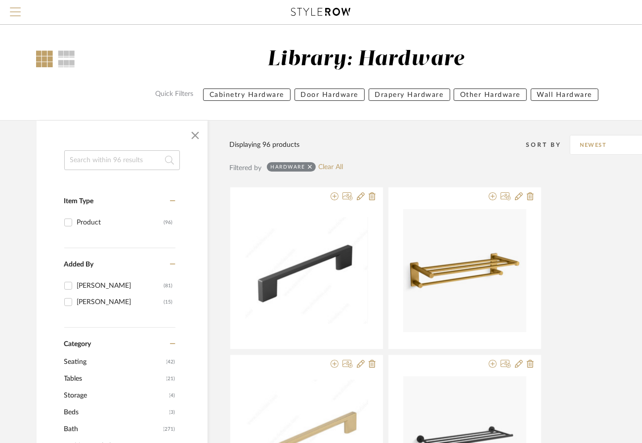
click at [13, 8] on span "Menu" at bounding box center [15, 7] width 11 height 1
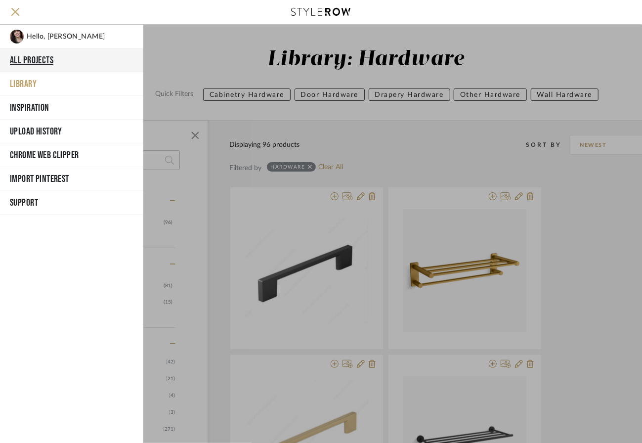
click at [39, 65] on button "All Projects" at bounding box center [71, 60] width 143 height 24
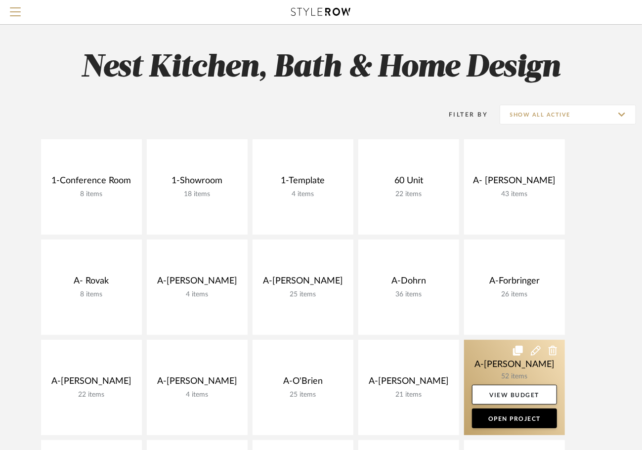
click at [492, 372] on link at bounding box center [514, 387] width 101 height 95
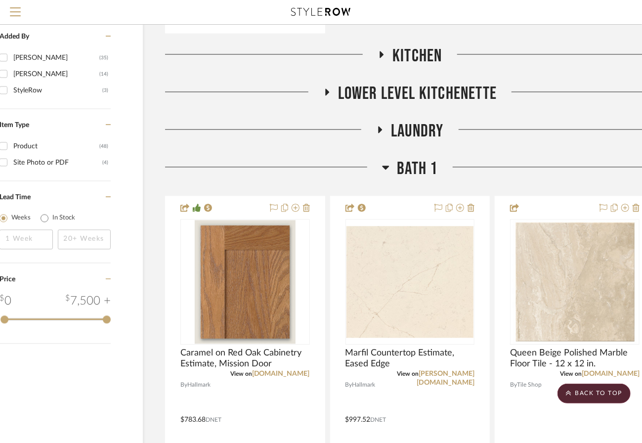
scroll to position [1074, 44]
click at [381, 130] on icon at bounding box center [380, 130] width 12 height 7
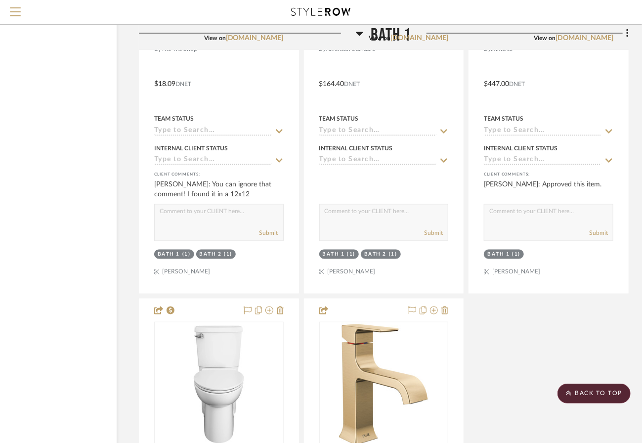
scroll to position [2733, 69]
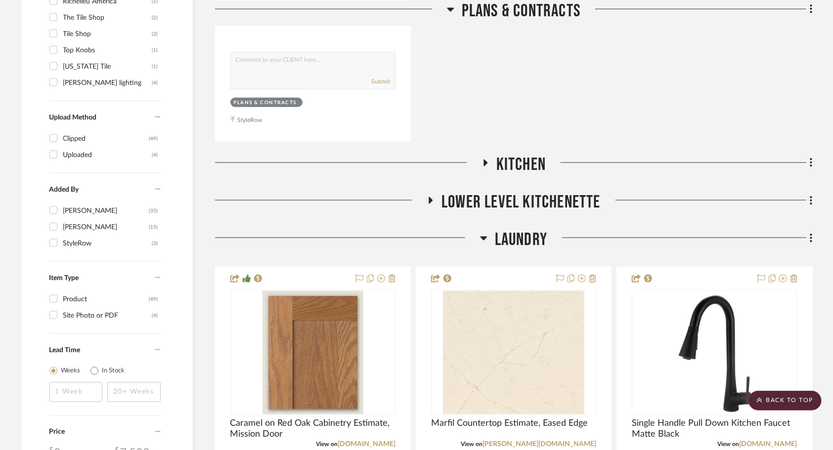
scroll to position [1008, 0]
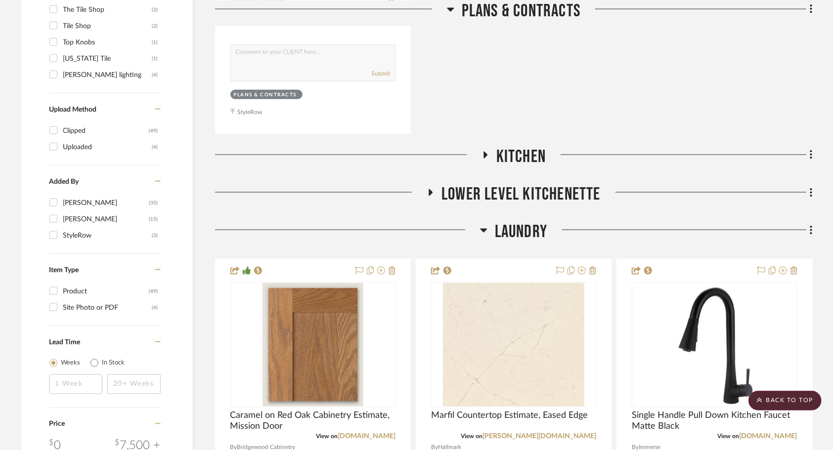
click at [486, 156] on icon at bounding box center [486, 155] width 4 height 7
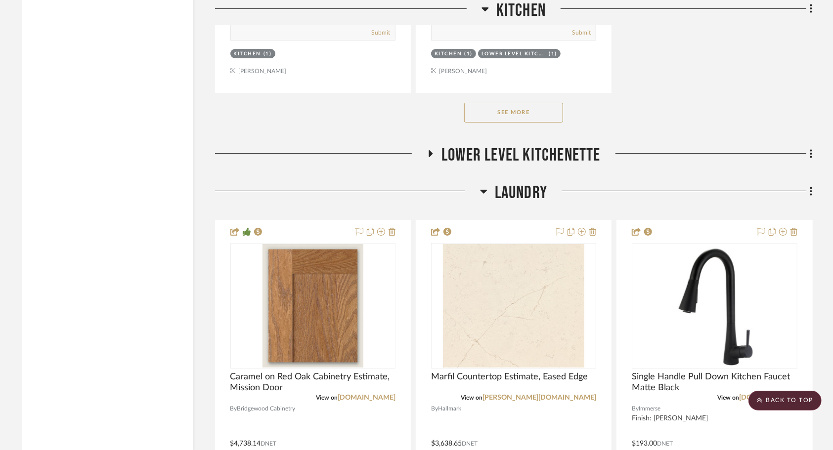
scroll to position [2417, 0]
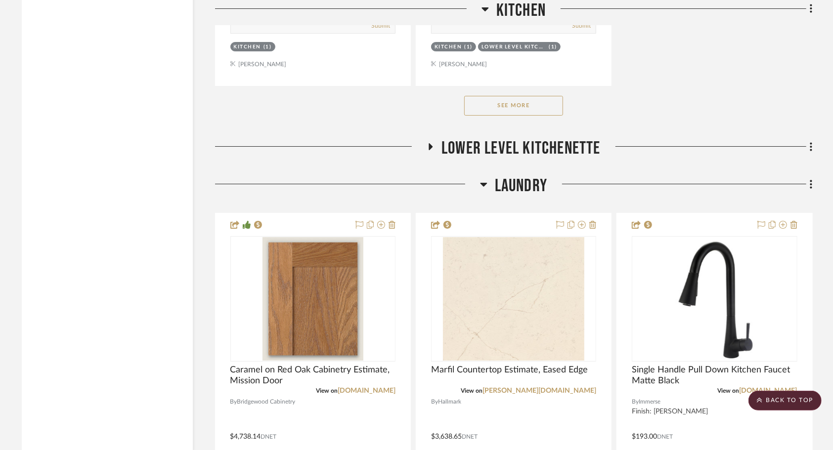
click at [429, 141] on h3 "Lower Level Kitchenette" at bounding box center [514, 148] width 174 height 21
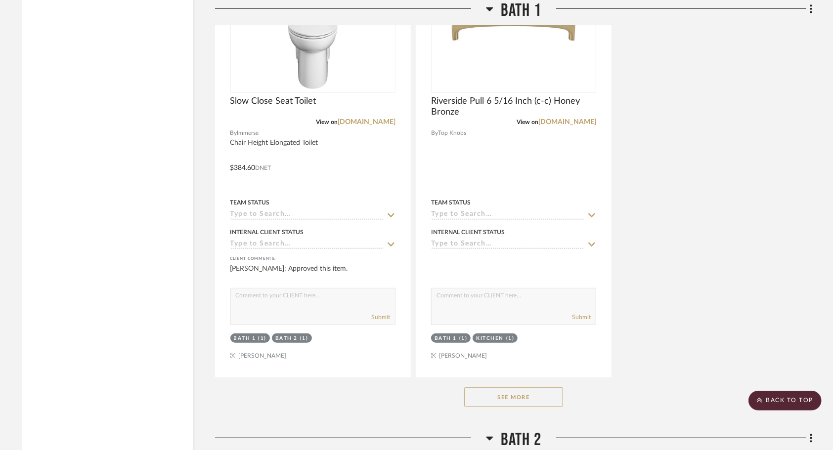
scroll to position [5371, 0]
click at [539, 398] on button "See More" at bounding box center [513, 397] width 99 height 20
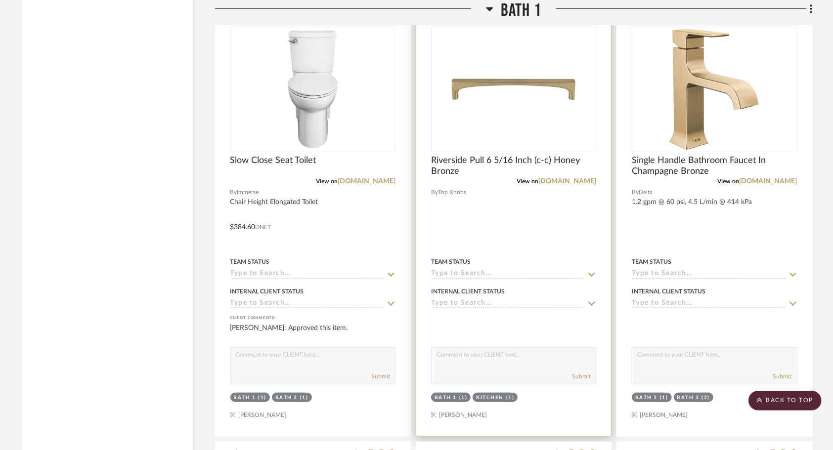
scroll to position [5311, 0]
click at [518, 213] on div at bounding box center [513, 220] width 195 height 433
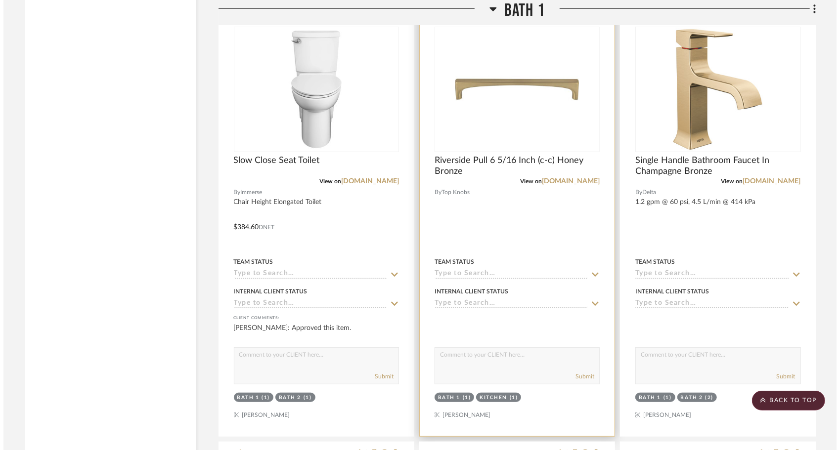
scroll to position [0, 0]
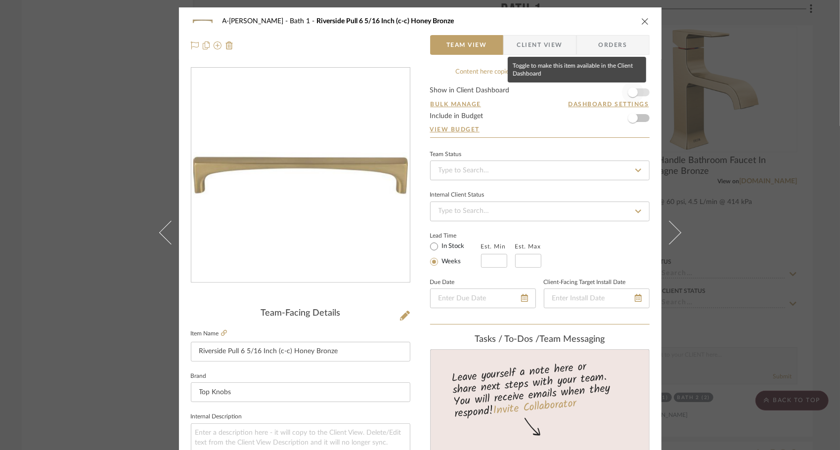
click at [639, 93] on span "button" at bounding box center [633, 93] width 22 height 22
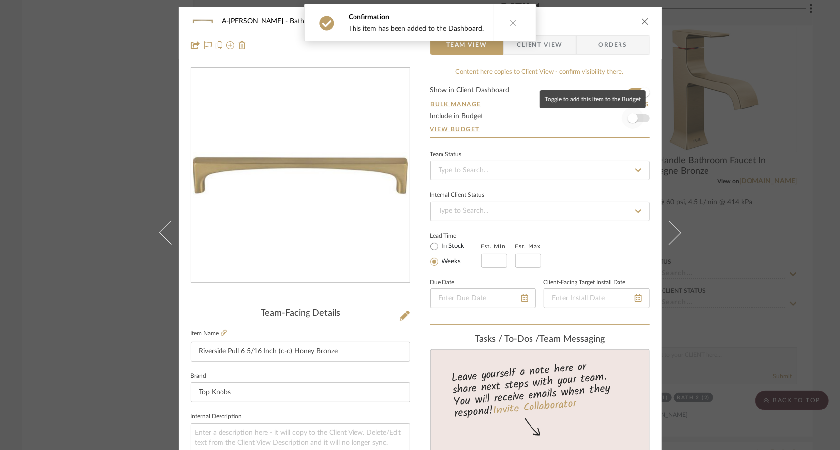
click at [635, 122] on span "button" at bounding box center [633, 118] width 22 height 22
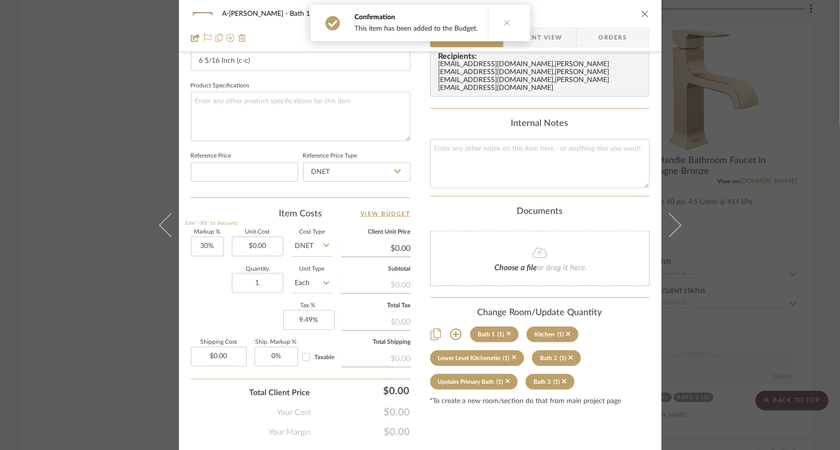
scroll to position [468, 0]
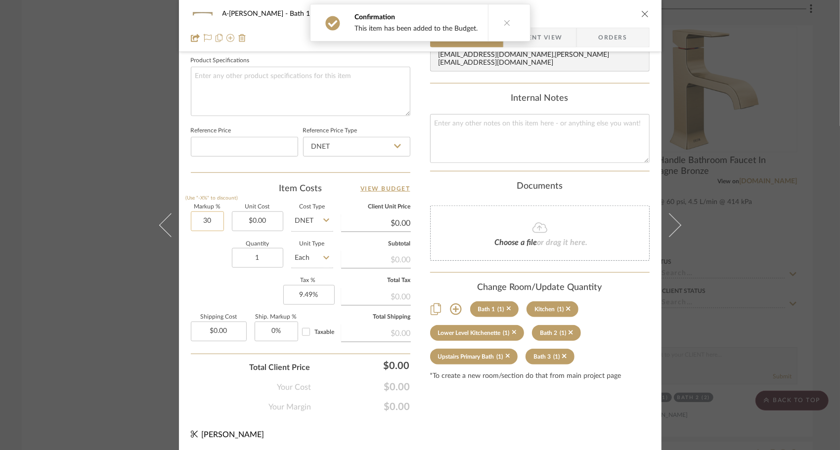
click at [205, 225] on input "30" at bounding box center [207, 222] width 33 height 20
type input "50%"
click at [267, 260] on input "1" at bounding box center [257, 258] width 51 height 20
type input "5"
click at [257, 288] on div "Markup % (Use "-X%" to discount) 50% Unit Cost $0.00 Cost Type DNET Client Unit…" at bounding box center [301, 277] width 220 height 144
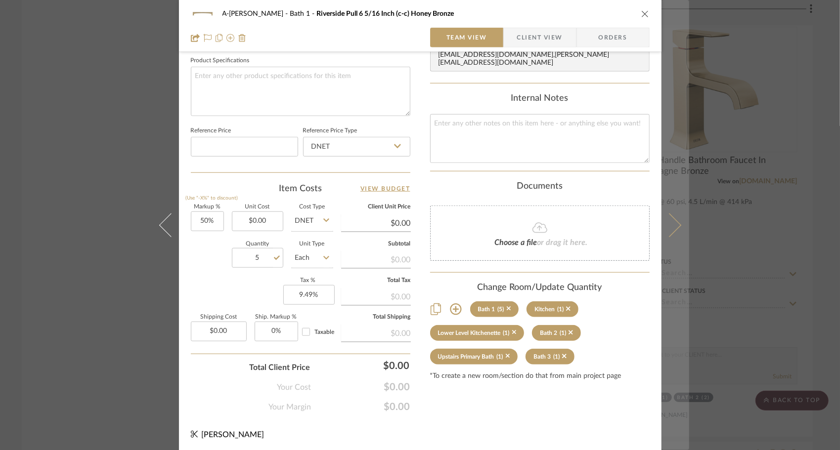
click at [649, 227] on icon at bounding box center [669, 225] width 24 height 24
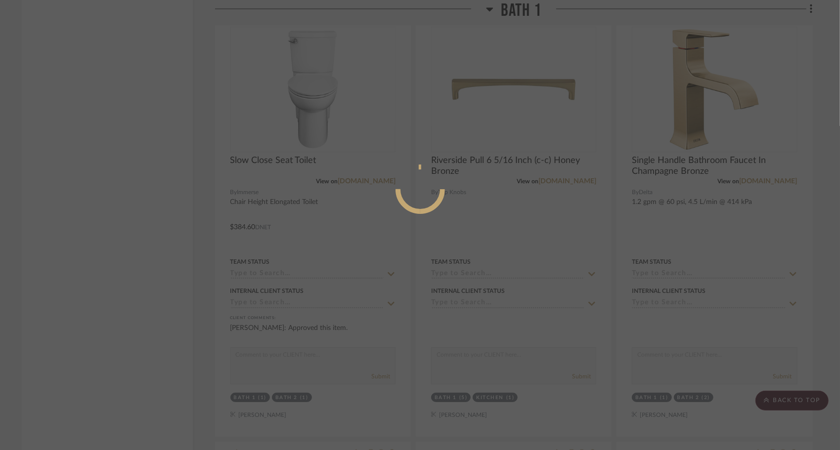
scroll to position [0, 0]
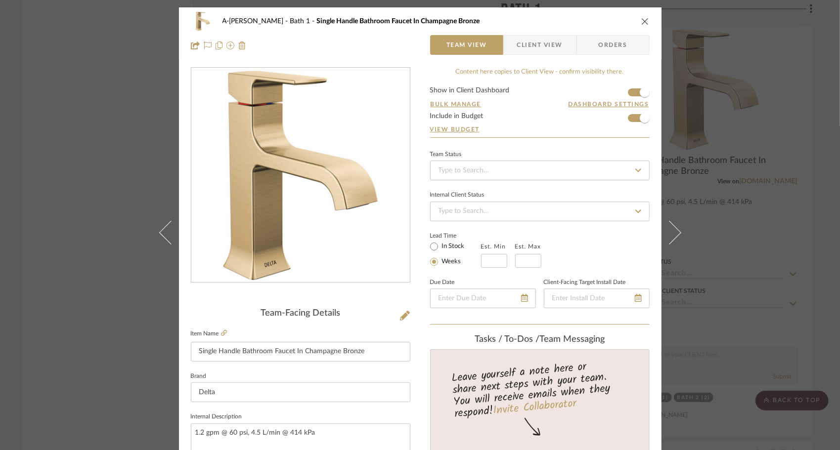
click at [642, 20] on icon "close" at bounding box center [645, 21] width 8 height 8
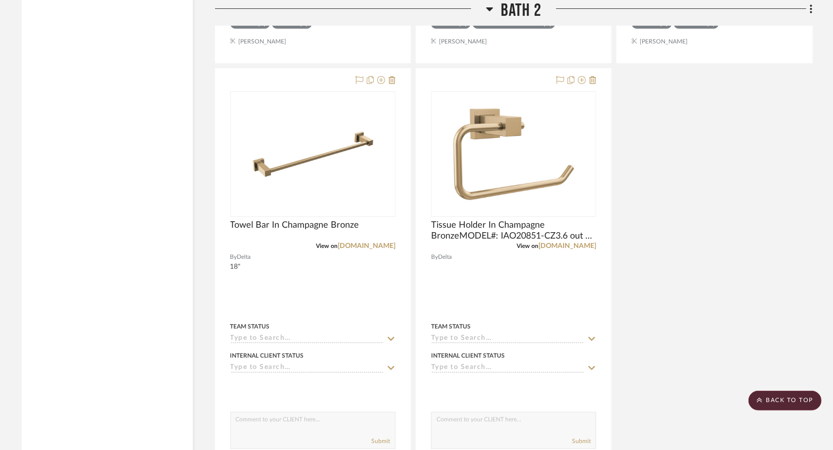
scroll to position [7621, 0]
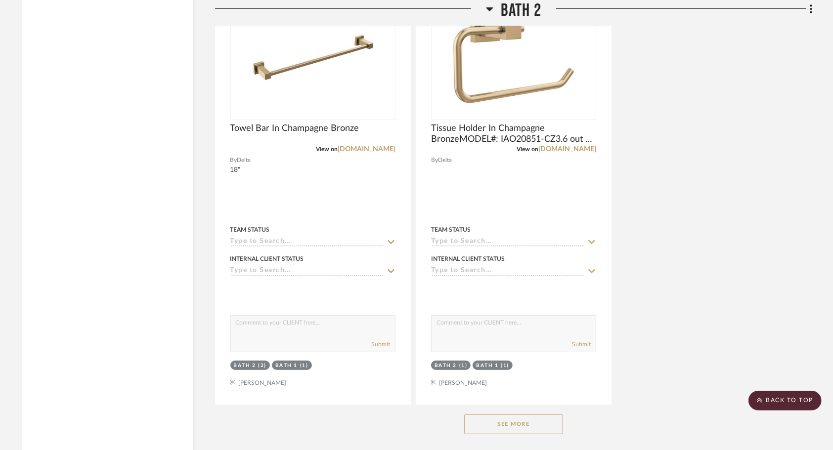
click at [519, 432] on button "See More" at bounding box center [513, 425] width 99 height 20
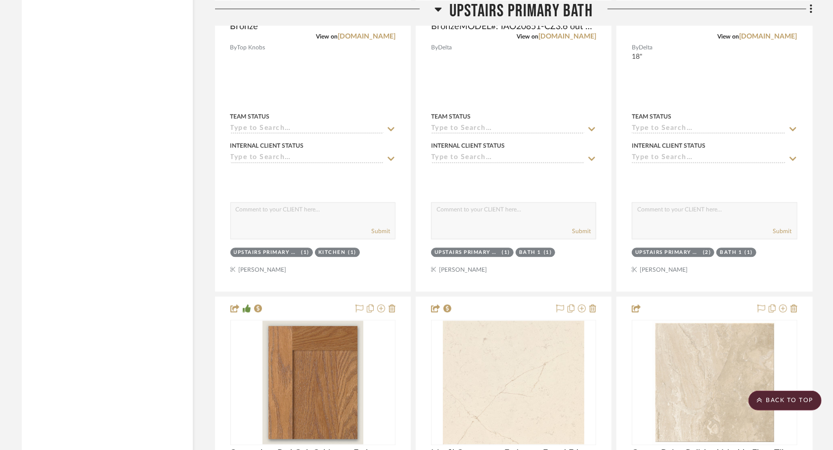
scroll to position [8699, 0]
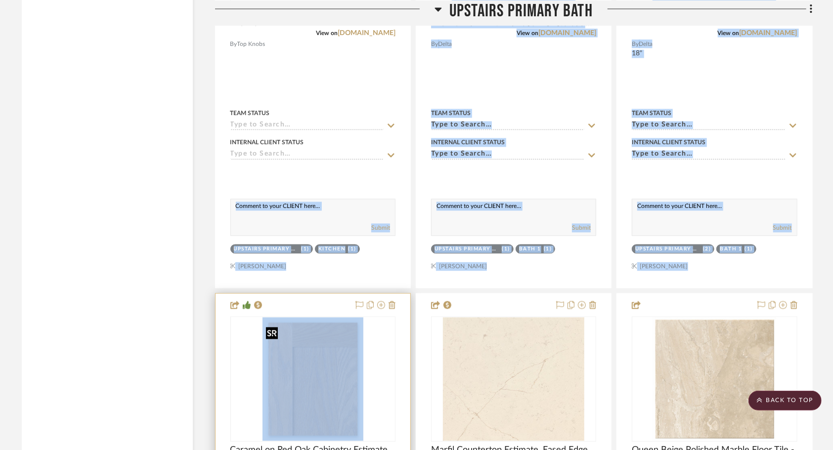
drag, startPoint x: 412, startPoint y: 219, endPoint x: 352, endPoint y: 371, distance: 163.4
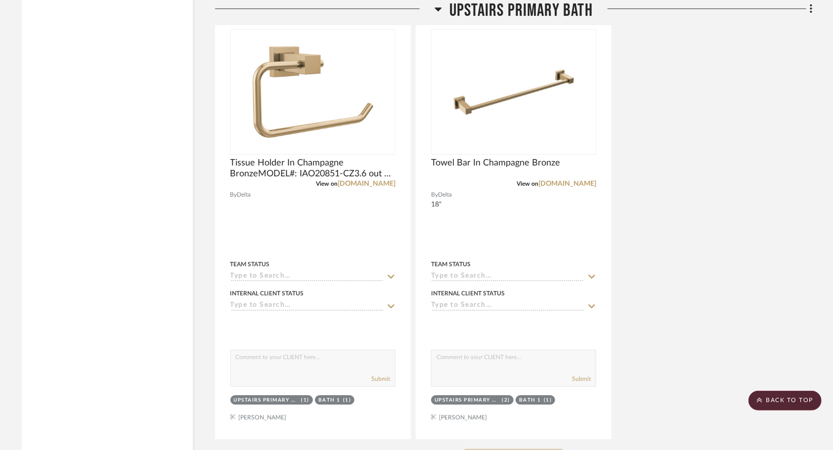
scroll to position [9624, 0]
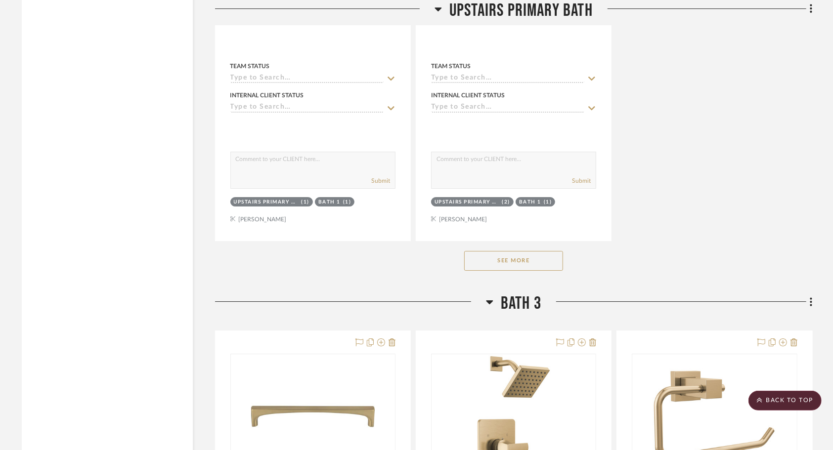
click at [539, 271] on button "See More" at bounding box center [513, 261] width 99 height 20
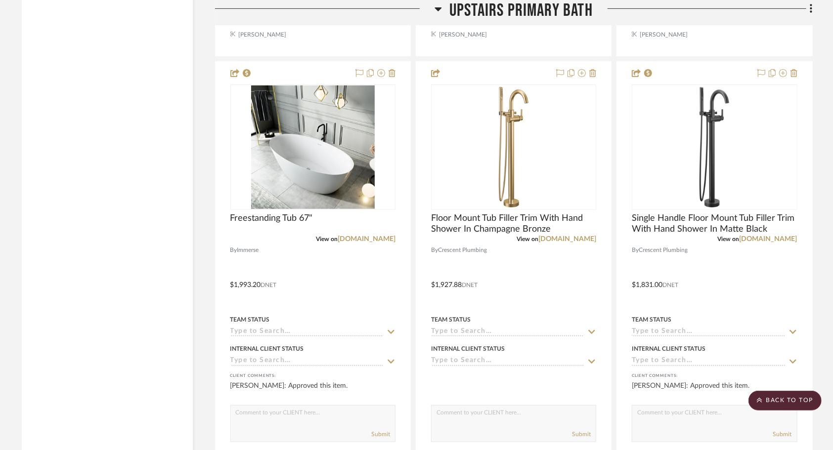
scroll to position [10254, 0]
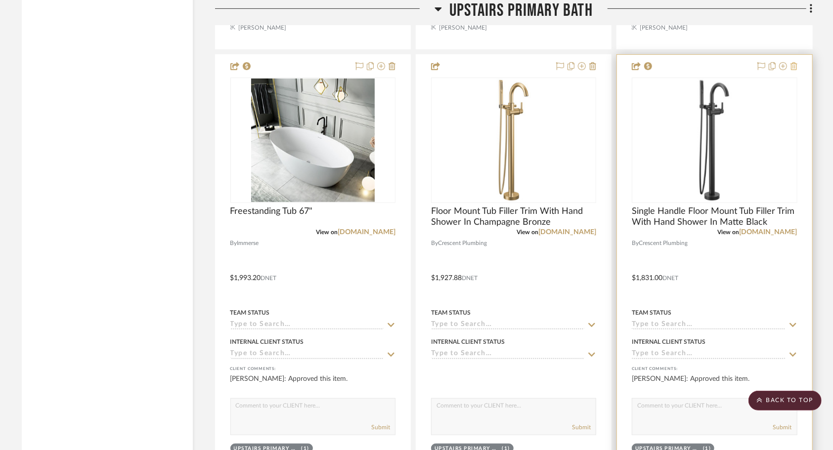
click at [649, 70] on icon at bounding box center [794, 66] width 7 height 8
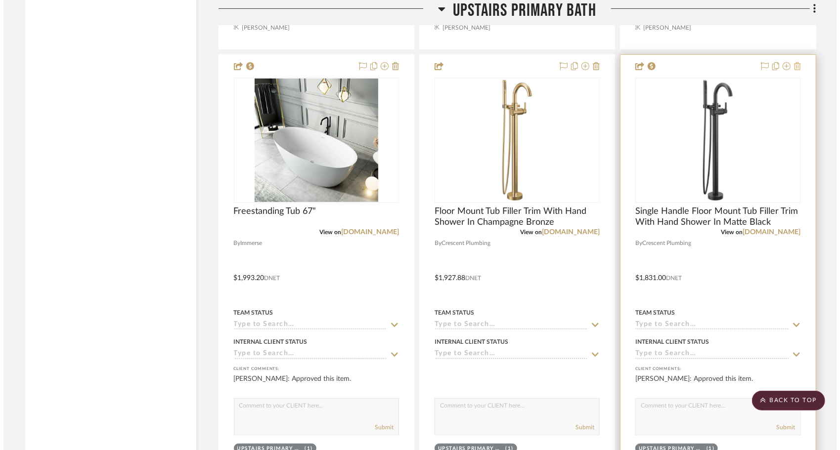
scroll to position [0, 0]
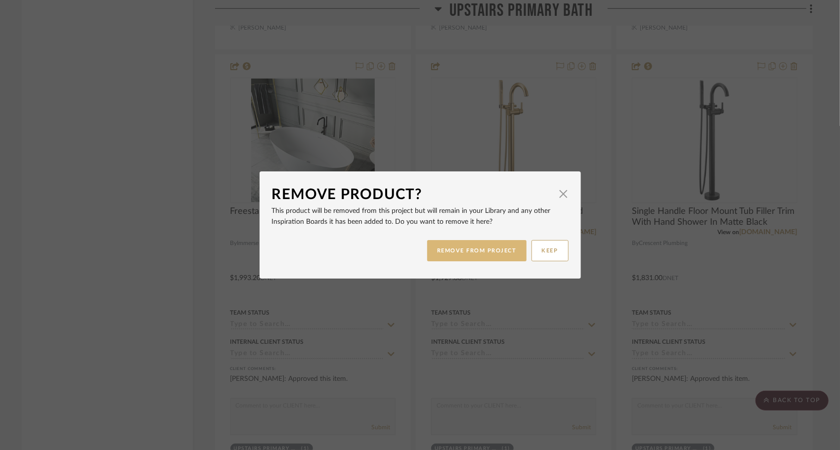
click at [484, 257] on button "REMOVE FROM PROJECT" at bounding box center [476, 250] width 99 height 21
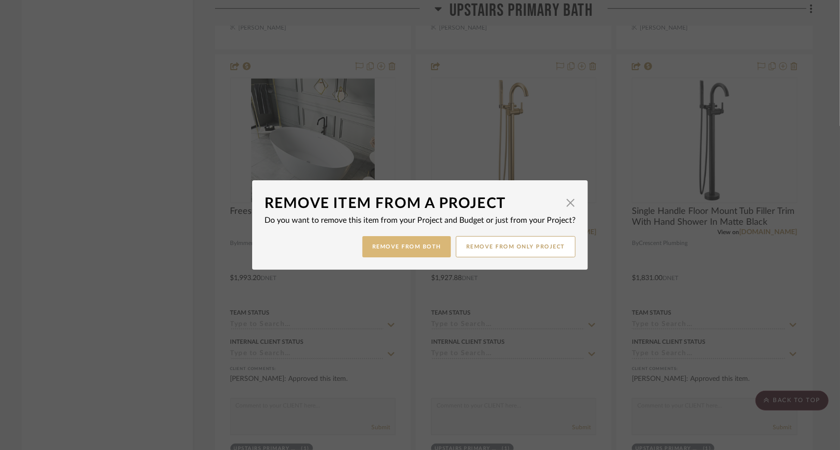
click at [418, 248] on button "Remove from Both" at bounding box center [406, 246] width 89 height 21
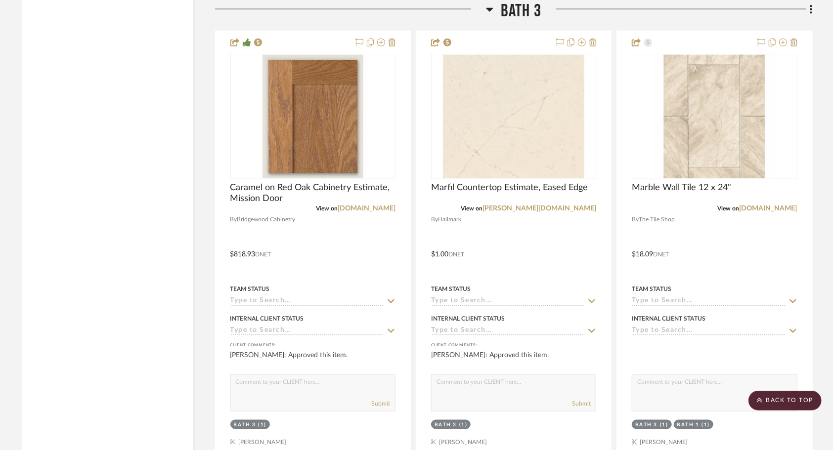
scroll to position [10801, 0]
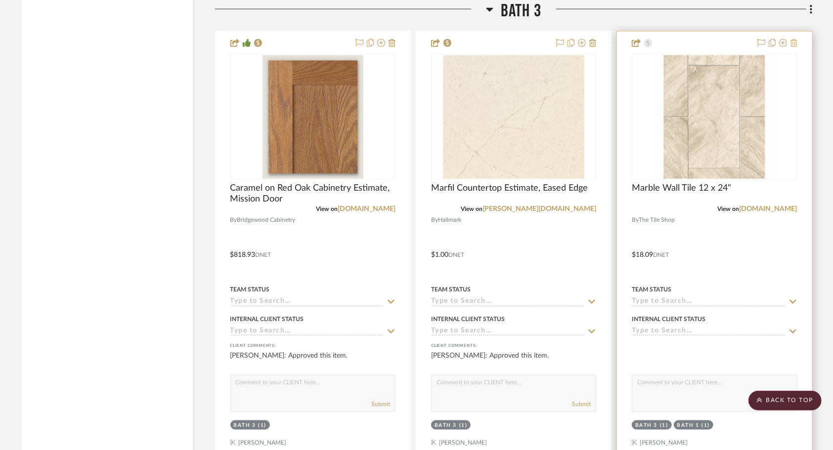
click at [649, 47] on icon at bounding box center [794, 43] width 7 height 8
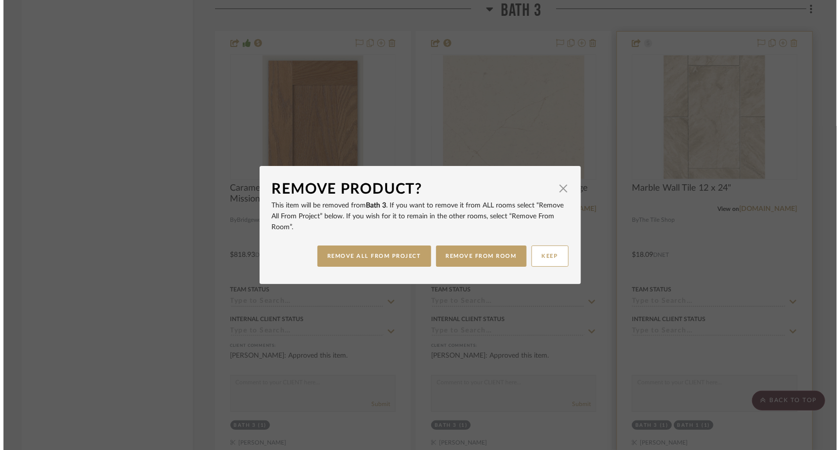
scroll to position [0, 0]
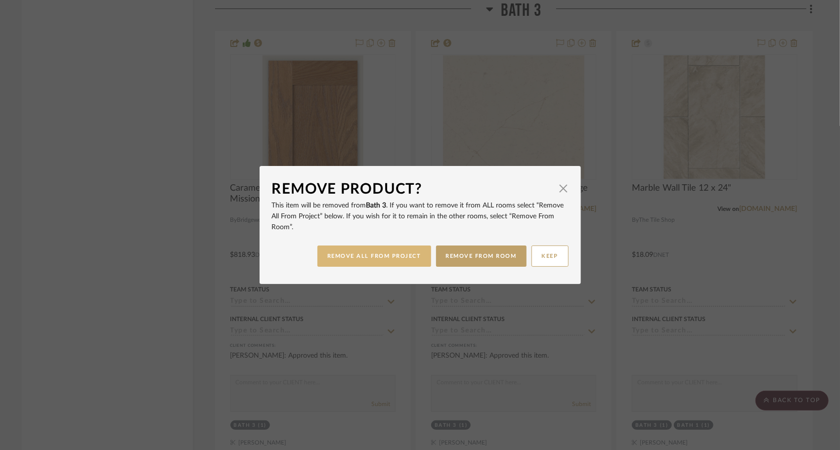
click at [402, 260] on button "REMOVE ALL FROM PROJECT" at bounding box center [374, 256] width 114 height 21
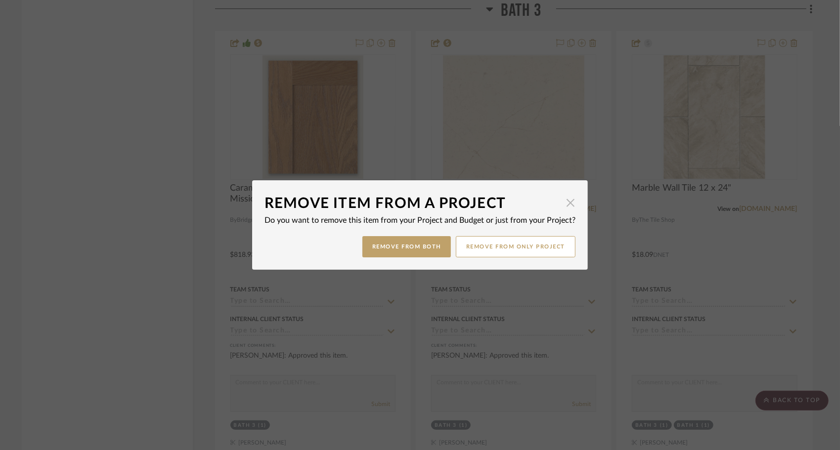
click at [568, 204] on span "button" at bounding box center [571, 203] width 20 height 20
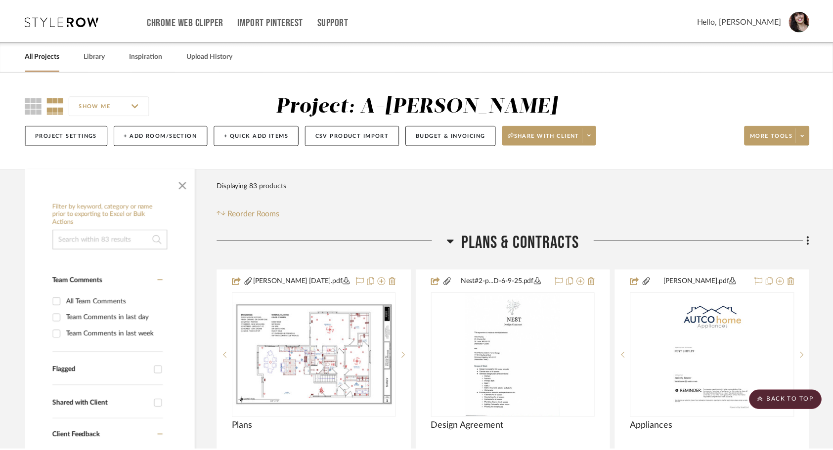
scroll to position [10801, 0]
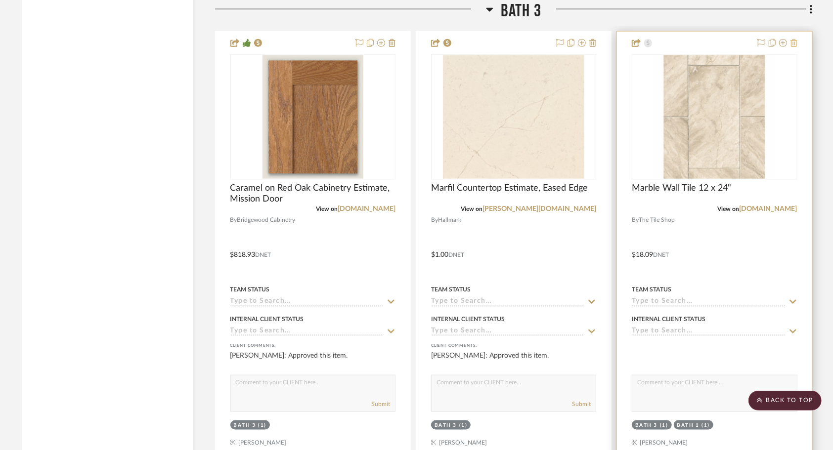
click at [649, 49] on button at bounding box center [794, 44] width 7 height 12
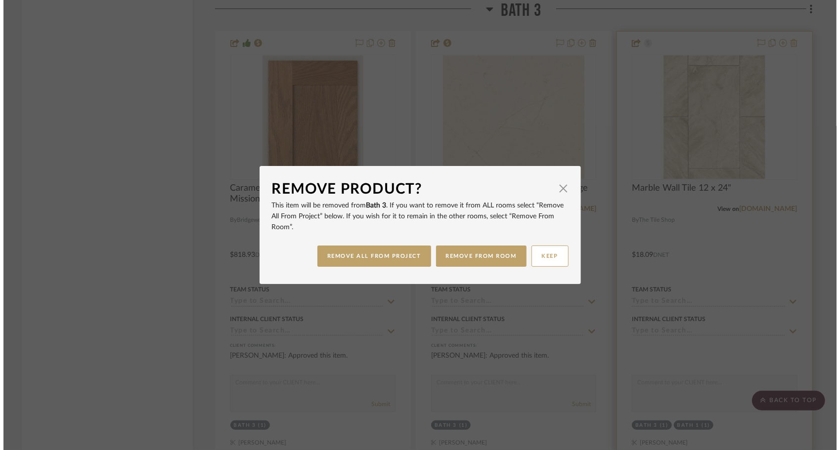
scroll to position [0, 0]
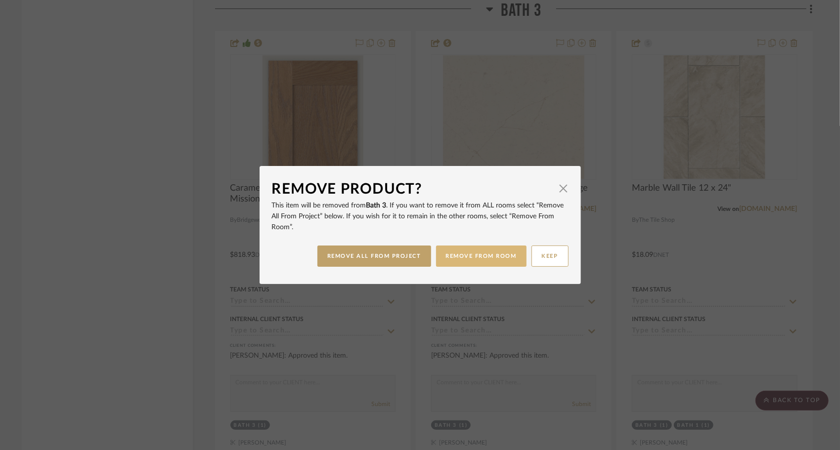
click at [479, 266] on button "REMOVE FROM ROOM" at bounding box center [481, 256] width 90 height 21
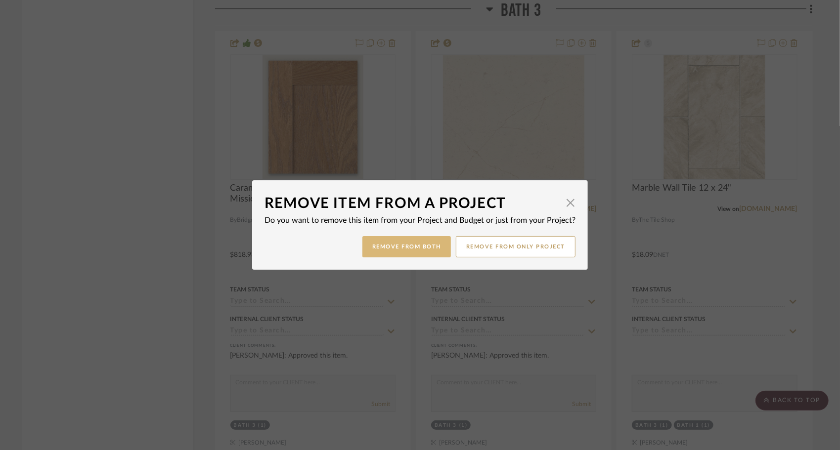
click at [407, 251] on button "Remove from Both" at bounding box center [406, 246] width 89 height 21
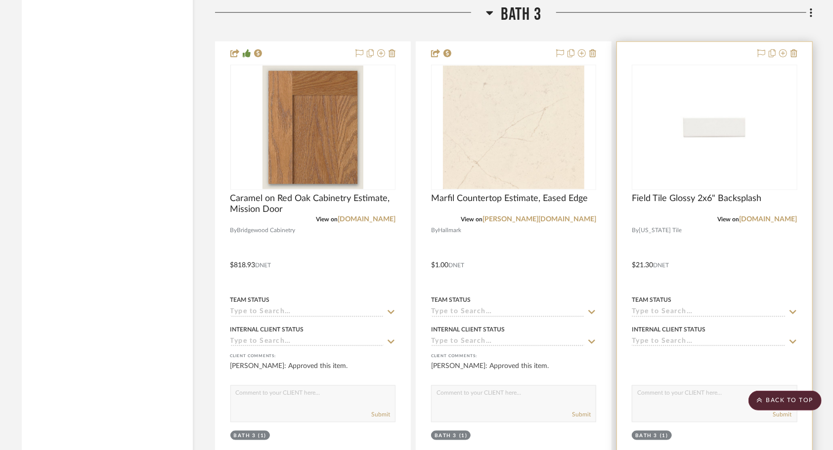
scroll to position [10791, 0]
click at [649, 204] on span "Field Tile Glossy 2x6" Backsplash" at bounding box center [697, 198] width 130 height 11
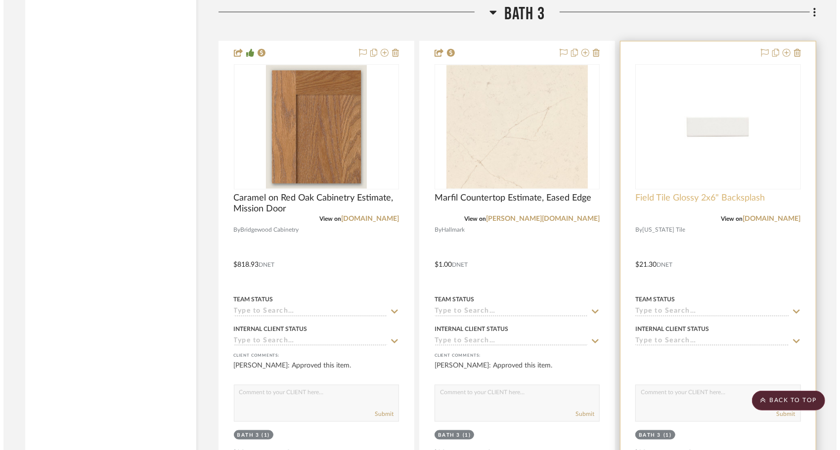
scroll to position [0, 0]
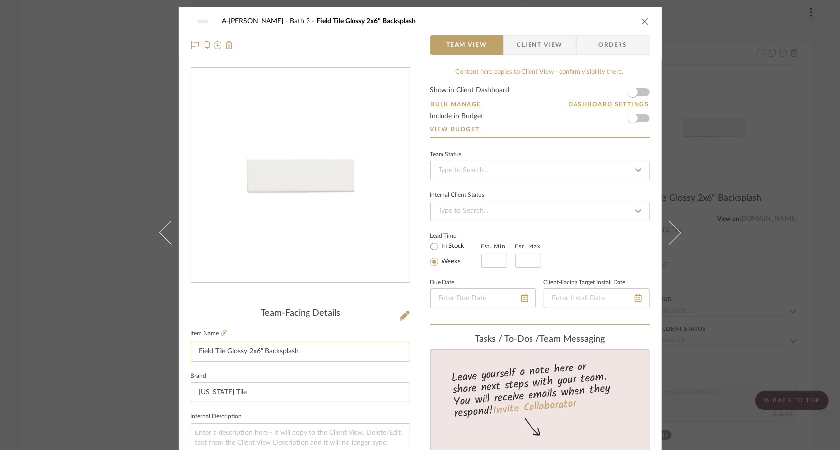
click at [358, 351] on input "Field Tile Glossy 2x6" Backsplash" at bounding box center [301, 352] width 220 height 20
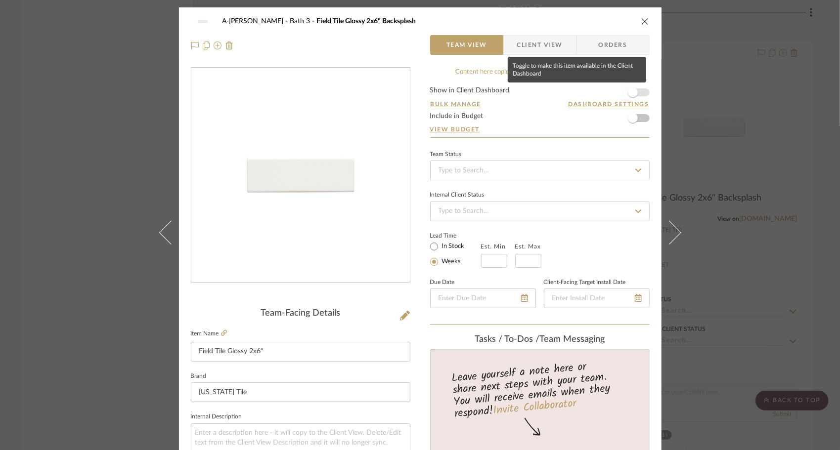
type input "Field Tile Glossy 2x6""
click at [639, 92] on span "button" at bounding box center [633, 93] width 22 height 22
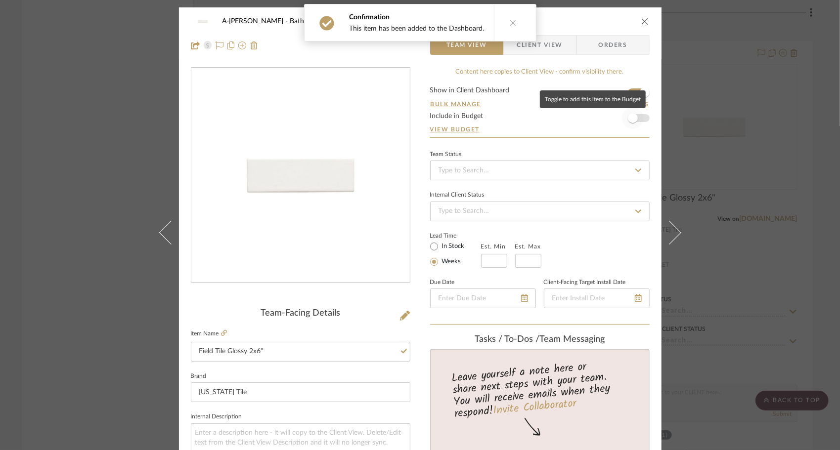
click at [634, 118] on span "button" at bounding box center [633, 118] width 22 height 22
click at [641, 23] on icon "close" at bounding box center [645, 21] width 8 height 8
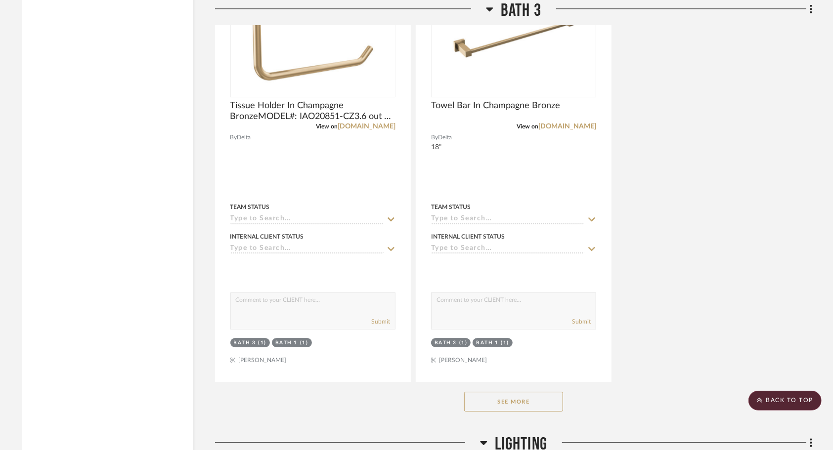
scroll to position [11762, 0]
click at [547, 406] on button "See More" at bounding box center [513, 401] width 99 height 20
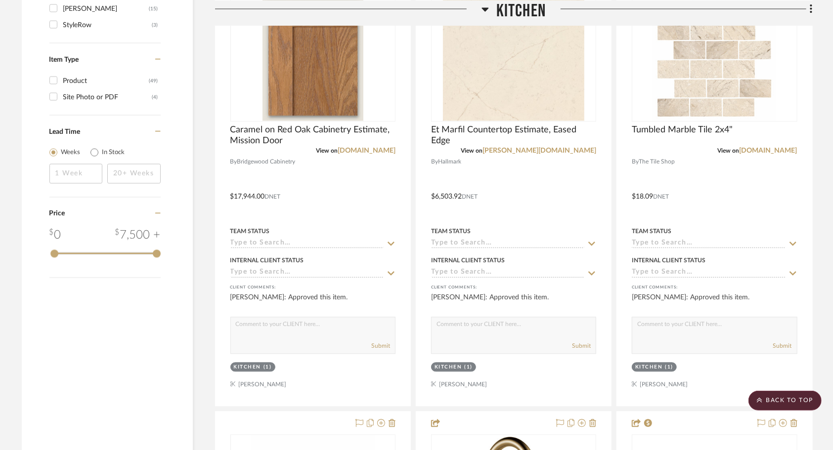
scroll to position [1218, 0]
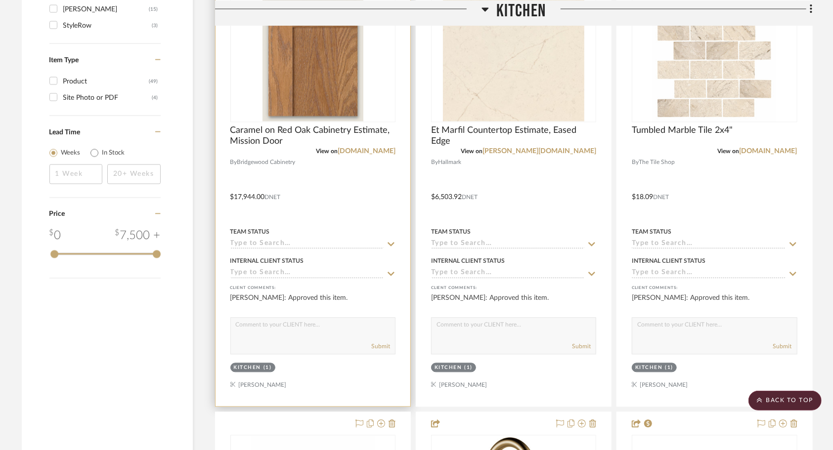
click at [349, 198] on div at bounding box center [313, 190] width 195 height 433
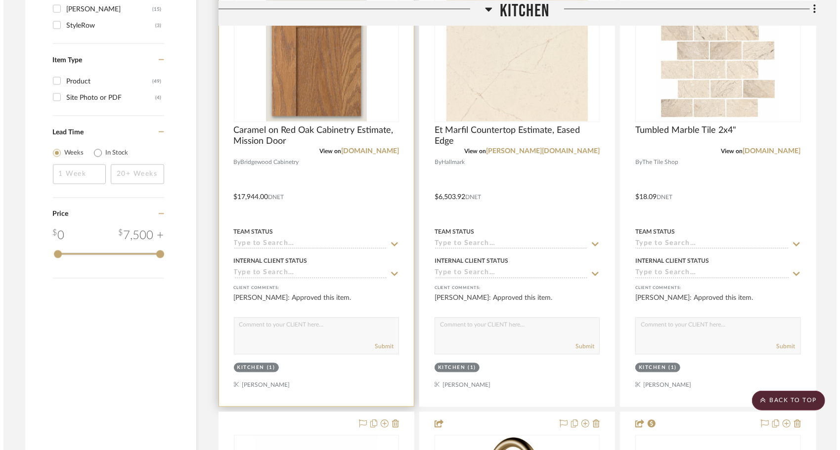
scroll to position [0, 0]
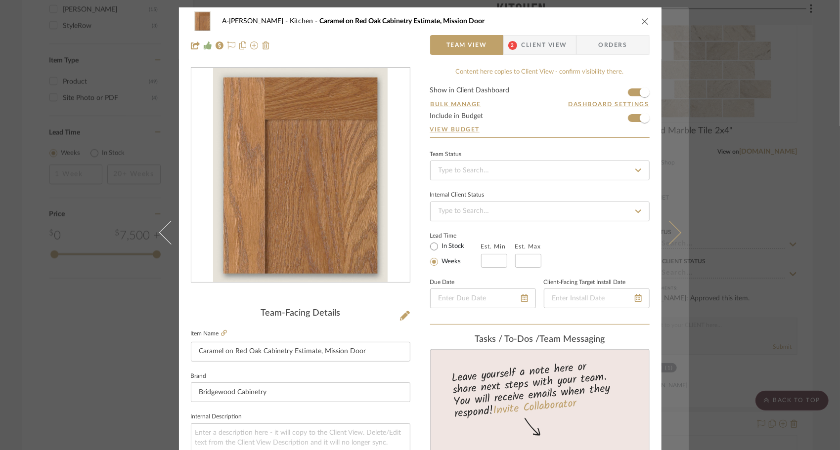
click at [649, 235] on icon at bounding box center [669, 233] width 24 height 24
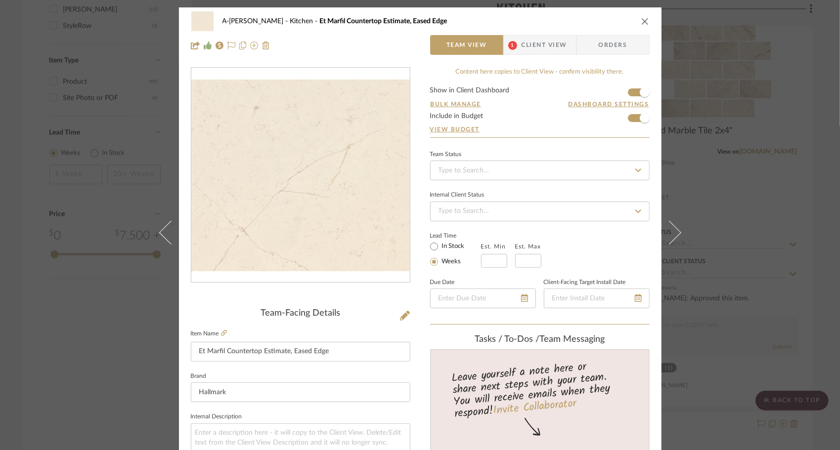
click at [649, 235] on icon at bounding box center [669, 233] width 24 height 24
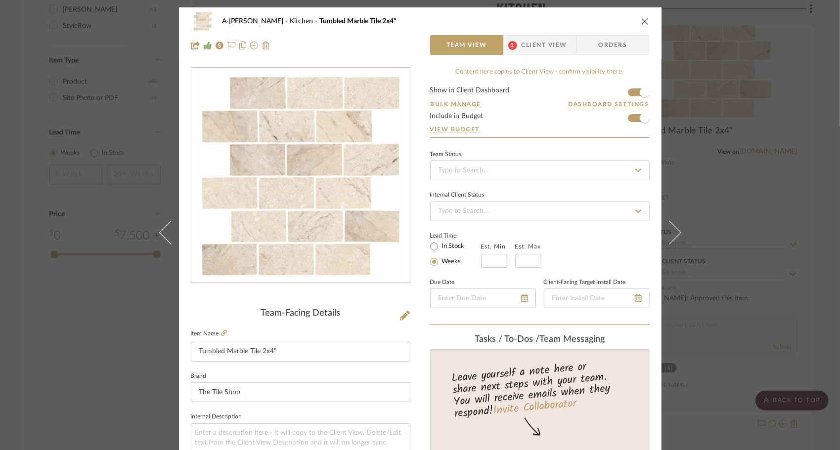
click at [649, 235] on icon at bounding box center [669, 233] width 24 height 24
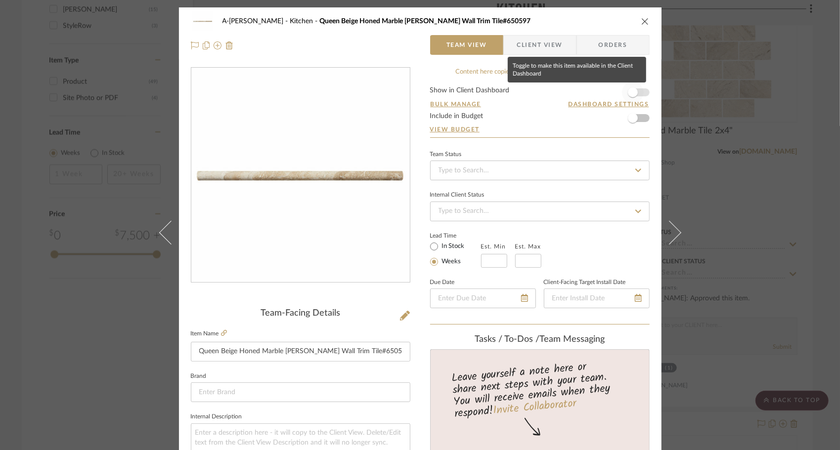
click at [639, 92] on span "button" at bounding box center [633, 93] width 22 height 22
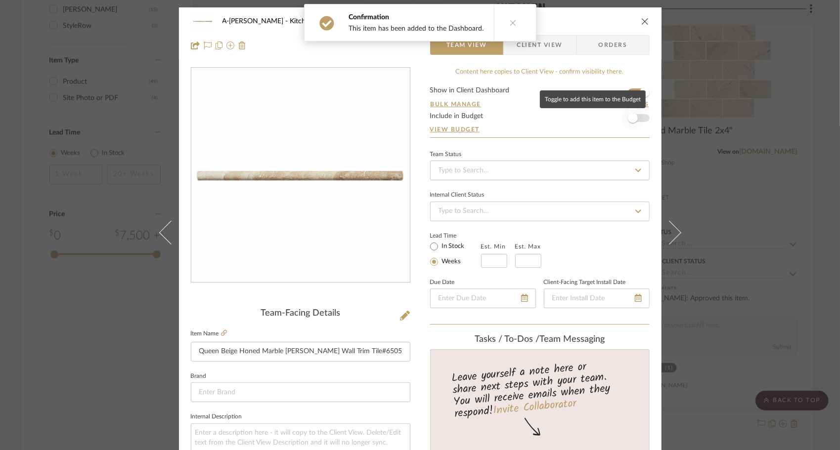
click at [640, 122] on span "button" at bounding box center [633, 118] width 22 height 22
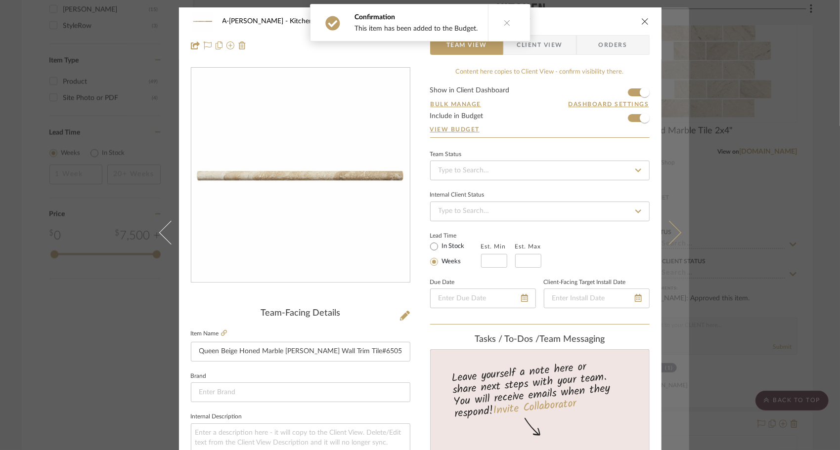
click at [649, 227] on icon at bounding box center [669, 233] width 24 height 24
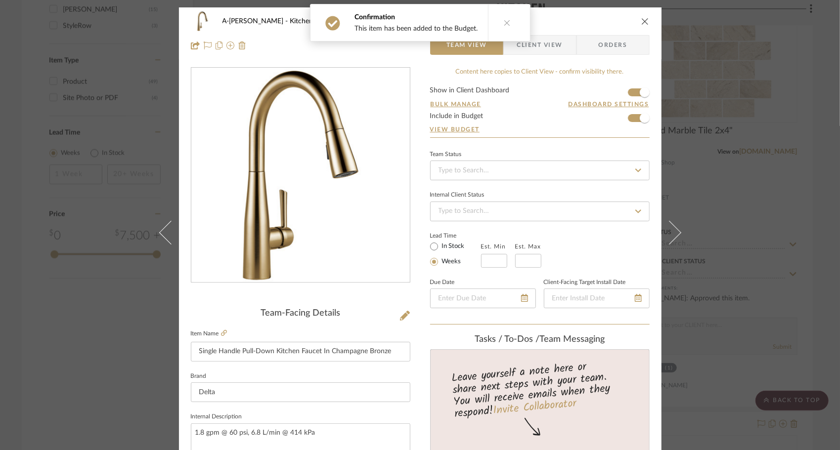
click at [649, 227] on icon at bounding box center [669, 233] width 24 height 24
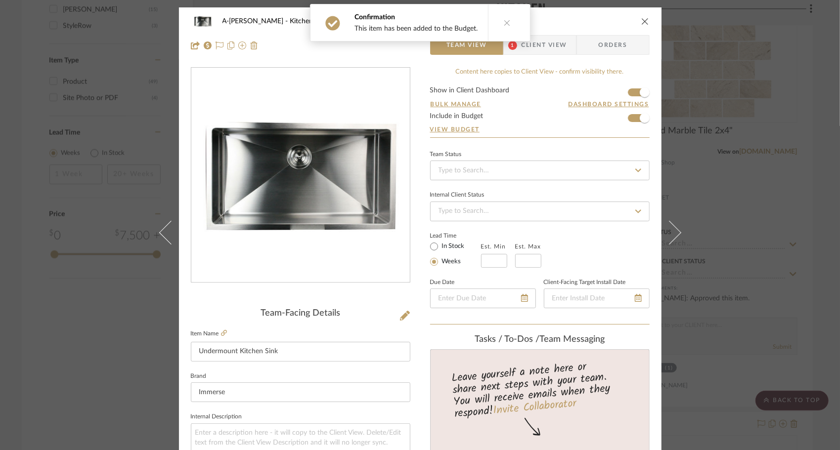
click at [649, 227] on icon at bounding box center [669, 233] width 24 height 24
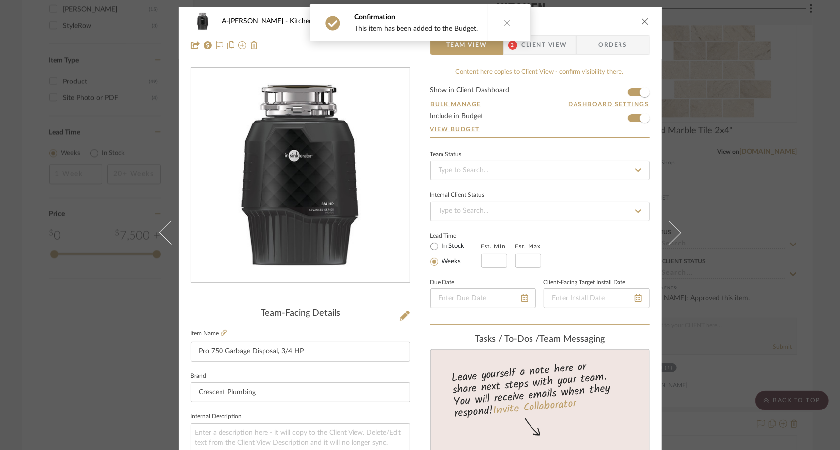
click at [649, 227] on icon at bounding box center [669, 233] width 24 height 24
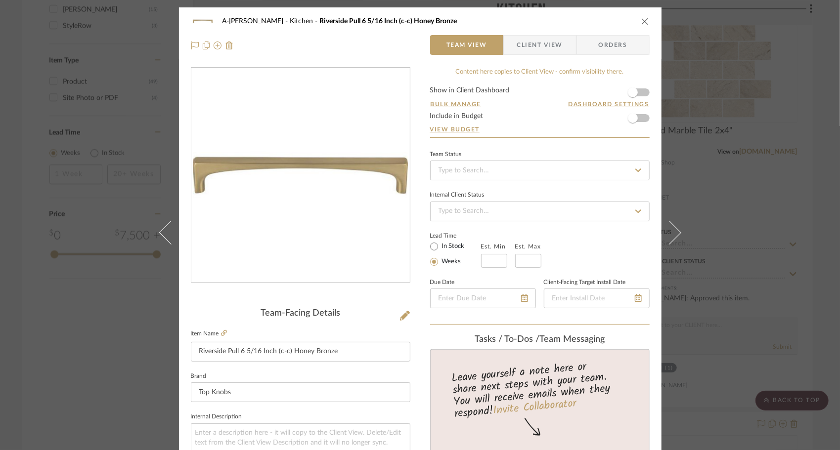
click at [641, 95] on form "Show in Client Dashboard Bulk Manage Dashboard Settings Include in Budget View …" at bounding box center [540, 112] width 220 height 50
click at [636, 119] on span "button" at bounding box center [633, 118] width 22 height 22
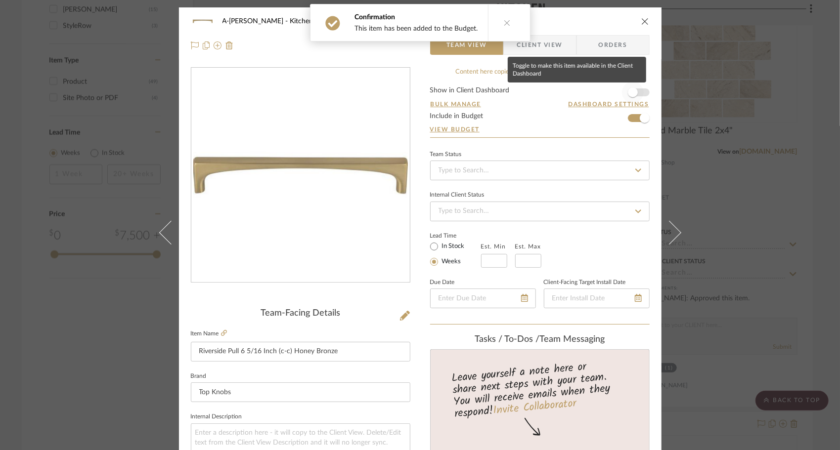
click at [634, 91] on span "button" at bounding box center [633, 93] width 10 height 10
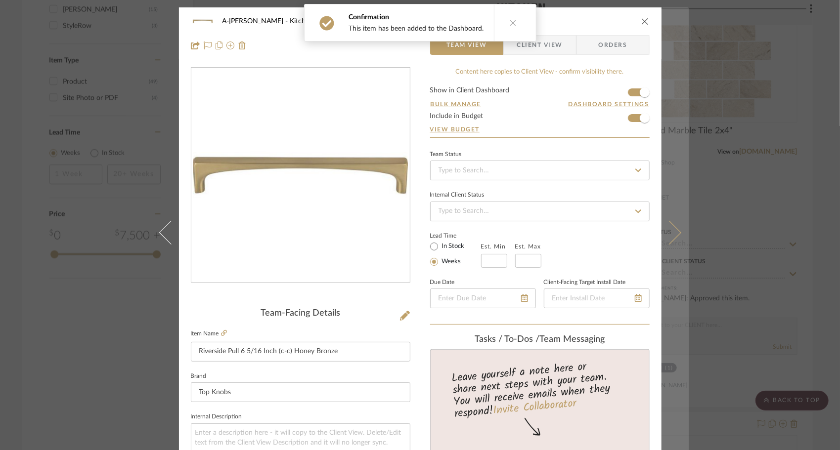
click at [649, 232] on icon at bounding box center [669, 233] width 24 height 24
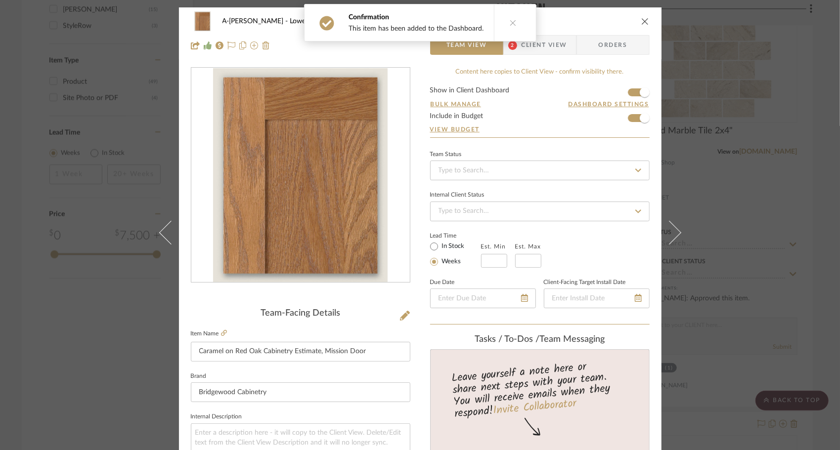
click at [649, 232] on icon at bounding box center [669, 233] width 24 height 24
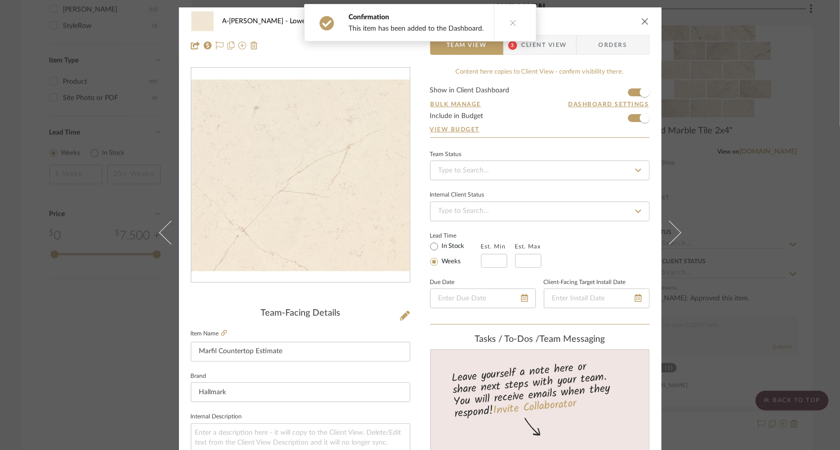
click at [649, 232] on icon at bounding box center [669, 233] width 24 height 24
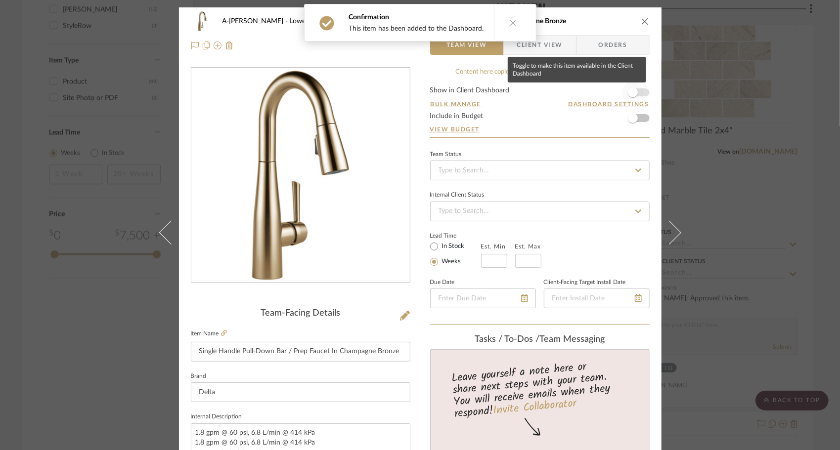
click at [639, 94] on span "button" at bounding box center [633, 93] width 22 height 22
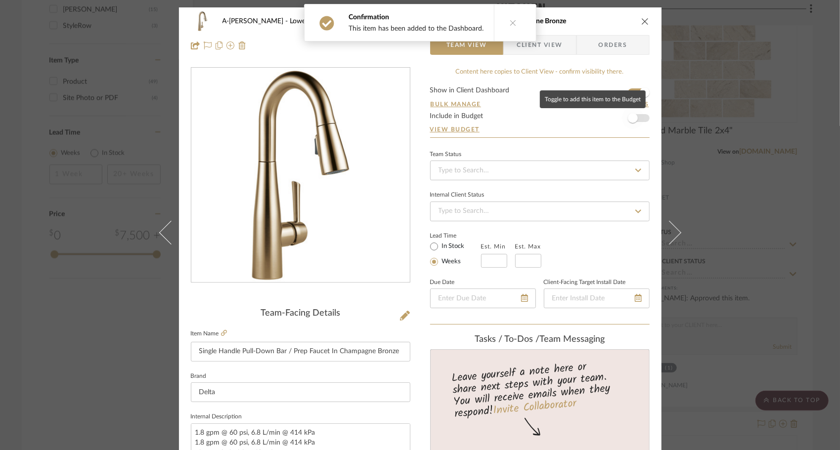
click at [639, 118] on span "button" at bounding box center [633, 118] width 22 height 22
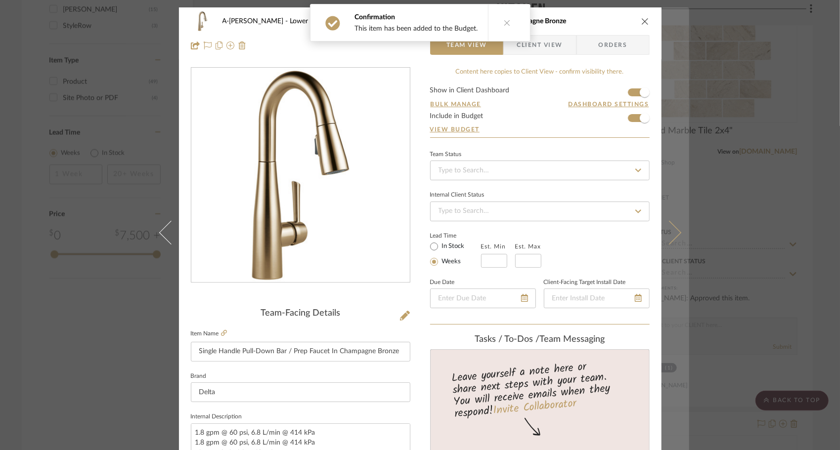
click at [649, 225] on button at bounding box center [676, 232] width 28 height 450
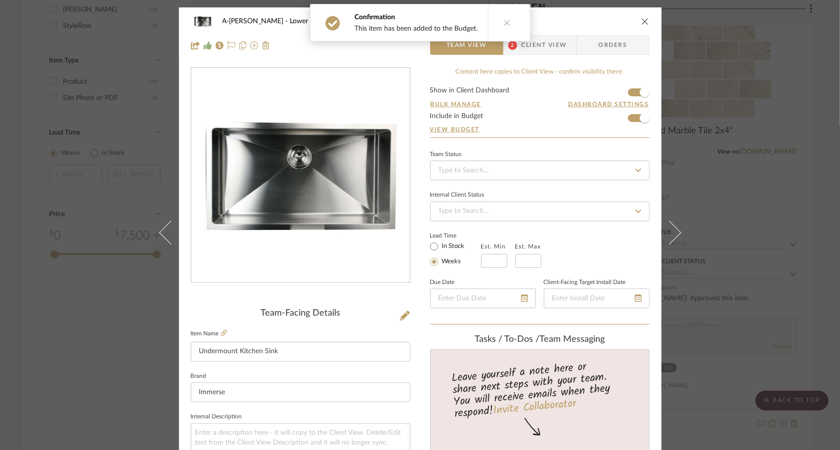
click at [649, 225] on button at bounding box center [676, 232] width 28 height 450
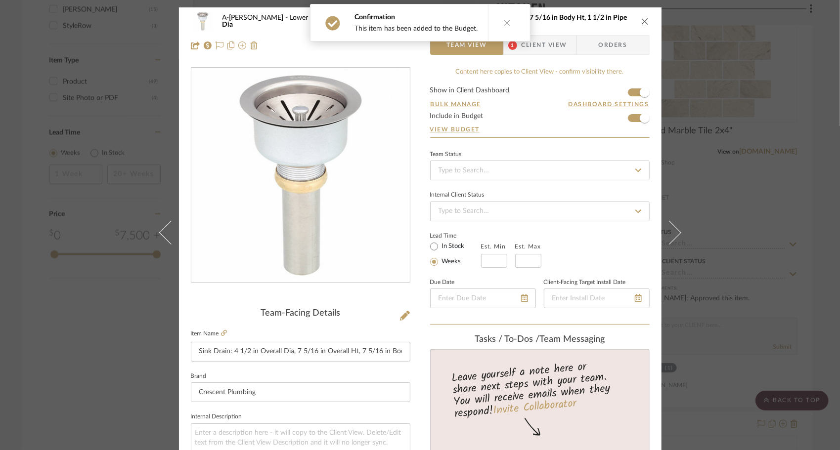
click at [649, 225] on button at bounding box center [676, 232] width 28 height 450
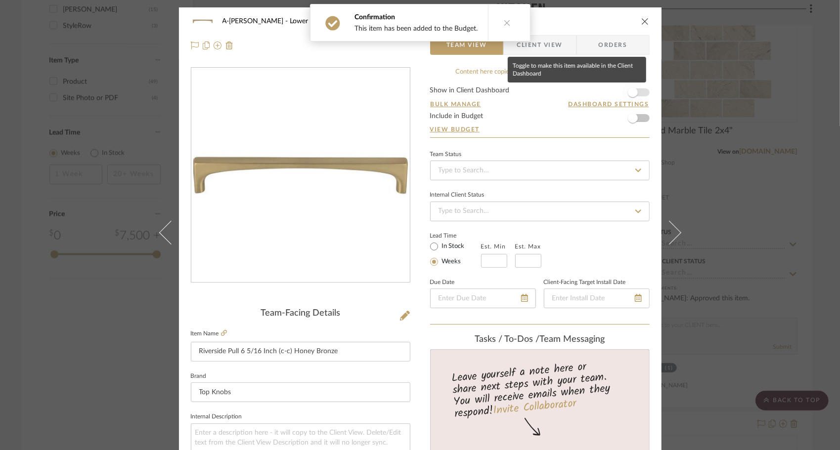
click at [638, 93] on span "button" at bounding box center [633, 93] width 22 height 22
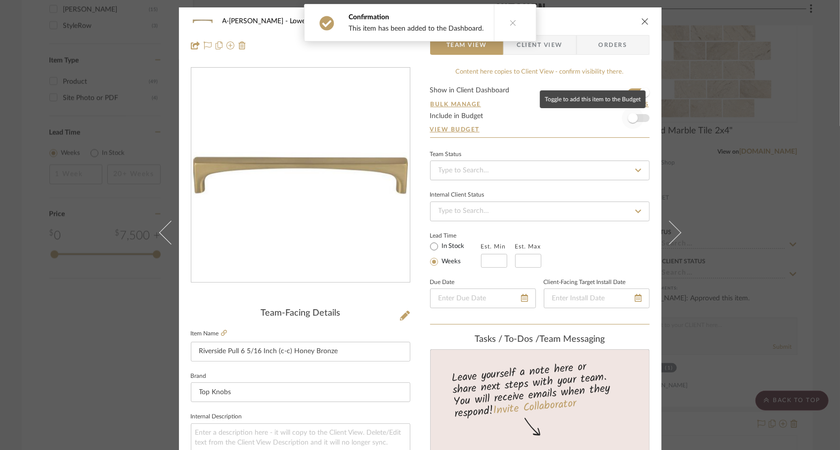
click at [636, 116] on span "button" at bounding box center [633, 118] width 22 height 22
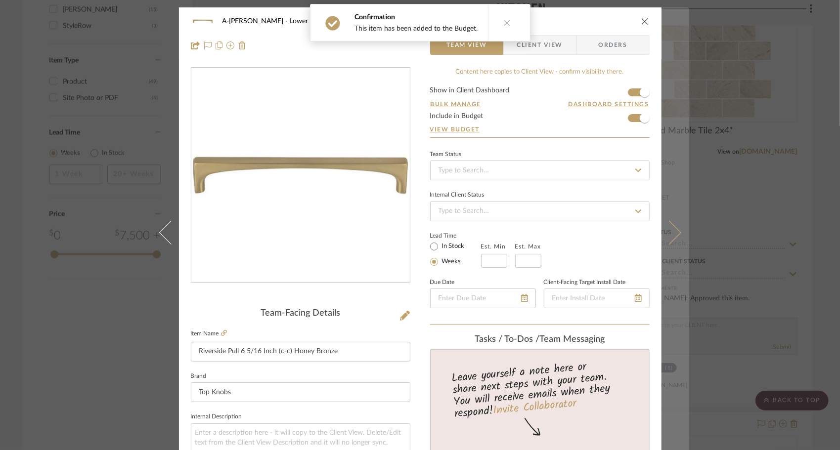
click at [649, 226] on icon at bounding box center [669, 233] width 24 height 24
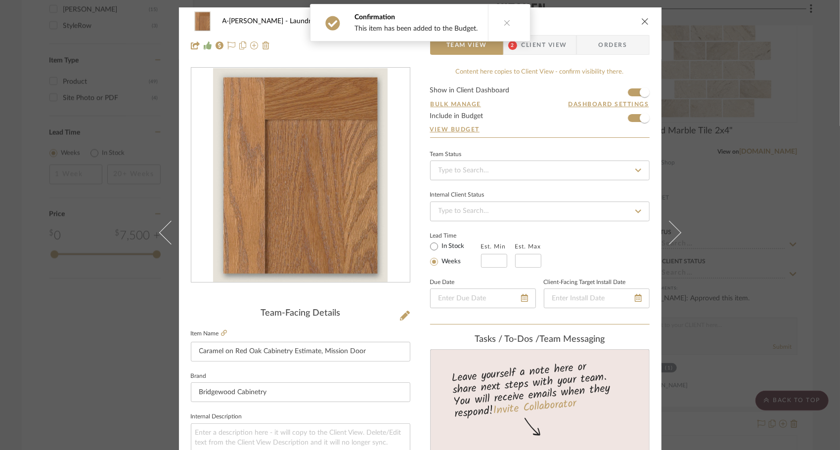
click at [649, 226] on icon at bounding box center [669, 233] width 24 height 24
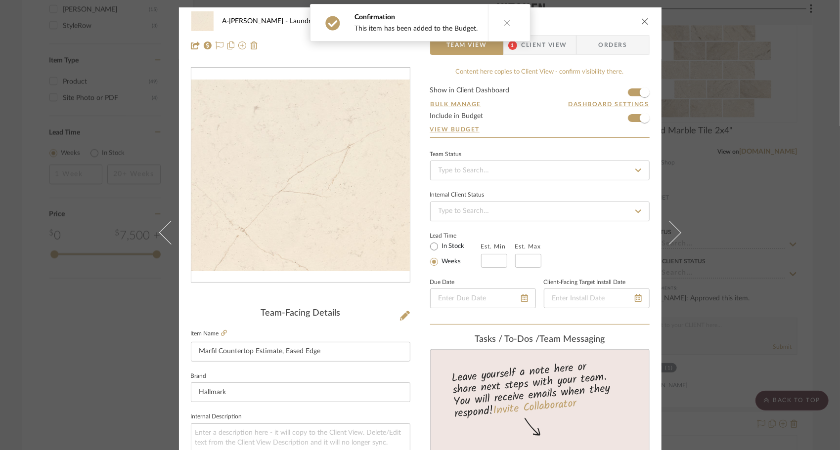
click at [649, 226] on icon at bounding box center [669, 233] width 24 height 24
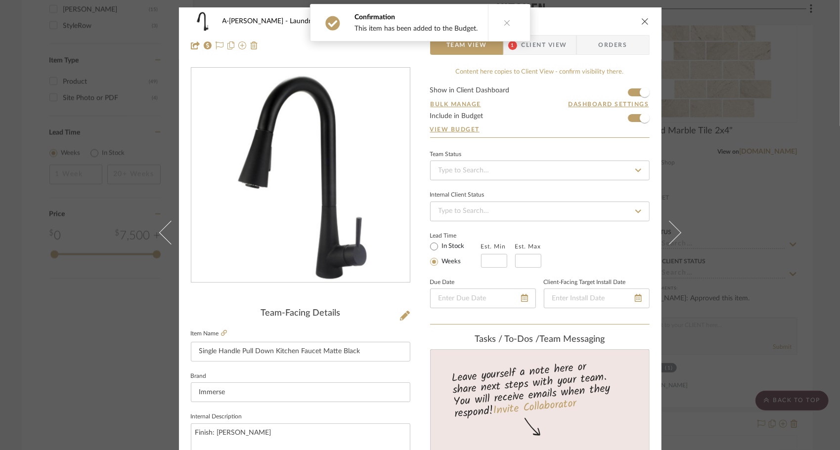
click at [649, 226] on icon at bounding box center [669, 233] width 24 height 24
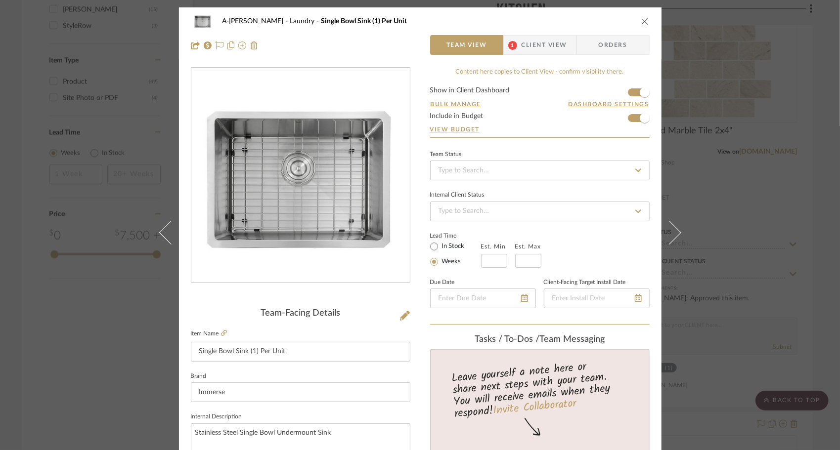
click at [649, 226] on icon at bounding box center [669, 233] width 24 height 24
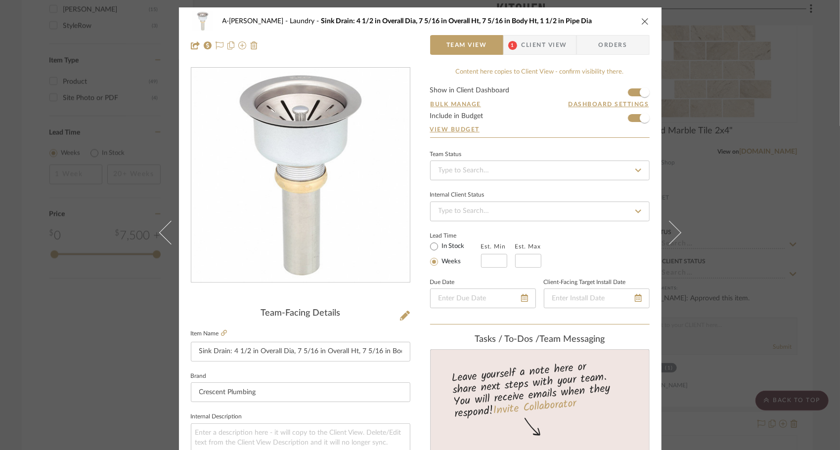
click at [649, 226] on icon at bounding box center [669, 233] width 24 height 24
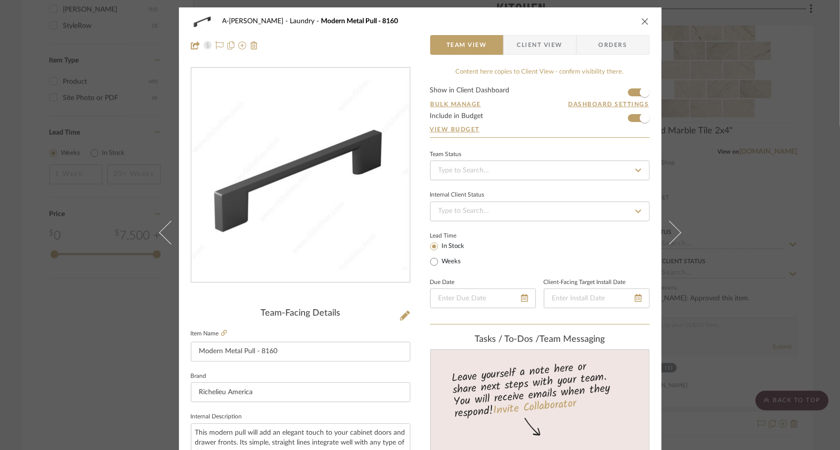
click at [649, 226] on icon at bounding box center [669, 233] width 24 height 24
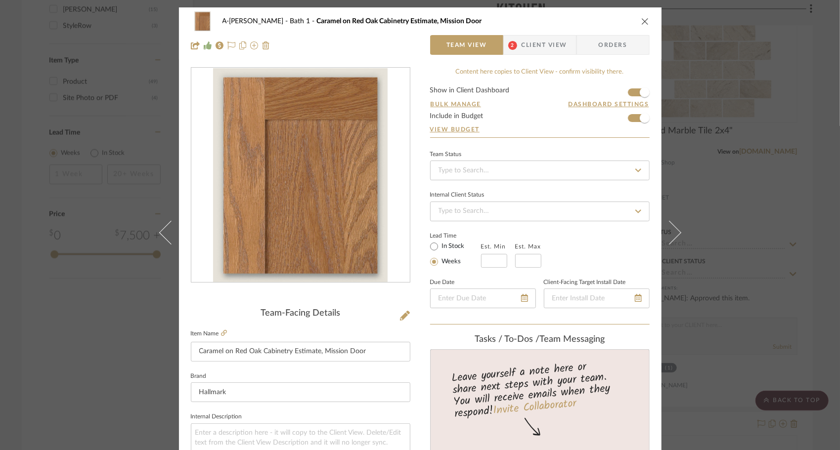
click at [649, 226] on icon at bounding box center [669, 233] width 24 height 24
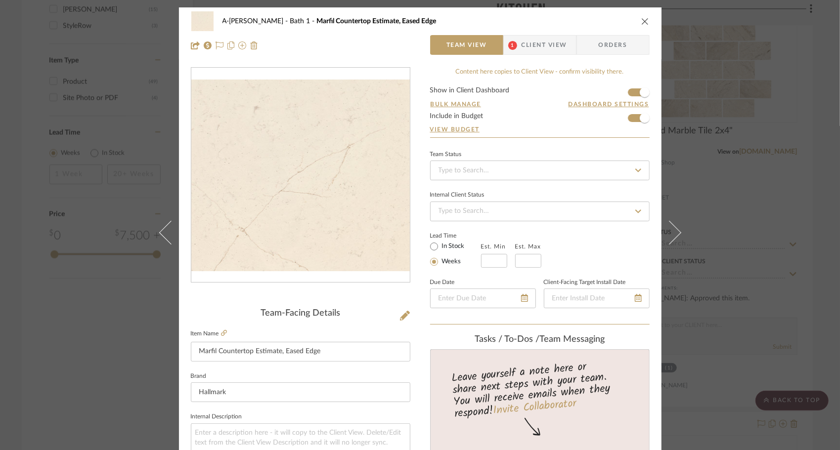
click at [649, 226] on icon at bounding box center [669, 233] width 24 height 24
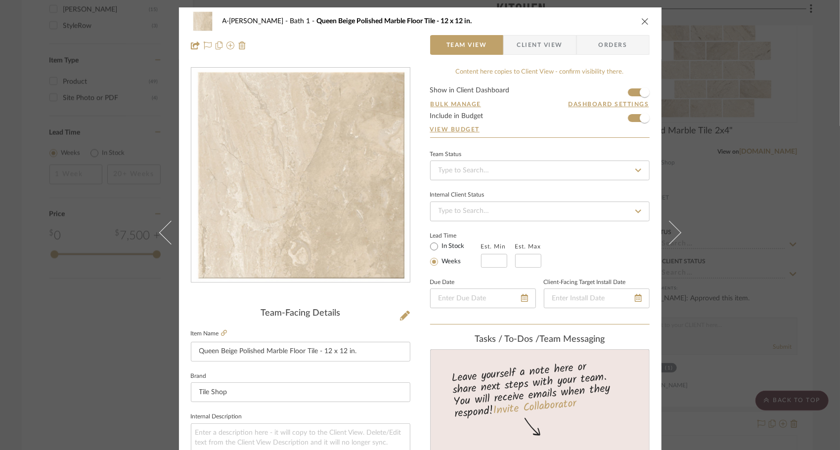
click at [649, 226] on icon at bounding box center [669, 233] width 24 height 24
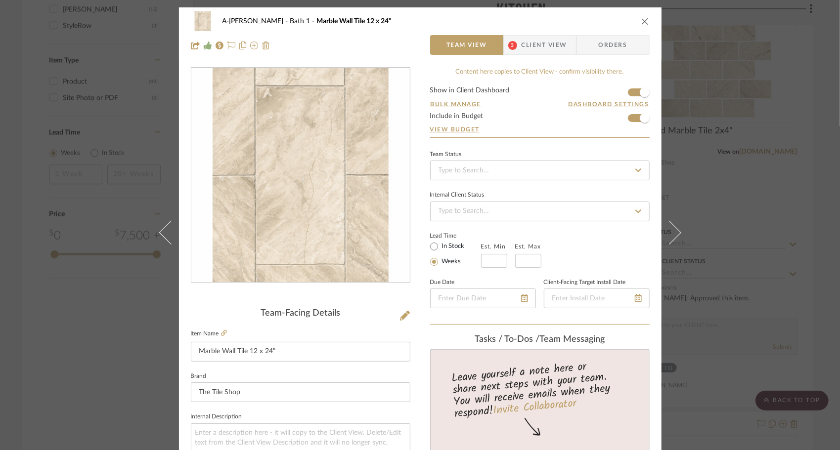
click at [649, 226] on icon at bounding box center [669, 233] width 24 height 24
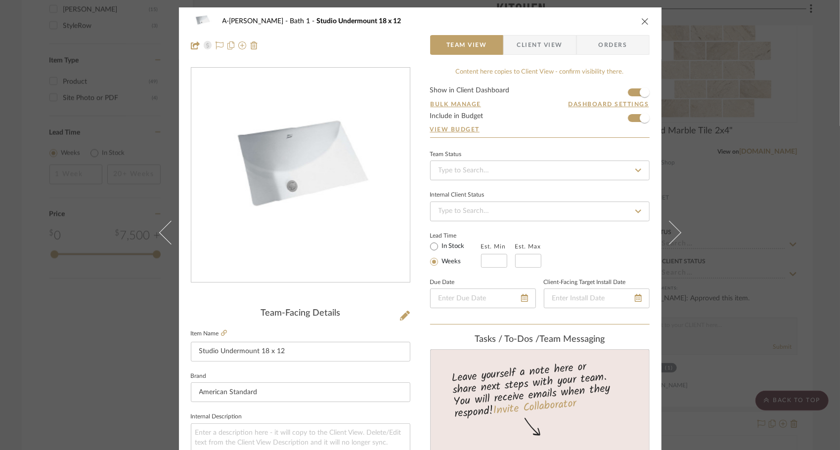
click at [649, 226] on icon at bounding box center [669, 233] width 24 height 24
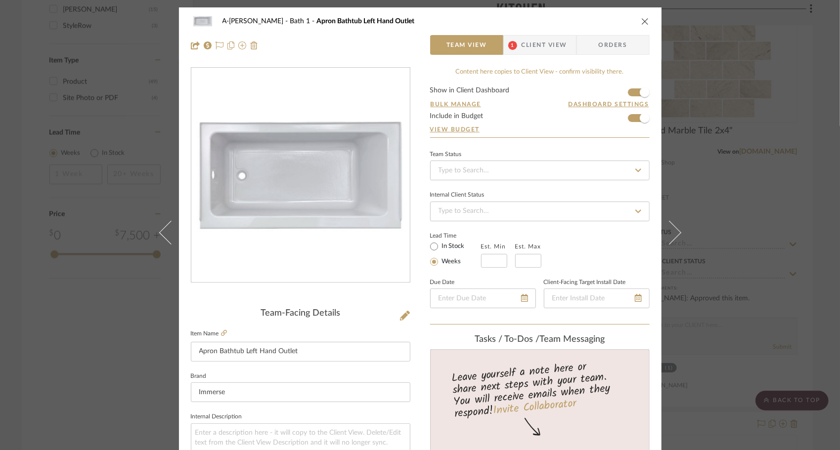
click at [649, 226] on icon at bounding box center [669, 233] width 24 height 24
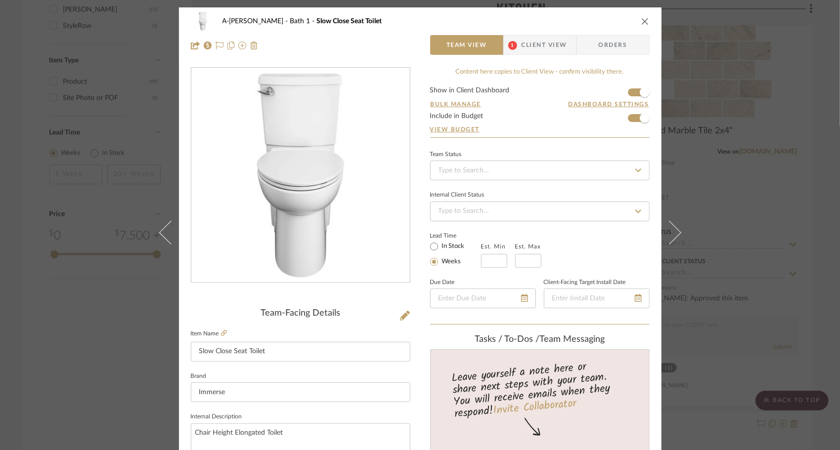
click at [649, 226] on icon at bounding box center [669, 233] width 24 height 24
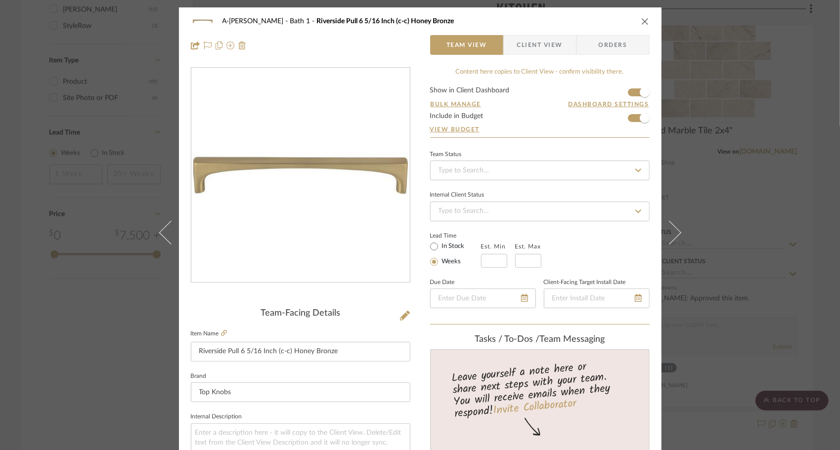
click at [649, 226] on icon at bounding box center [669, 233] width 24 height 24
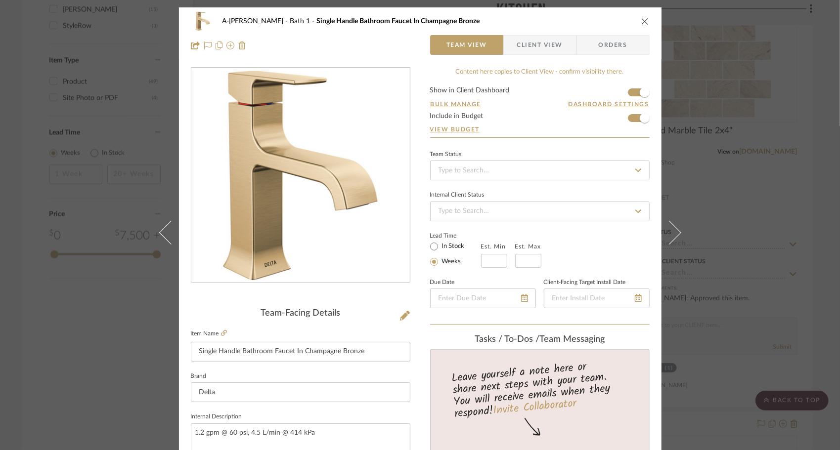
click at [649, 226] on icon at bounding box center [669, 233] width 24 height 24
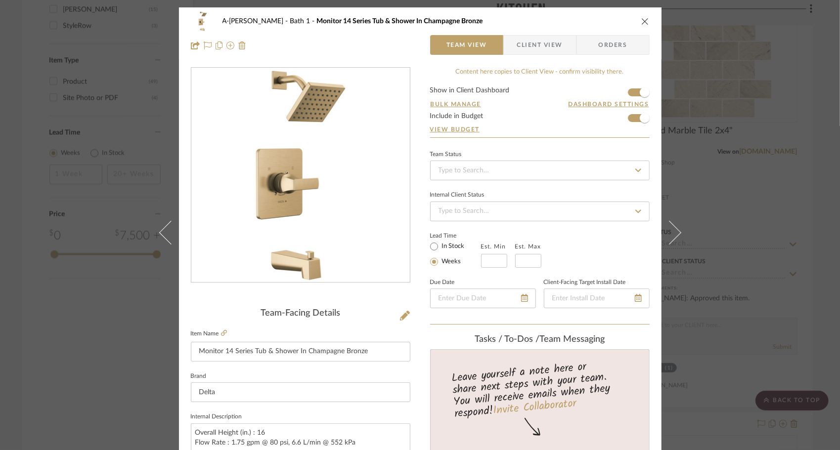
click at [649, 226] on icon at bounding box center [669, 233] width 24 height 24
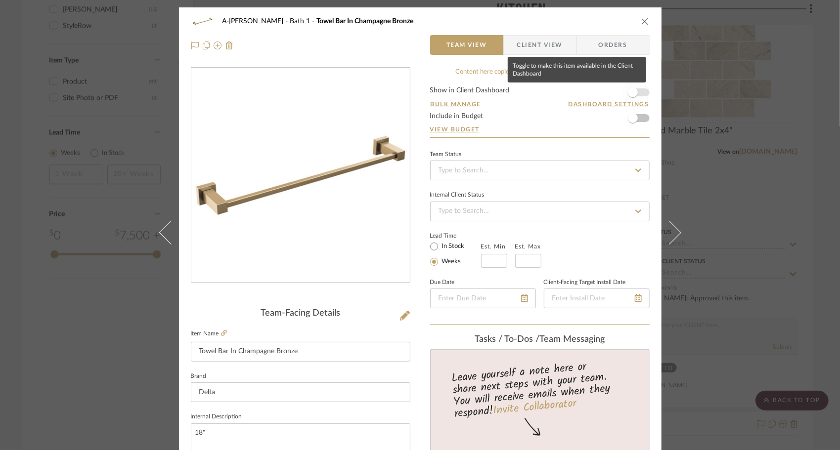
click at [637, 95] on span "button" at bounding box center [633, 93] width 22 height 22
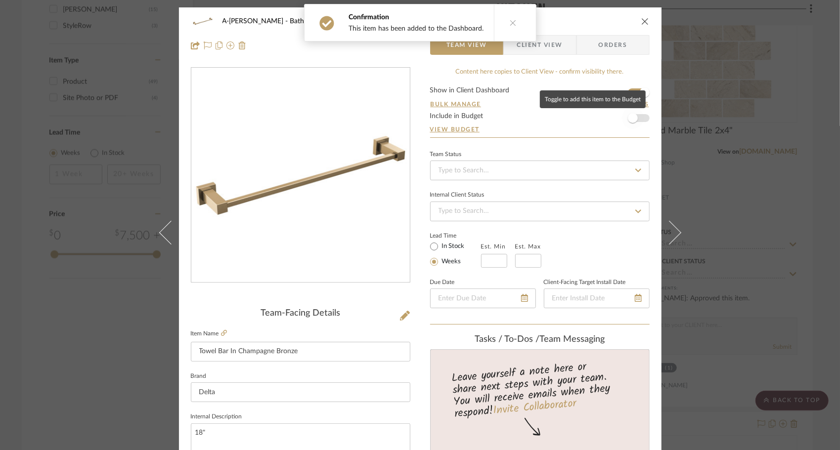
click at [638, 119] on span "button" at bounding box center [633, 118] width 22 height 22
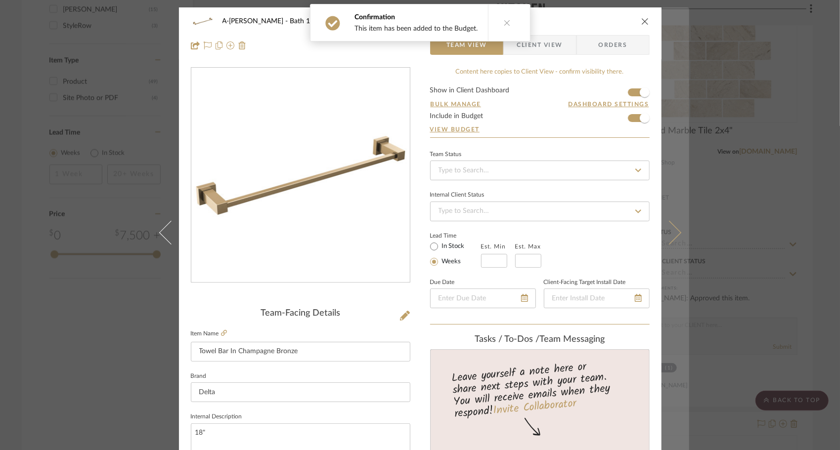
click at [649, 232] on icon at bounding box center [669, 233] width 24 height 24
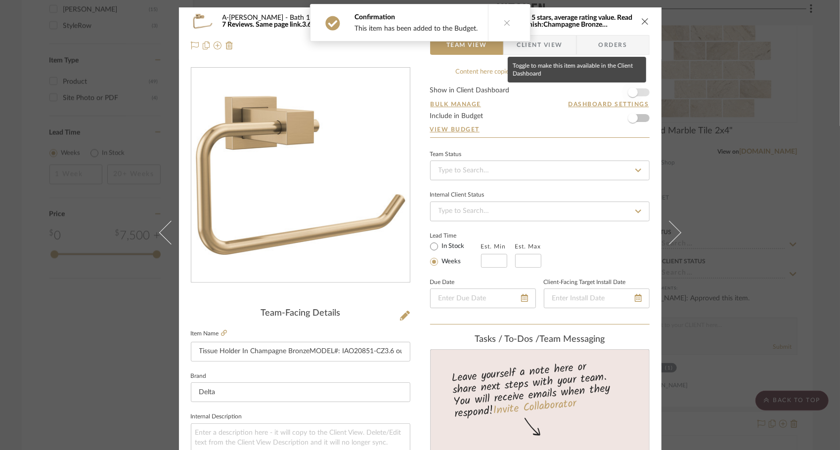
click at [637, 94] on span "button" at bounding box center [633, 93] width 22 height 22
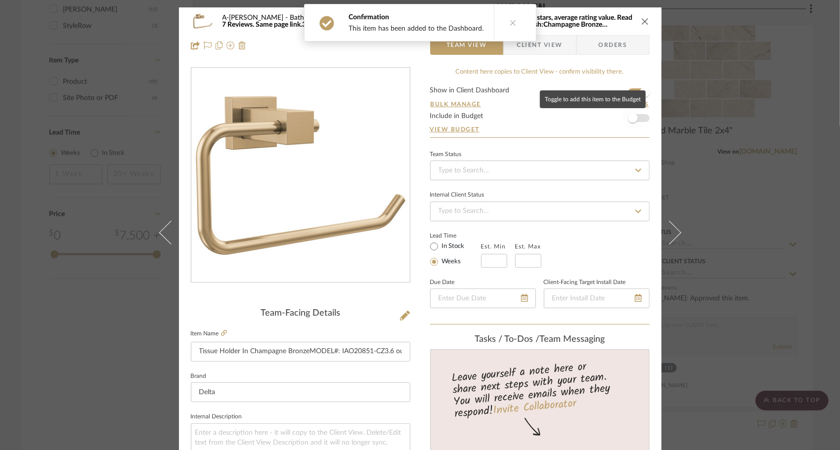
click at [636, 122] on span "button" at bounding box center [633, 118] width 22 height 22
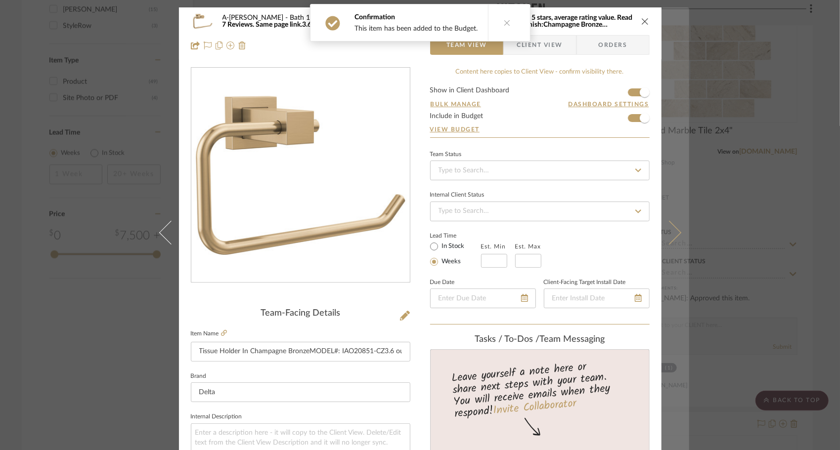
click at [649, 228] on icon at bounding box center [669, 233] width 24 height 24
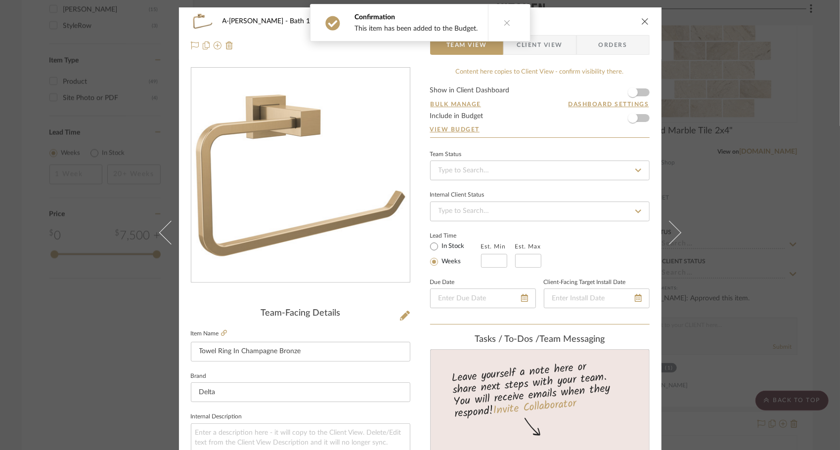
click at [643, 96] on form "Show in Client Dashboard Bulk Manage Dashboard Settings Include in Budget View …" at bounding box center [540, 112] width 220 height 50
click at [638, 117] on span "button" at bounding box center [633, 118] width 22 height 22
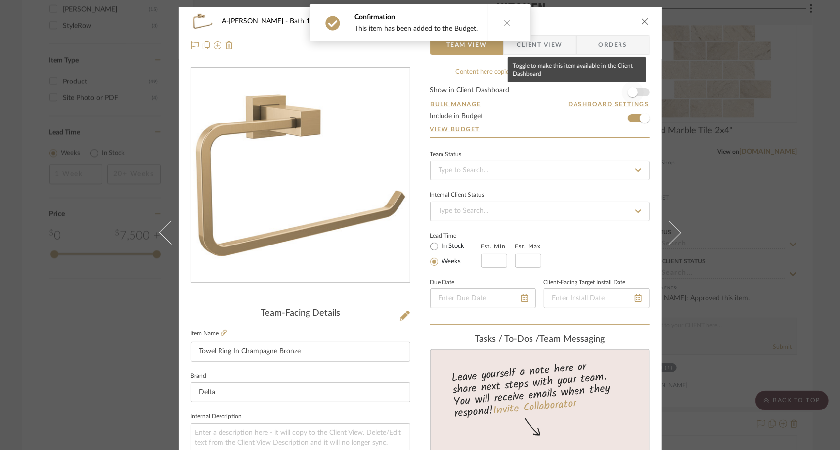
click at [633, 100] on span "button" at bounding box center [633, 93] width 22 height 22
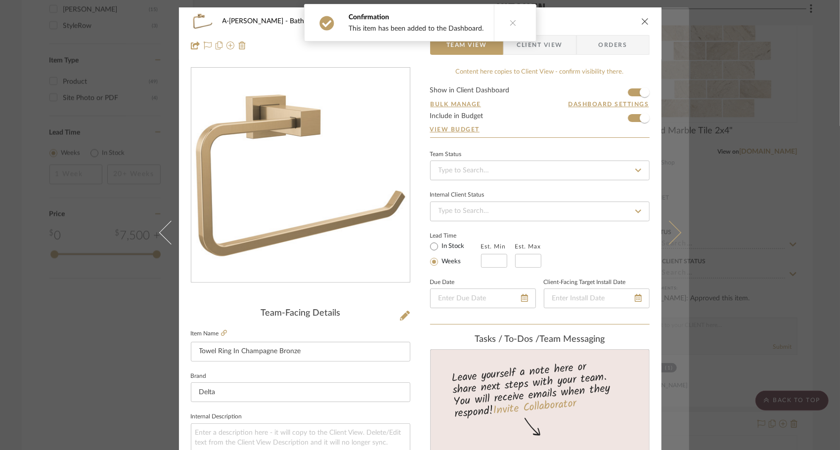
click at [649, 230] on icon at bounding box center [669, 233] width 24 height 24
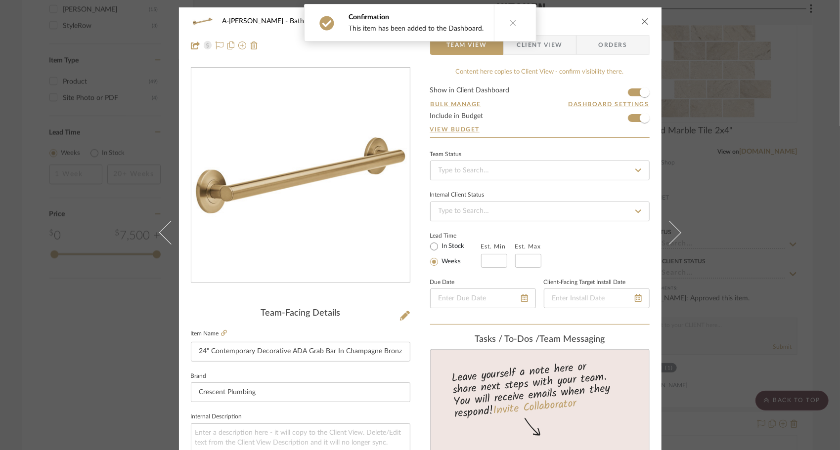
click at [649, 230] on icon at bounding box center [669, 233] width 24 height 24
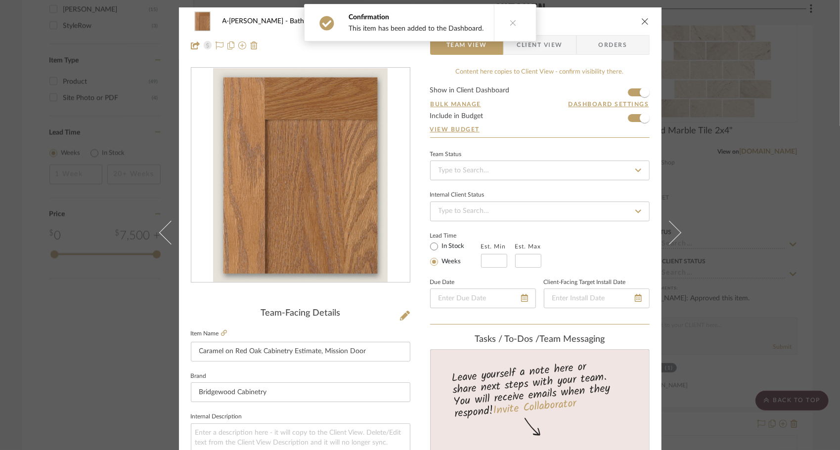
click at [649, 230] on icon at bounding box center [669, 233] width 24 height 24
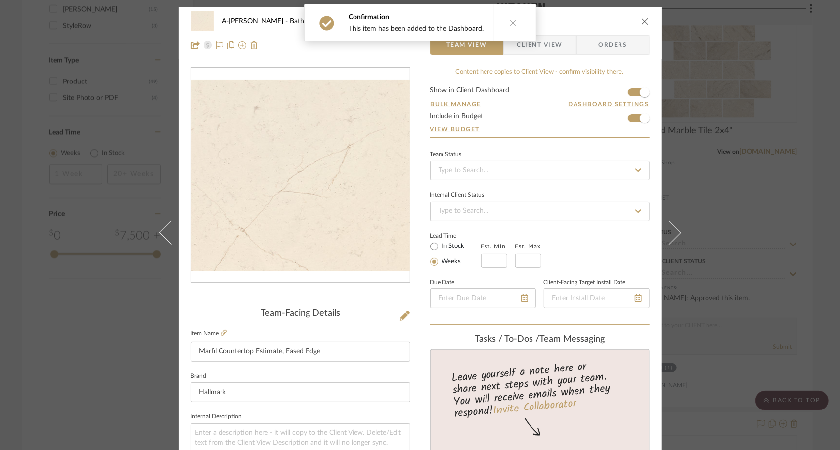
click at [649, 230] on icon at bounding box center [669, 233] width 24 height 24
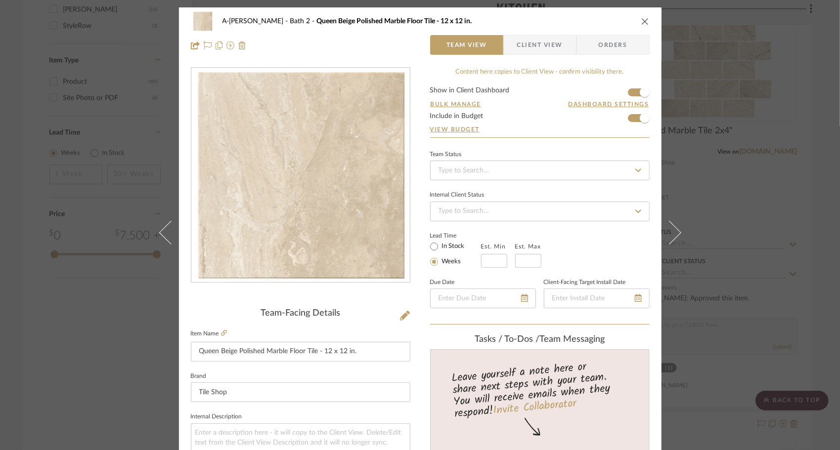
click at [649, 230] on icon at bounding box center [669, 233] width 24 height 24
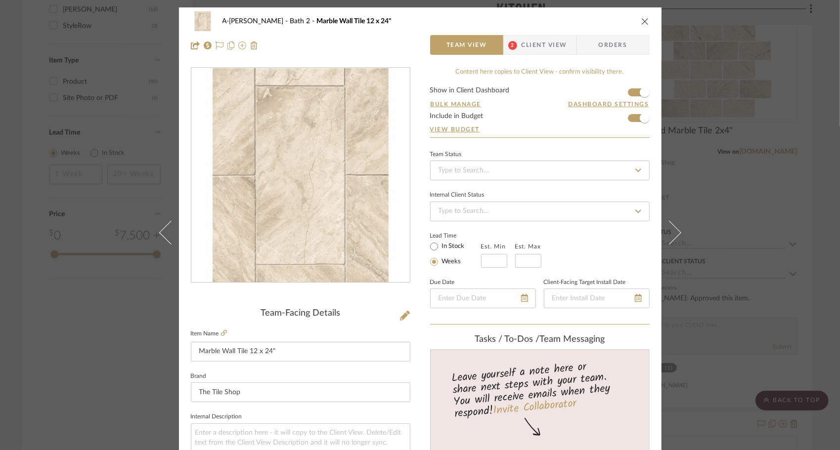
click at [649, 230] on icon at bounding box center [669, 233] width 24 height 24
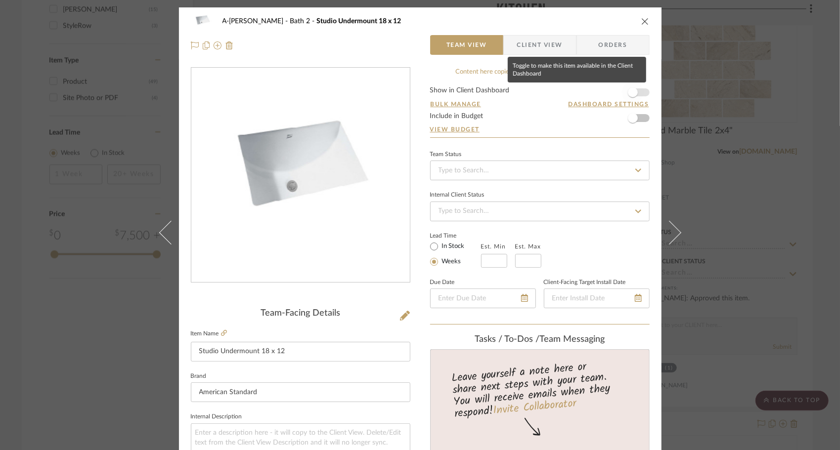
click at [639, 99] on span "button" at bounding box center [633, 93] width 22 height 22
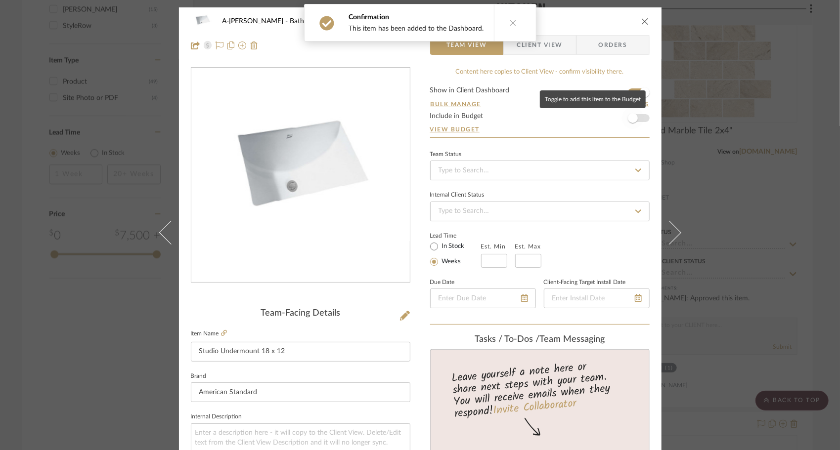
click at [638, 124] on span "button" at bounding box center [633, 118] width 22 height 22
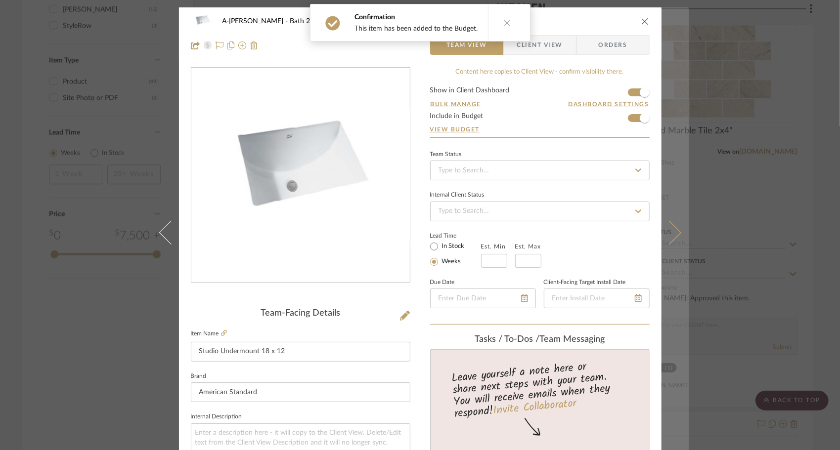
click at [649, 240] on icon at bounding box center [669, 233] width 24 height 24
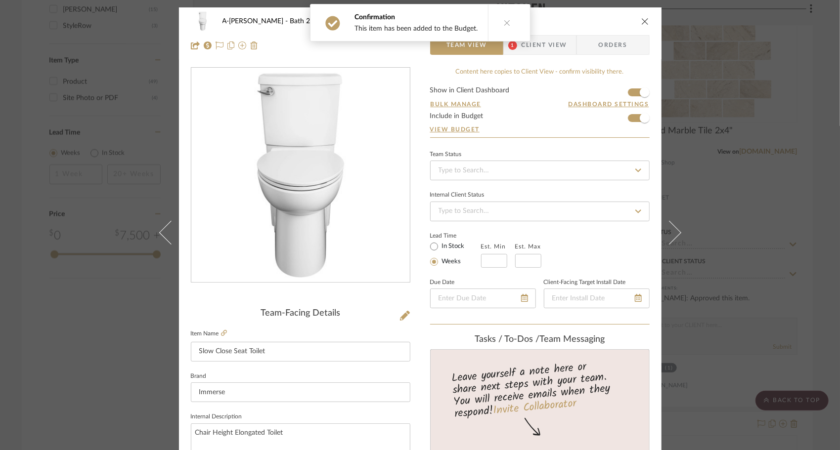
click at [649, 240] on icon at bounding box center [669, 233] width 24 height 24
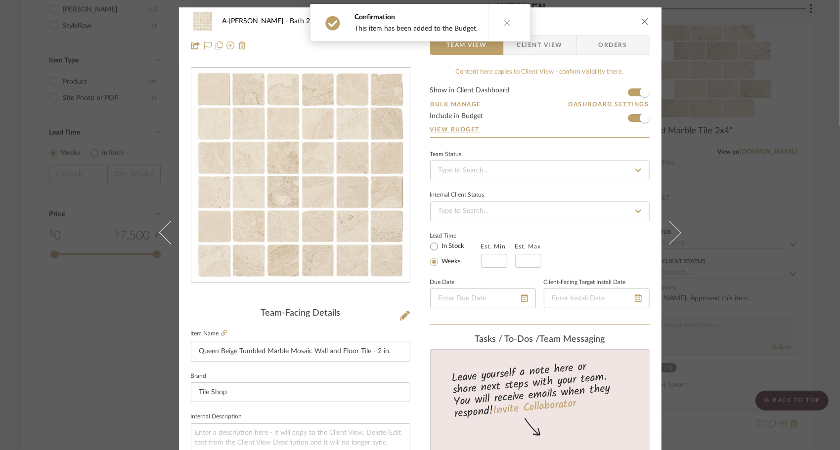
click at [649, 240] on icon at bounding box center [669, 233] width 24 height 24
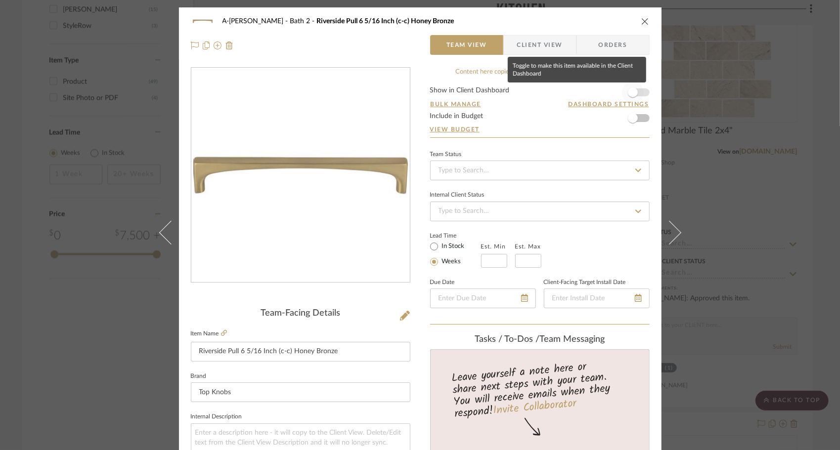
click at [639, 93] on span "button" at bounding box center [633, 93] width 22 height 22
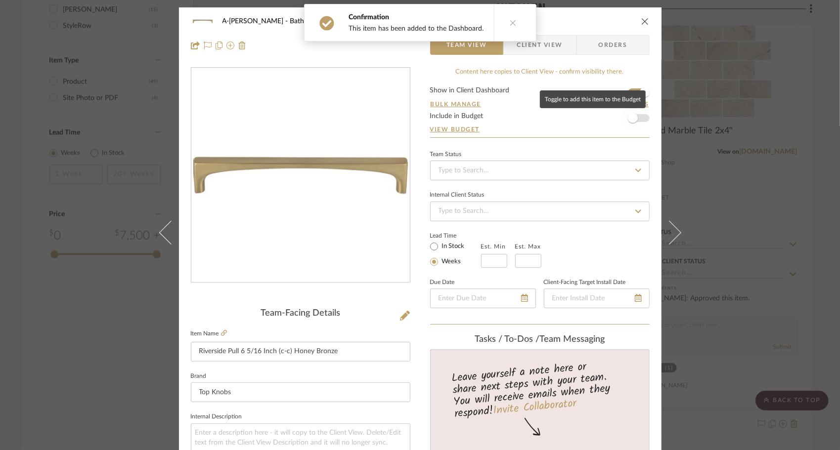
click at [639, 115] on span "button" at bounding box center [633, 118] width 22 height 22
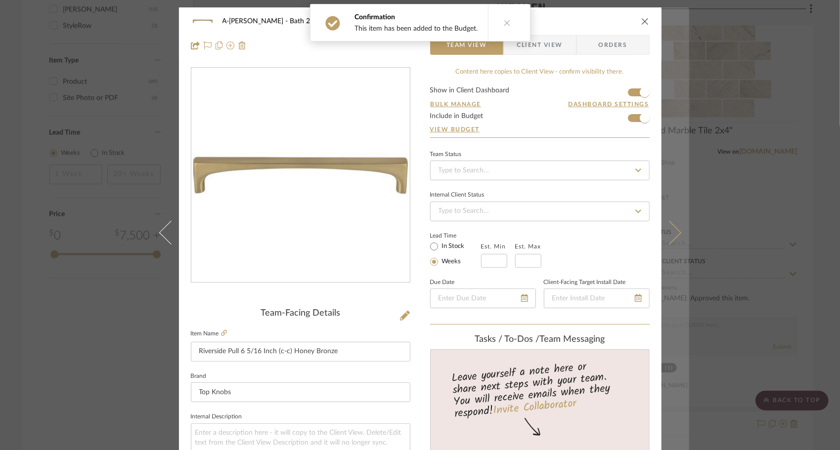
click at [649, 226] on icon at bounding box center [669, 233] width 24 height 24
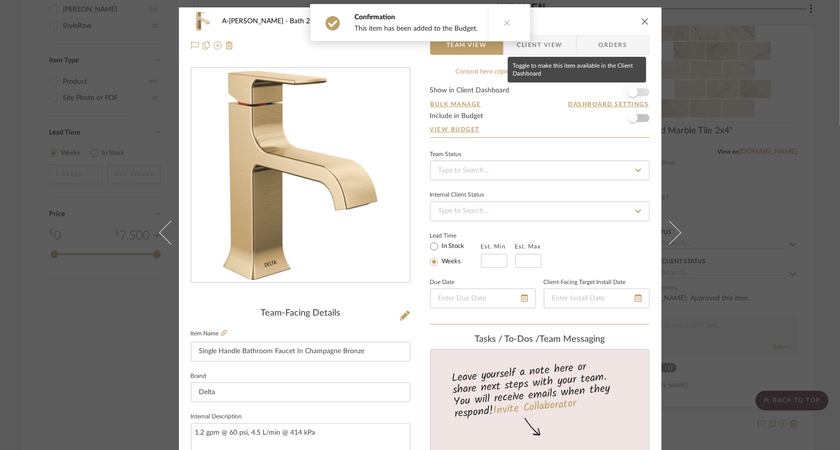
click at [633, 90] on span "button" at bounding box center [633, 93] width 10 height 10
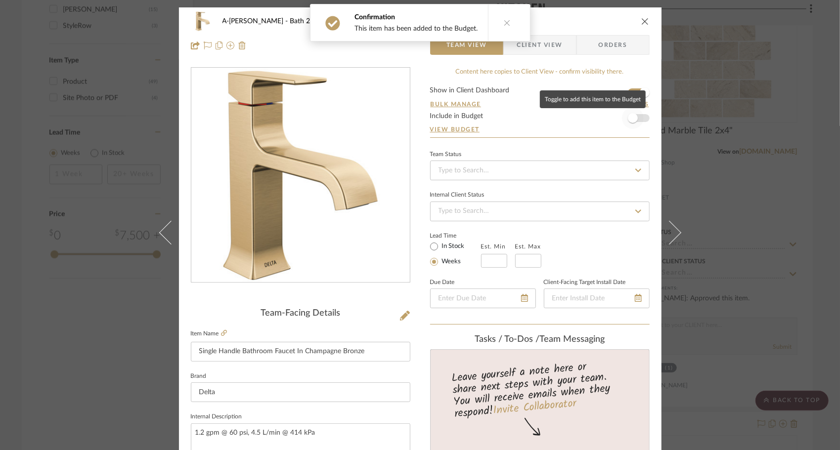
click at [635, 127] on span "button" at bounding box center [633, 118] width 22 height 22
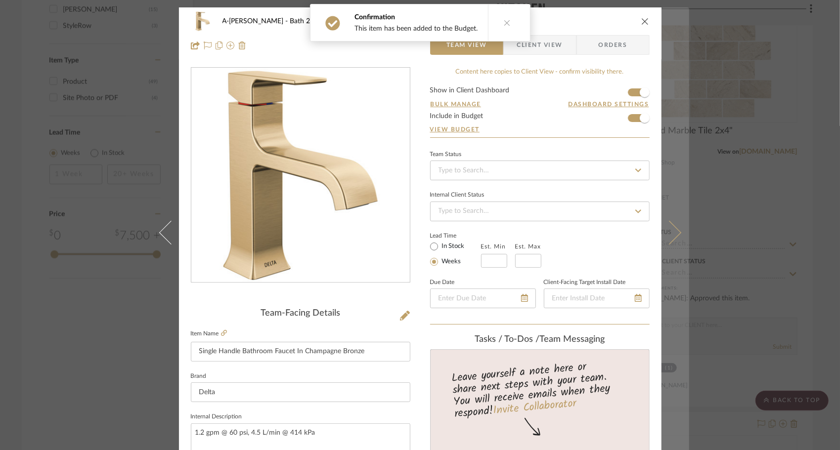
click at [649, 233] on button at bounding box center [676, 232] width 28 height 450
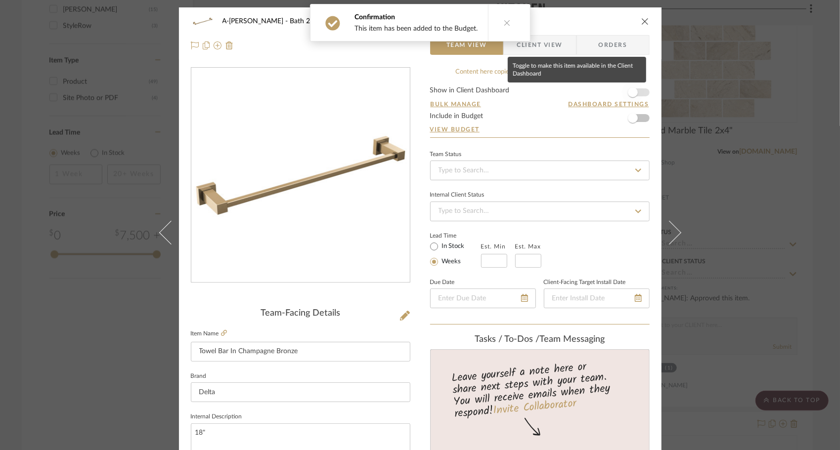
click at [632, 92] on span "button" at bounding box center [633, 93] width 10 height 10
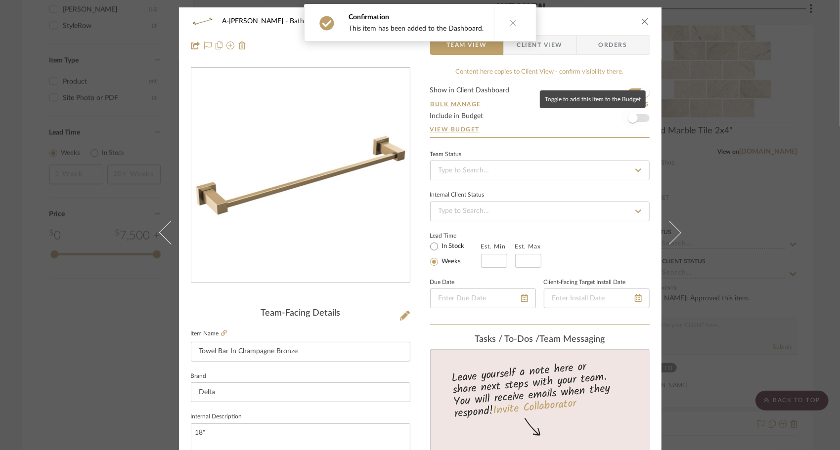
click at [632, 116] on span "button" at bounding box center [633, 118] width 10 height 10
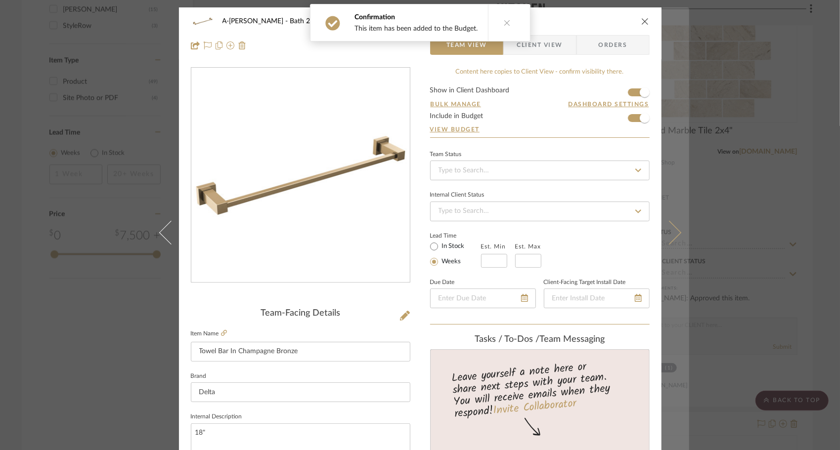
click at [649, 231] on icon at bounding box center [669, 233] width 24 height 24
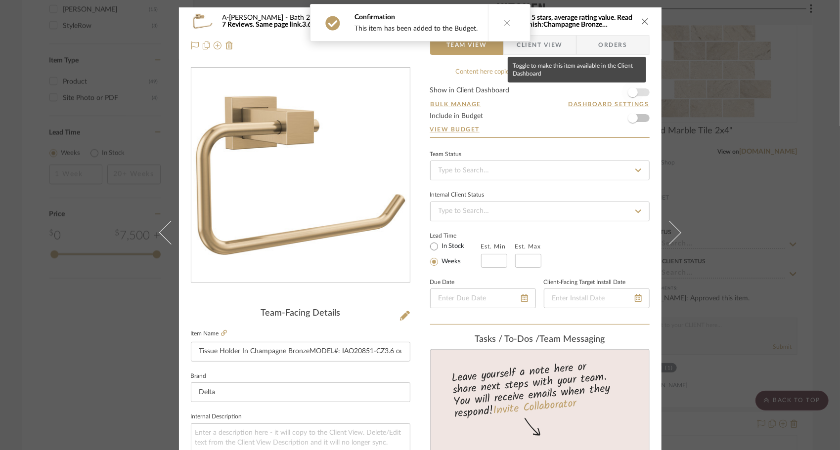
click at [632, 92] on span "button" at bounding box center [633, 93] width 10 height 10
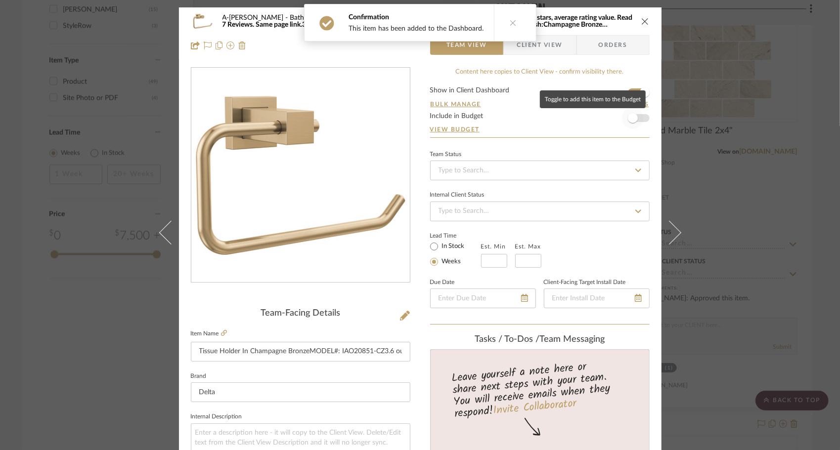
click at [632, 116] on span "button" at bounding box center [633, 118] width 10 height 10
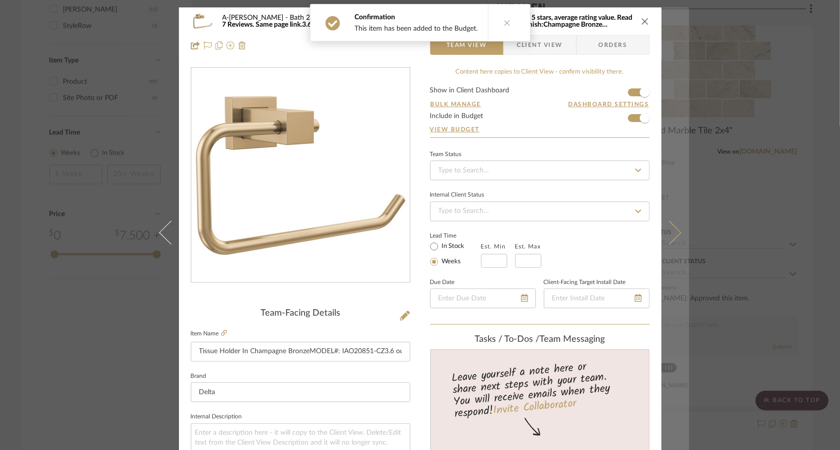
click at [649, 219] on button at bounding box center [676, 232] width 28 height 450
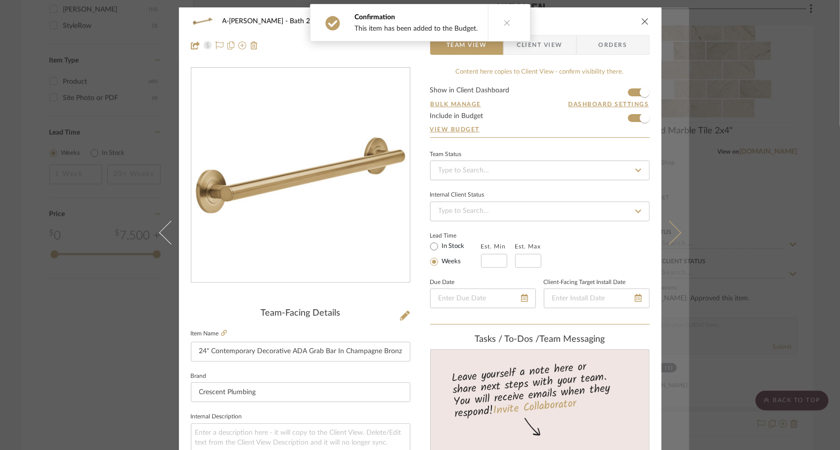
click at [649, 238] on icon at bounding box center [669, 233] width 24 height 24
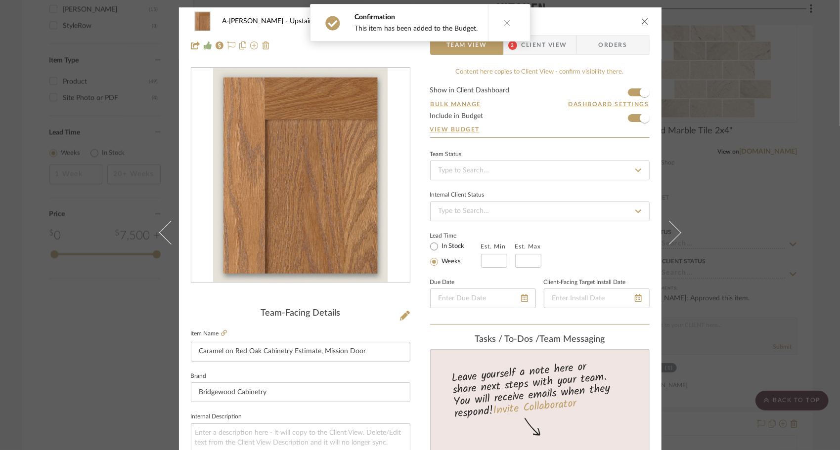
click at [649, 238] on icon at bounding box center [669, 233] width 24 height 24
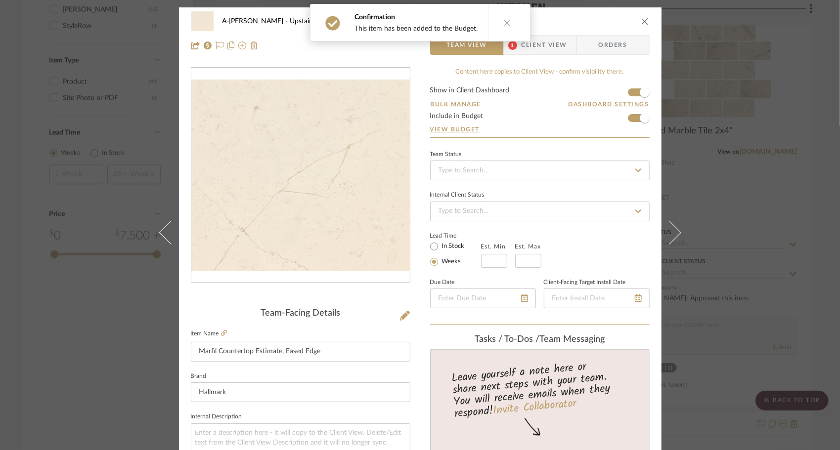
click at [649, 238] on icon at bounding box center [669, 233] width 24 height 24
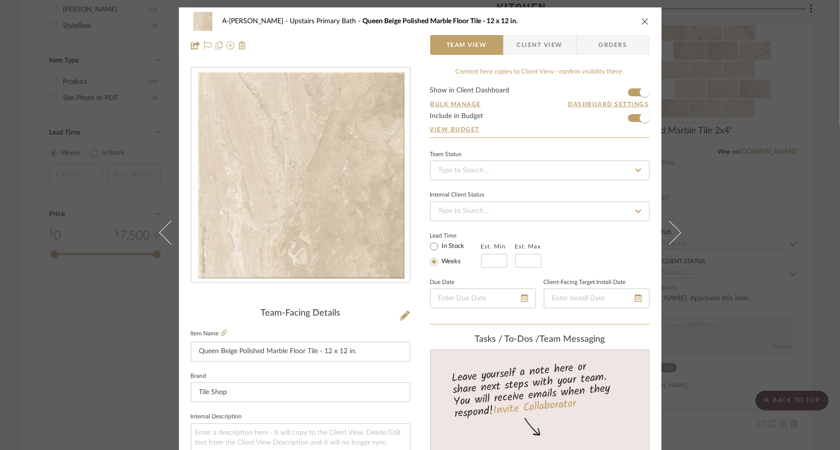
click at [649, 238] on icon at bounding box center [669, 233] width 24 height 24
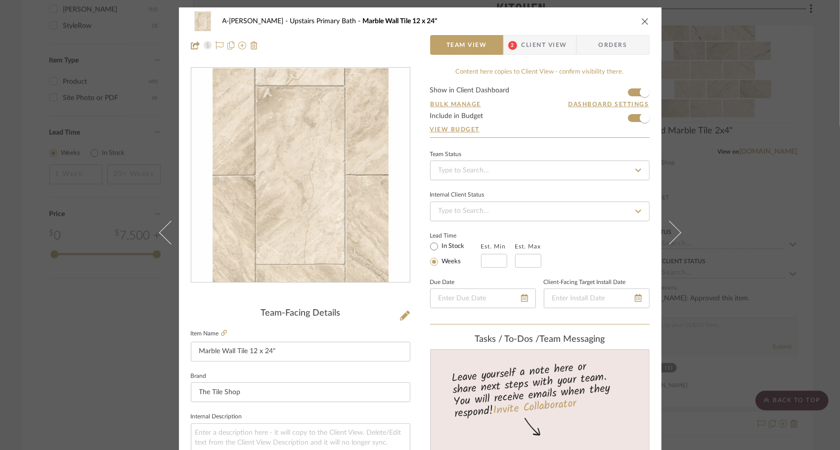
click at [649, 238] on icon at bounding box center [669, 233] width 24 height 24
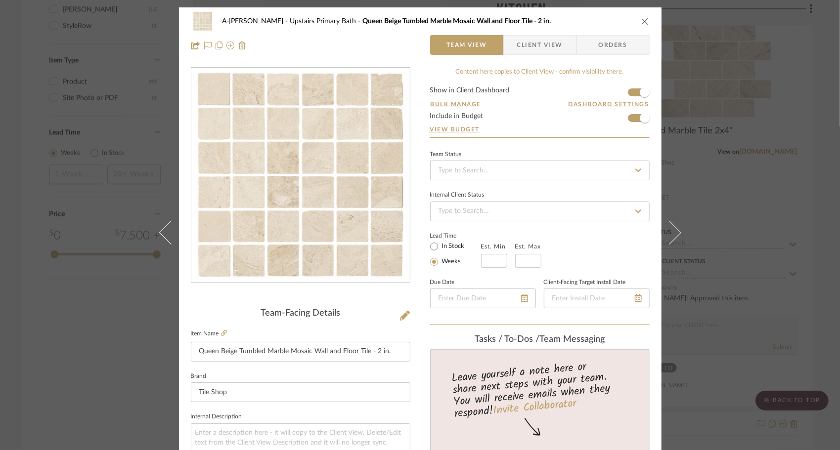
click at [649, 238] on icon at bounding box center [669, 233] width 24 height 24
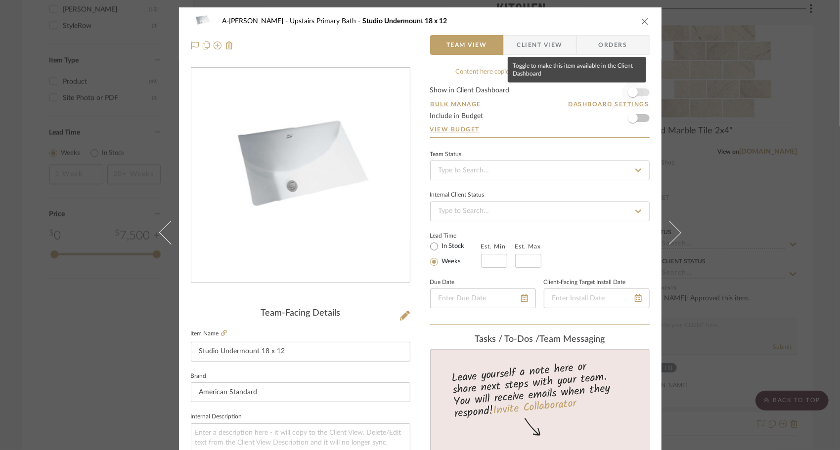
click at [629, 101] on span "button" at bounding box center [633, 93] width 22 height 22
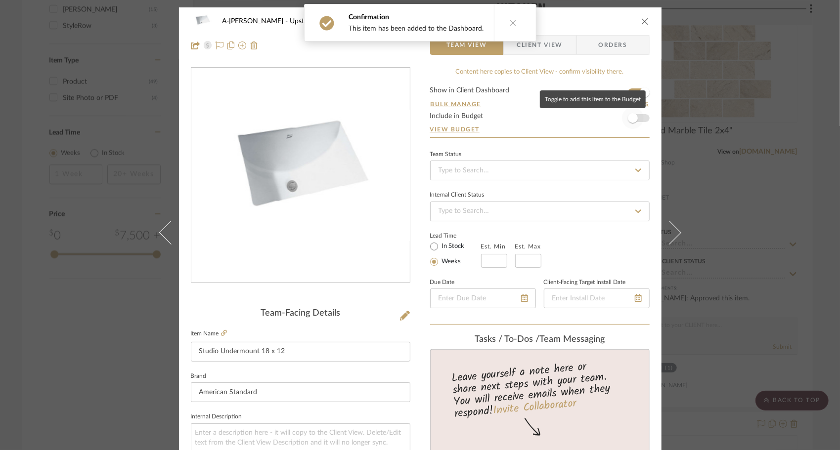
click at [630, 115] on span "button" at bounding box center [633, 118] width 10 height 10
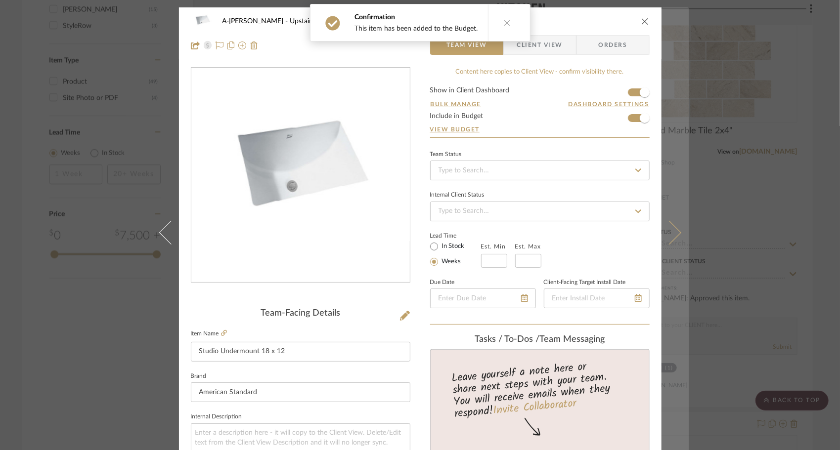
click at [649, 226] on icon at bounding box center [669, 233] width 24 height 24
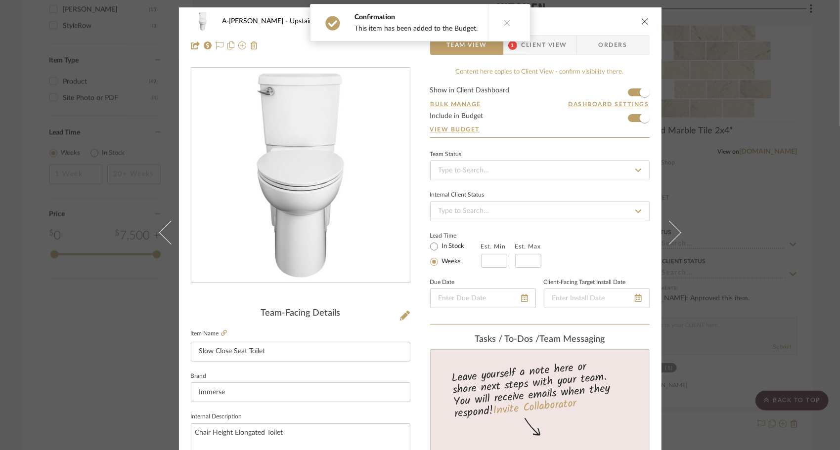
click at [649, 226] on icon at bounding box center [669, 233] width 24 height 24
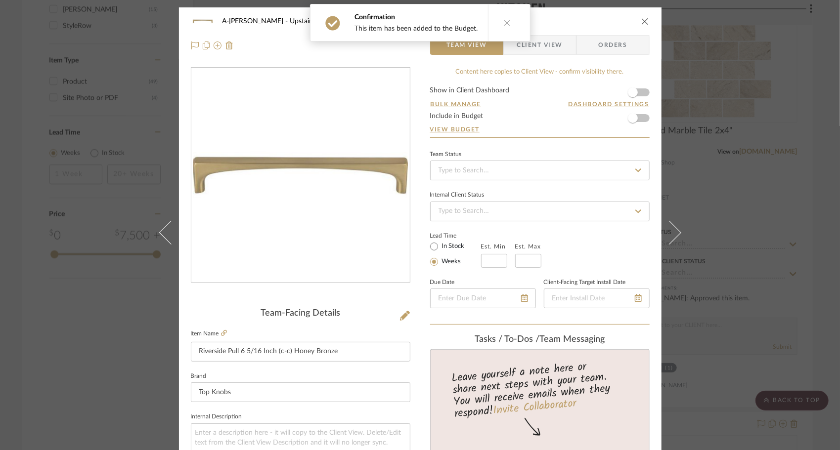
click at [641, 95] on form "Show in Client Dashboard Bulk Manage Dashboard Settings Include in Budget View …" at bounding box center [540, 112] width 220 height 50
click at [640, 119] on span "button" at bounding box center [633, 118] width 22 height 22
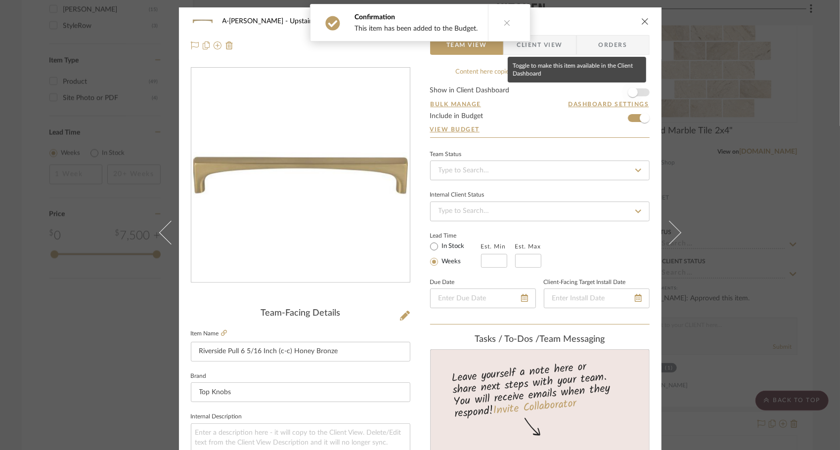
click at [634, 96] on span "button" at bounding box center [633, 93] width 22 height 22
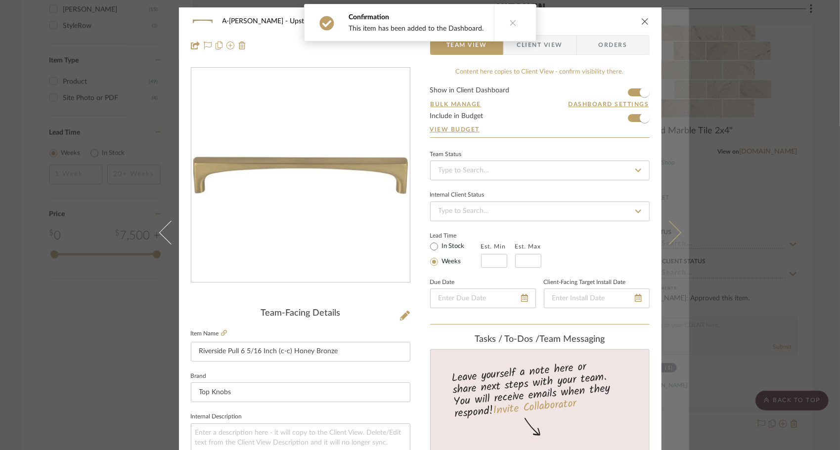
click at [649, 230] on icon at bounding box center [669, 233] width 24 height 24
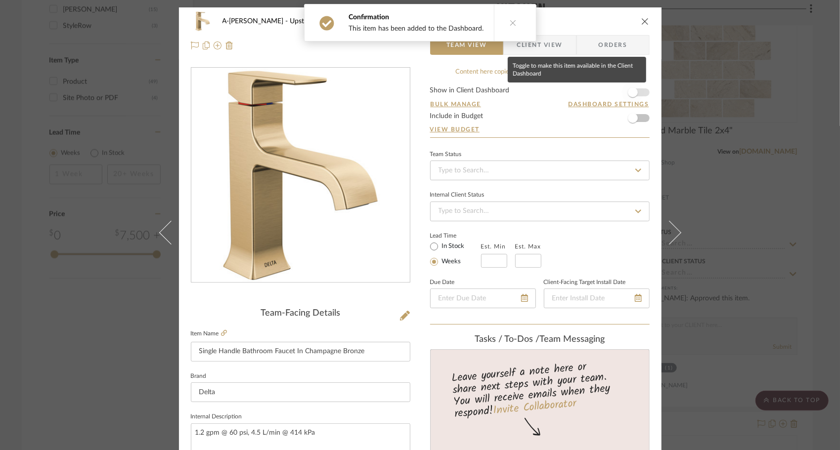
click at [638, 96] on span "button" at bounding box center [633, 93] width 22 height 22
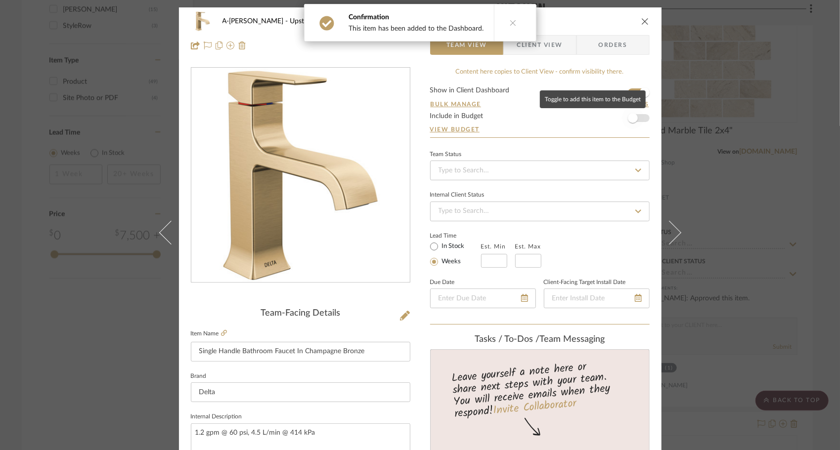
click at [637, 117] on span "button" at bounding box center [633, 118] width 22 height 22
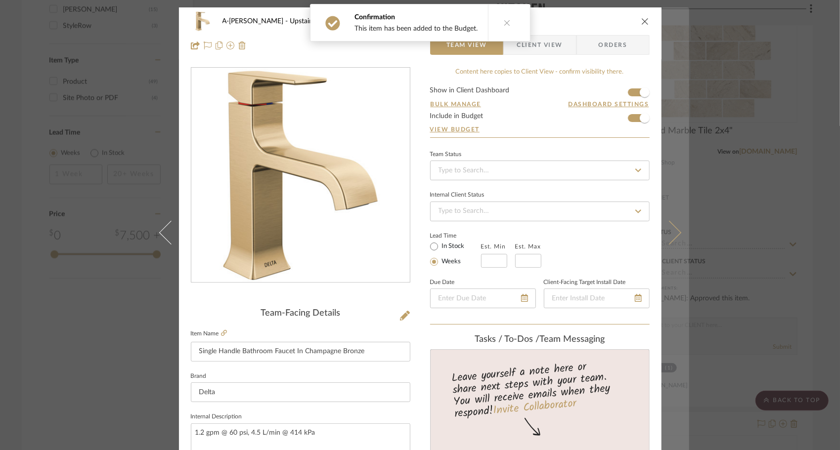
click at [649, 228] on icon at bounding box center [669, 233] width 24 height 24
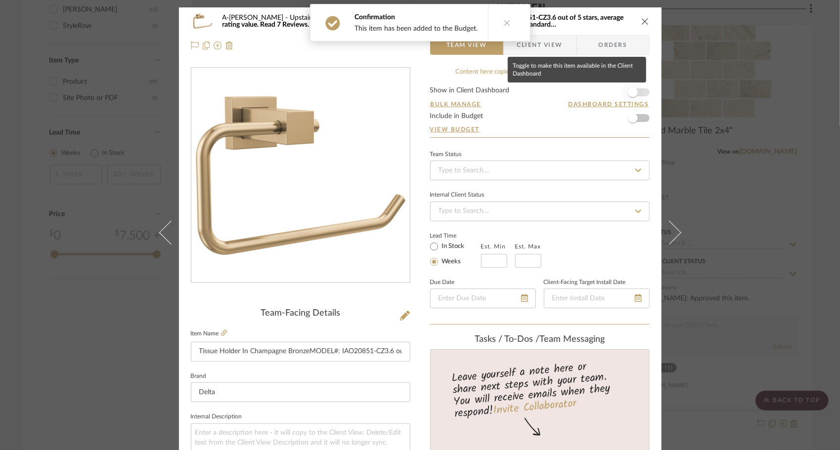
click at [634, 95] on span "button" at bounding box center [633, 93] width 22 height 22
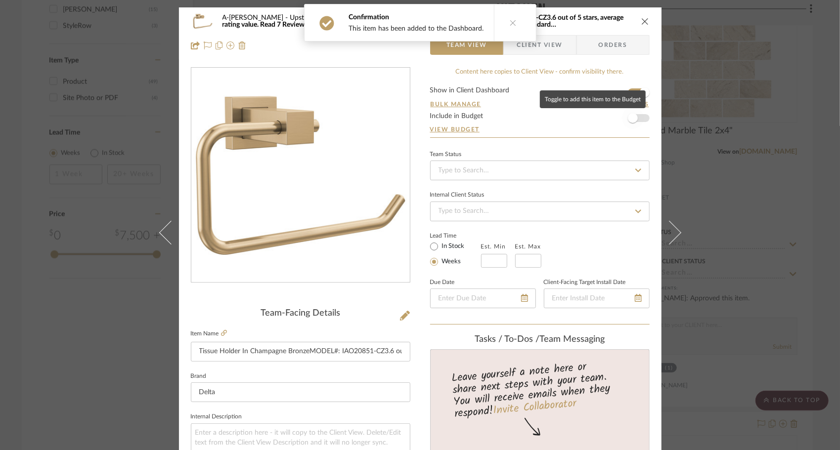
click at [634, 116] on span "button" at bounding box center [633, 118] width 22 height 22
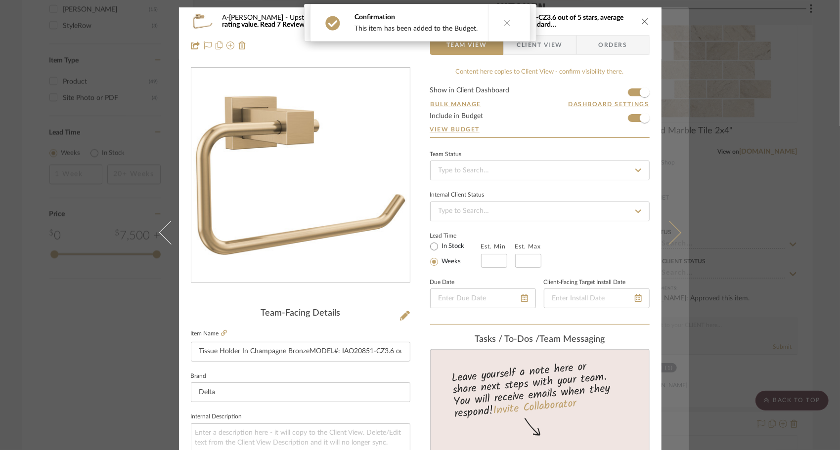
click at [649, 228] on icon at bounding box center [669, 233] width 24 height 24
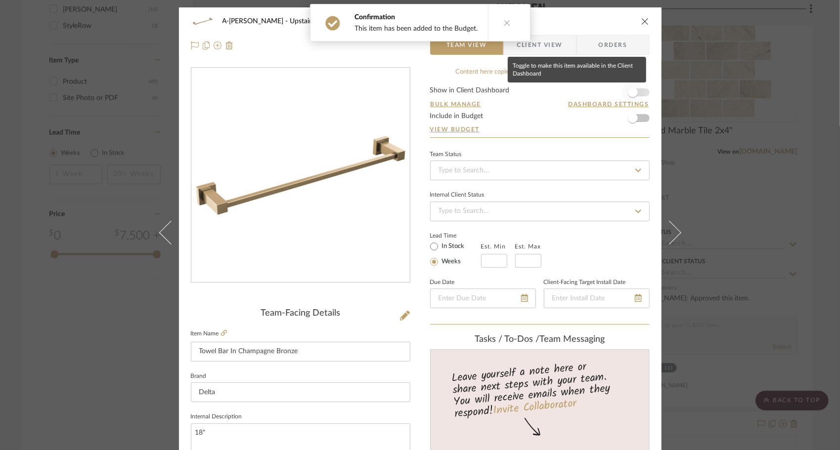
click at [632, 94] on span "button" at bounding box center [633, 93] width 10 height 10
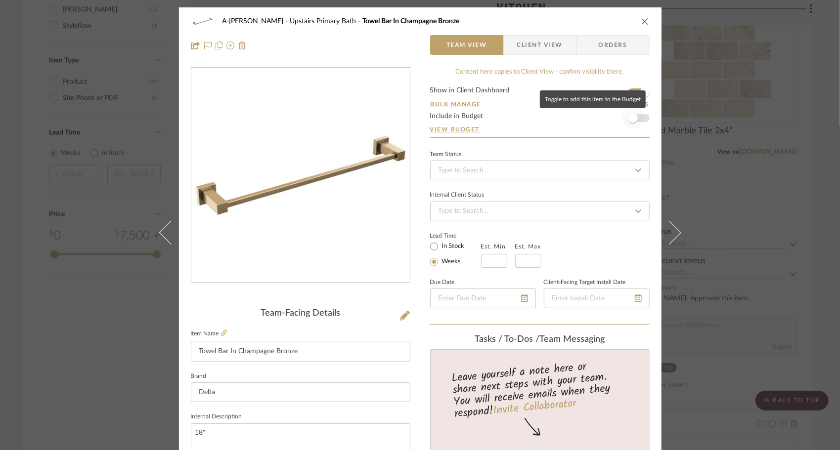
click at [631, 123] on span "button" at bounding box center [633, 118] width 22 height 22
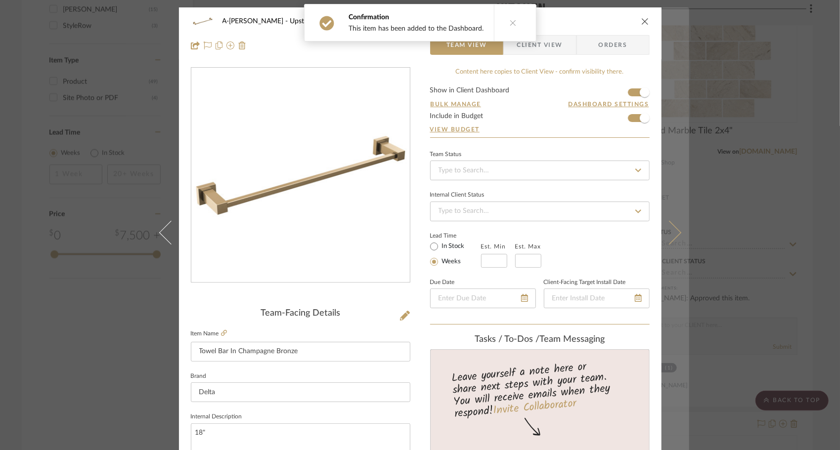
click at [649, 221] on button at bounding box center [676, 232] width 28 height 450
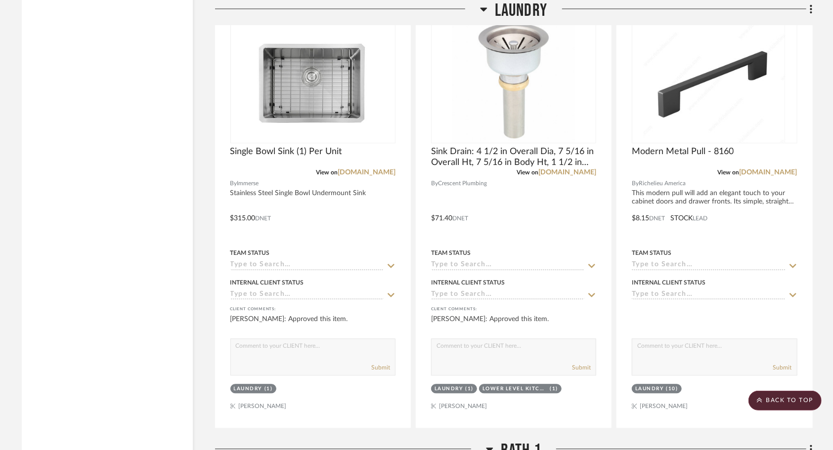
scroll to position [4088, 0]
